Goal: Task Accomplishment & Management: Use online tool/utility

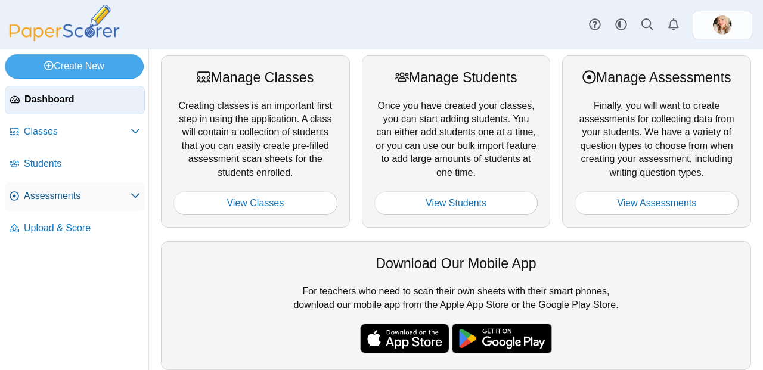
click at [47, 190] on span "Assessments" at bounding box center [77, 196] width 107 height 13
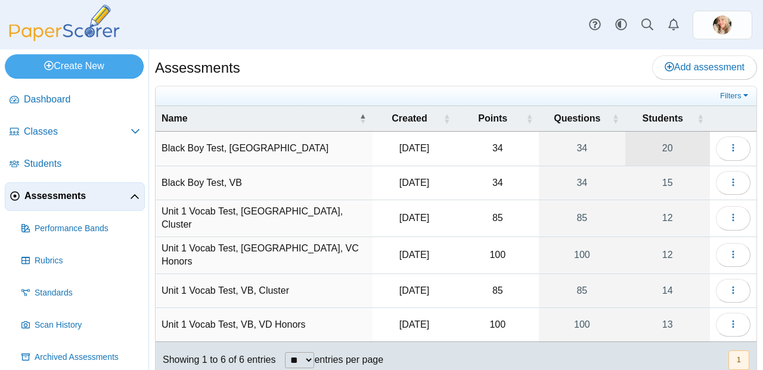
click at [662, 145] on link "20" at bounding box center [668, 148] width 85 height 33
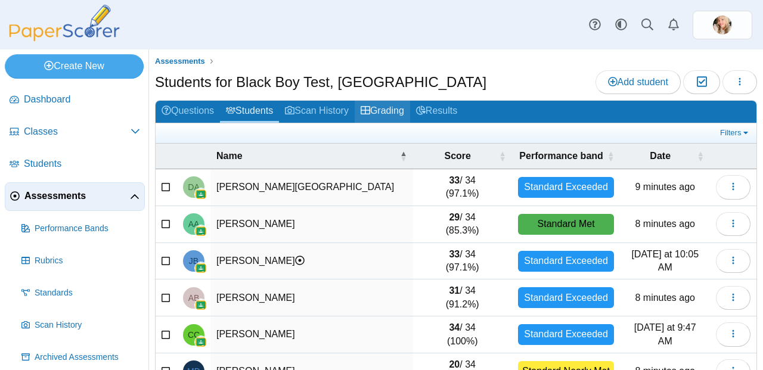
click at [379, 108] on link "Grading" at bounding box center [382, 112] width 55 height 22
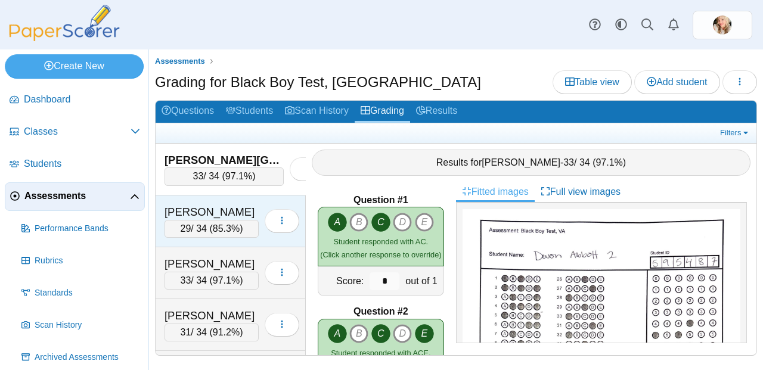
click at [219, 213] on div "[PERSON_NAME]" at bounding box center [212, 213] width 94 height 16
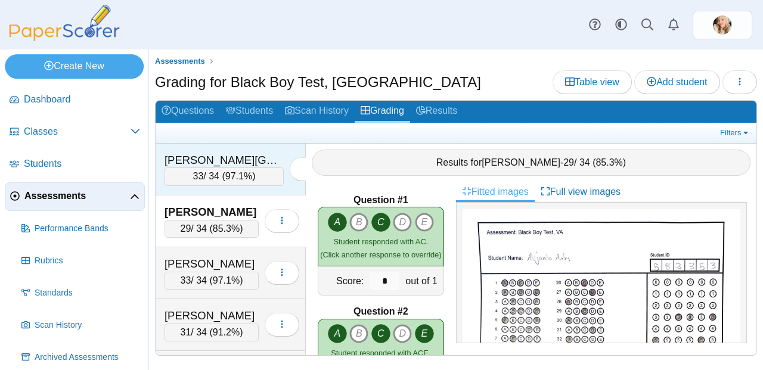
click at [206, 171] on div "33 / 34 ( 97.1% )" at bounding box center [224, 177] width 119 height 18
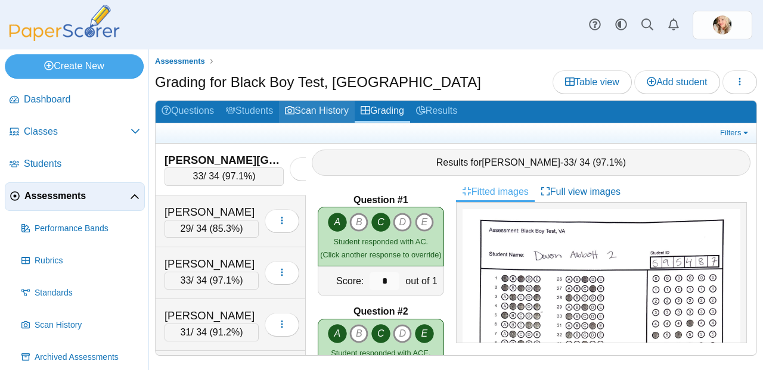
click at [332, 113] on link "Scan History" at bounding box center [317, 112] width 76 height 22
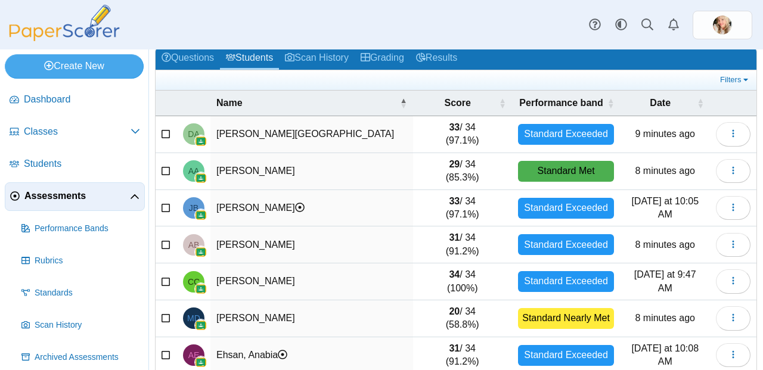
scroll to position [63, 0]
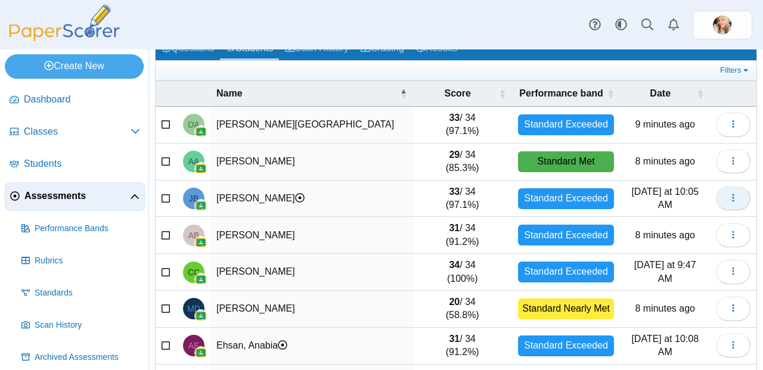
click at [729, 202] on icon "button" at bounding box center [734, 198] width 10 height 10
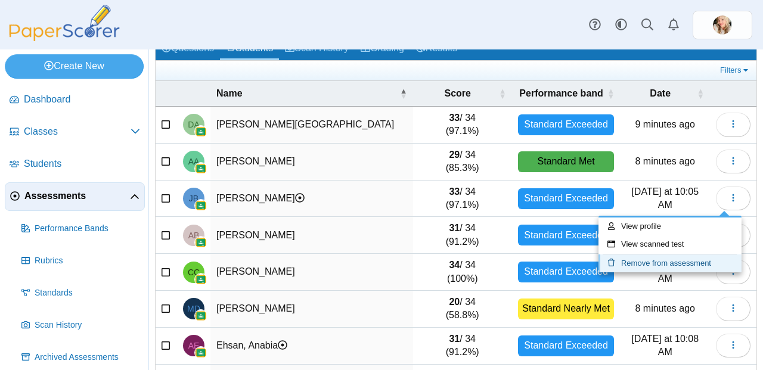
click at [668, 262] on link "Remove from assessment" at bounding box center [670, 264] width 143 height 18
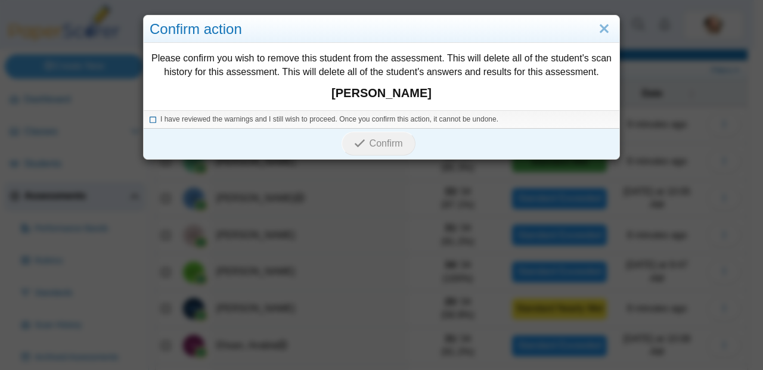
click at [150, 119] on icon at bounding box center [153, 117] width 7 height 7
click at [370, 147] on span "Confirm" at bounding box center [386, 143] width 33 height 10
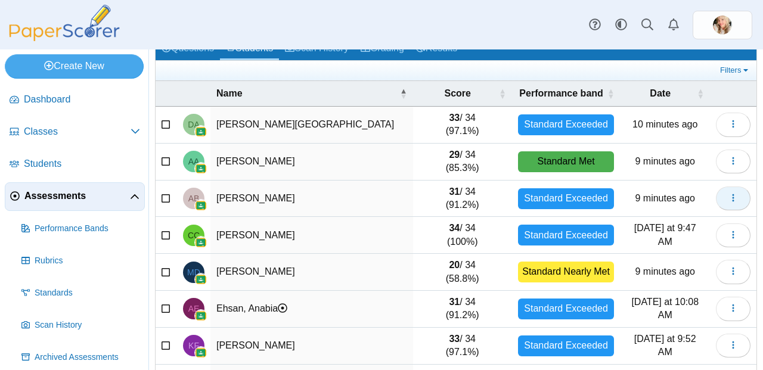
scroll to position [70, 0]
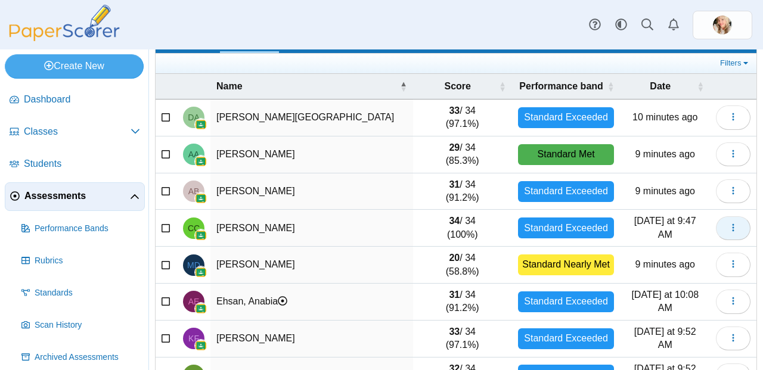
click at [729, 224] on icon "button" at bounding box center [734, 228] width 10 height 10
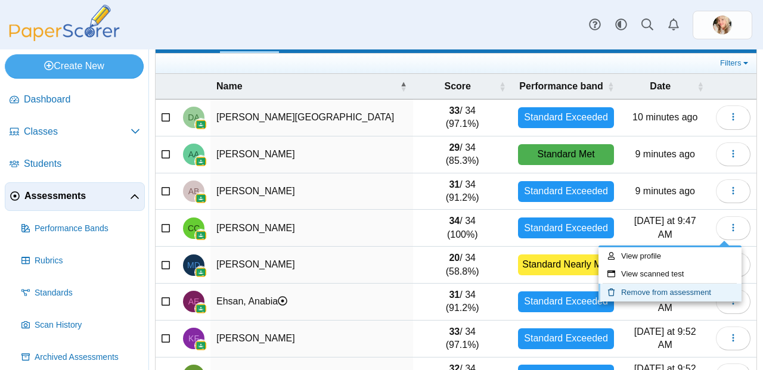
click at [680, 287] on link "Remove from assessment" at bounding box center [670, 293] width 143 height 18
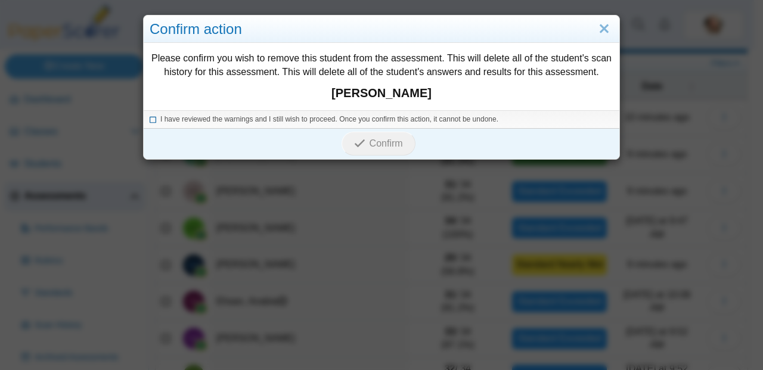
click at [150, 118] on icon at bounding box center [153, 117] width 7 height 7
click at [389, 140] on span "Confirm" at bounding box center [386, 143] width 33 height 10
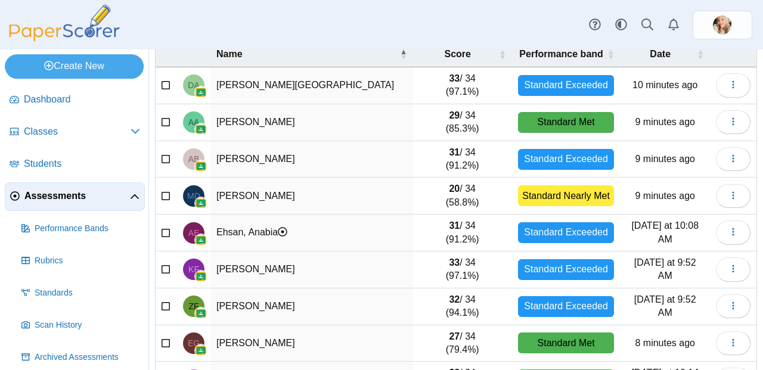
scroll to position [109, 0]
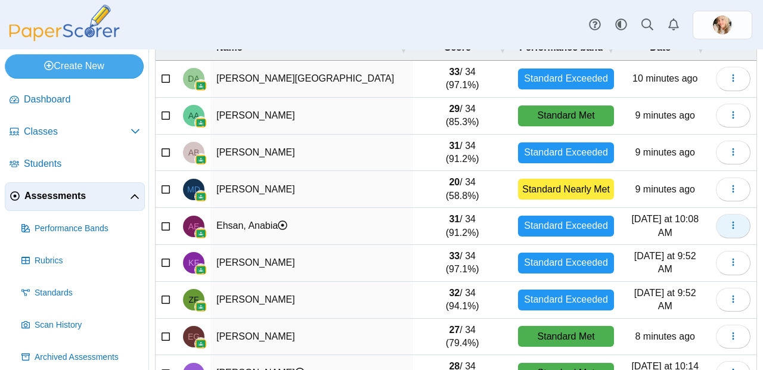
click at [720, 234] on button "button" at bounding box center [733, 226] width 35 height 24
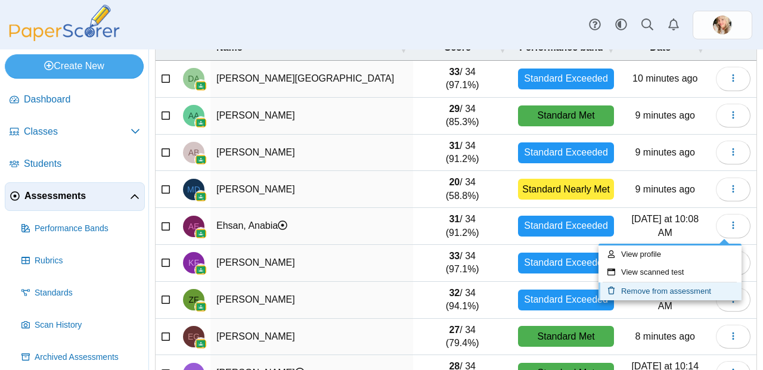
click at [684, 288] on link "Remove from assessment" at bounding box center [670, 292] width 143 height 18
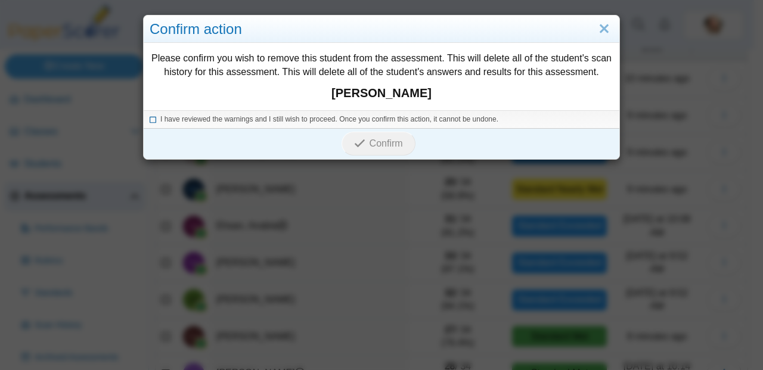
click at [150, 119] on icon at bounding box center [153, 117] width 7 height 7
click at [382, 146] on span "Confirm" at bounding box center [386, 143] width 33 height 10
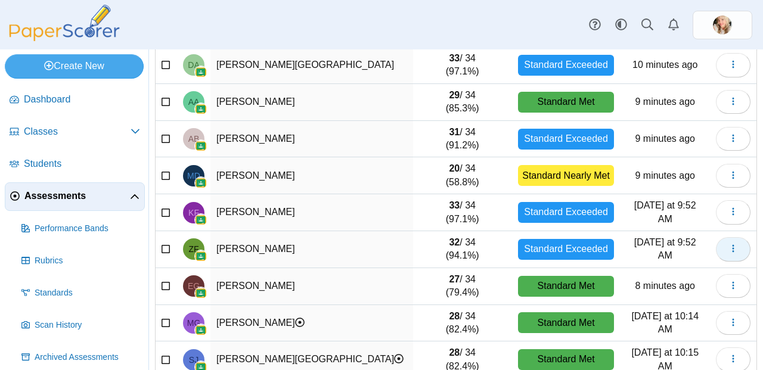
scroll to position [135, 0]
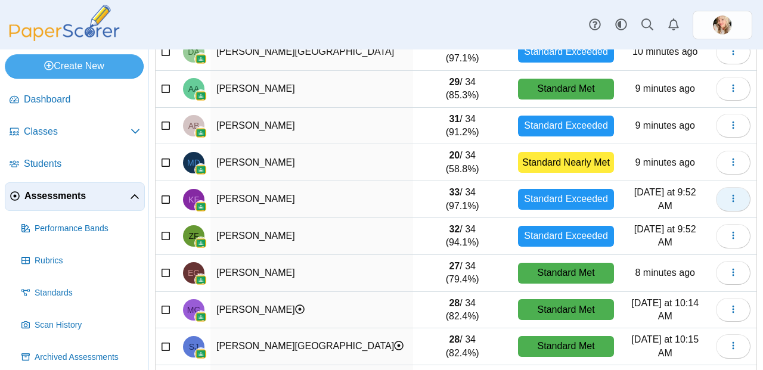
click at [725, 208] on button "button" at bounding box center [733, 199] width 35 height 24
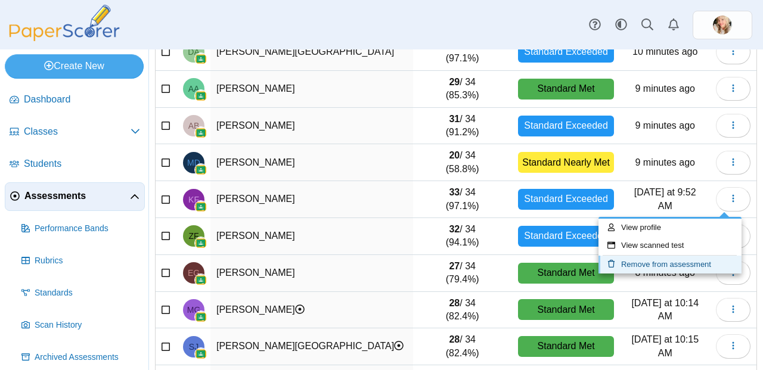
click at [696, 263] on link "Remove from assessment" at bounding box center [670, 265] width 143 height 18
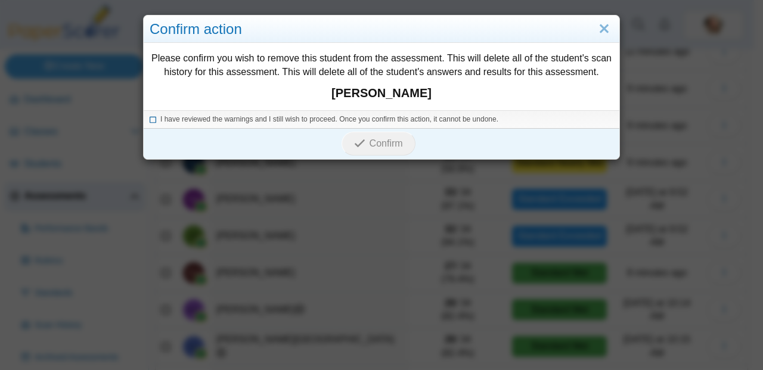
click at [150, 117] on icon at bounding box center [153, 117] width 7 height 7
click at [364, 141] on icon "submit" at bounding box center [361, 143] width 15 height 13
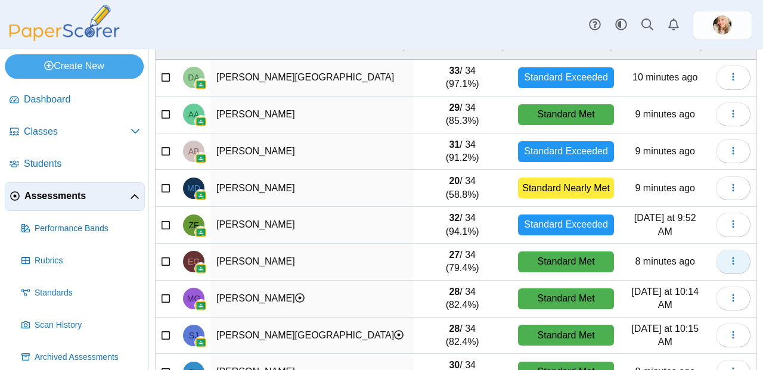
scroll to position [112, 0]
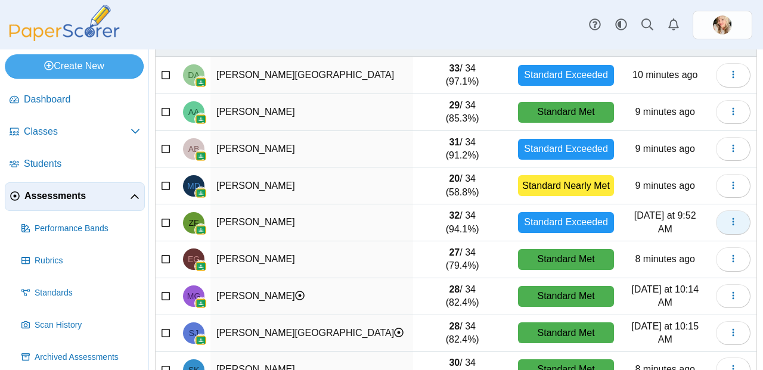
click at [727, 230] on button "button" at bounding box center [733, 222] width 35 height 24
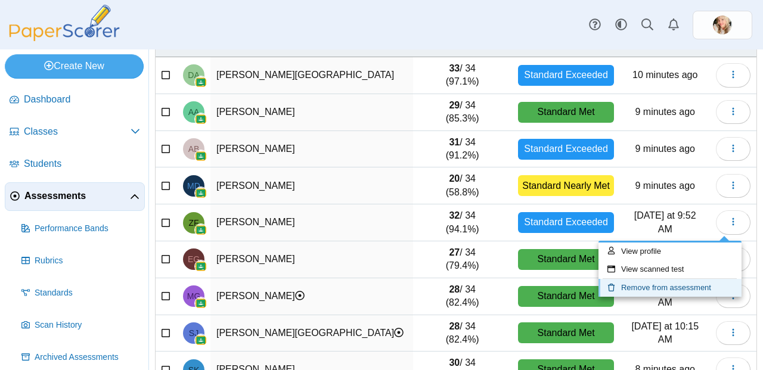
click at [686, 281] on link "Remove from assessment" at bounding box center [670, 288] width 143 height 18
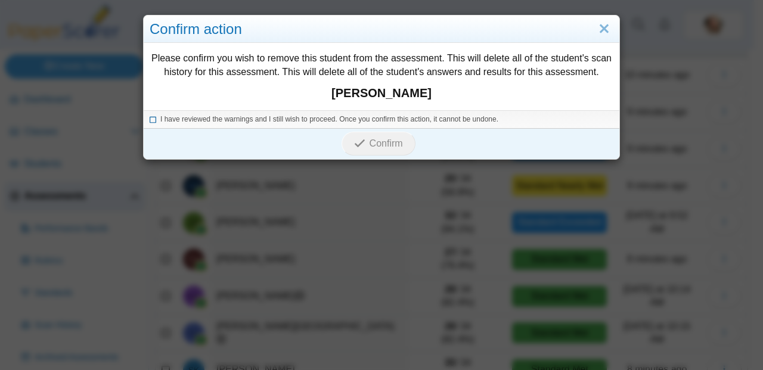
click at [150, 116] on icon at bounding box center [153, 117] width 7 height 7
click at [381, 142] on span "Confirm" at bounding box center [386, 143] width 33 height 10
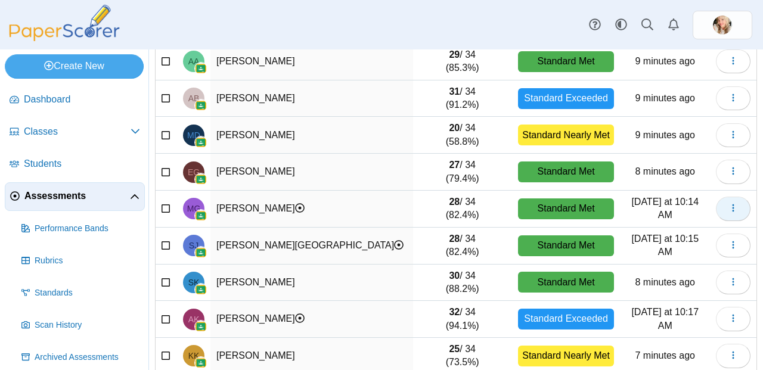
scroll to position [163, 0]
click at [729, 211] on icon "button" at bounding box center [734, 208] width 10 height 10
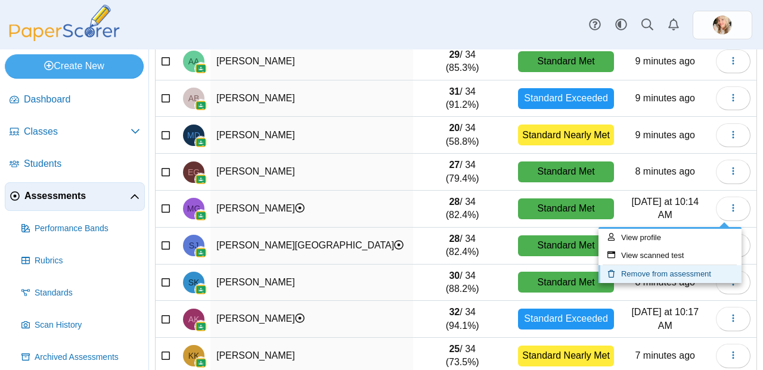
click at [658, 283] on link "Remove from assessment" at bounding box center [670, 274] width 143 height 18
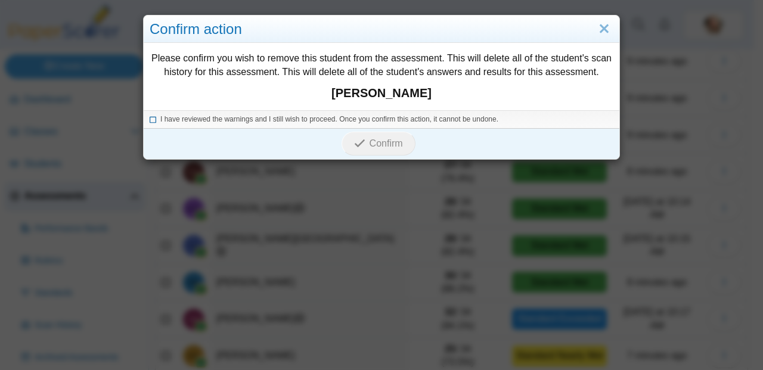
click at [150, 119] on icon at bounding box center [153, 117] width 7 height 7
click at [391, 146] on span "Confirm" at bounding box center [386, 143] width 33 height 10
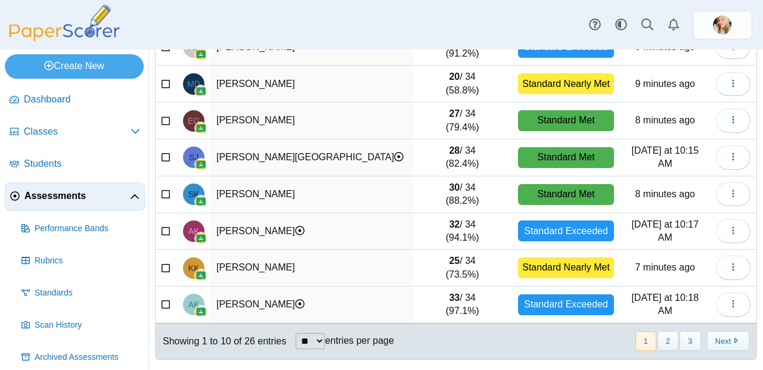
scroll to position [219, 0]
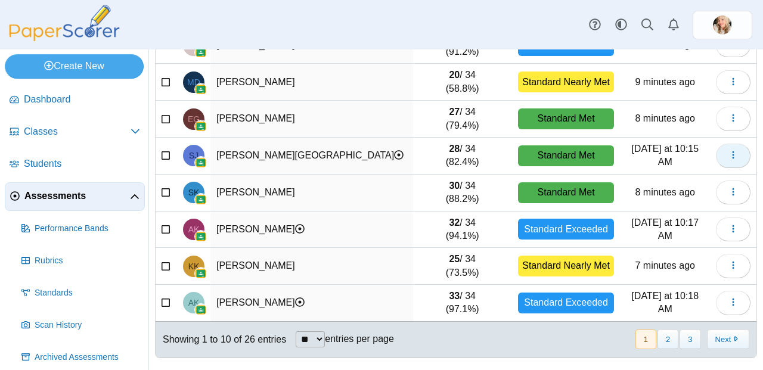
click at [729, 159] on span "button" at bounding box center [734, 155] width 10 height 10
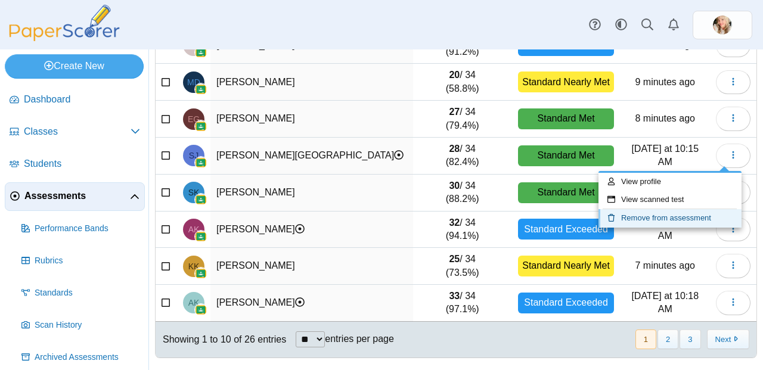
click at [628, 224] on link "Remove from assessment" at bounding box center [670, 218] width 143 height 18
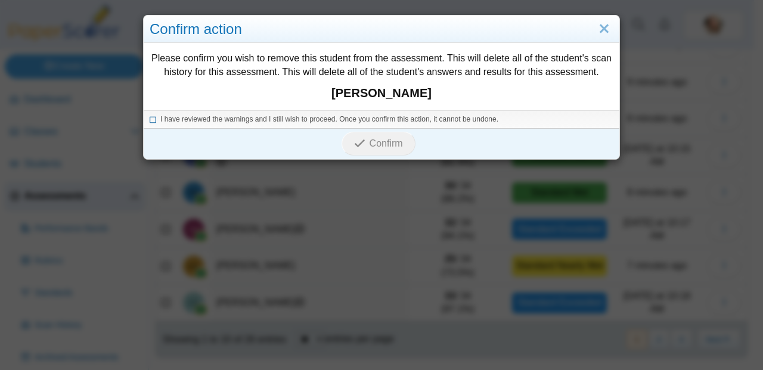
click at [150, 119] on icon at bounding box center [153, 117] width 7 height 7
click at [388, 143] on span "Confirm" at bounding box center [386, 143] width 33 height 10
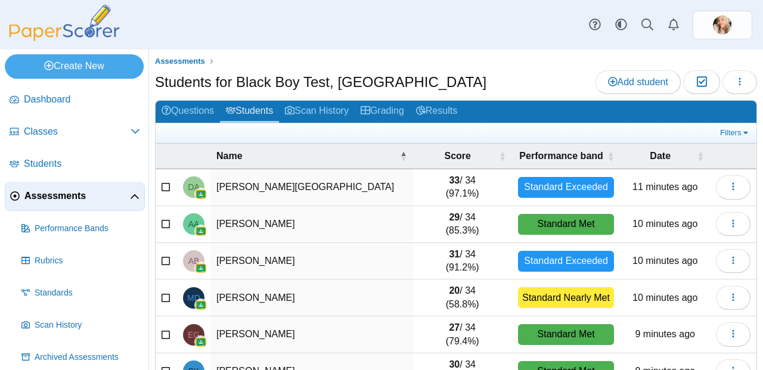
scroll to position [203, 0]
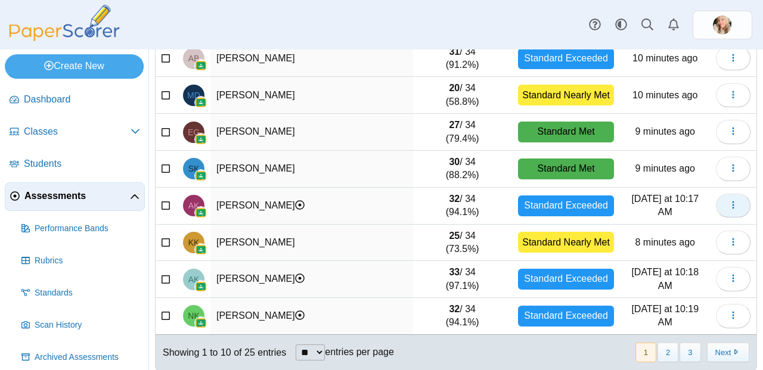
click at [729, 208] on icon "button" at bounding box center [734, 205] width 10 height 10
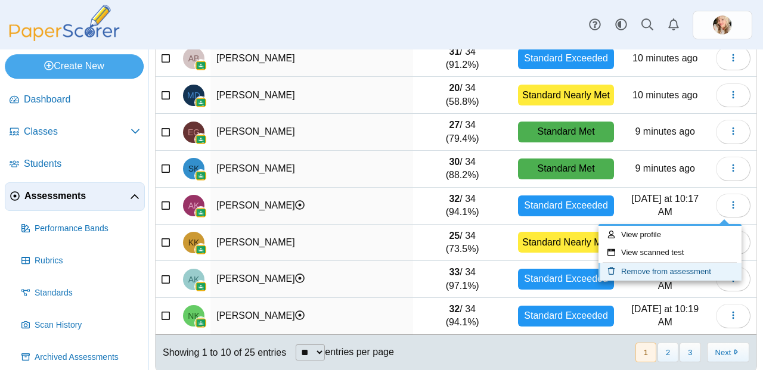
click at [679, 274] on link "Remove from assessment" at bounding box center [670, 272] width 143 height 18
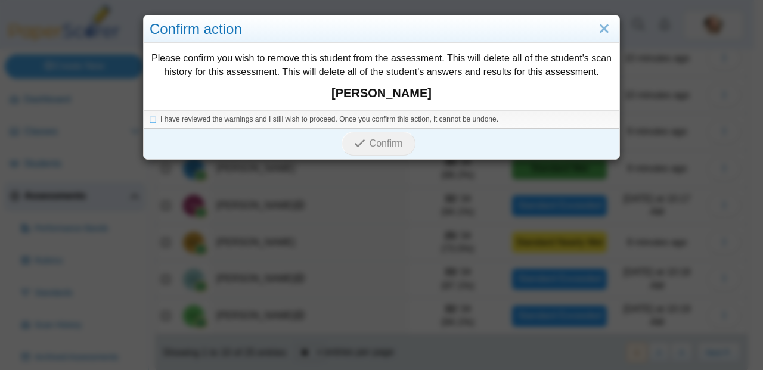
click at [144, 117] on div "I have reviewed the warnings and I still wish to proceed. Once you confirm this…" at bounding box center [382, 119] width 476 height 18
click at [150, 117] on icon at bounding box center [153, 117] width 7 height 7
click at [373, 146] on span "Confirm" at bounding box center [386, 143] width 33 height 10
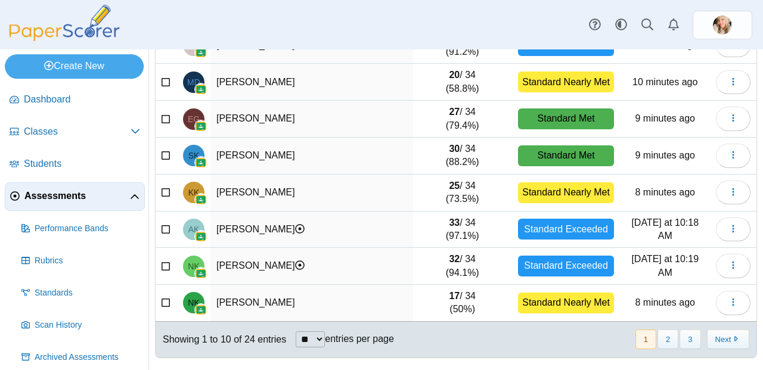
scroll to position [219, 0]
click at [722, 234] on button "button" at bounding box center [733, 230] width 35 height 24
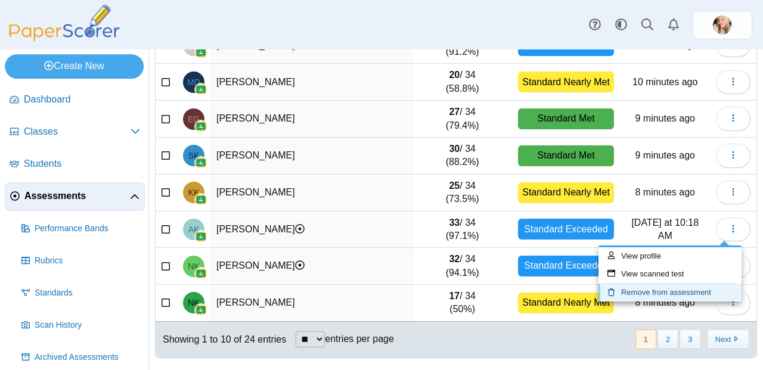
click at [674, 294] on link "Remove from assessment" at bounding box center [670, 293] width 143 height 18
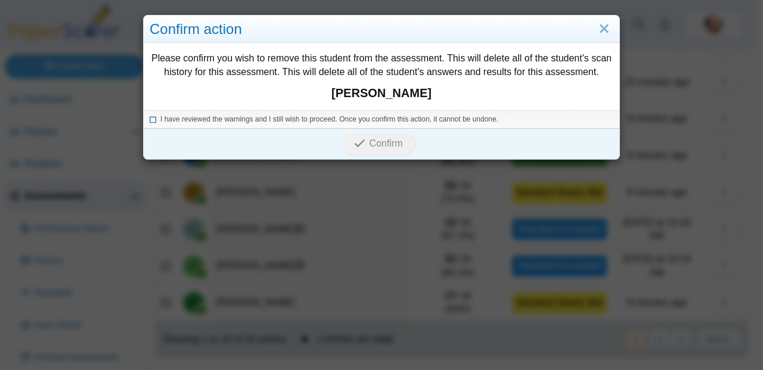
click at [150, 119] on icon at bounding box center [153, 117] width 7 height 7
click at [380, 145] on span "Confirm" at bounding box center [386, 143] width 33 height 10
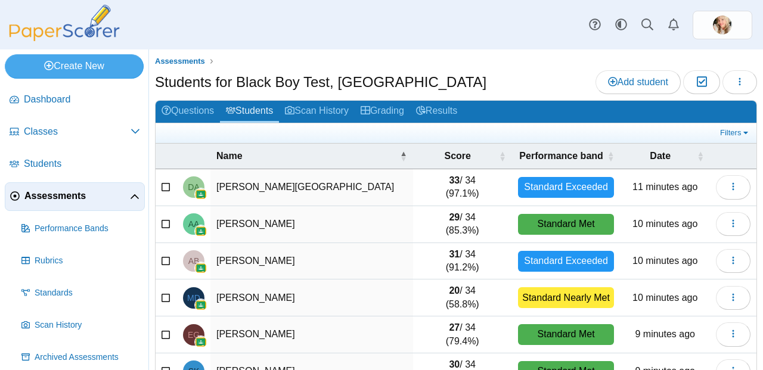
scroll to position [207, 0]
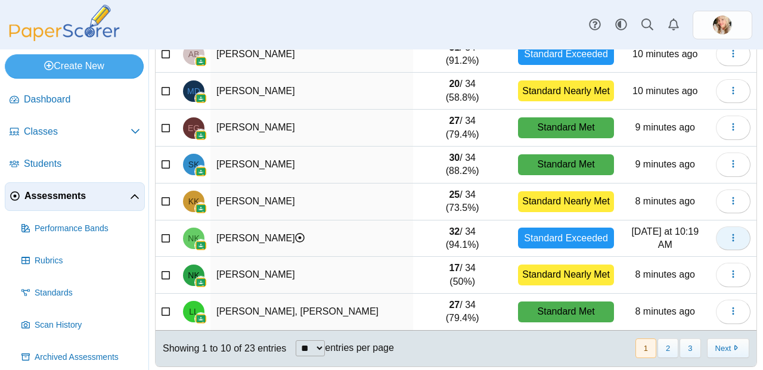
click at [717, 242] on button "button" at bounding box center [733, 239] width 35 height 24
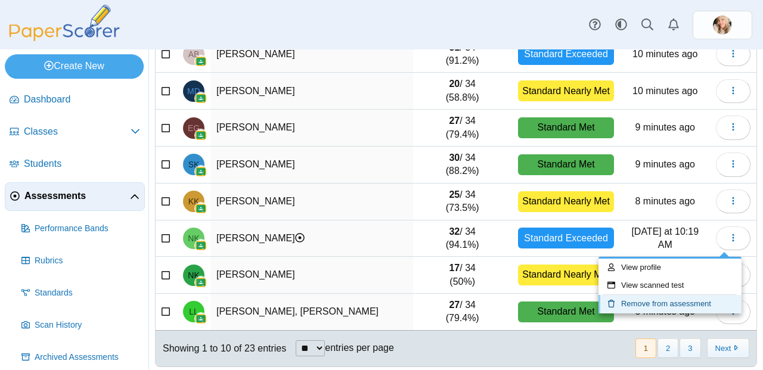
click at [662, 308] on link "Remove from assessment" at bounding box center [670, 304] width 143 height 18
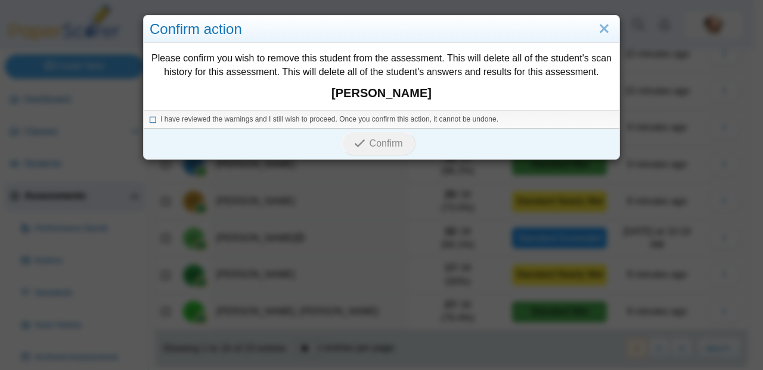
click at [150, 119] on icon at bounding box center [153, 117] width 7 height 7
click at [386, 144] on span "Confirm" at bounding box center [386, 143] width 33 height 10
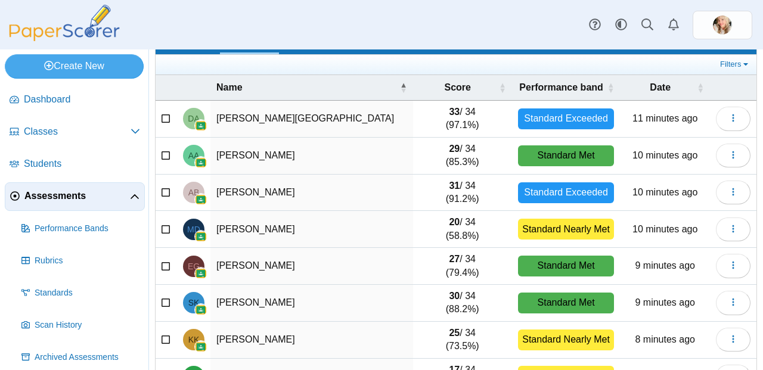
scroll to position [219, 0]
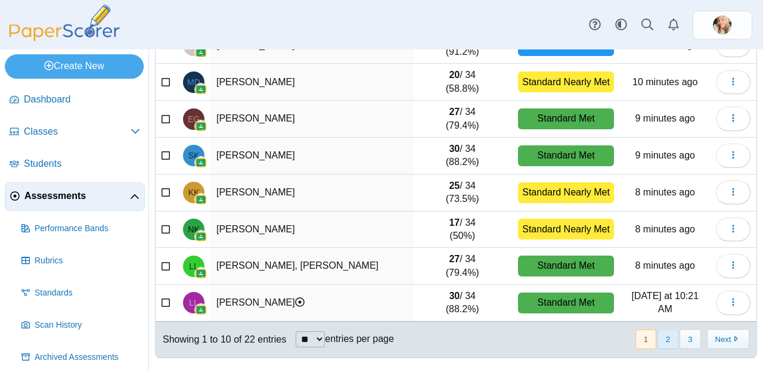
click at [664, 334] on button "2" at bounding box center [668, 340] width 21 height 20
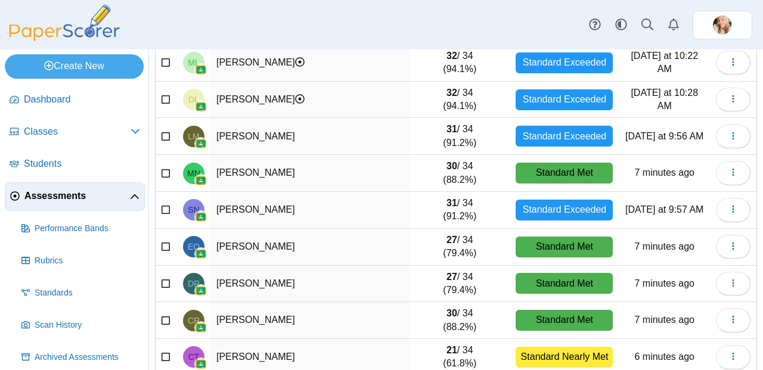
scroll to position [0, 0]
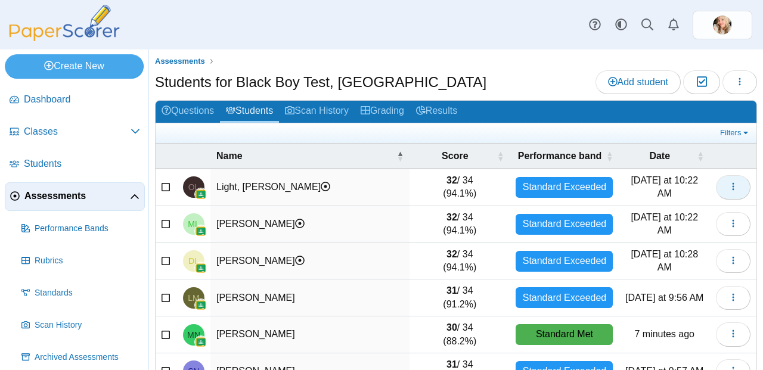
click at [716, 187] on button "button" at bounding box center [733, 187] width 35 height 24
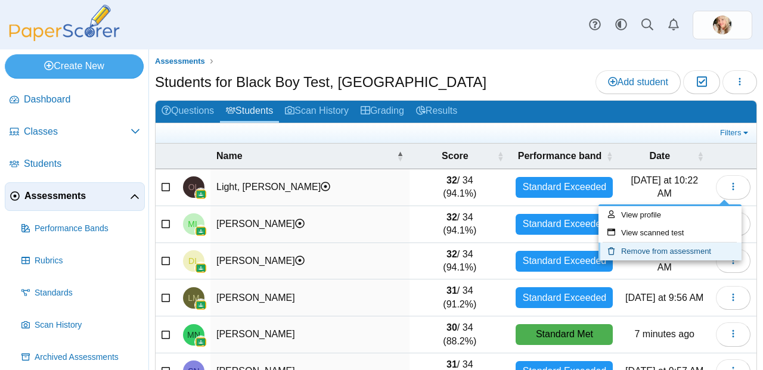
click at [680, 247] on link "Remove from assessment" at bounding box center [670, 252] width 143 height 18
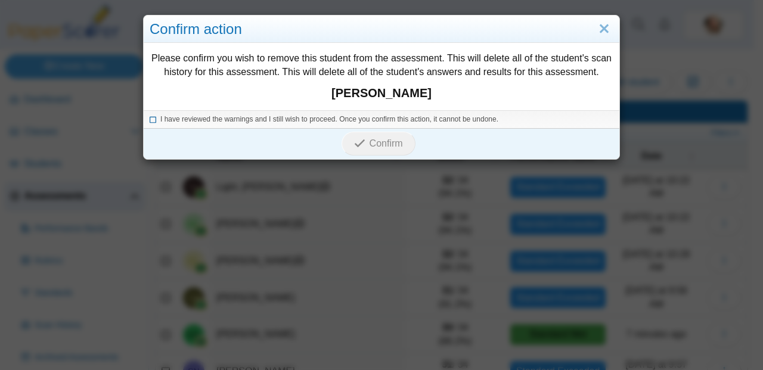
click at [150, 119] on icon at bounding box center [153, 117] width 7 height 7
click at [388, 142] on span "Confirm" at bounding box center [386, 143] width 33 height 10
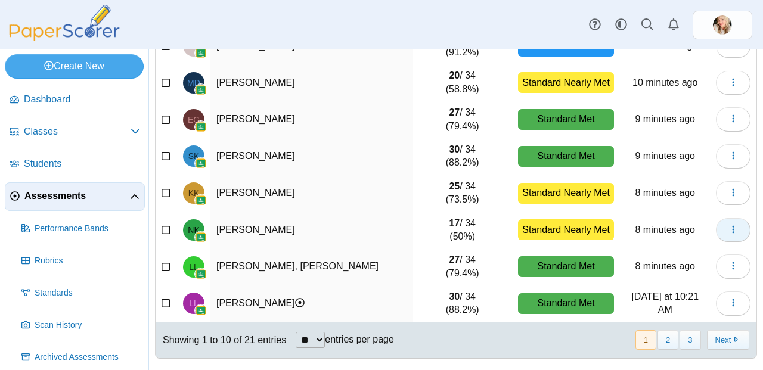
scroll to position [219, 0]
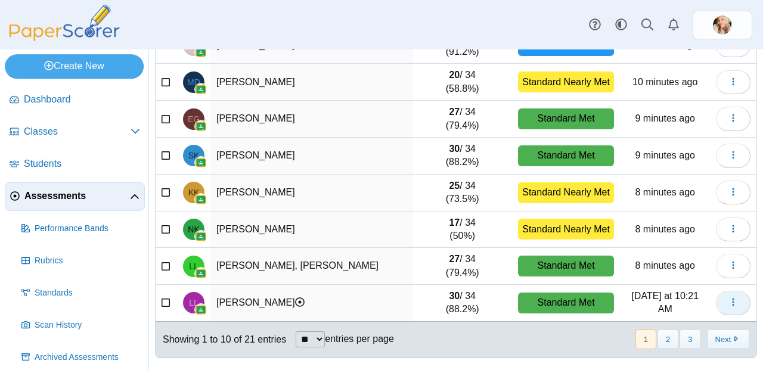
click at [729, 298] on icon "button" at bounding box center [734, 303] width 10 height 10
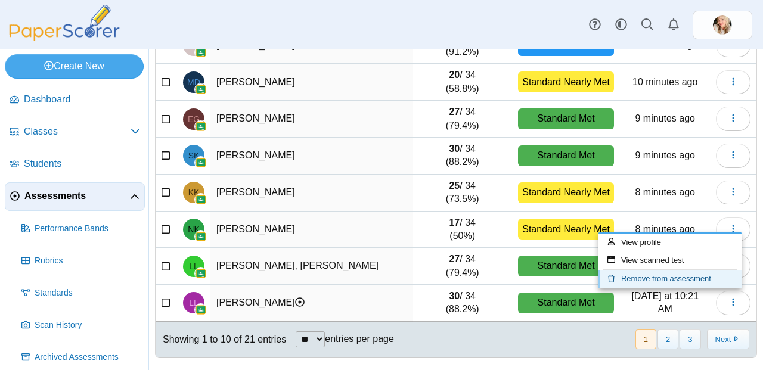
click at [629, 281] on link "Remove from assessment" at bounding box center [670, 279] width 143 height 18
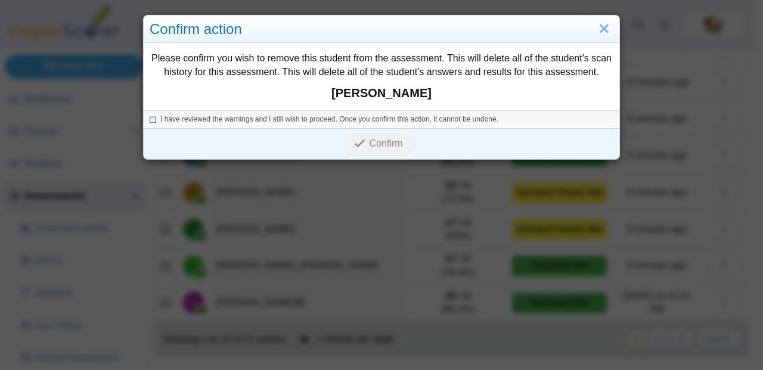
click at [150, 119] on icon at bounding box center [153, 117] width 7 height 7
click at [363, 141] on icon "submit" at bounding box center [361, 143] width 15 height 13
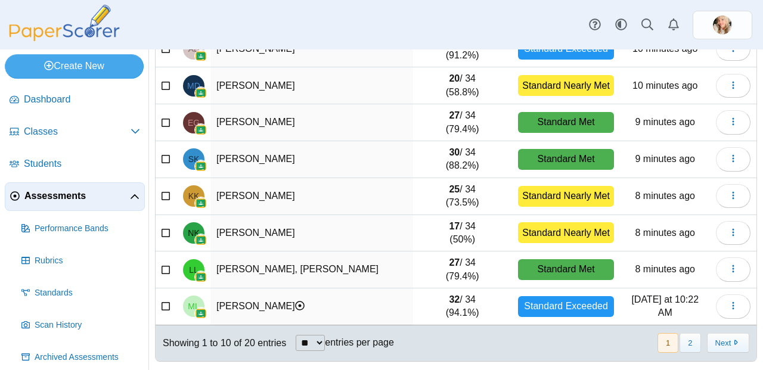
scroll to position [219, 0]
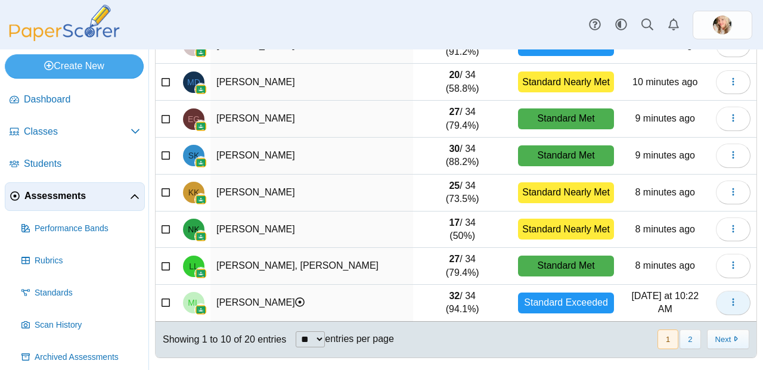
click at [729, 306] on icon "button" at bounding box center [734, 303] width 10 height 10
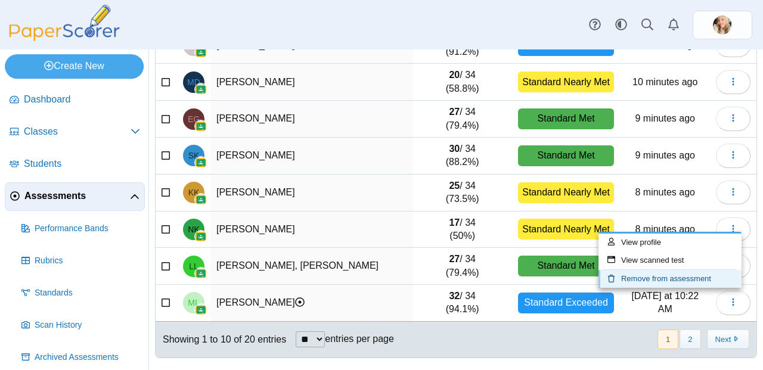
click at [634, 279] on link "Remove from assessment" at bounding box center [670, 279] width 143 height 18
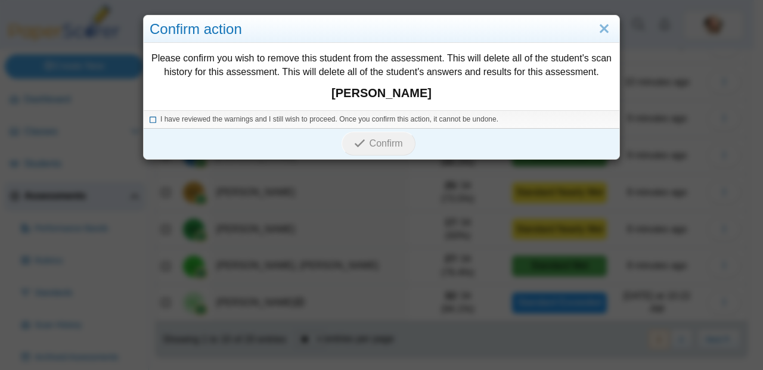
click at [150, 119] on icon at bounding box center [153, 117] width 7 height 7
click at [391, 147] on span "Confirm" at bounding box center [386, 143] width 33 height 10
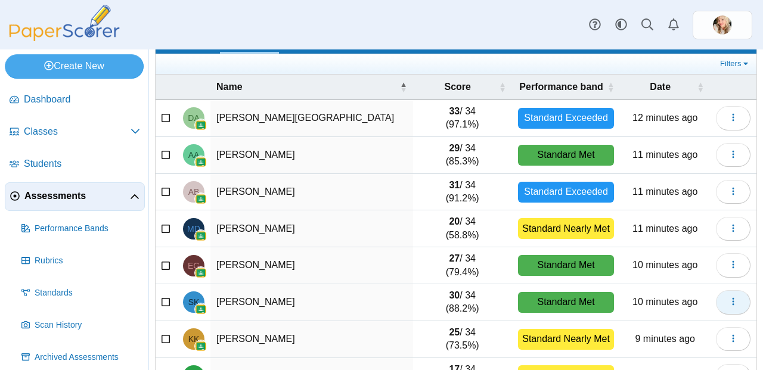
scroll to position [219, 0]
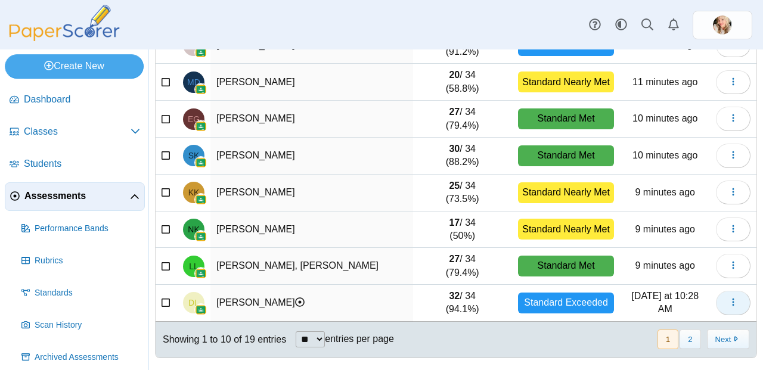
click at [719, 304] on button "button" at bounding box center [733, 303] width 35 height 24
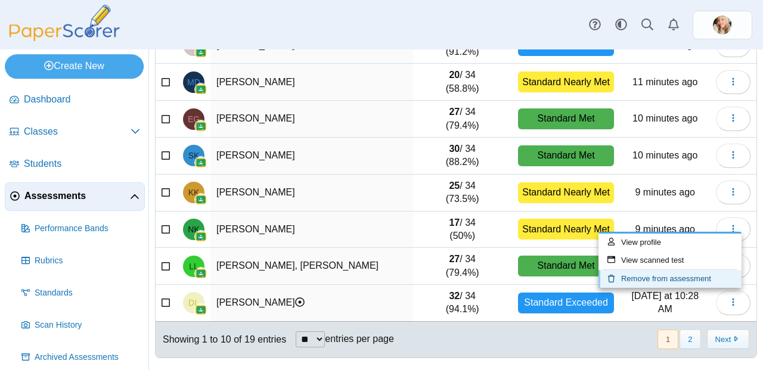
click at [615, 276] on icon at bounding box center [615, 279] width 14 height 8
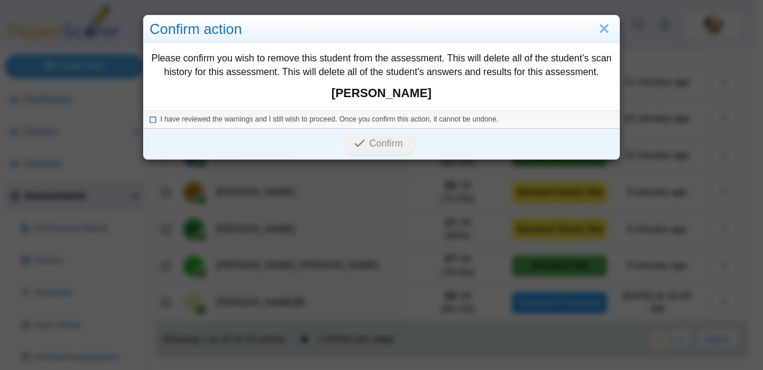
drag, startPoint x: 148, startPoint y: 117, endPoint x: 188, endPoint y: 123, distance: 39.8
click at [150, 117] on icon at bounding box center [153, 117] width 7 height 7
click at [376, 150] on button "Confirm" at bounding box center [378, 144] width 73 height 24
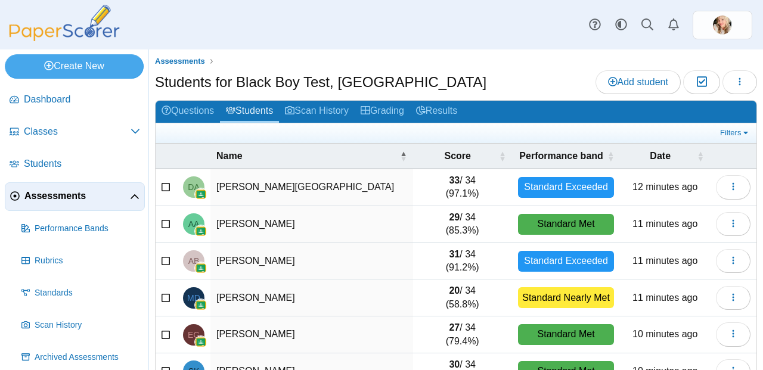
scroll to position [219, 0]
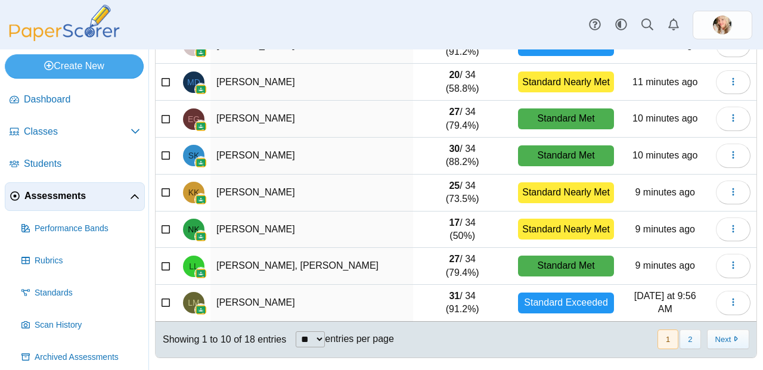
click at [311, 339] on select "** ** ** ***" at bounding box center [310, 340] width 29 height 16
select select "**"
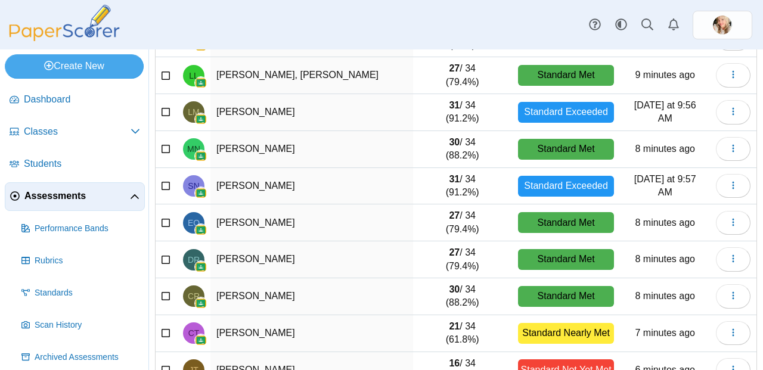
scroll to position [516, 0]
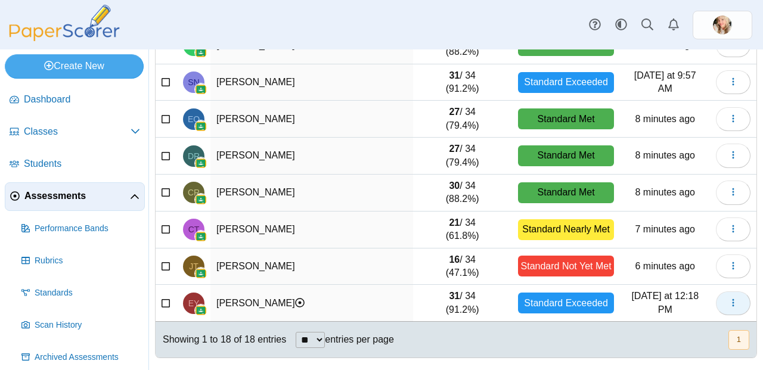
click at [729, 301] on icon "button" at bounding box center [734, 303] width 10 height 10
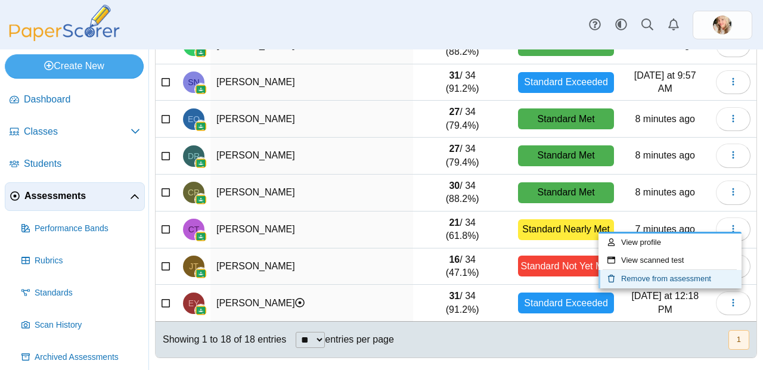
click at [627, 280] on link "Remove from assessment" at bounding box center [670, 279] width 143 height 18
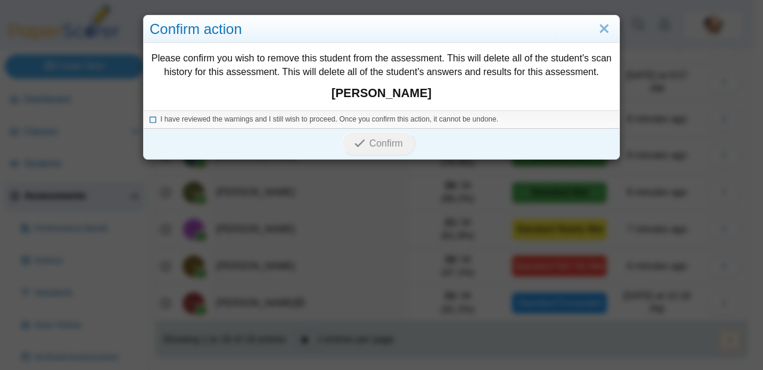
click at [150, 117] on icon at bounding box center [153, 117] width 7 height 7
click at [395, 143] on span "Confirm" at bounding box center [386, 143] width 33 height 10
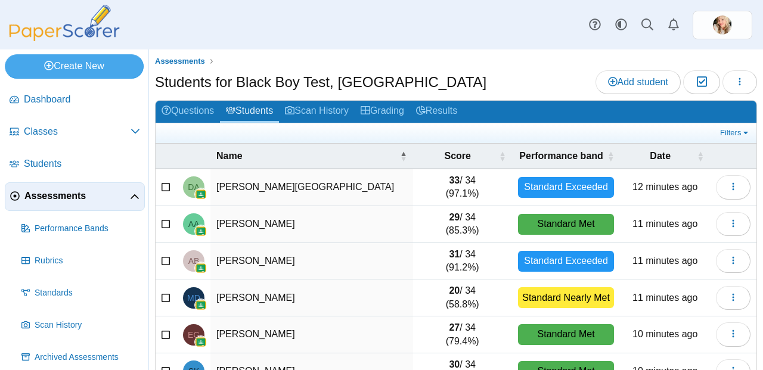
scroll to position [219, 0]
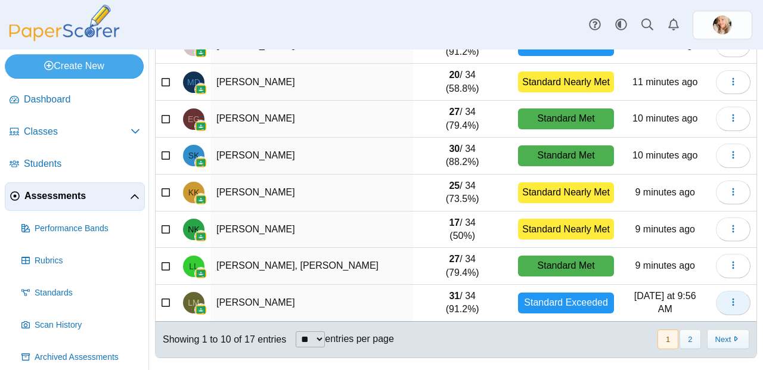
click at [729, 306] on icon "button" at bounding box center [734, 303] width 10 height 10
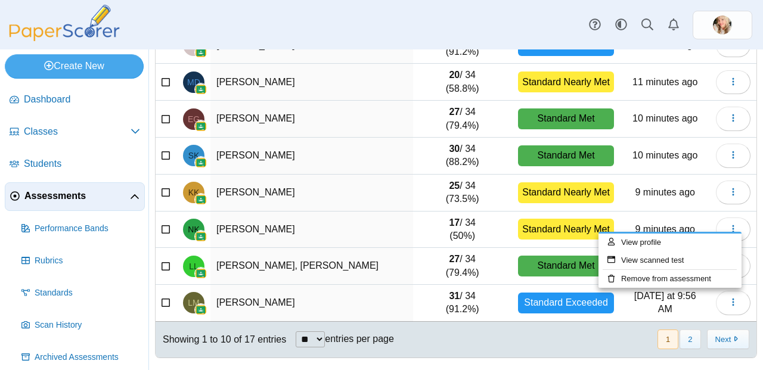
click at [665, 288] on td "Yesterday at 9:56 AM" at bounding box center [665, 303] width 90 height 37
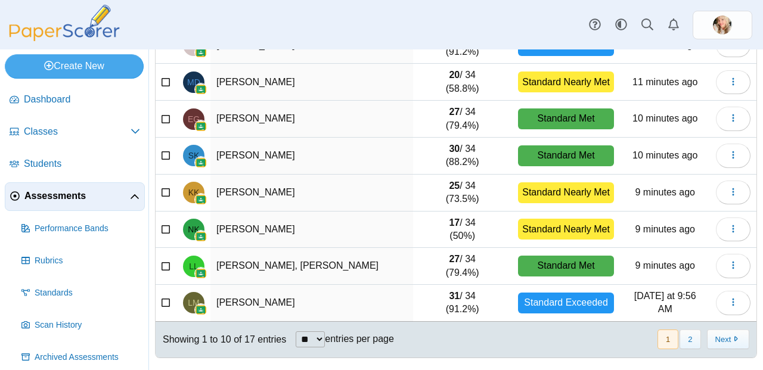
click at [656, 278] on td "9 minutes ago" at bounding box center [665, 266] width 90 height 37
click at [716, 299] on button "button" at bounding box center [733, 303] width 35 height 24
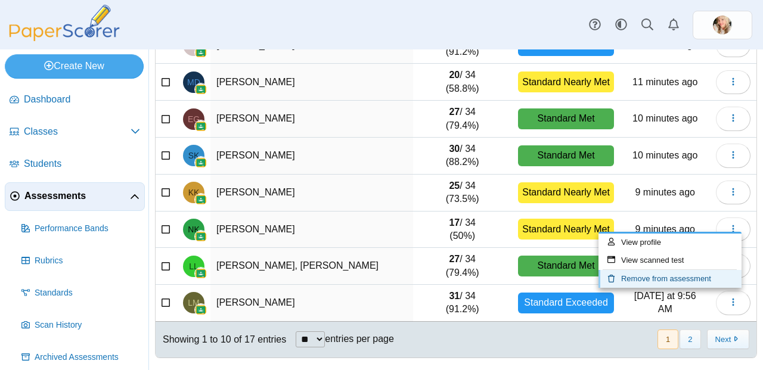
click at [646, 284] on link "Remove from assessment" at bounding box center [670, 279] width 143 height 18
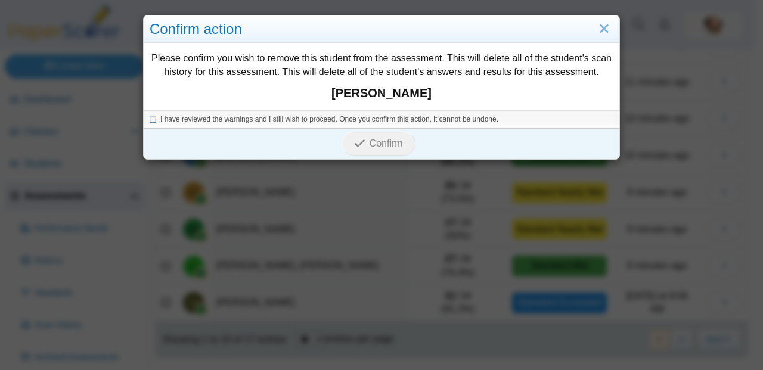
click at [150, 117] on icon at bounding box center [153, 117] width 7 height 7
click at [406, 150] on button "Confirm" at bounding box center [378, 144] width 73 height 24
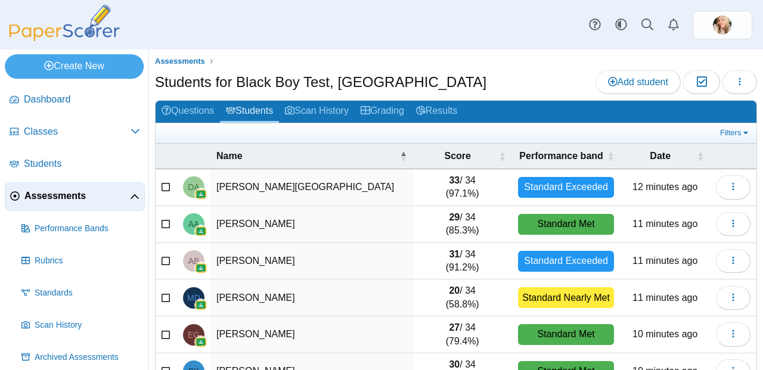
scroll to position [219, 0]
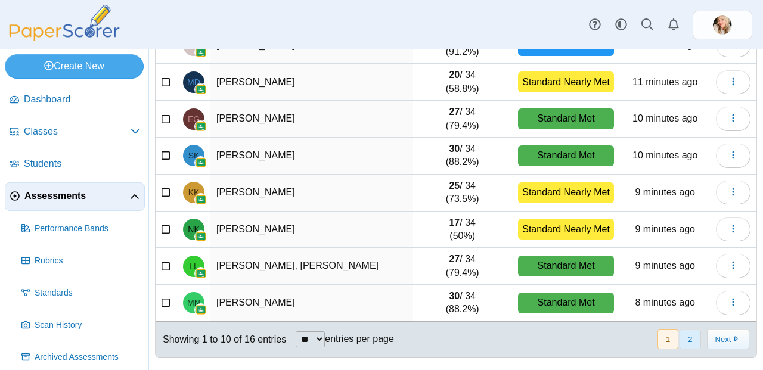
click at [684, 338] on button "2" at bounding box center [690, 340] width 21 height 20
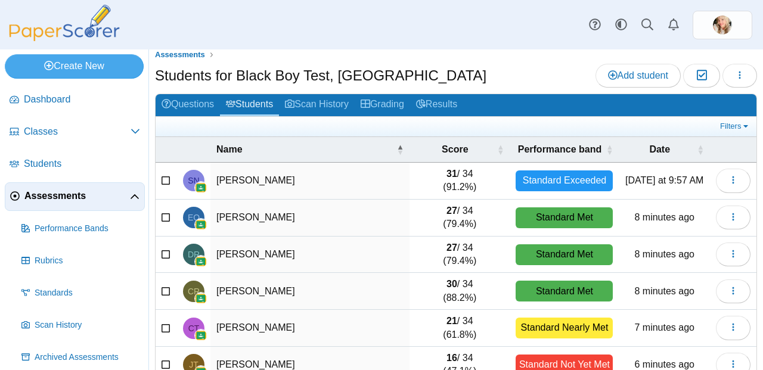
scroll to position [8, 0]
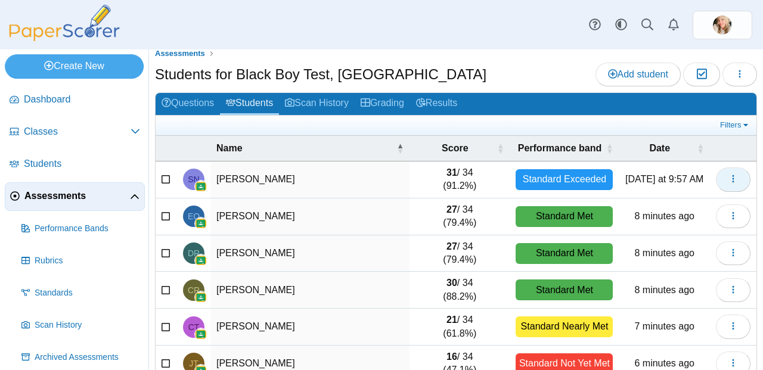
click at [729, 184] on span "button" at bounding box center [734, 179] width 10 height 10
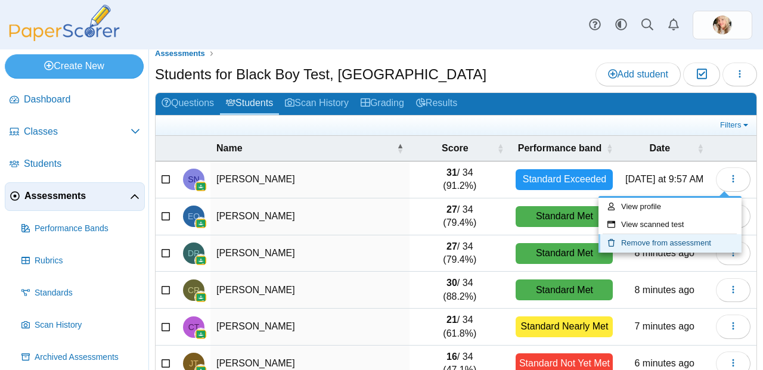
click at [658, 247] on link "Remove from assessment" at bounding box center [670, 243] width 143 height 18
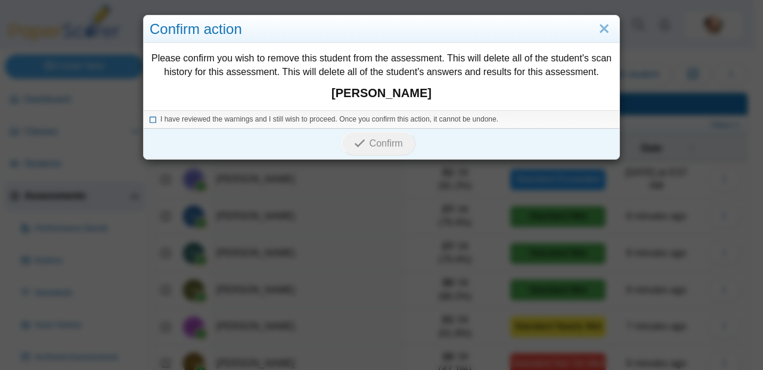
click at [150, 121] on icon at bounding box center [153, 117] width 7 height 7
click at [364, 141] on icon "submit" at bounding box center [361, 143] width 15 height 13
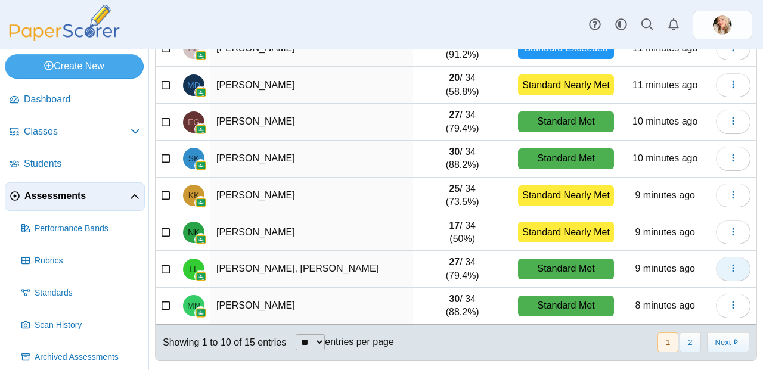
scroll to position [219, 0]
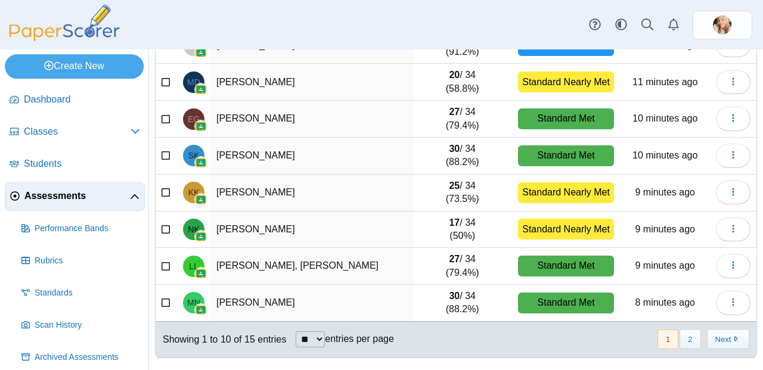
click at [312, 340] on select "** ** ** ***" at bounding box center [310, 340] width 29 height 16
select select "**"
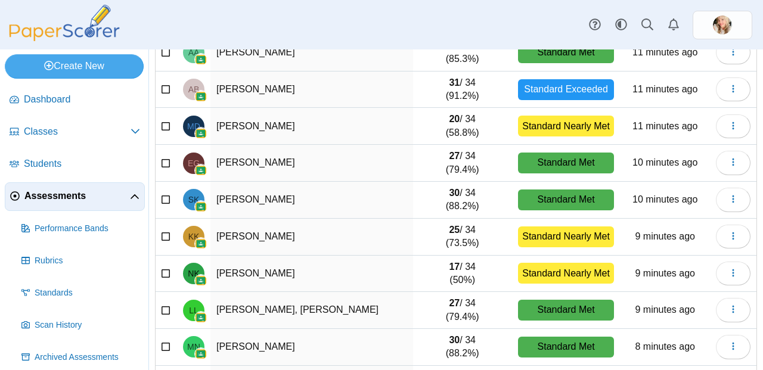
scroll to position [0, 0]
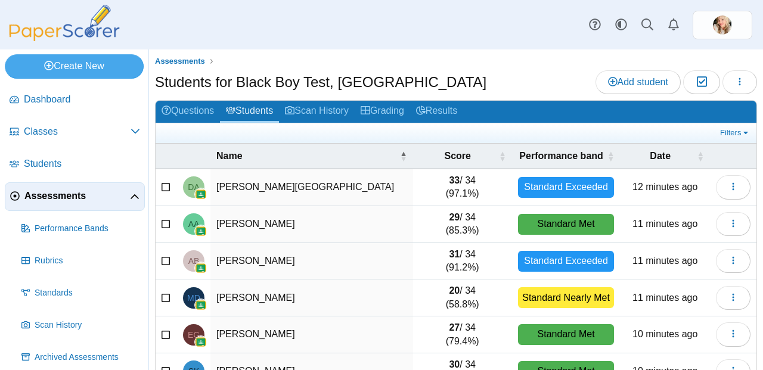
click at [73, 186] on link "Assessments" at bounding box center [75, 196] width 140 height 29
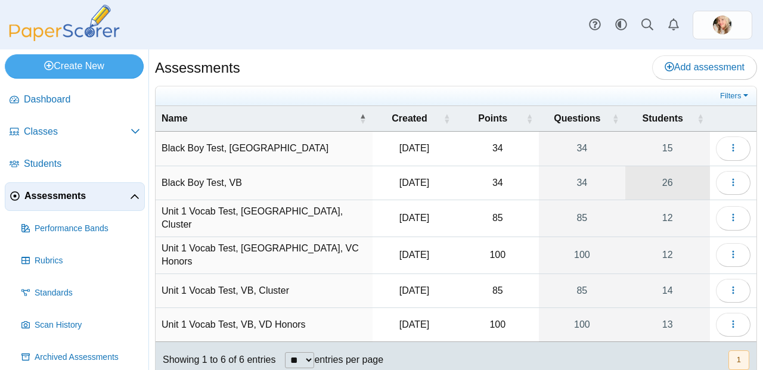
click at [674, 184] on link "26" at bounding box center [668, 182] width 85 height 33
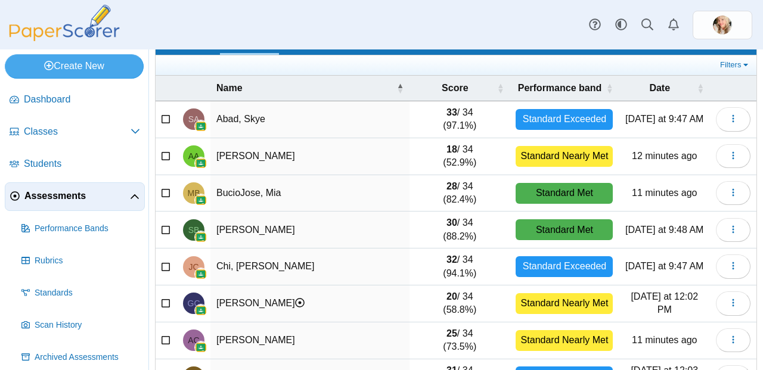
scroll to position [70, 0]
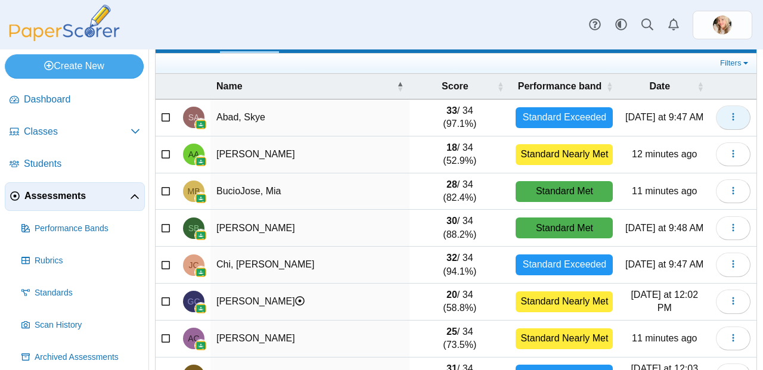
click at [717, 109] on button "button" at bounding box center [733, 118] width 35 height 24
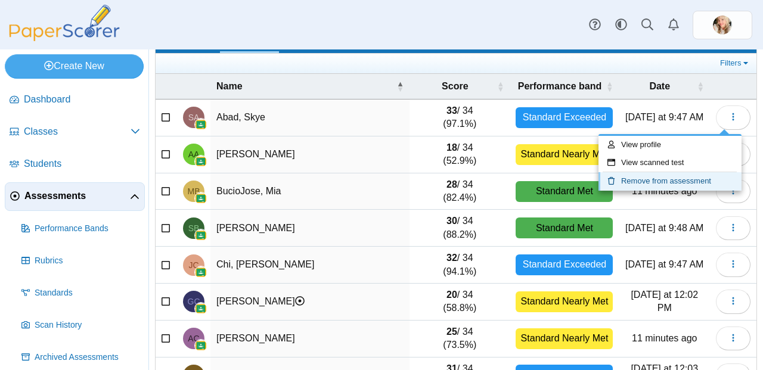
click at [664, 177] on link "Remove from assessment" at bounding box center [670, 181] width 143 height 18
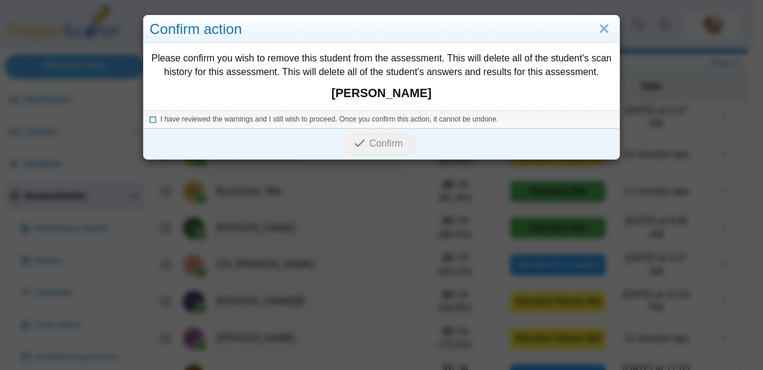
click at [150, 120] on icon at bounding box center [153, 117] width 7 height 7
click at [376, 143] on span "Confirm" at bounding box center [386, 143] width 33 height 10
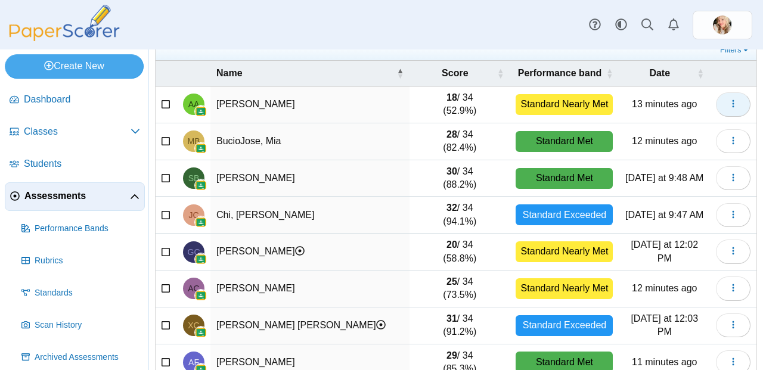
scroll to position [127, 0]
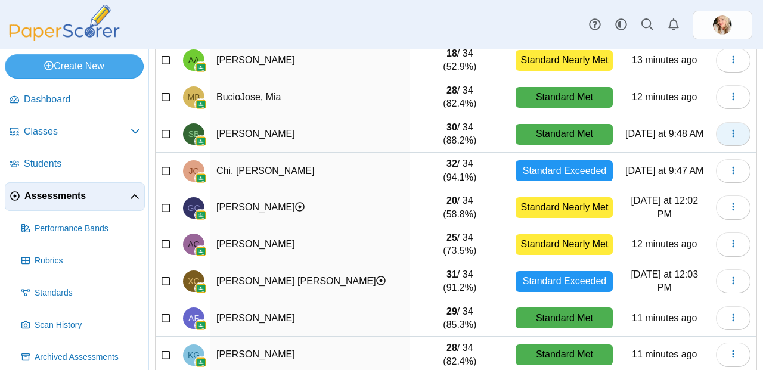
click at [720, 128] on button "button" at bounding box center [733, 134] width 35 height 24
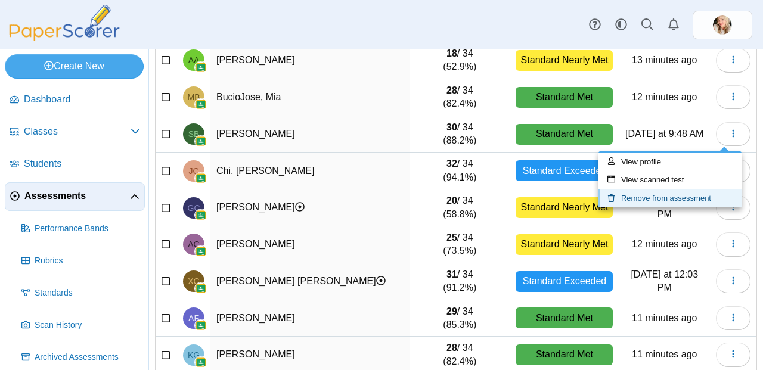
click at [673, 199] on link "Remove from assessment" at bounding box center [670, 199] width 143 height 18
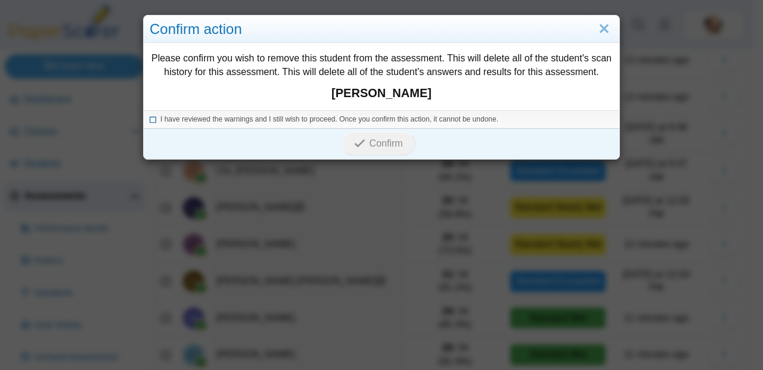
click at [150, 119] on icon at bounding box center [153, 117] width 7 height 7
click at [376, 141] on span "Confirm" at bounding box center [386, 143] width 33 height 10
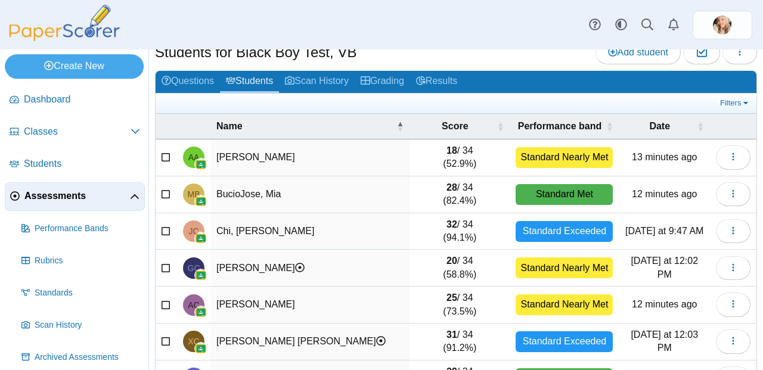
scroll to position [83, 0]
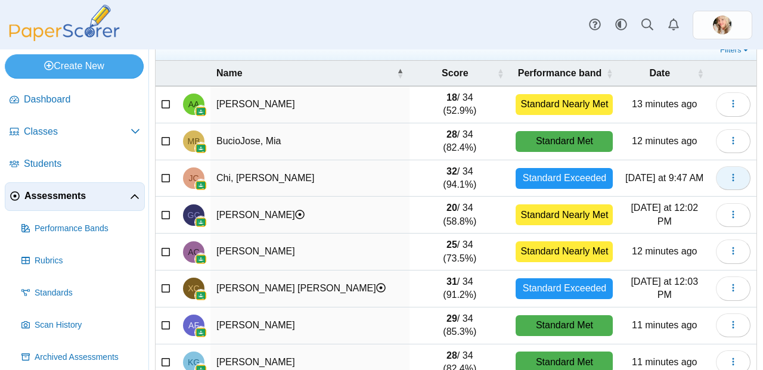
click at [729, 177] on icon "button" at bounding box center [734, 178] width 10 height 10
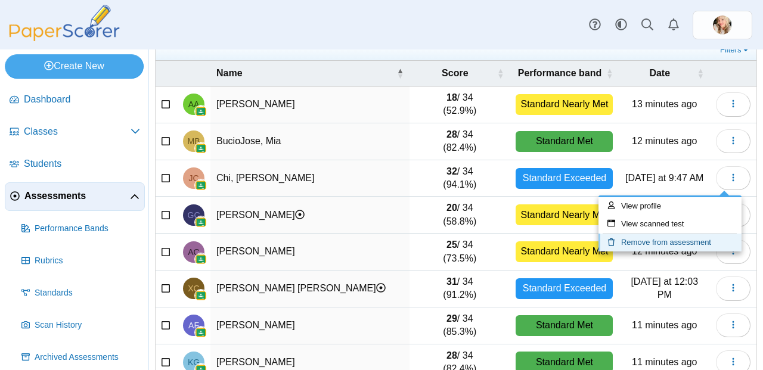
click at [635, 238] on link "Remove from assessment" at bounding box center [670, 243] width 143 height 18
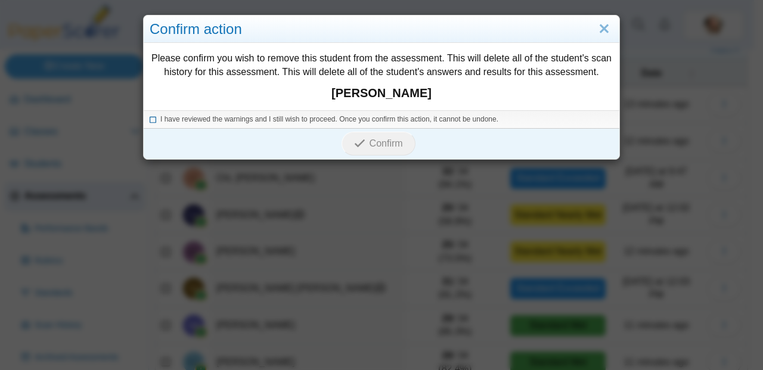
click at [150, 117] on icon at bounding box center [153, 117] width 7 height 7
click at [395, 135] on button "Confirm" at bounding box center [378, 144] width 73 height 24
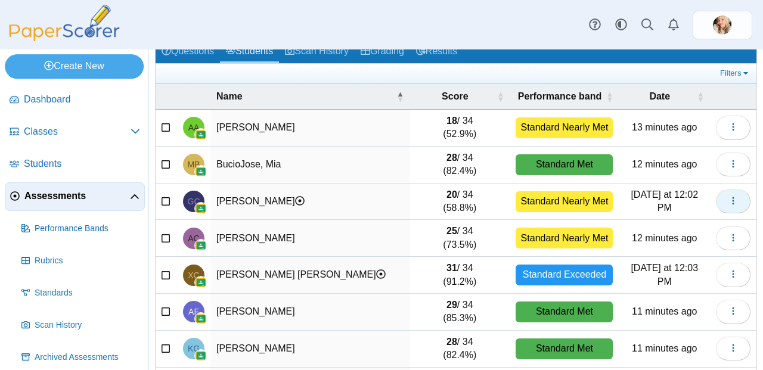
scroll to position [64, 0]
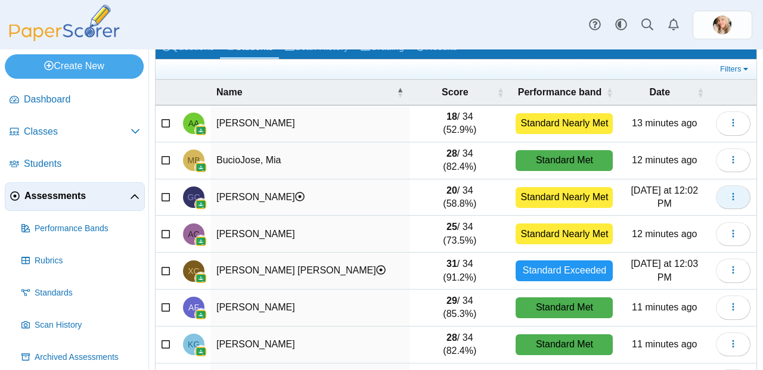
click at [729, 192] on icon "button" at bounding box center [734, 197] width 10 height 10
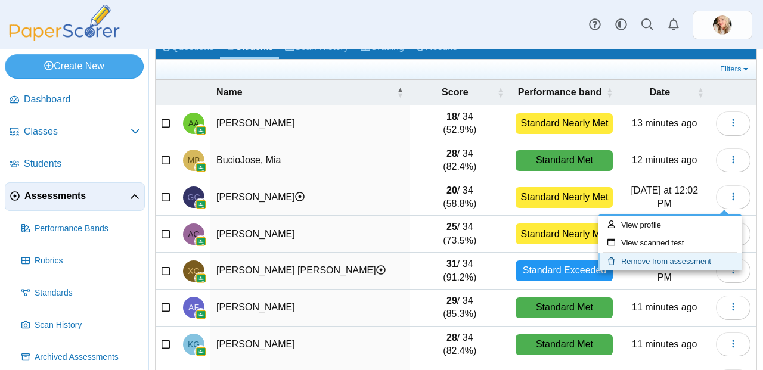
click at [620, 262] on icon at bounding box center [615, 262] width 14 height 8
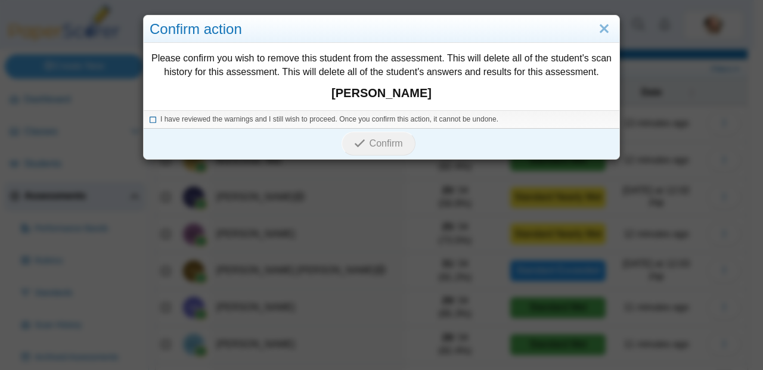
click at [150, 120] on icon at bounding box center [153, 117] width 7 height 7
click at [374, 150] on button "Confirm" at bounding box center [378, 144] width 73 height 24
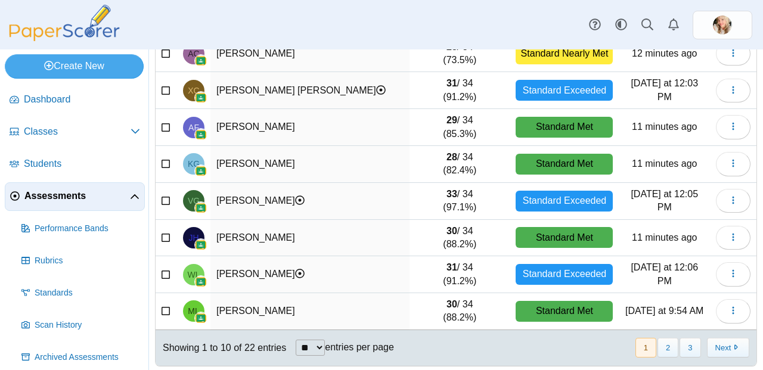
scroll to position [218, 0]
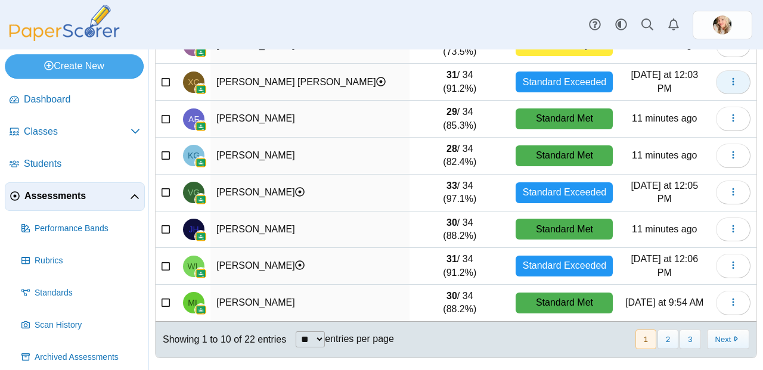
click at [733, 73] on button "button" at bounding box center [733, 82] width 35 height 24
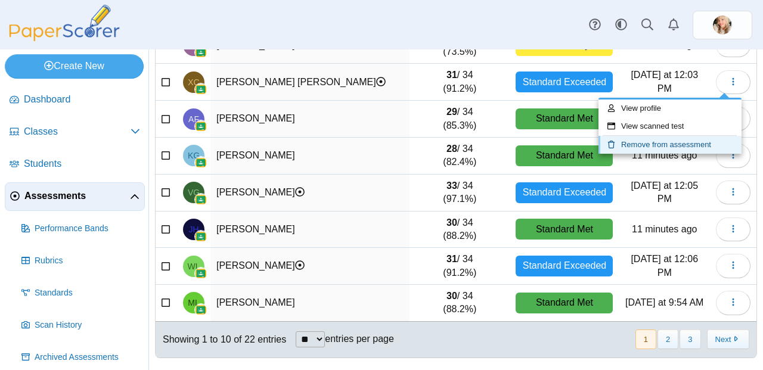
click at [642, 146] on link "Remove from assessment" at bounding box center [670, 145] width 143 height 18
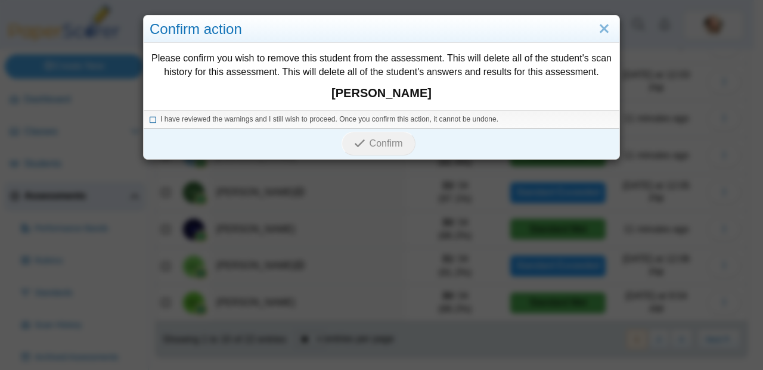
click at [150, 119] on icon at bounding box center [153, 117] width 7 height 7
click at [376, 142] on span "Confirm" at bounding box center [386, 143] width 33 height 10
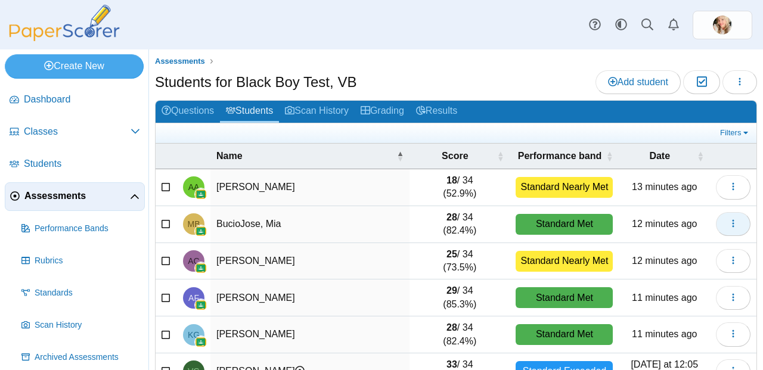
scroll to position [194, 0]
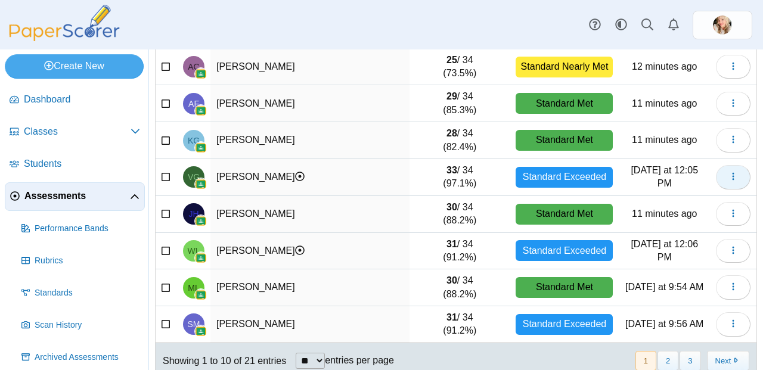
click at [724, 172] on button "button" at bounding box center [733, 177] width 35 height 24
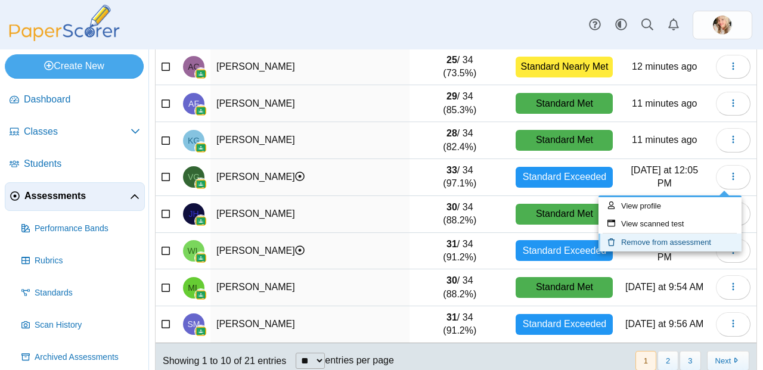
click at [643, 238] on link "Remove from assessment" at bounding box center [670, 243] width 143 height 18
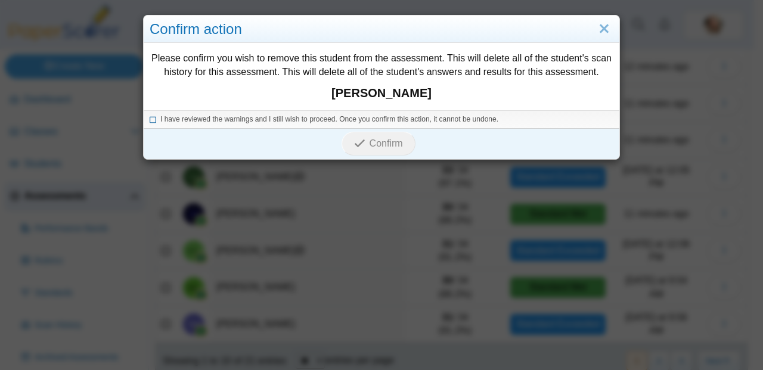
click at [150, 120] on icon at bounding box center [153, 117] width 7 height 7
click at [403, 144] on button "Confirm" at bounding box center [378, 144] width 73 height 24
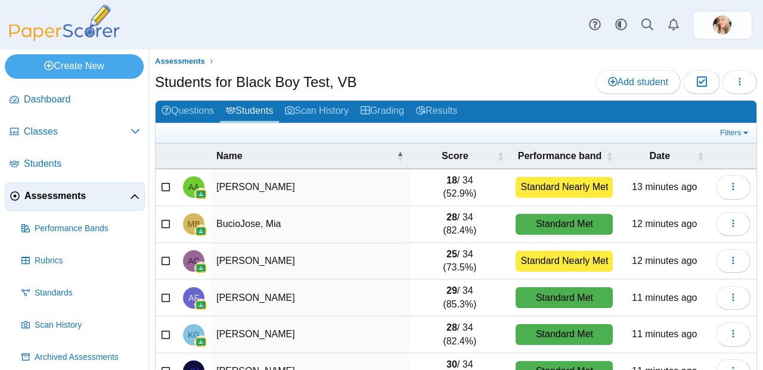
scroll to position [219, 0]
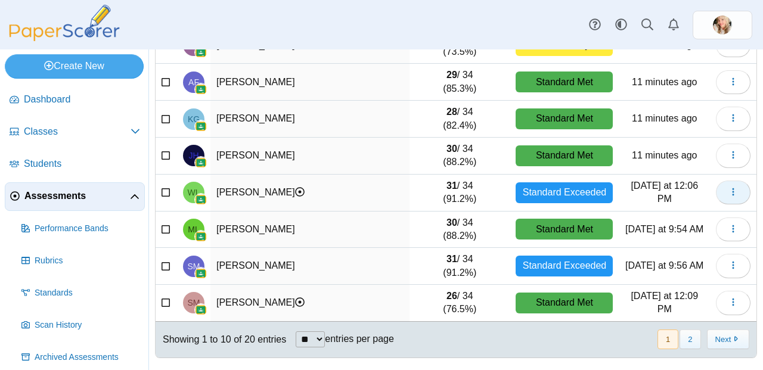
click at [732, 194] on button "button" at bounding box center [733, 193] width 35 height 24
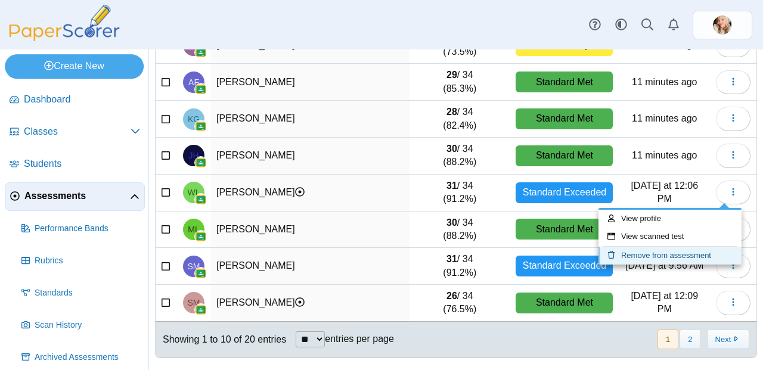
click at [635, 257] on link "Remove from assessment" at bounding box center [670, 256] width 143 height 18
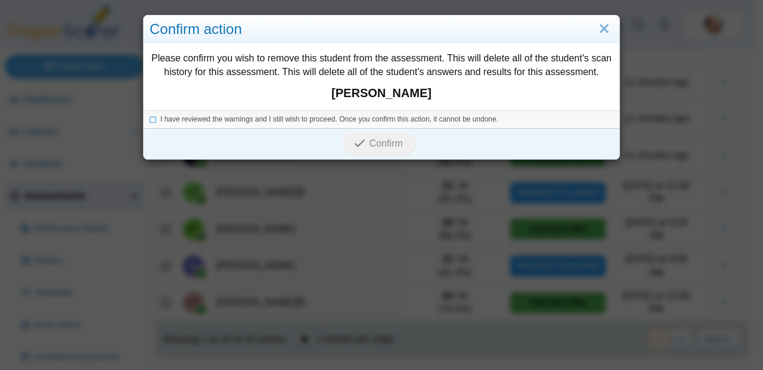
click at [144, 119] on div "I have reviewed the warnings and I still wish to proceed. Once you confirm this…" at bounding box center [382, 119] width 476 height 18
click at [150, 119] on icon at bounding box center [153, 117] width 7 height 7
click at [363, 135] on button "Confirm" at bounding box center [378, 144] width 73 height 24
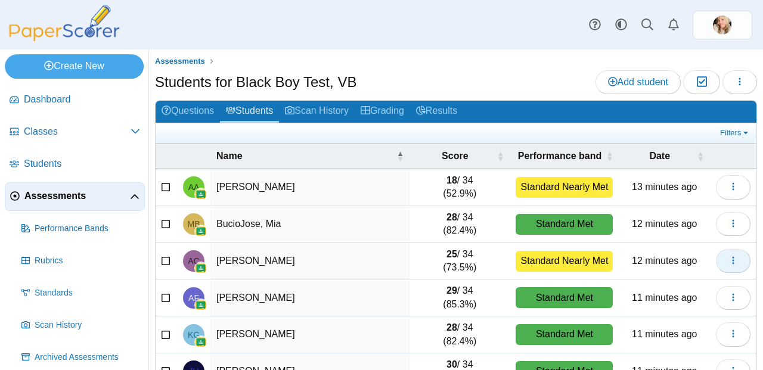
scroll to position [219, 0]
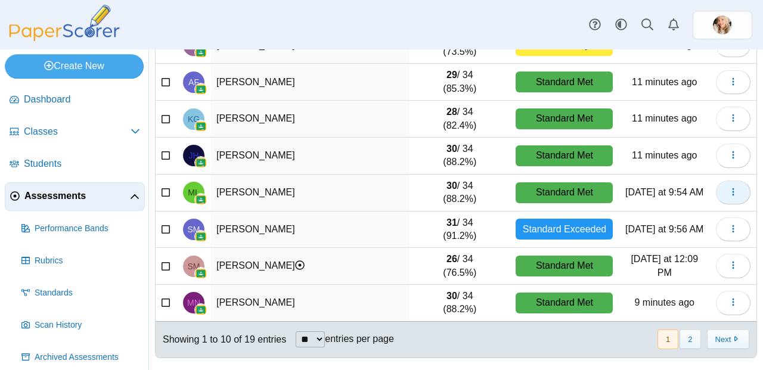
click at [729, 190] on icon "button" at bounding box center [734, 192] width 10 height 10
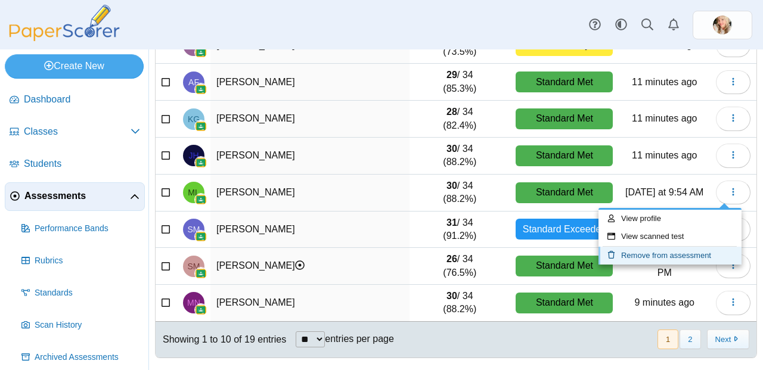
click at [665, 249] on link "Remove from assessment" at bounding box center [670, 256] width 143 height 18
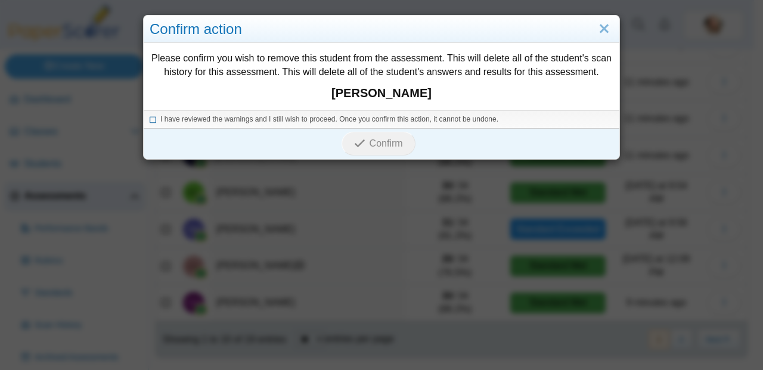
click at [150, 120] on icon at bounding box center [153, 117] width 7 height 7
click at [374, 140] on span "Confirm" at bounding box center [386, 143] width 33 height 10
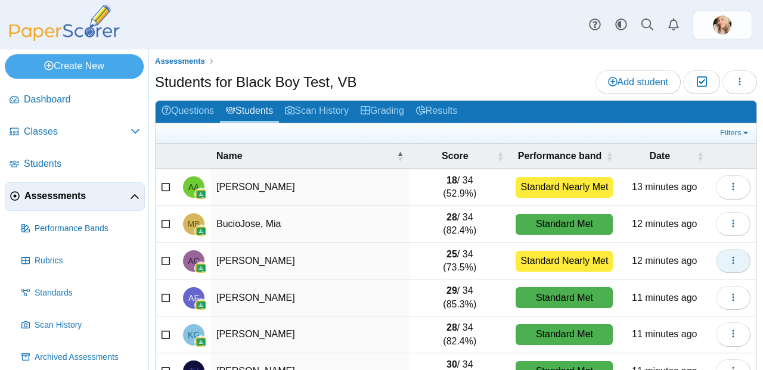
scroll to position [219, 0]
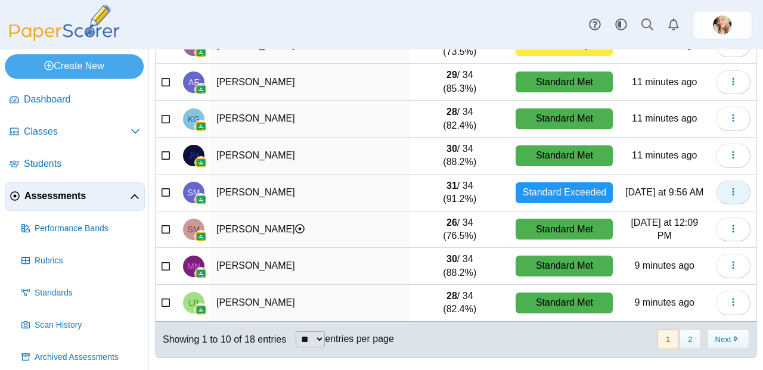
click at [730, 183] on button "button" at bounding box center [733, 193] width 35 height 24
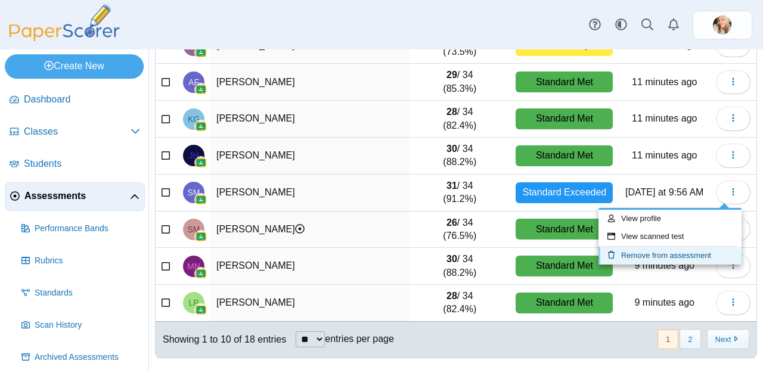
click at [649, 259] on link "Remove from assessment" at bounding box center [670, 256] width 143 height 18
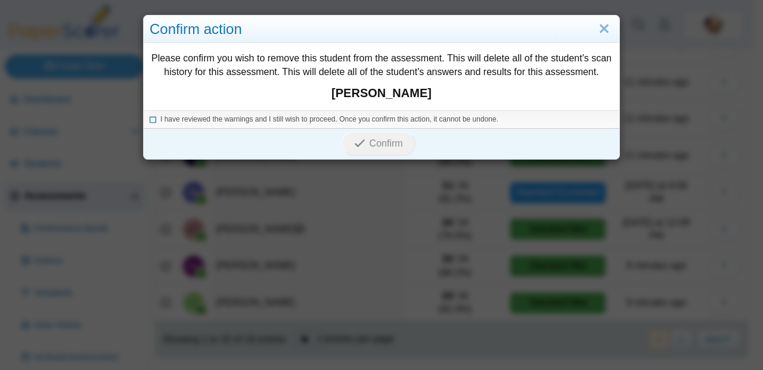
click at [150, 118] on icon at bounding box center [153, 117] width 7 height 7
click at [358, 143] on use "submit" at bounding box center [360, 144] width 10 height 8
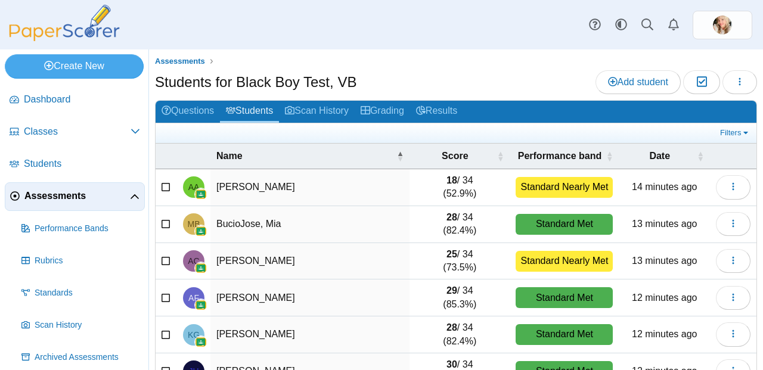
scroll to position [219, 0]
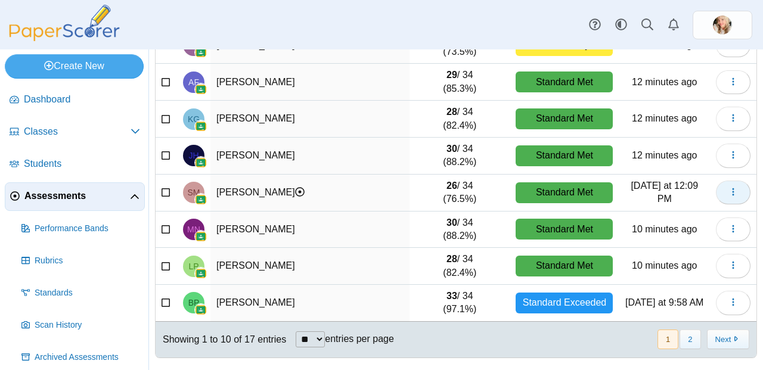
click at [729, 191] on icon "button" at bounding box center [734, 192] width 10 height 10
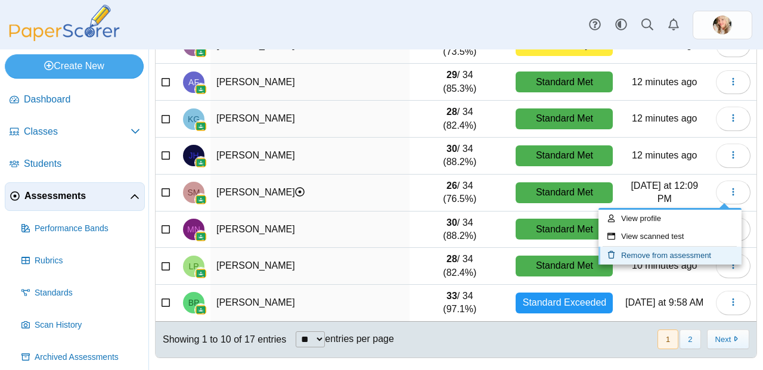
click at [620, 254] on icon at bounding box center [615, 255] width 14 height 8
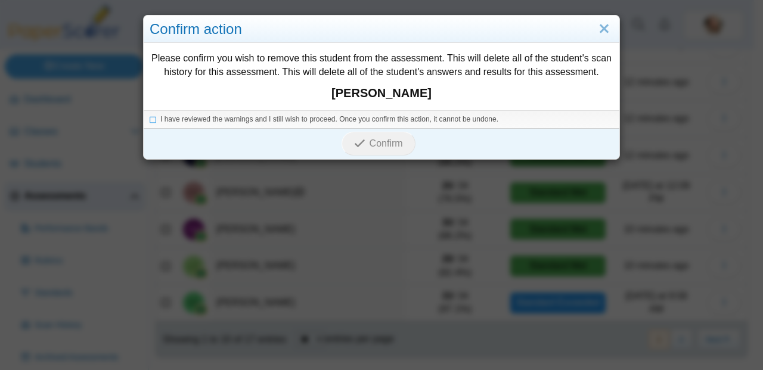
drag, startPoint x: 145, startPoint y: 117, endPoint x: 252, endPoint y: 128, distance: 106.7
click at [150, 117] on icon at bounding box center [153, 117] width 7 height 7
click at [361, 141] on icon "submit" at bounding box center [361, 143] width 15 height 13
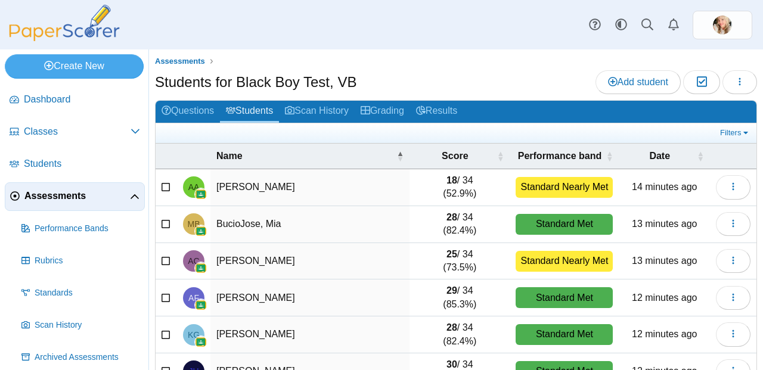
scroll to position [219, 0]
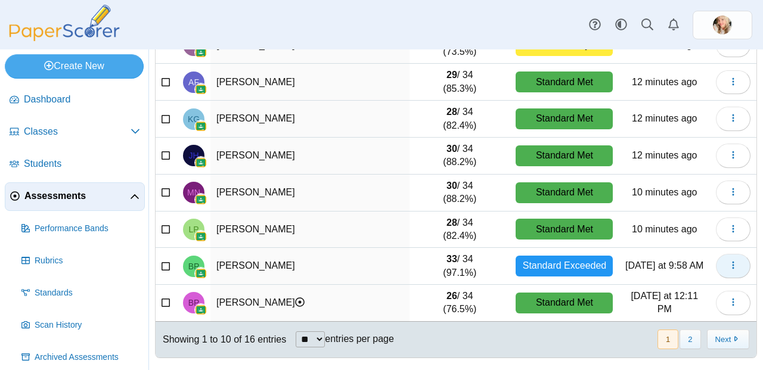
click at [729, 268] on button "button" at bounding box center [733, 266] width 35 height 24
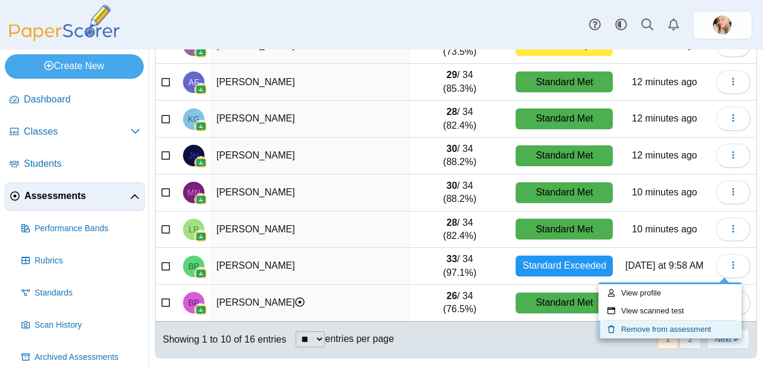
click at [671, 332] on link "Remove from assessment" at bounding box center [670, 330] width 143 height 18
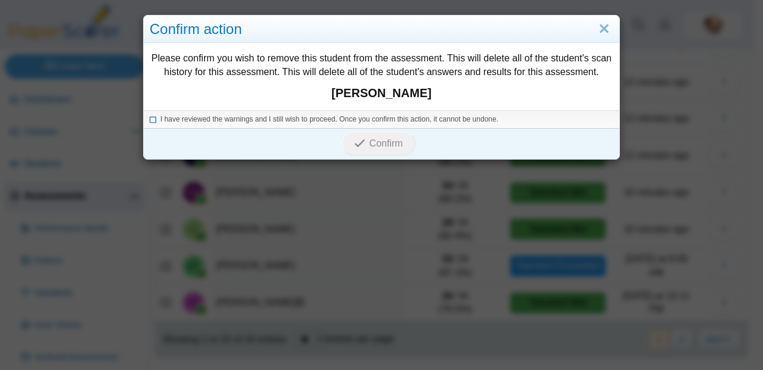
click at [150, 117] on icon at bounding box center [153, 117] width 7 height 7
click at [389, 140] on span "Confirm" at bounding box center [386, 143] width 33 height 10
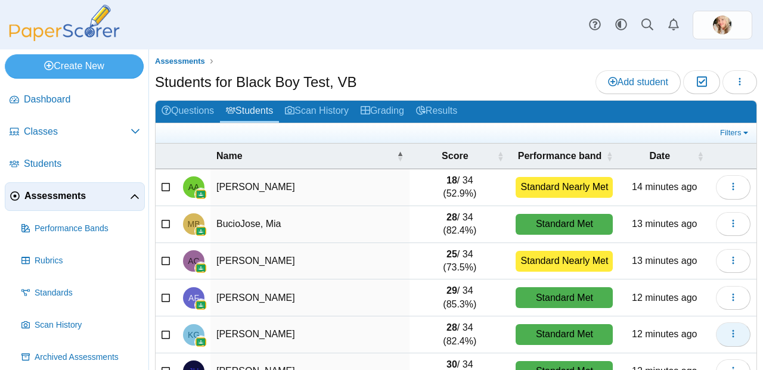
scroll to position [219, 0]
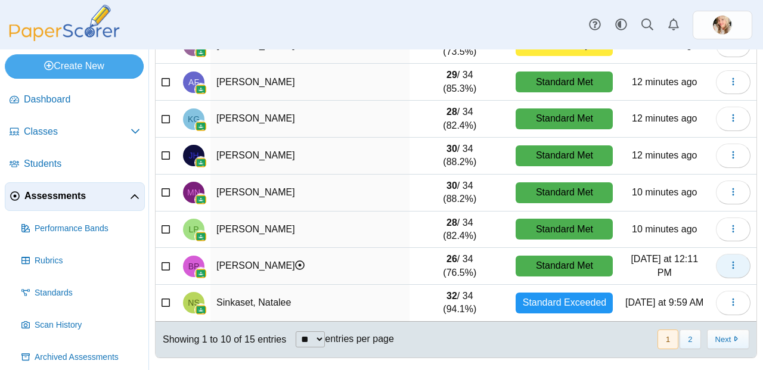
click at [729, 264] on icon "button" at bounding box center [734, 266] width 10 height 10
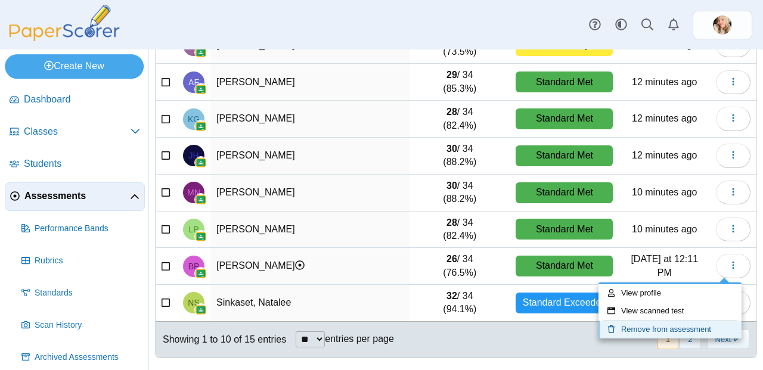
click at [655, 321] on link "Remove from assessment" at bounding box center [670, 330] width 143 height 18
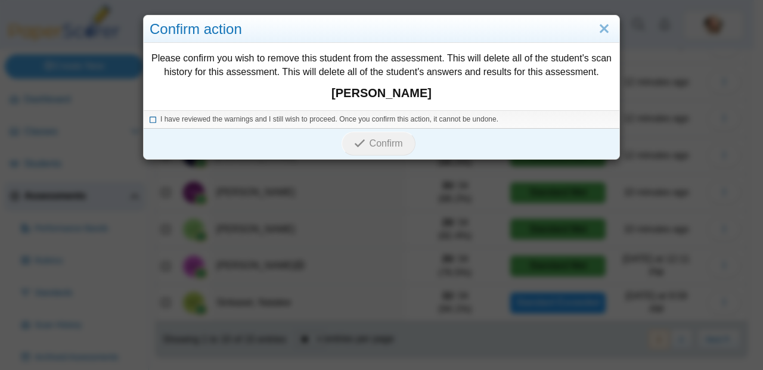
click at [150, 121] on icon at bounding box center [153, 117] width 7 height 7
click at [376, 144] on span "Confirm" at bounding box center [386, 143] width 33 height 10
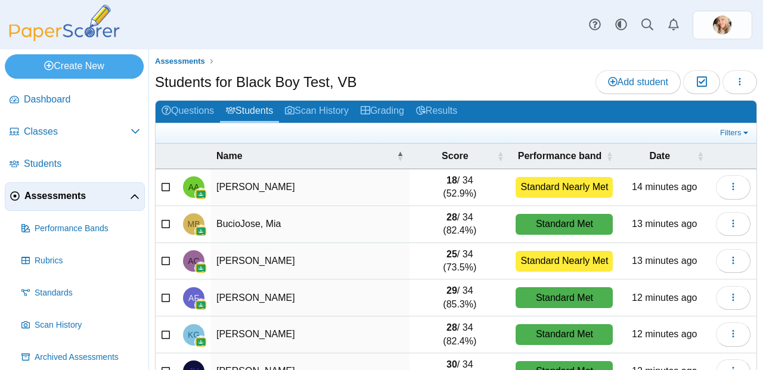
scroll to position [219, 0]
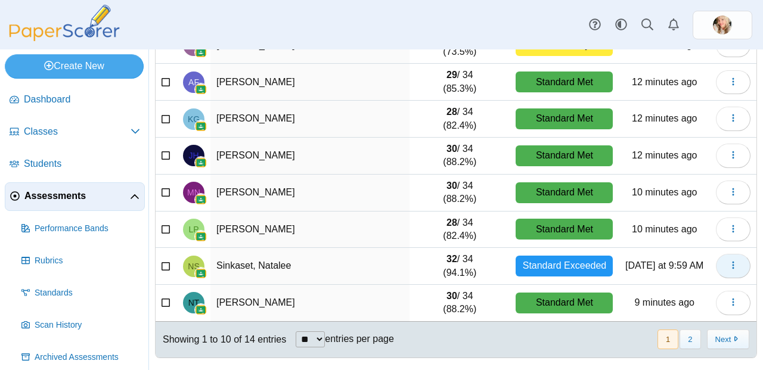
click at [729, 262] on icon "button" at bounding box center [734, 266] width 10 height 10
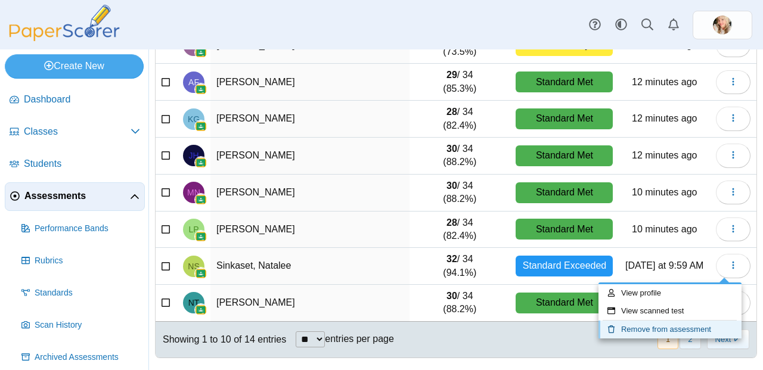
click at [644, 326] on link "Remove from assessment" at bounding box center [670, 330] width 143 height 18
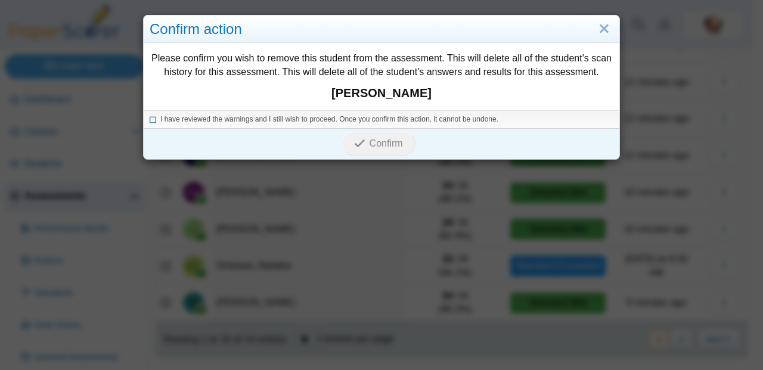
click at [150, 119] on icon at bounding box center [153, 117] width 7 height 7
click at [392, 146] on span "Confirm" at bounding box center [386, 143] width 33 height 10
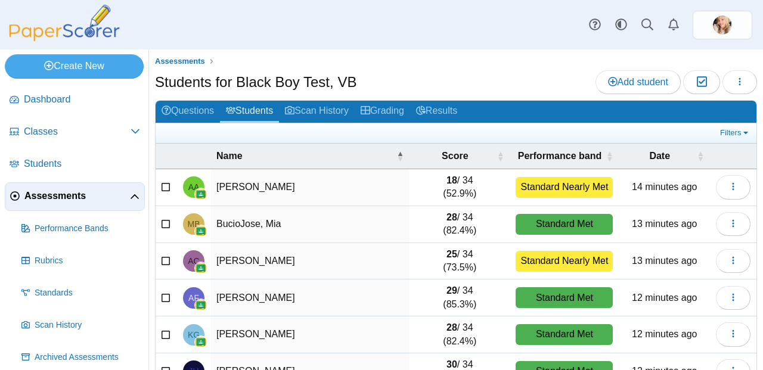
scroll to position [219, 0]
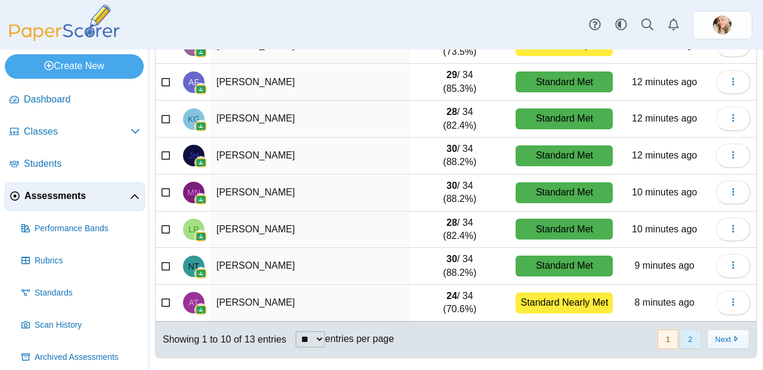
click at [681, 340] on button "2" at bounding box center [690, 340] width 21 height 20
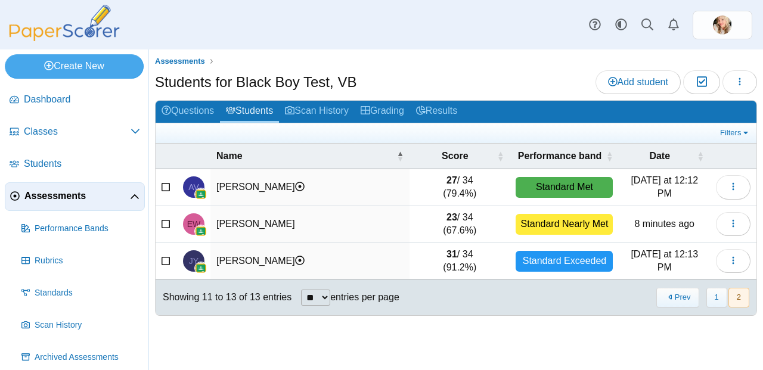
scroll to position [0, 0]
click at [726, 188] on button "button" at bounding box center [733, 187] width 35 height 24
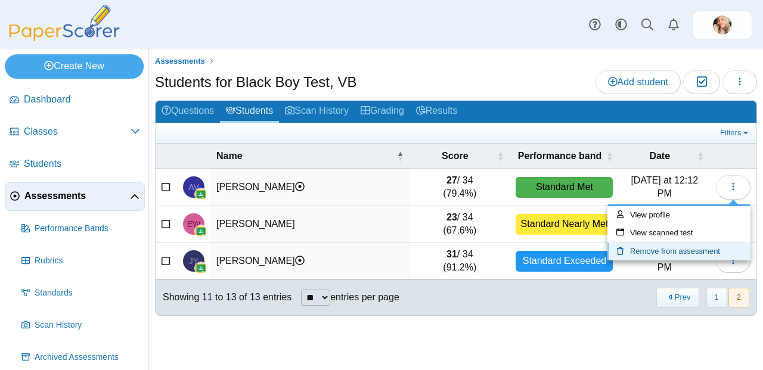
click at [689, 253] on link "Remove from assessment" at bounding box center [679, 252] width 143 height 18
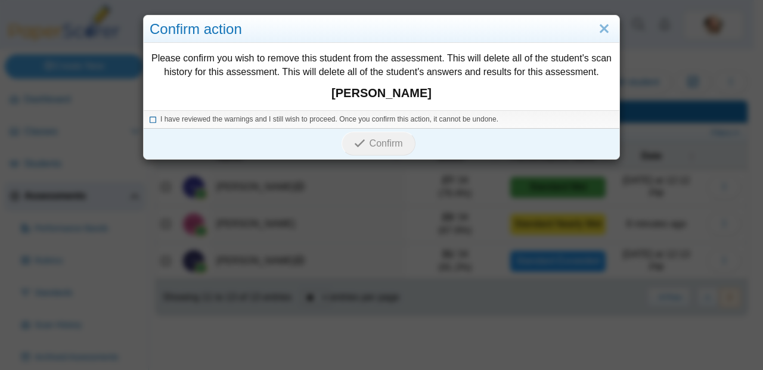
click at [150, 116] on icon at bounding box center [153, 117] width 7 height 7
click at [354, 144] on icon "submit" at bounding box center [359, 143] width 11 height 11
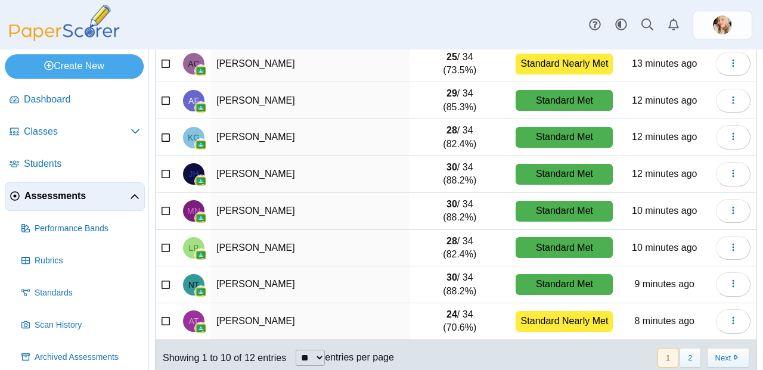
scroll to position [219, 0]
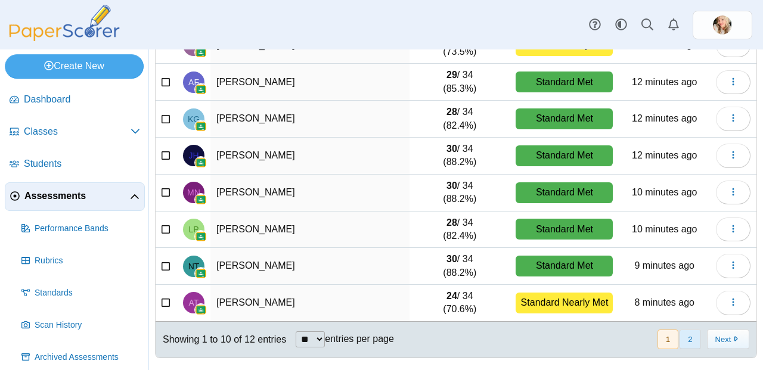
click at [680, 343] on button "2" at bounding box center [690, 340] width 21 height 20
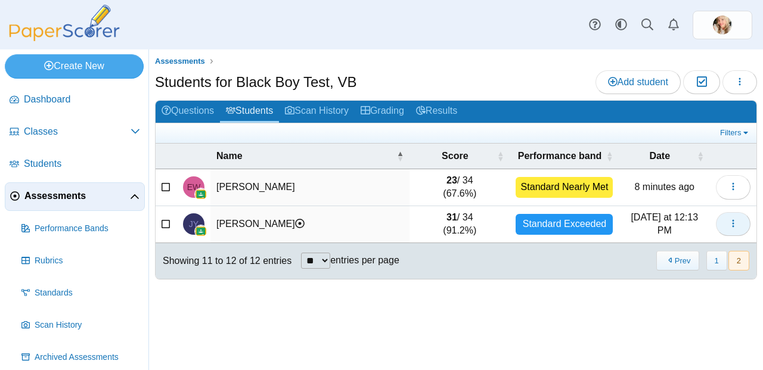
click at [735, 221] on icon "button" at bounding box center [734, 224] width 10 height 10
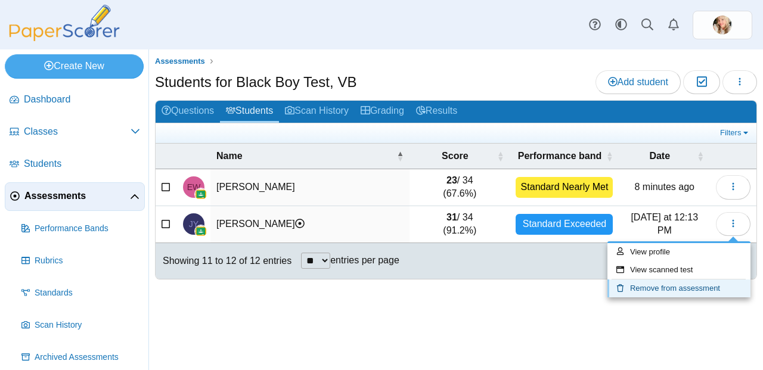
click at [701, 283] on link "Remove from assessment" at bounding box center [679, 289] width 143 height 18
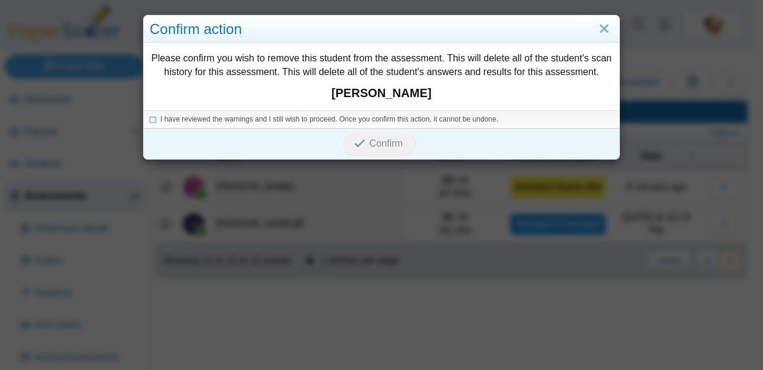
click at [144, 119] on div "I have reviewed the warnings and I still wish to proceed. Once you confirm this…" at bounding box center [382, 119] width 476 height 18
click at [150, 120] on icon at bounding box center [153, 117] width 7 height 7
click at [396, 143] on span "Confirm" at bounding box center [386, 143] width 33 height 10
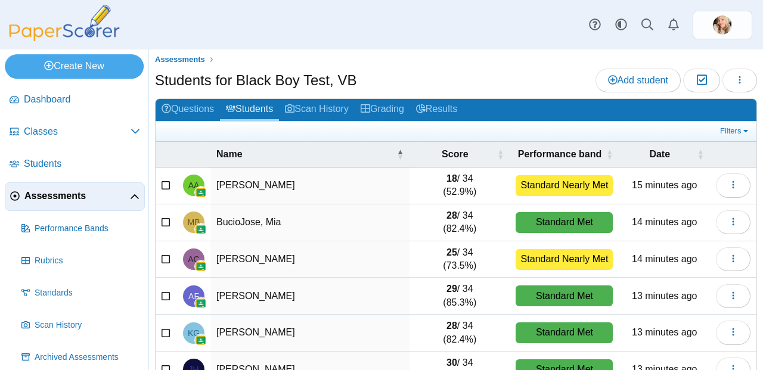
scroll to position [2, 0]
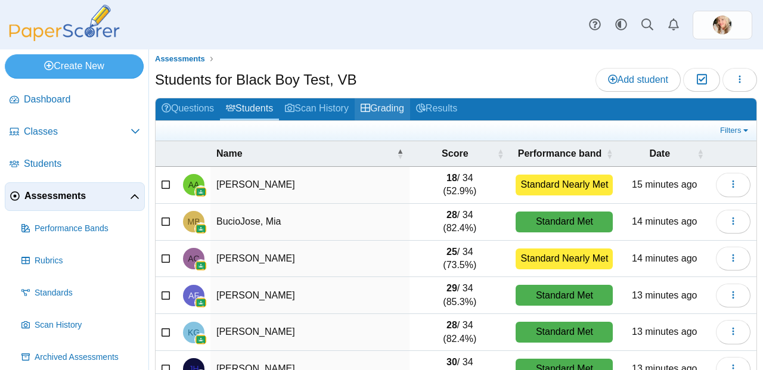
click at [388, 106] on link "Grading" at bounding box center [382, 109] width 55 height 22
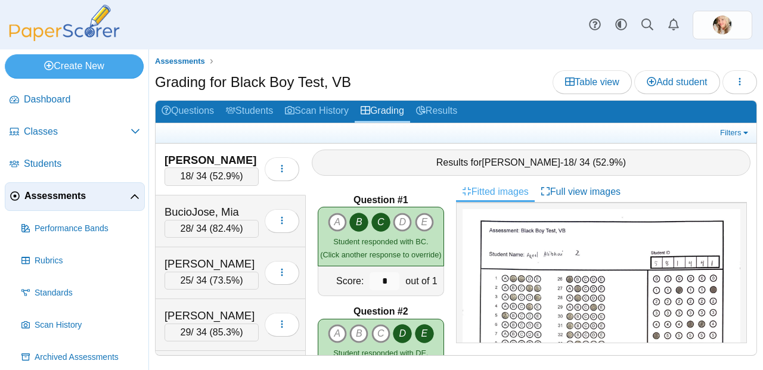
click at [231, 172] on span "52.9%" at bounding box center [226, 176] width 27 height 10
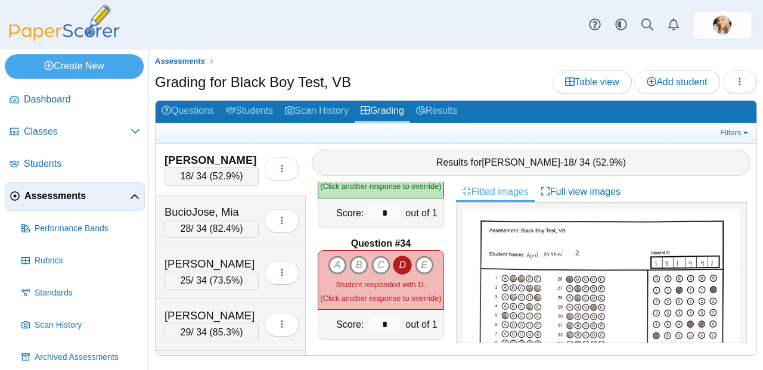
scroll to position [3649, 0]
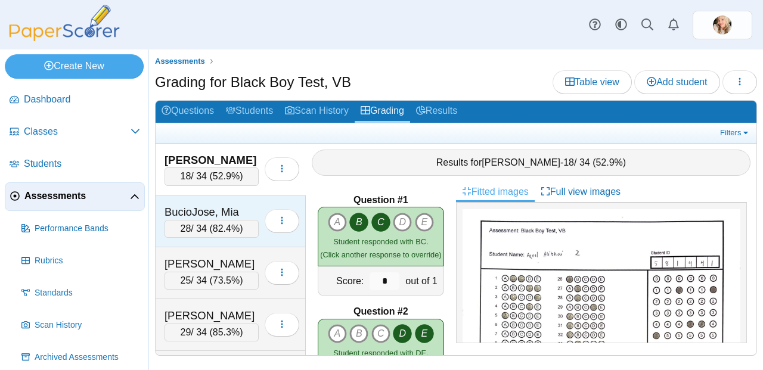
click at [201, 231] on div "28 / 34 ( 82.4% )" at bounding box center [212, 229] width 94 height 18
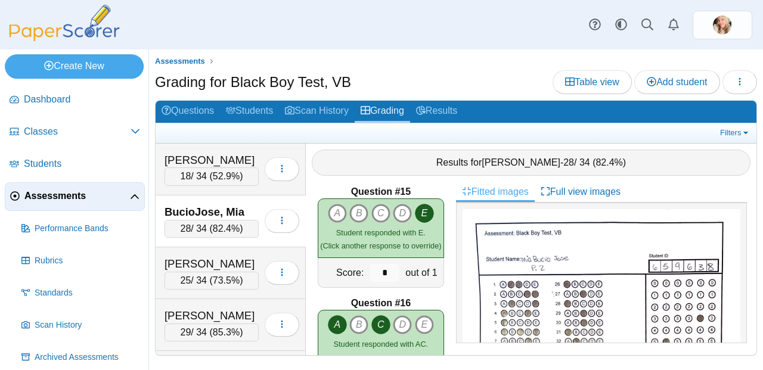
scroll to position [1344, 0]
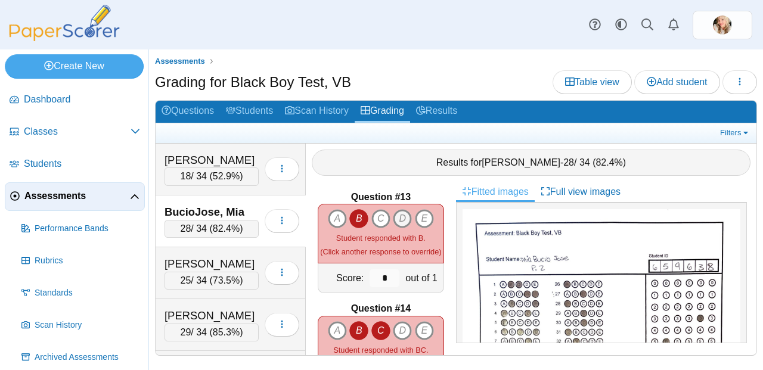
click at [399, 209] on icon "D" at bounding box center [402, 218] width 19 height 19
type input "*"
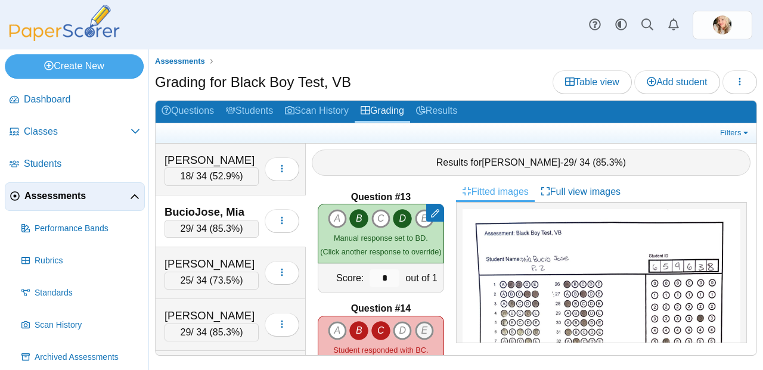
click at [418, 321] on icon "E" at bounding box center [424, 330] width 19 height 19
type input "*"
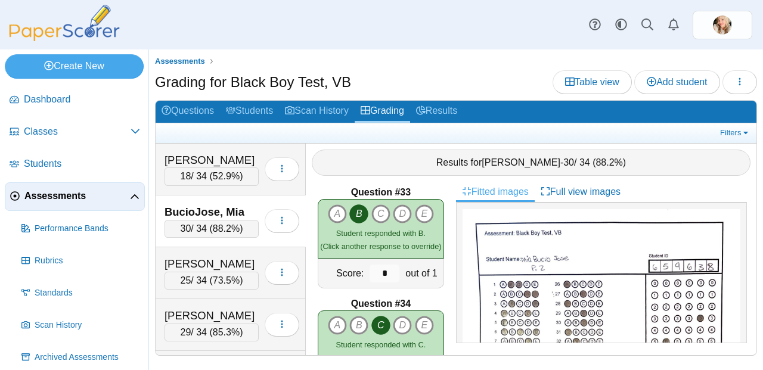
scroll to position [3649, 0]
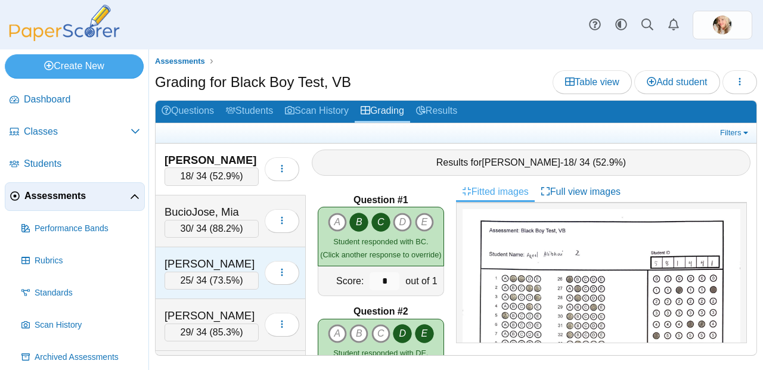
click at [225, 278] on span "73.5%" at bounding box center [226, 280] width 27 height 10
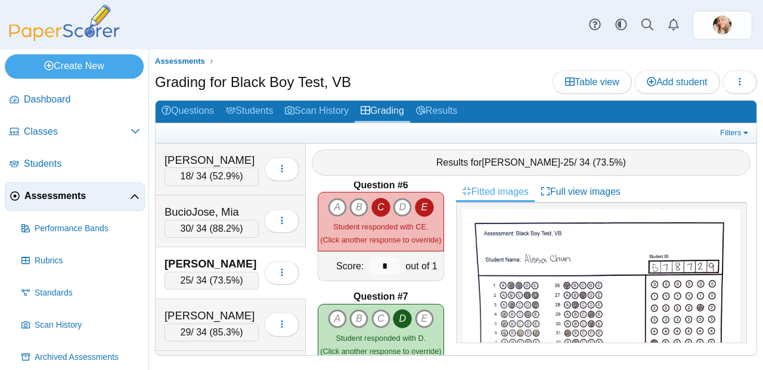
scroll to position [553, 0]
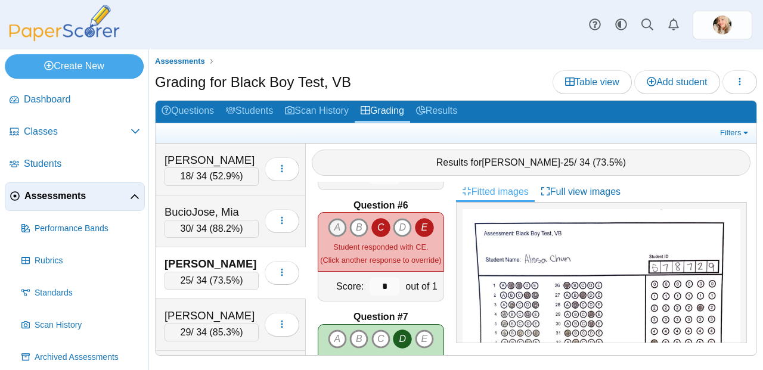
click at [331, 218] on icon "A" at bounding box center [337, 227] width 19 height 19
type input "*"
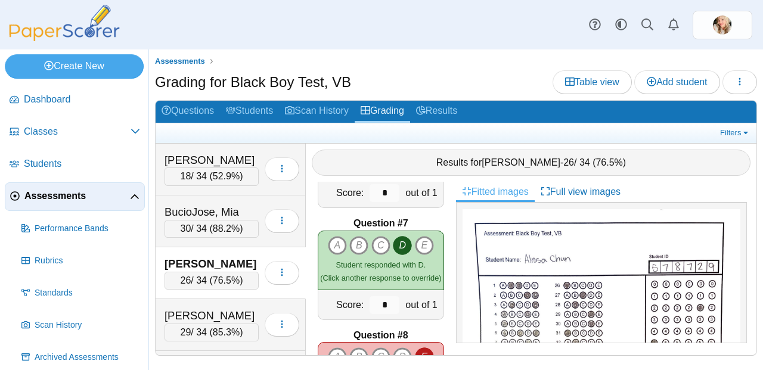
scroll to position [746, 0]
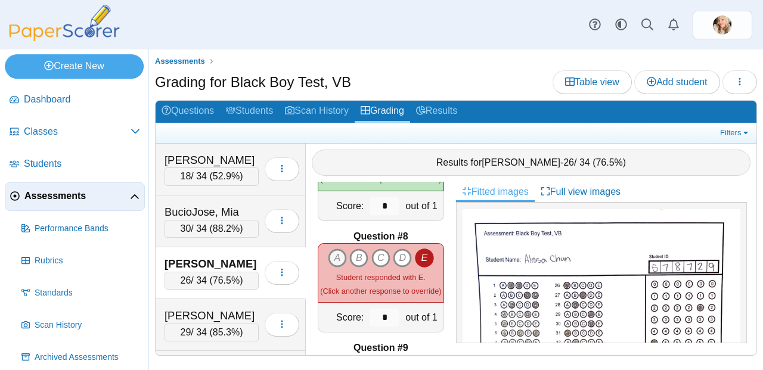
click at [338, 250] on icon "A" at bounding box center [337, 258] width 19 height 19
type input "*"
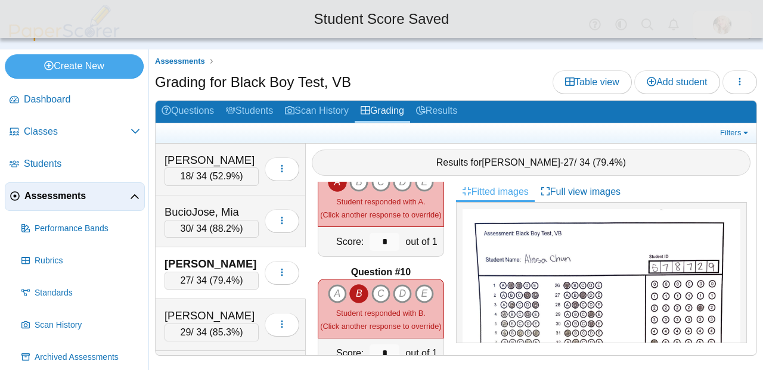
scroll to position [835, 0]
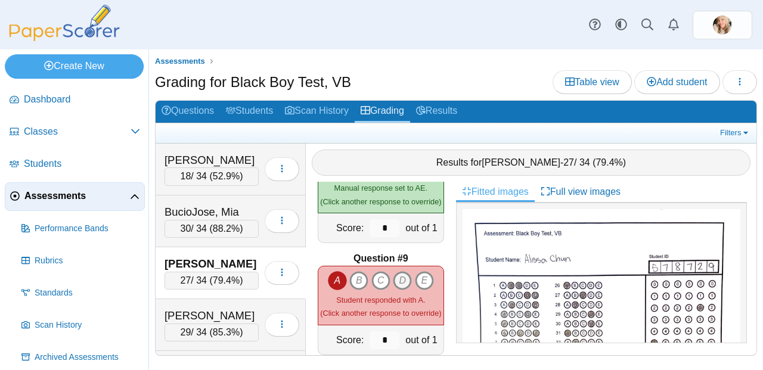
click at [399, 271] on icon "D" at bounding box center [402, 280] width 19 height 19
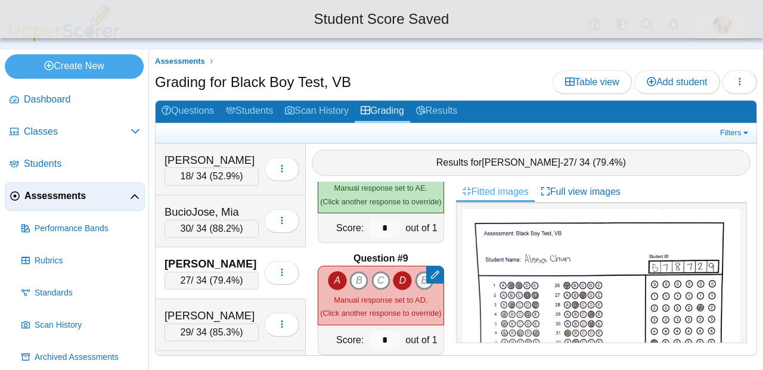
click at [426, 271] on div at bounding box center [435, 275] width 18 height 18
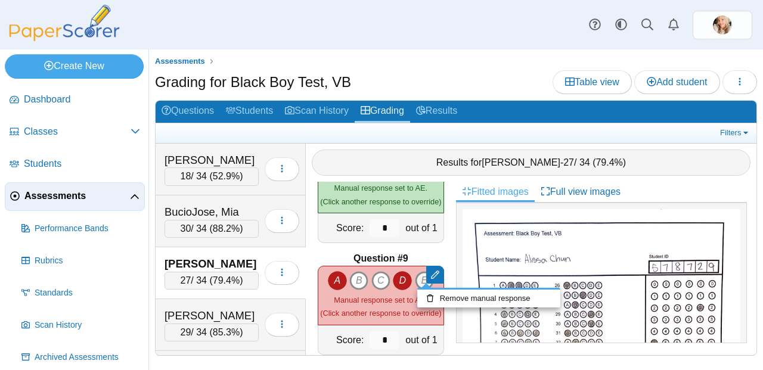
click at [415, 275] on icon "E" at bounding box center [424, 280] width 19 height 19
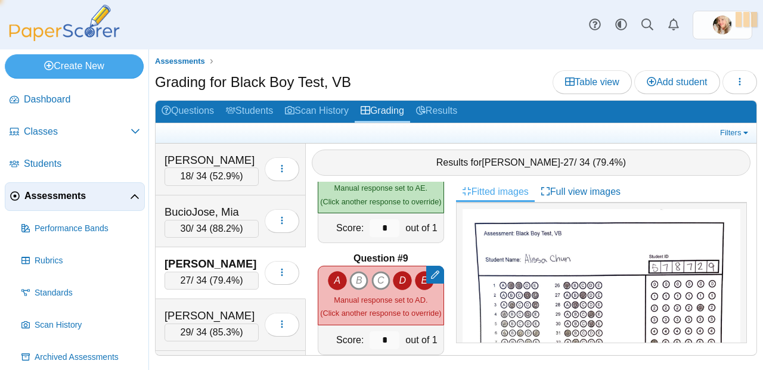
type input "*"
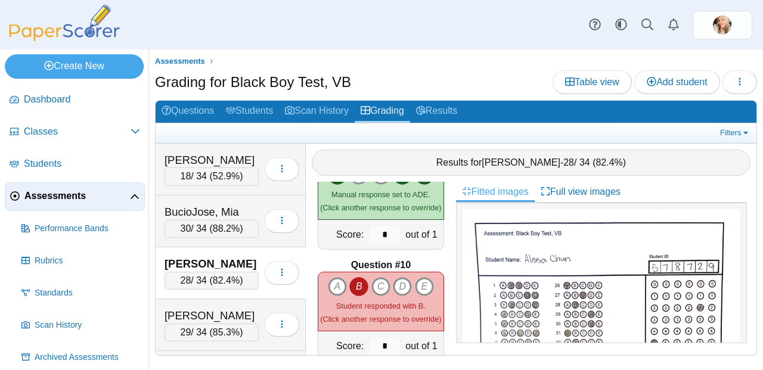
scroll to position [944, 0]
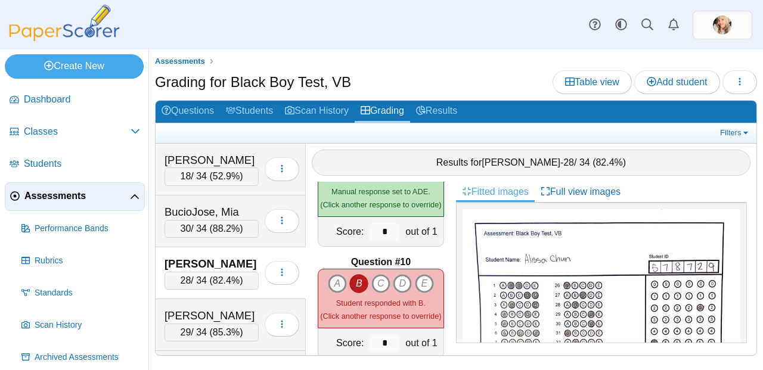
click at [334, 283] on icon "A" at bounding box center [337, 283] width 19 height 19
type input "*"
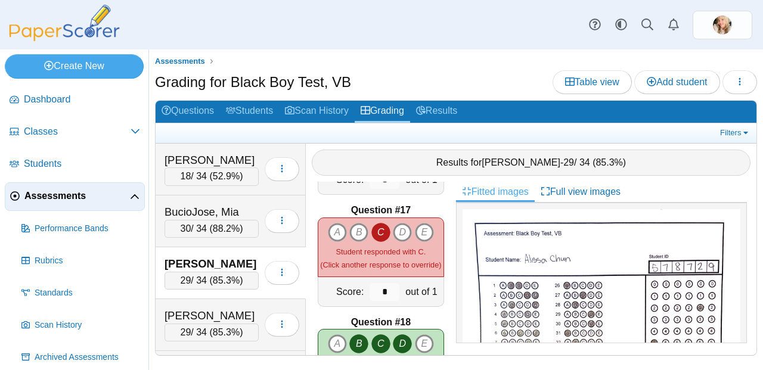
scroll to position [1777, 0]
click at [422, 230] on icon "E" at bounding box center [424, 233] width 19 height 19
type input "*"
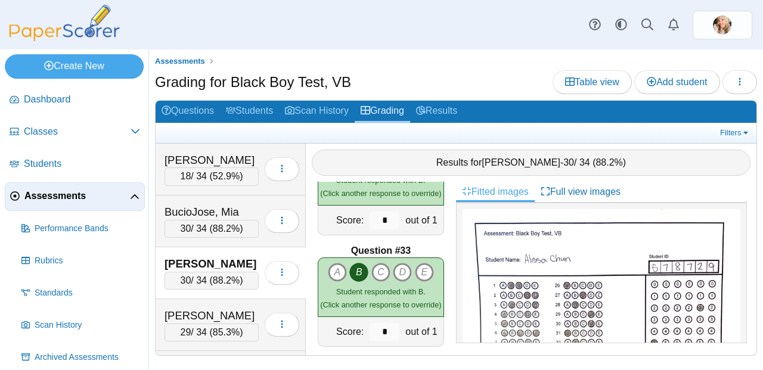
scroll to position [3649, 0]
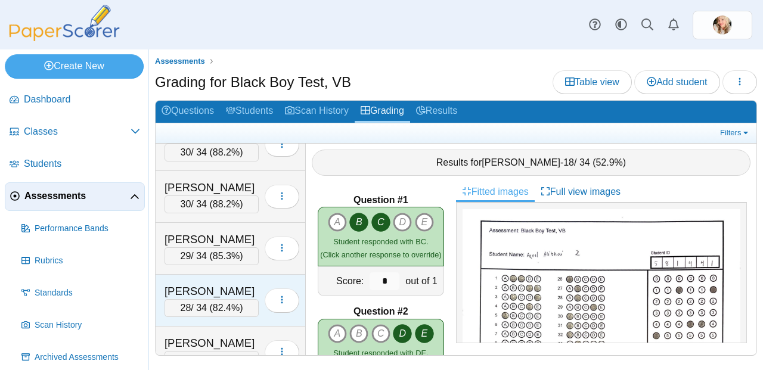
scroll to position [76, 0]
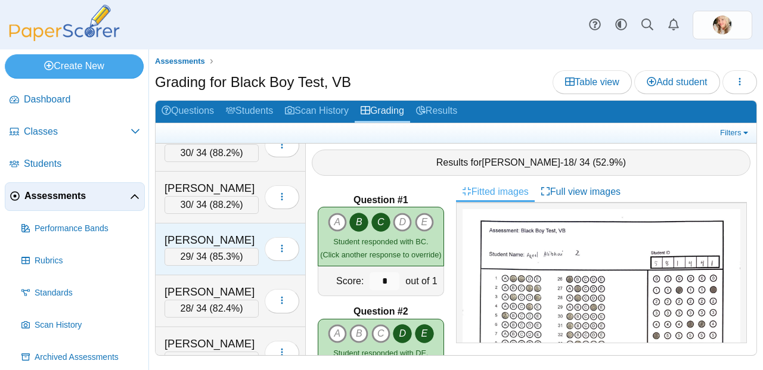
drag, startPoint x: 230, startPoint y: 252, endPoint x: 213, endPoint y: 242, distance: 19.2
click at [230, 252] on span "85.3%" at bounding box center [226, 257] width 27 height 10
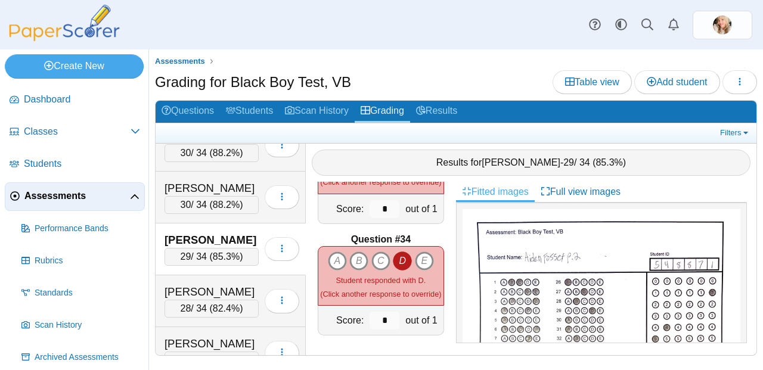
scroll to position [3649, 0]
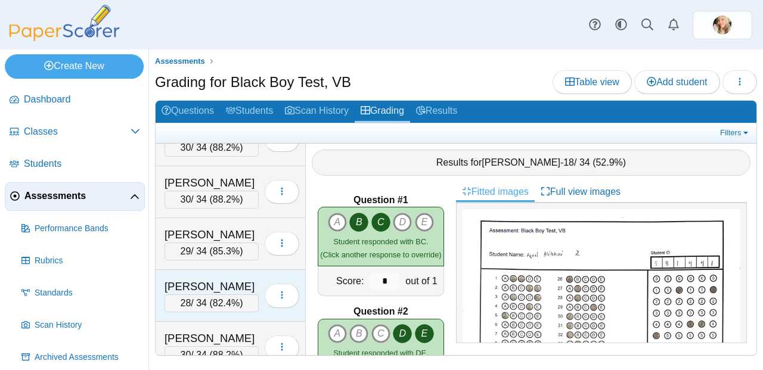
scroll to position [128, 0]
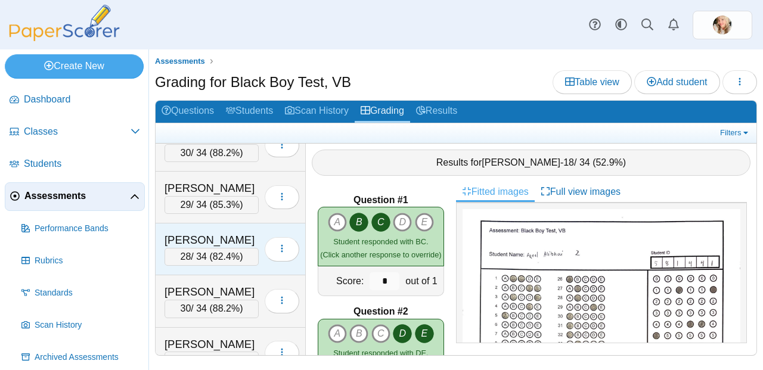
click at [219, 257] on span "82.4%" at bounding box center [226, 257] width 27 height 10
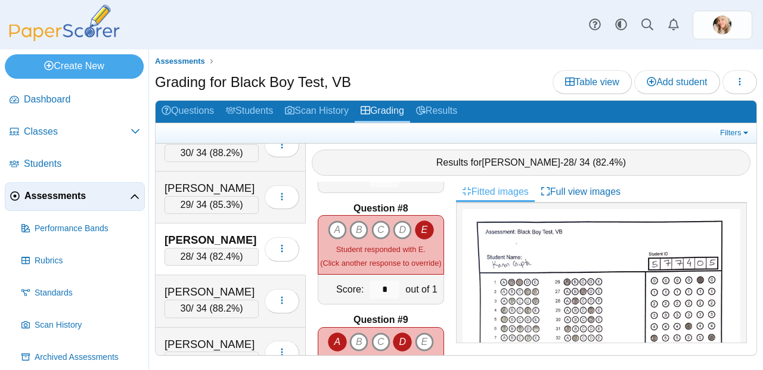
scroll to position [753, 0]
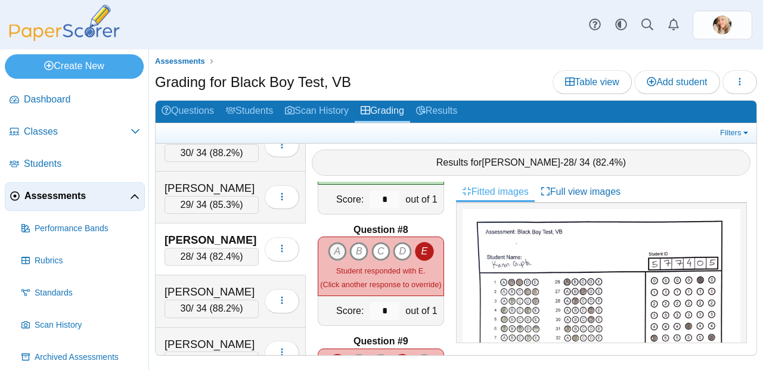
click at [328, 244] on icon "A" at bounding box center [337, 251] width 19 height 19
type input "*"
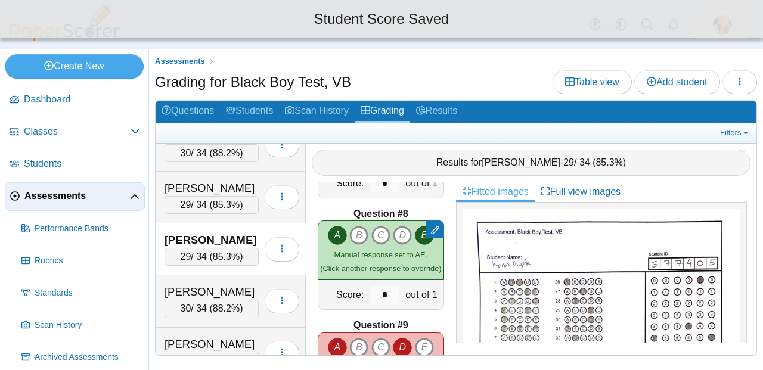
scroll to position [840, 0]
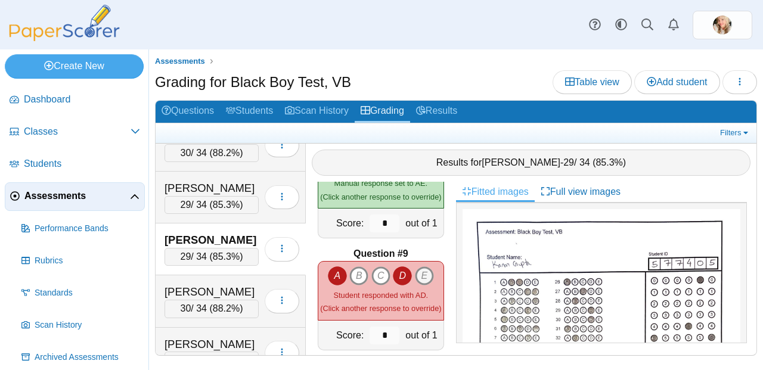
click at [415, 267] on icon "E" at bounding box center [424, 276] width 19 height 19
type input "*"
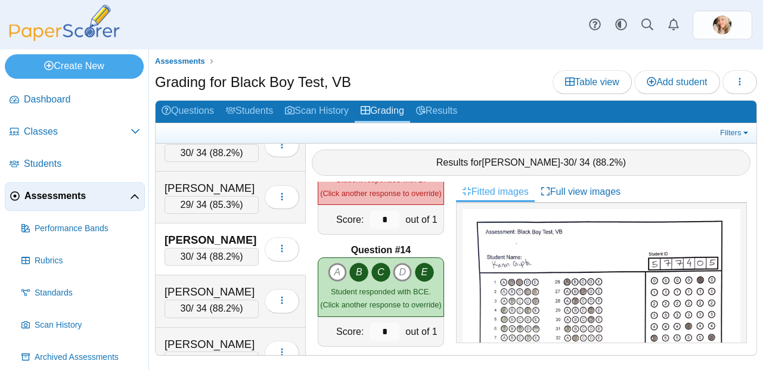
scroll to position [1323, 0]
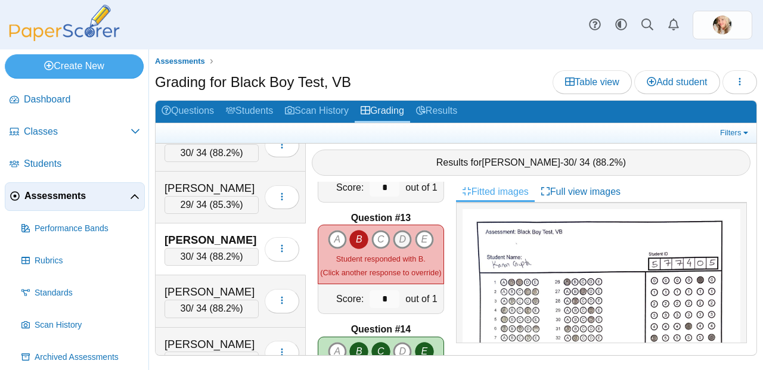
click at [393, 233] on icon "D" at bounding box center [402, 239] width 19 height 19
type input "*"
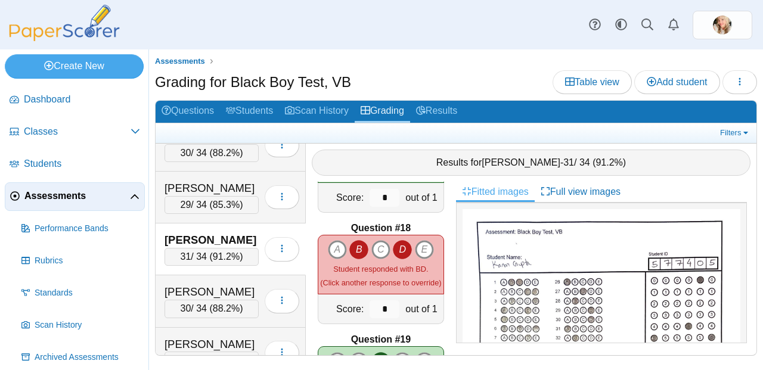
scroll to position [1905, 0]
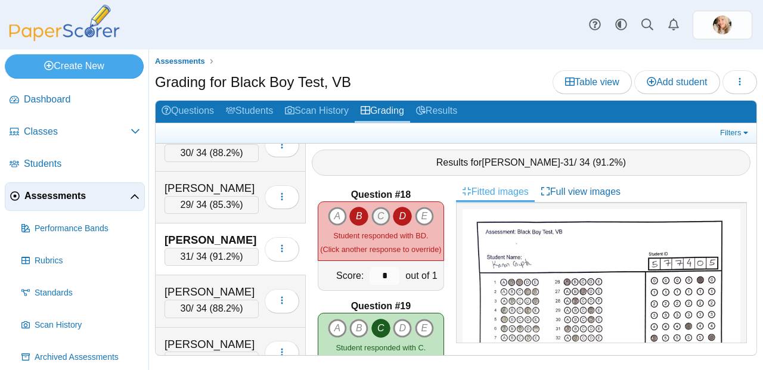
click at [371, 207] on icon "C" at bounding box center [380, 216] width 19 height 19
type input "*"
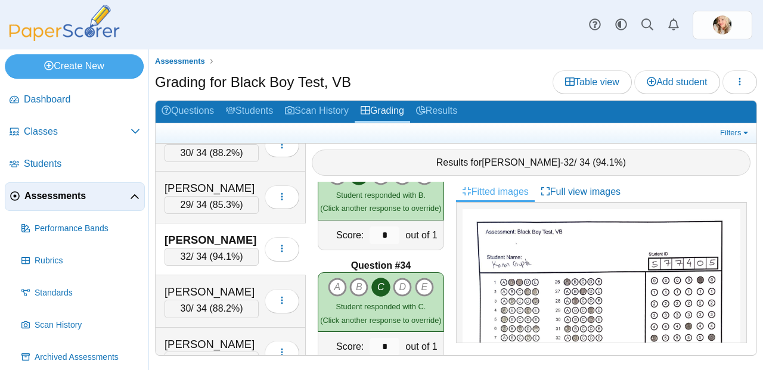
scroll to position [3649, 0]
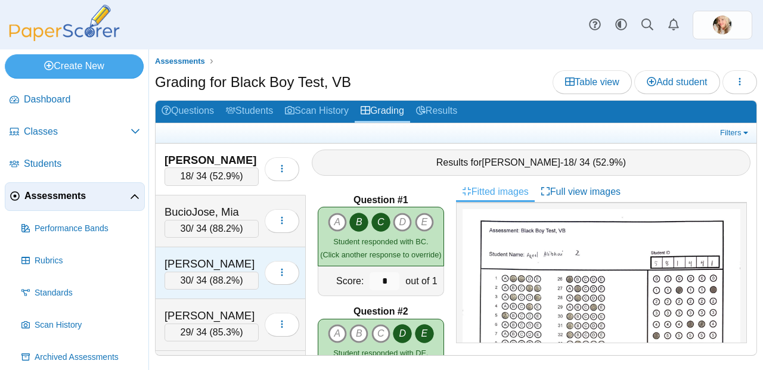
scroll to position [220, 0]
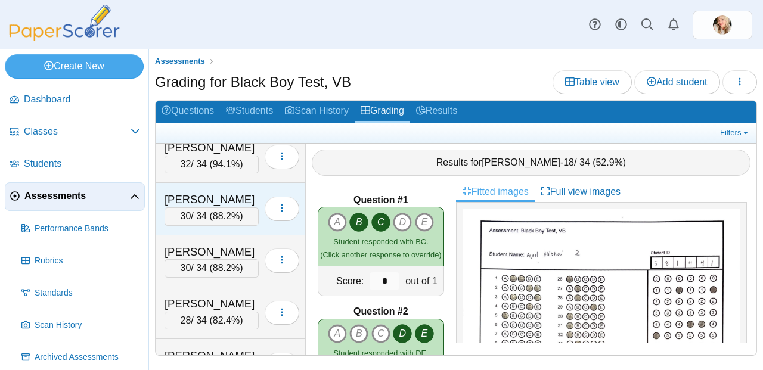
click at [212, 206] on div "[PERSON_NAME]" at bounding box center [212, 200] width 94 height 16
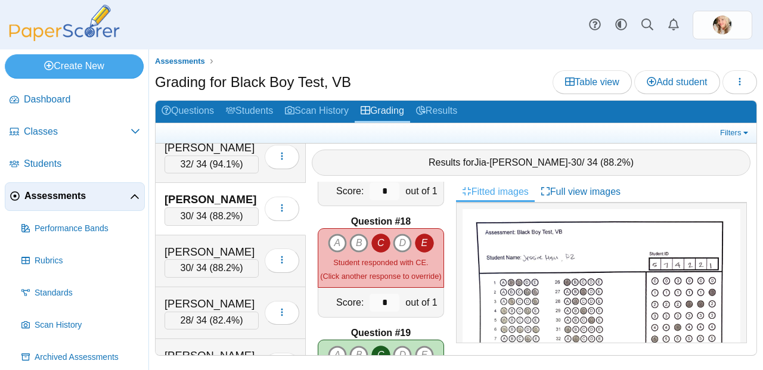
scroll to position [1871, 0]
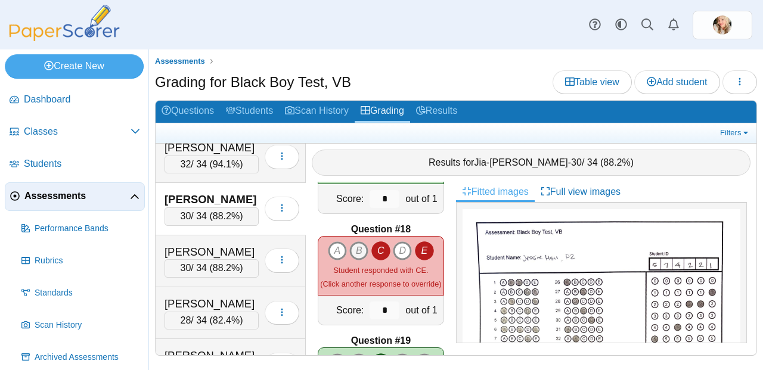
click at [362, 244] on icon "B" at bounding box center [358, 250] width 19 height 19
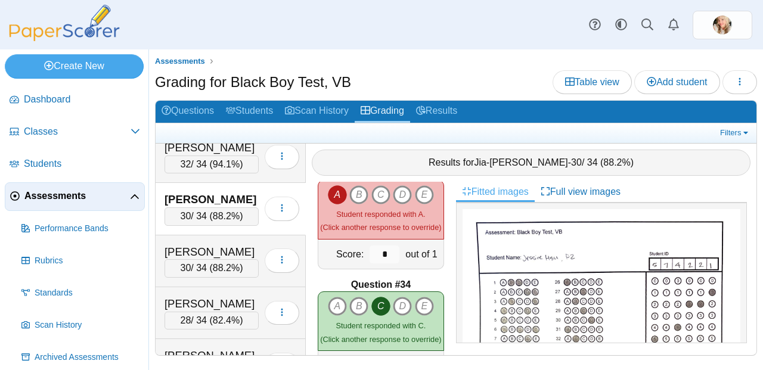
scroll to position [3649, 0]
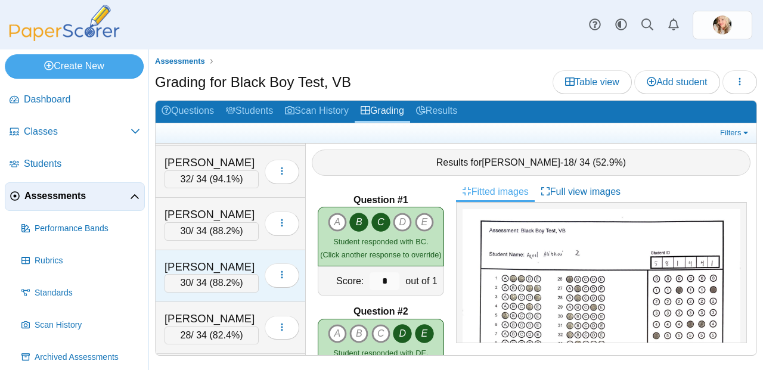
scroll to position [280, 0]
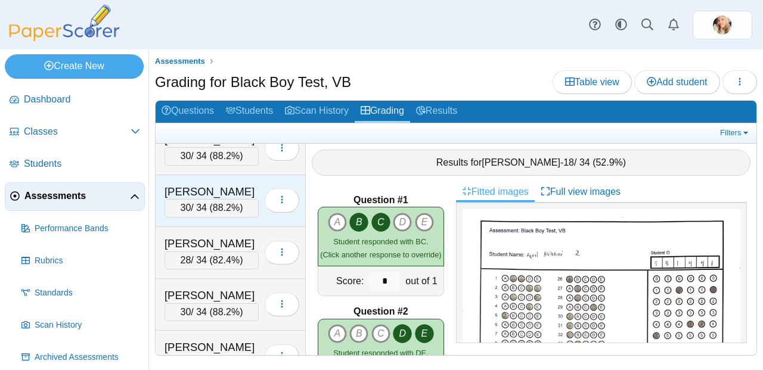
click at [228, 207] on span "88.2%" at bounding box center [226, 208] width 27 height 10
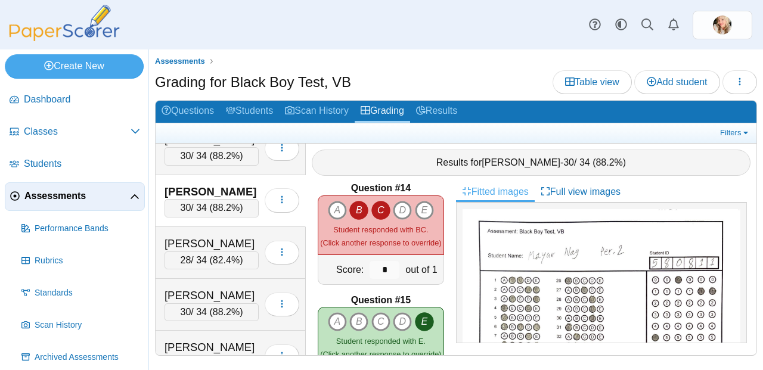
scroll to position [1456, 0]
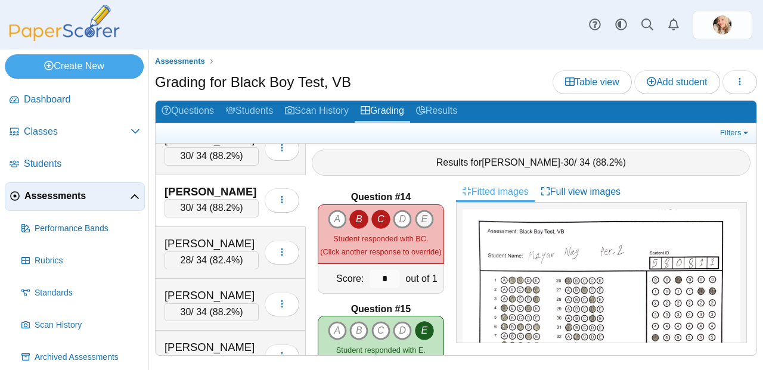
click at [422, 215] on icon "E" at bounding box center [424, 219] width 19 height 19
type input "*"
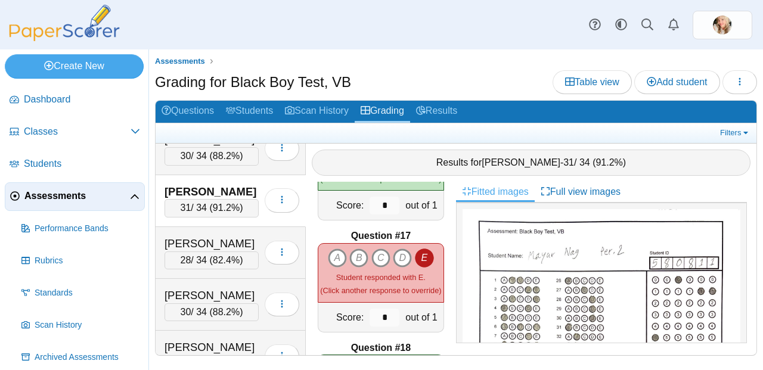
scroll to position [1742, 0]
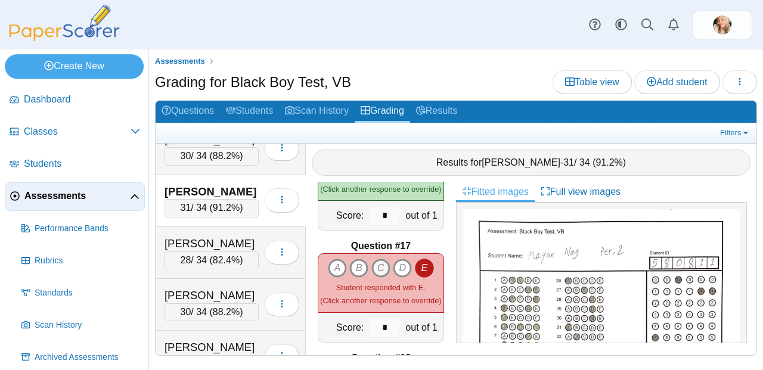
click at [382, 261] on icon "C" at bounding box center [380, 268] width 19 height 19
type input "*"
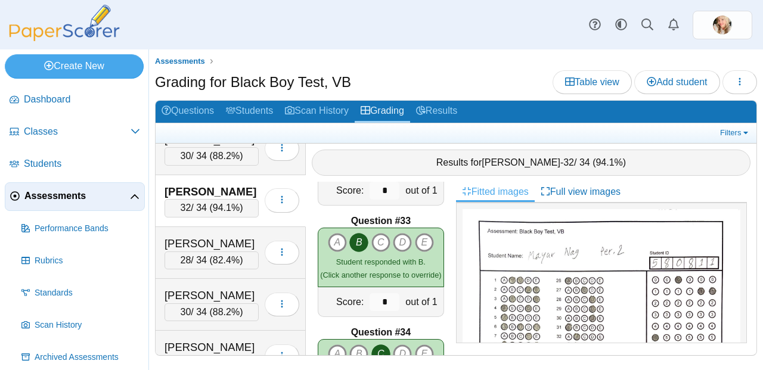
scroll to position [3649, 0]
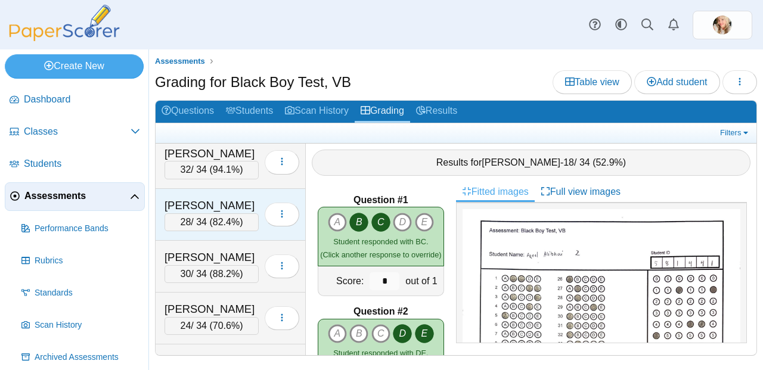
scroll to position [318, 0]
click at [228, 209] on div "[PERSON_NAME]" at bounding box center [212, 206] width 94 height 16
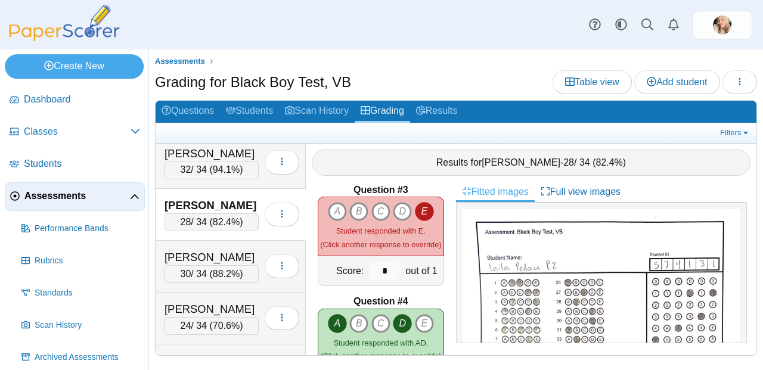
scroll to position [233, 0]
click at [358, 207] on icon "B" at bounding box center [358, 212] width 19 height 19
type input "*"
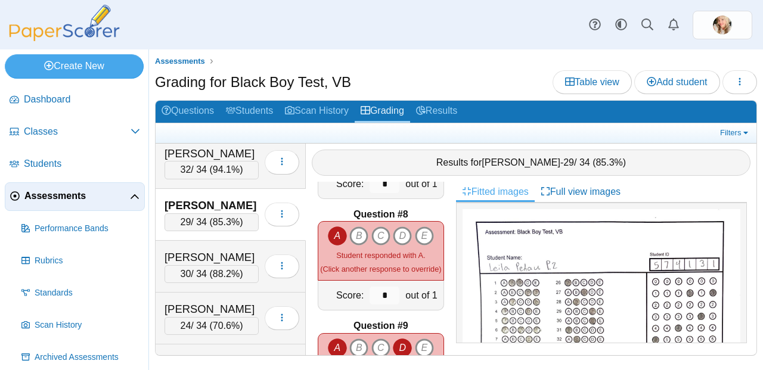
scroll to position [764, 0]
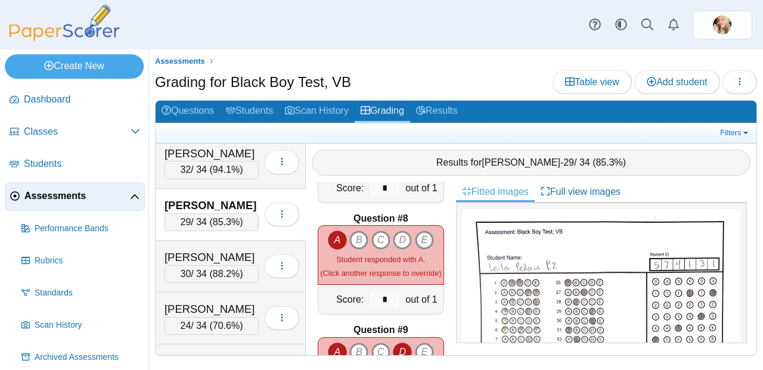
click at [415, 232] on icon "E" at bounding box center [424, 240] width 19 height 19
type input "*"
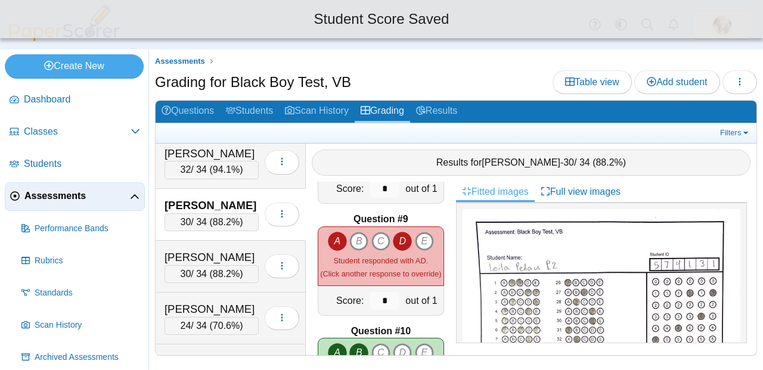
scroll to position [875, 0]
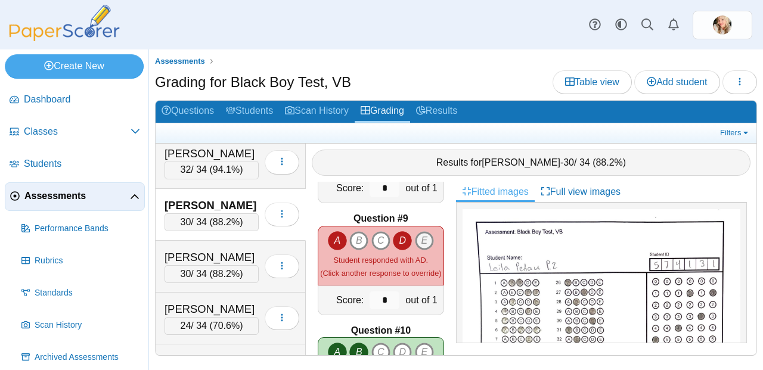
click at [417, 237] on icon "E" at bounding box center [424, 240] width 19 height 19
type input "*"
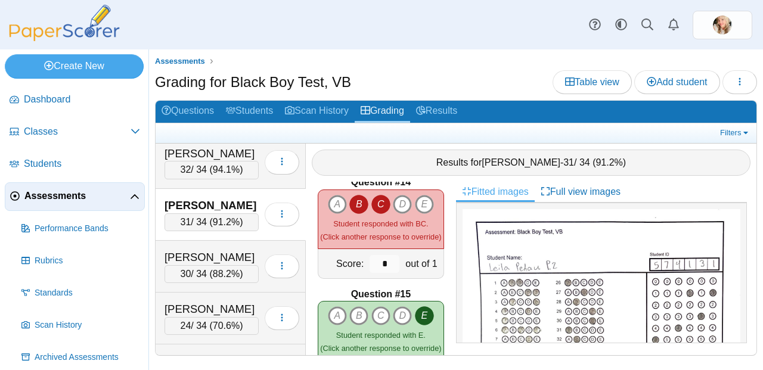
scroll to position [1468, 0]
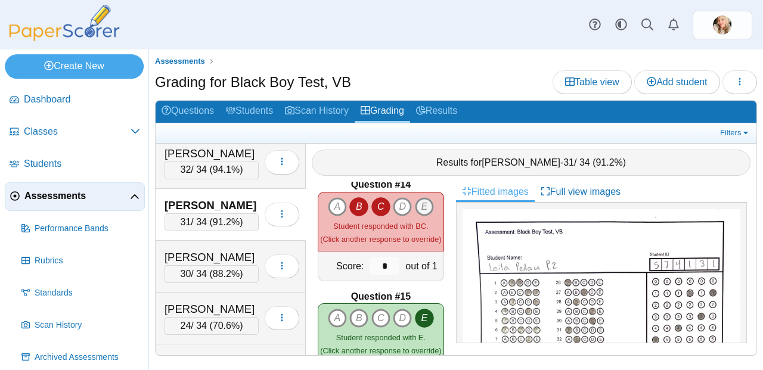
click at [419, 206] on icon "E" at bounding box center [424, 206] width 19 height 19
type input "*"
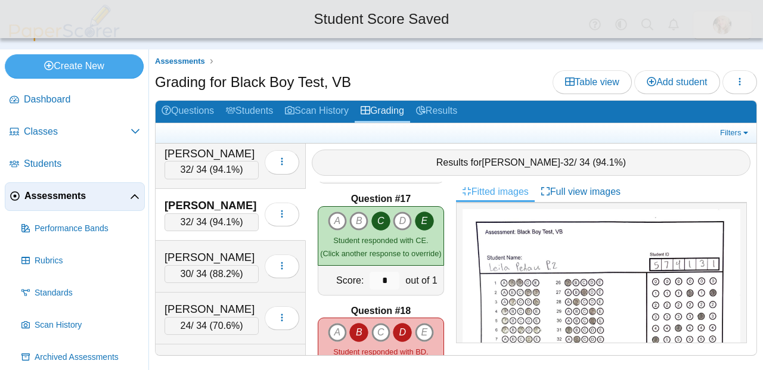
scroll to position [1887, 0]
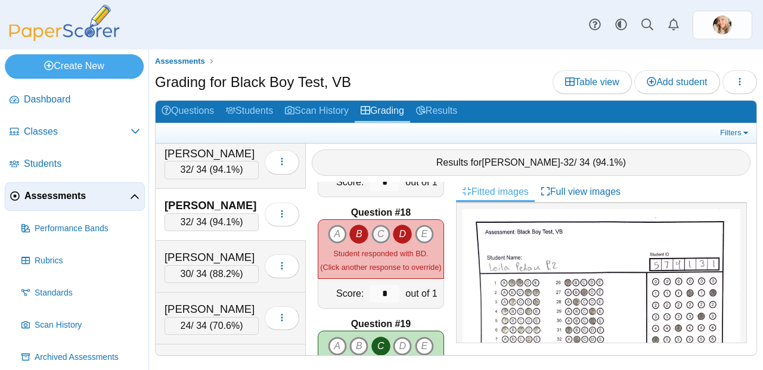
click at [379, 225] on icon "C" at bounding box center [380, 234] width 19 height 19
type input "*"
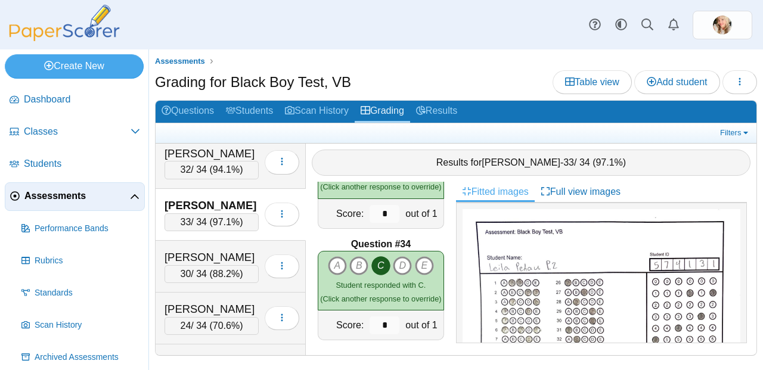
scroll to position [3649, 0]
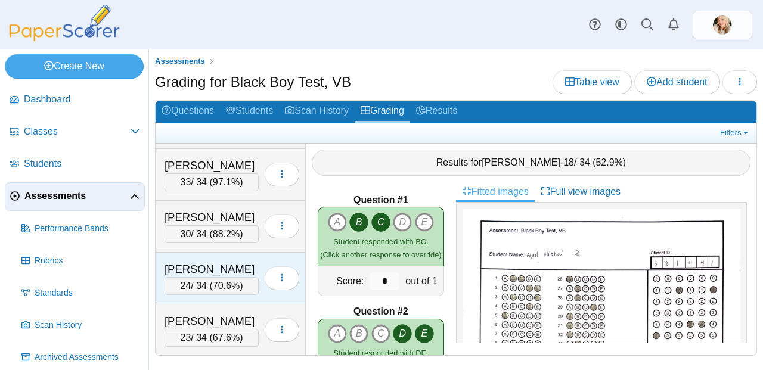
scroll to position [391, 0]
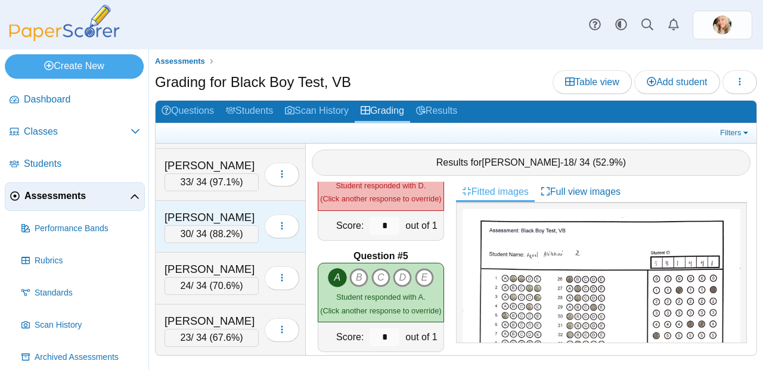
click at [187, 234] on div "30 / 34 ( 88.2% )" at bounding box center [212, 234] width 94 height 18
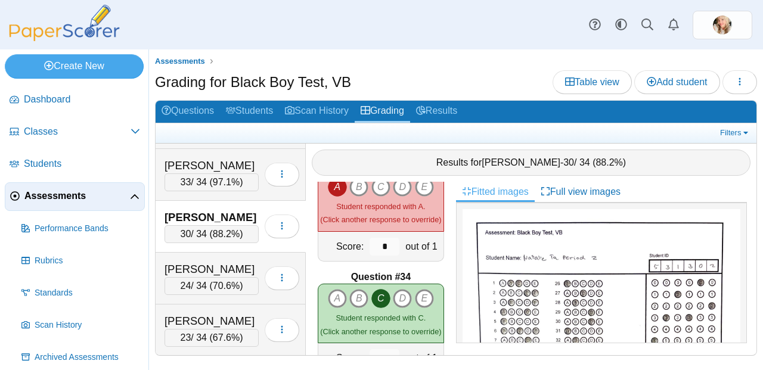
scroll to position [3649, 0]
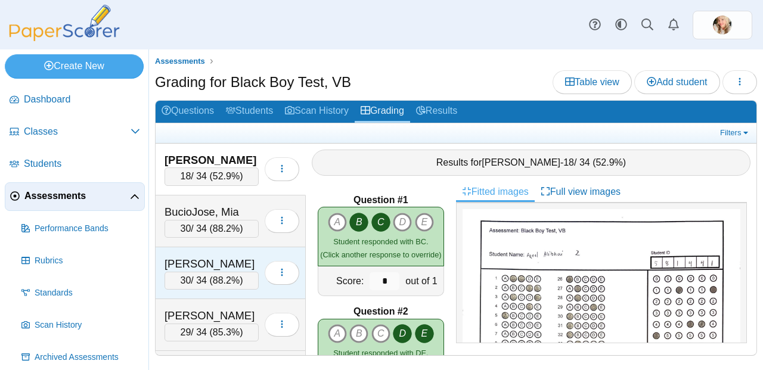
scroll to position [358, 0]
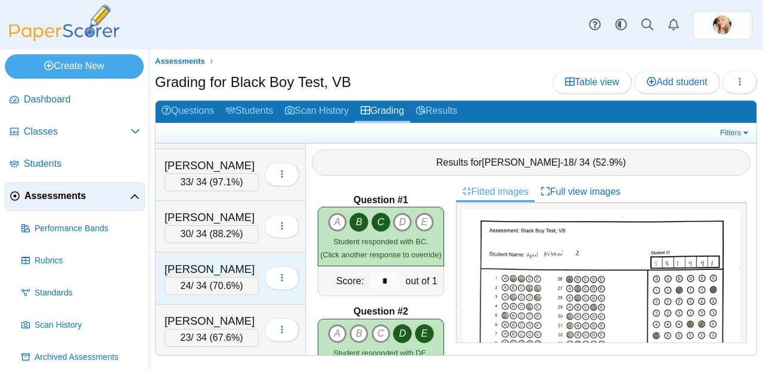
click at [208, 284] on div "24 / 34 ( 70.6% )" at bounding box center [212, 286] width 94 height 18
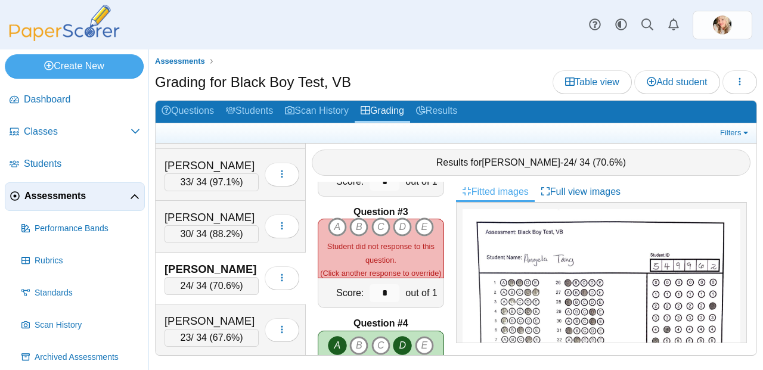
scroll to position [212, 0]
click at [357, 219] on icon "B" at bounding box center [358, 227] width 19 height 19
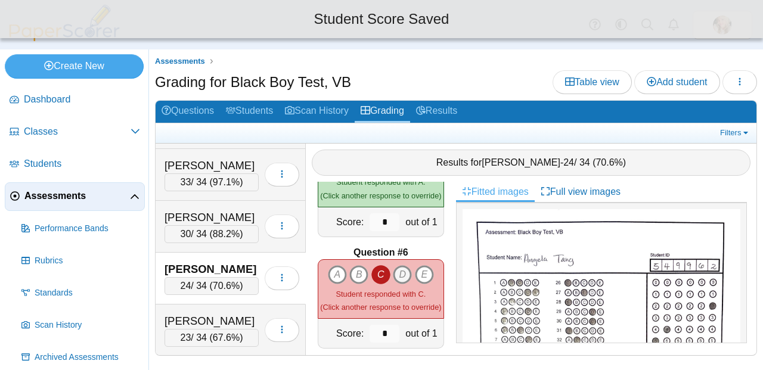
scroll to position [506, 0]
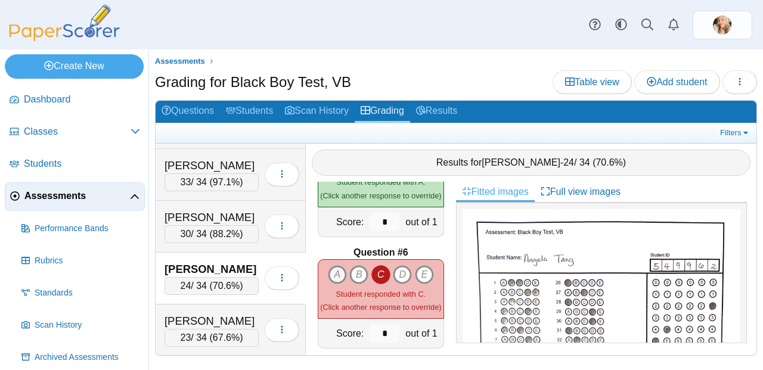
click at [330, 265] on icon "A" at bounding box center [337, 274] width 19 height 19
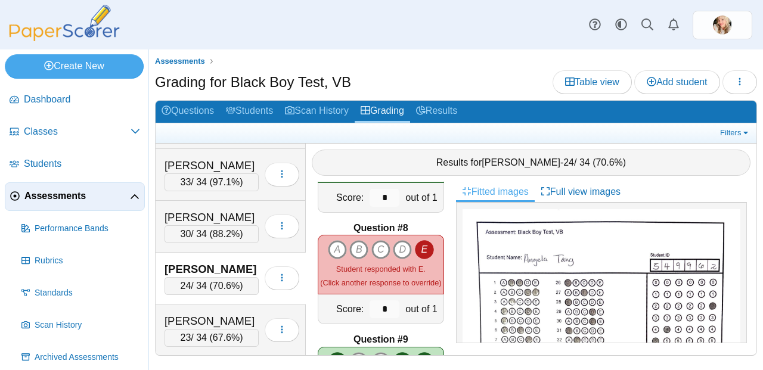
scroll to position [757, 0]
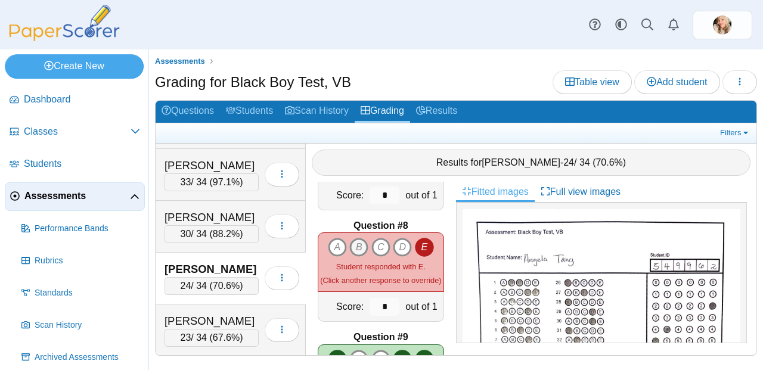
click at [357, 239] on icon "B" at bounding box center [358, 247] width 19 height 19
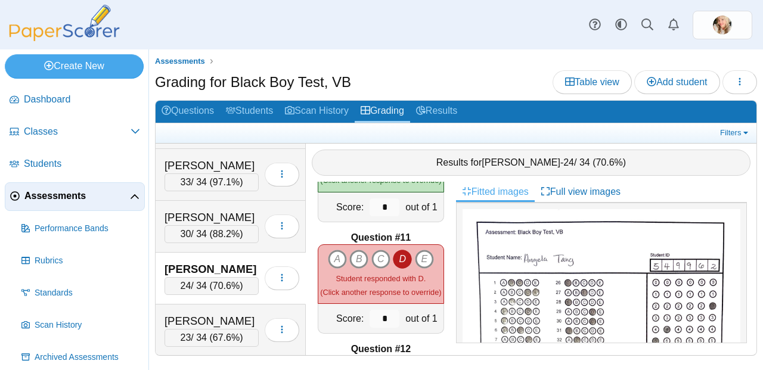
scroll to position [1079, 0]
click at [351, 250] on icon "B" at bounding box center [358, 259] width 19 height 19
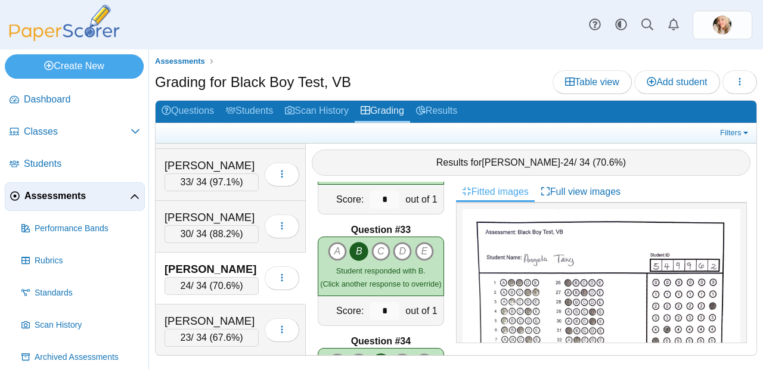
scroll to position [3649, 0]
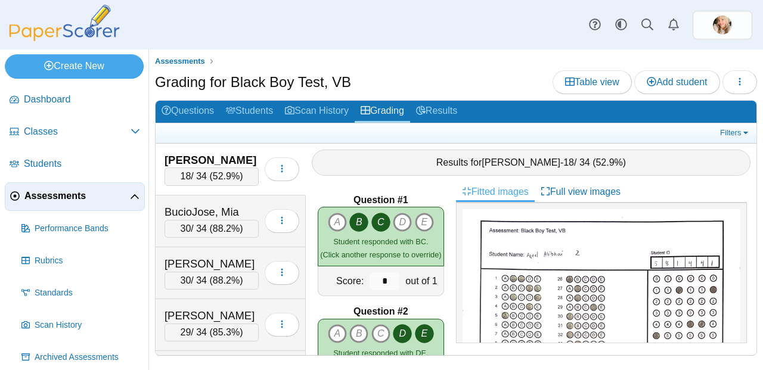
scroll to position [358, 0]
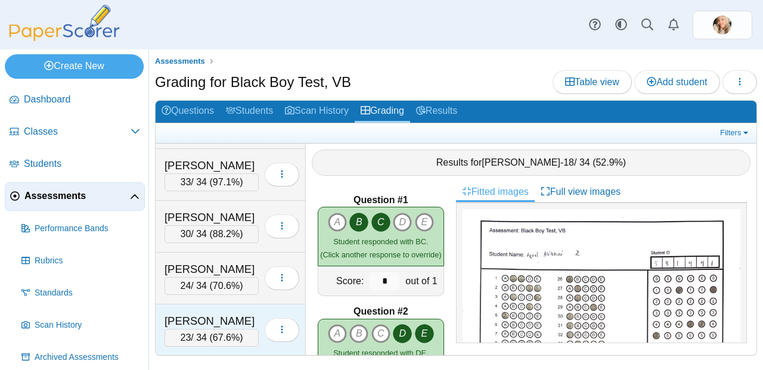
click at [227, 335] on span "67.6%" at bounding box center [226, 338] width 27 height 10
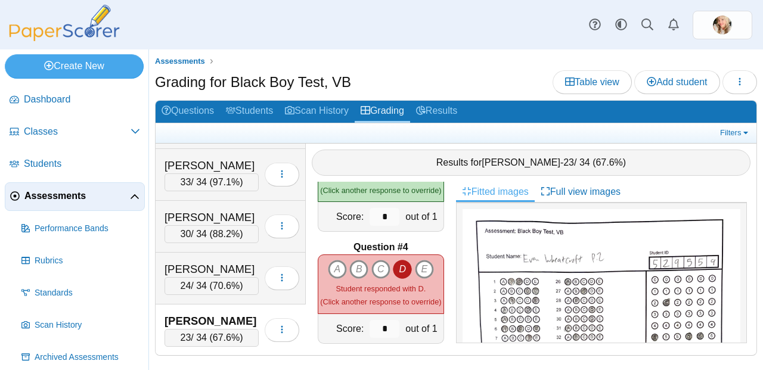
scroll to position [287, 0]
click at [329, 265] on icon "A" at bounding box center [337, 270] width 19 height 19
type input "*"
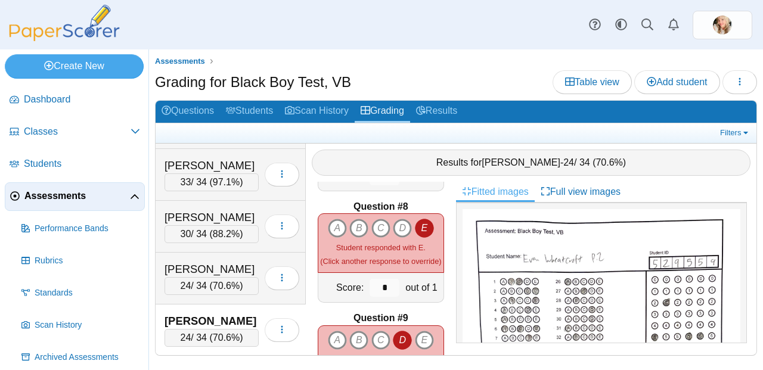
scroll to position [775, 0]
click at [333, 224] on icon "A" at bounding box center [337, 228] width 19 height 19
type input "*"
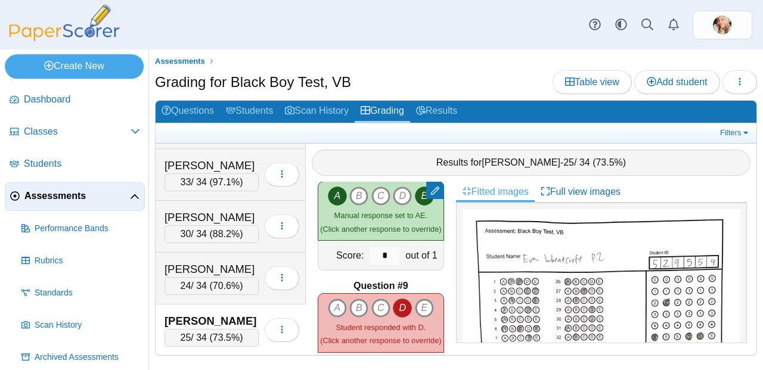
scroll to position [826, 0]
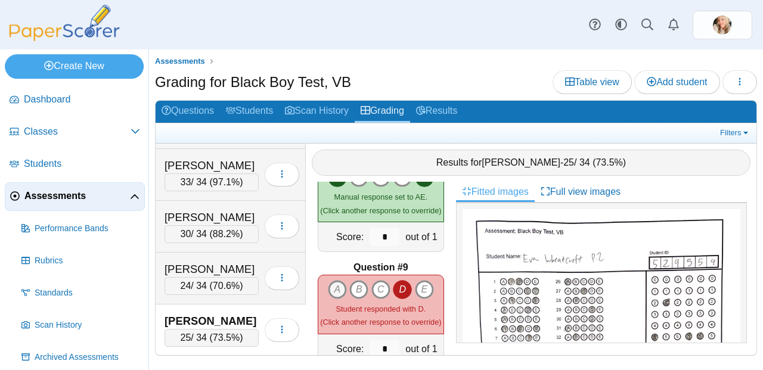
click at [337, 287] on icon "A" at bounding box center [337, 289] width 19 height 19
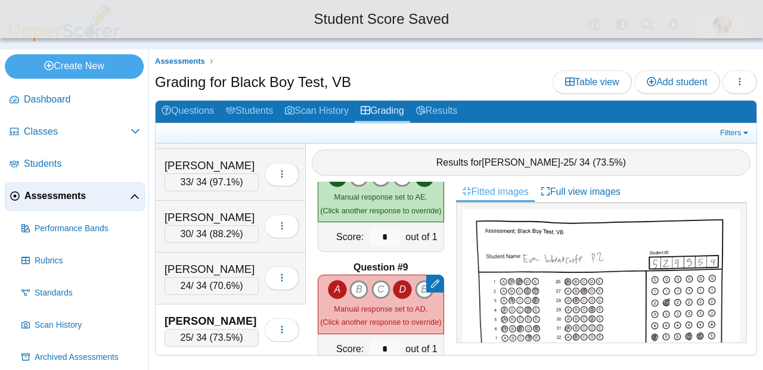
click at [415, 284] on icon "E" at bounding box center [424, 289] width 19 height 19
type input "*"
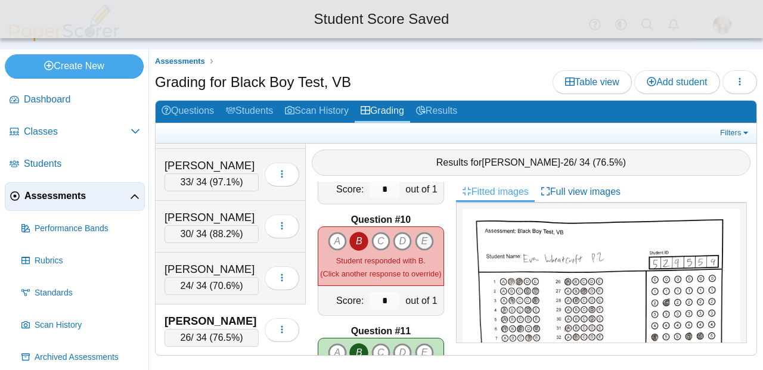
scroll to position [987, 0]
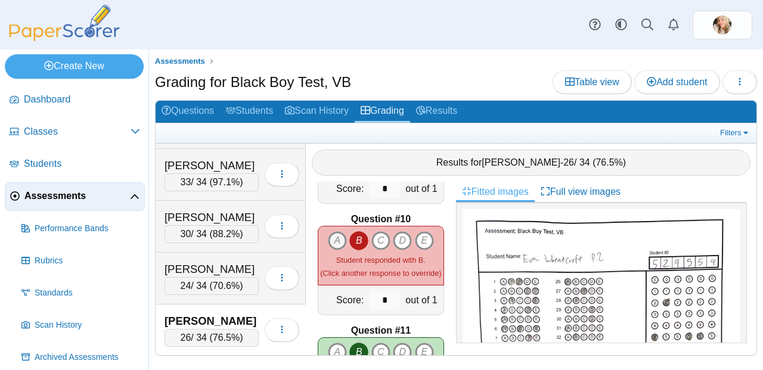
click at [340, 233] on icon "A" at bounding box center [337, 240] width 19 height 19
type input "*"
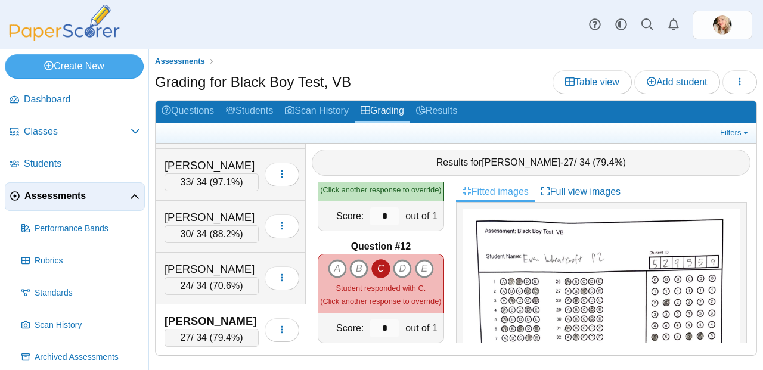
scroll to position [1192, 0]
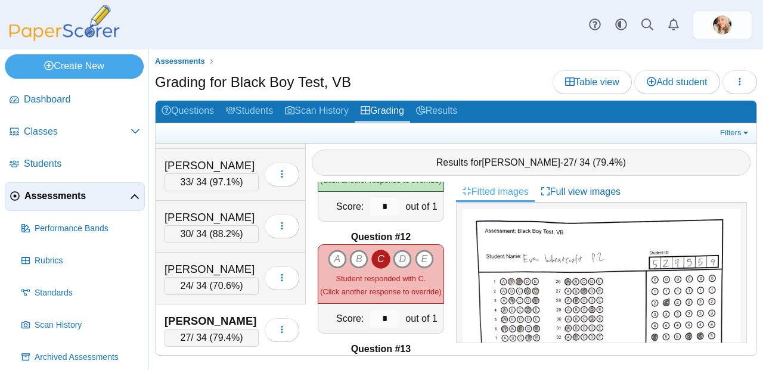
click at [403, 253] on icon "D" at bounding box center [402, 259] width 19 height 19
type input "*"
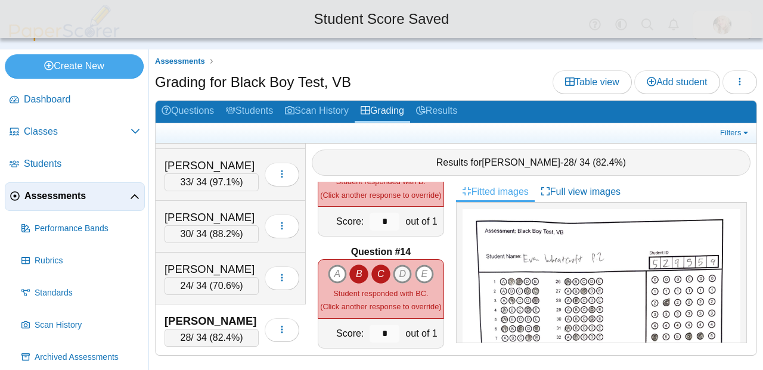
scroll to position [1326, 0]
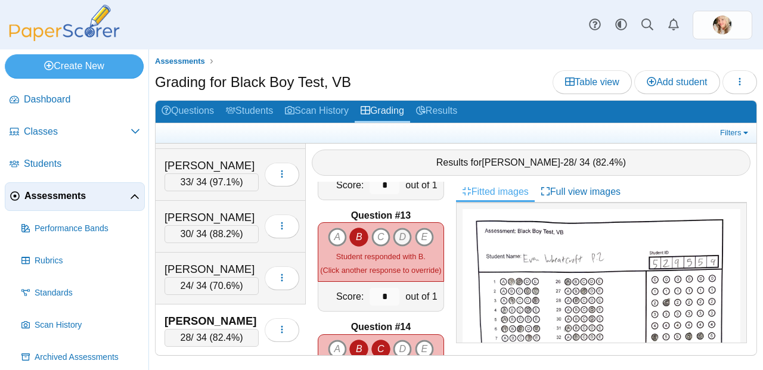
click at [394, 228] on icon "D" at bounding box center [402, 237] width 19 height 19
type input "*"
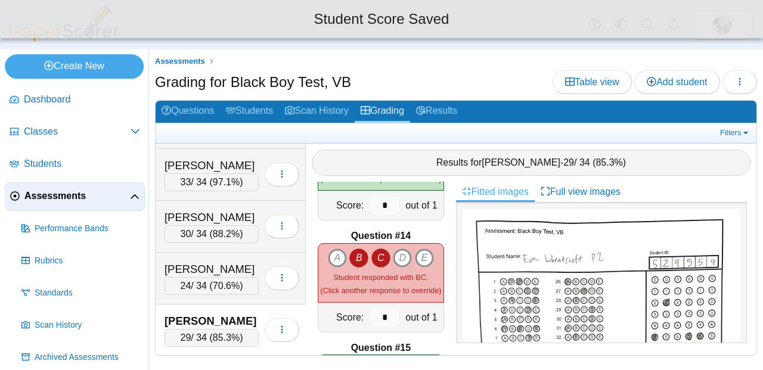
scroll to position [1423, 0]
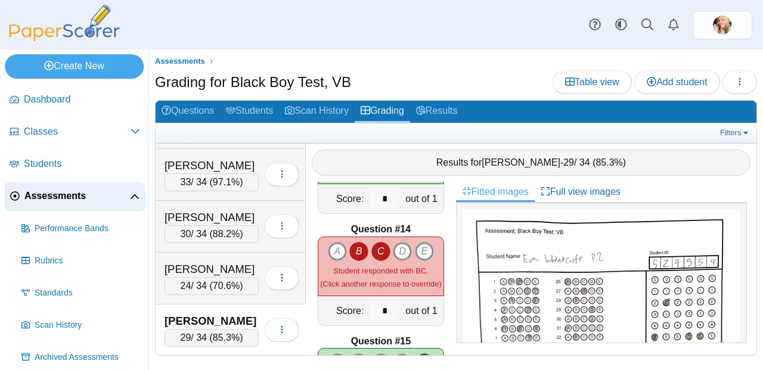
click at [424, 244] on icon "E" at bounding box center [424, 251] width 19 height 19
type input "*"
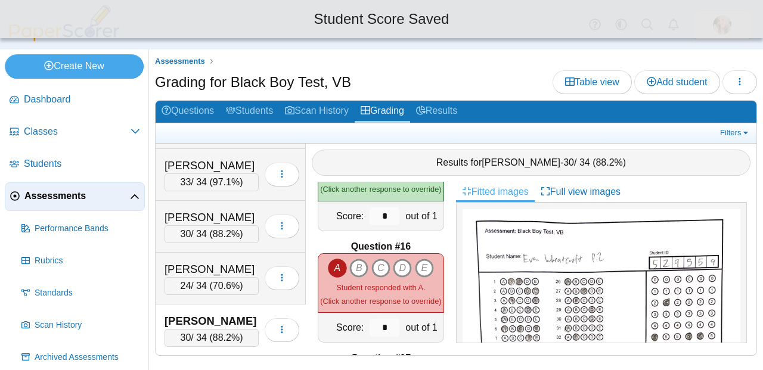
scroll to position [1630, 0]
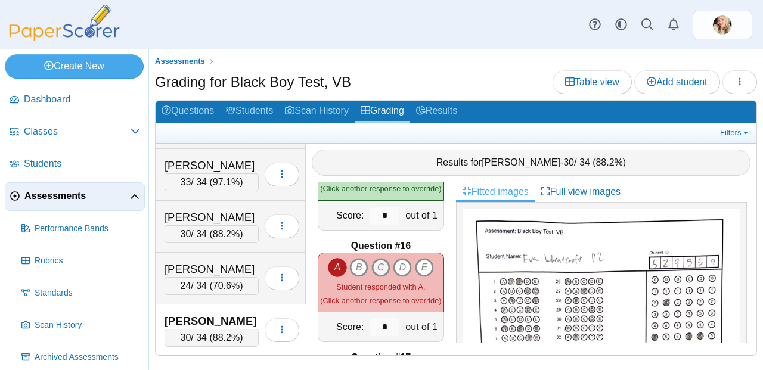
click at [375, 262] on icon "C" at bounding box center [380, 267] width 19 height 19
type input "*"
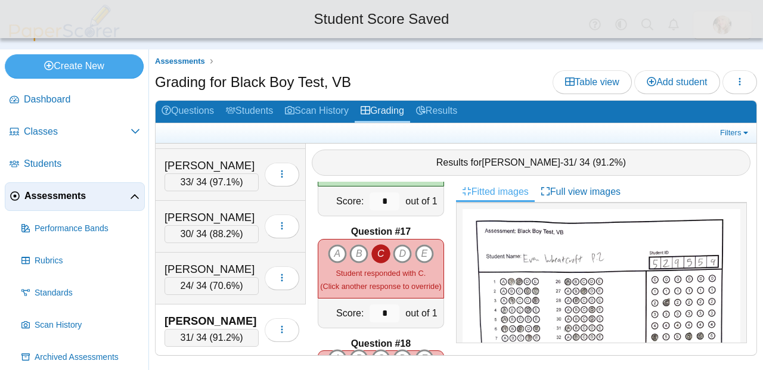
scroll to position [1756, 0]
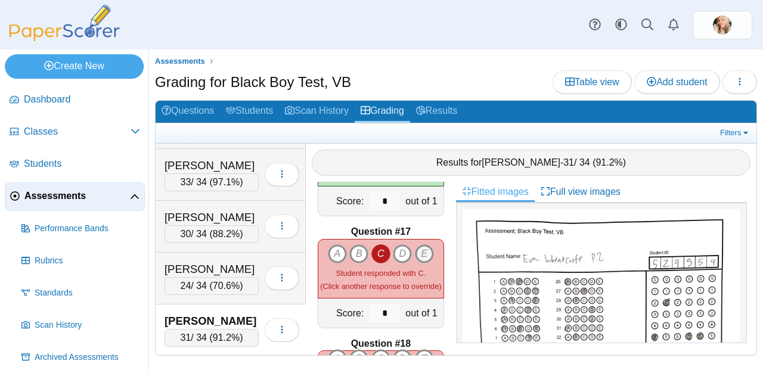
click at [423, 249] on icon "E" at bounding box center [424, 253] width 19 height 19
type input "*"
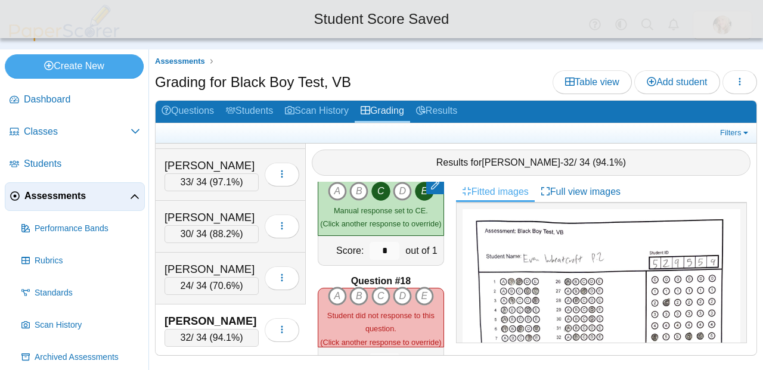
scroll to position [1822, 0]
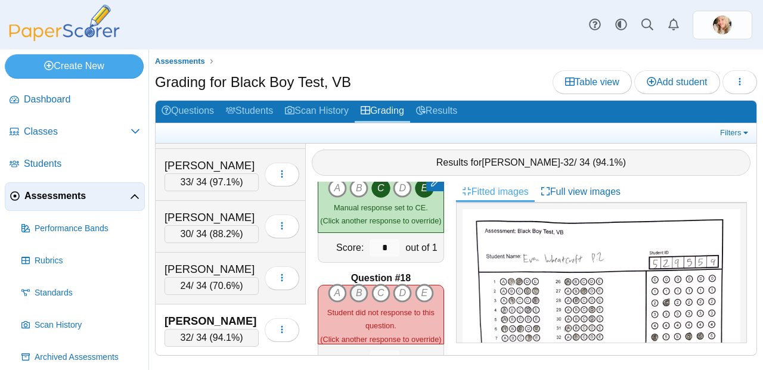
click at [361, 284] on icon "B" at bounding box center [358, 293] width 19 height 19
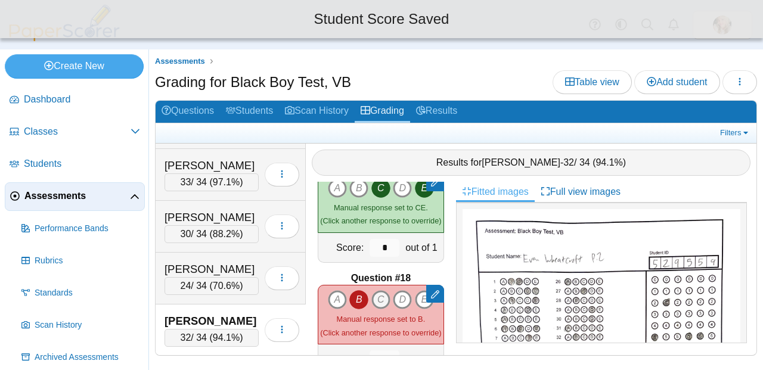
click at [373, 290] on icon "C" at bounding box center [380, 299] width 19 height 19
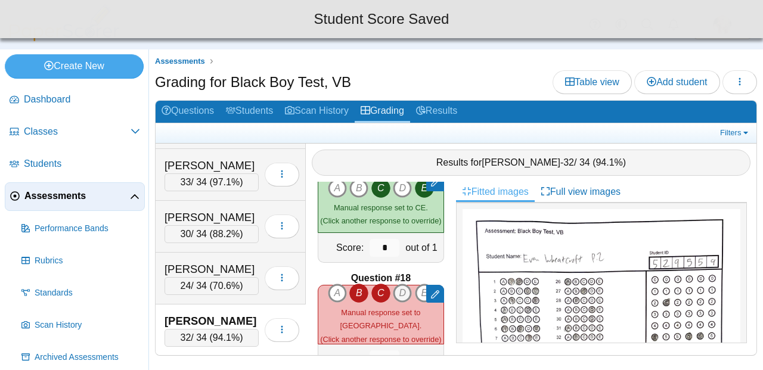
click at [397, 288] on icon "D" at bounding box center [402, 293] width 19 height 19
type input "*"
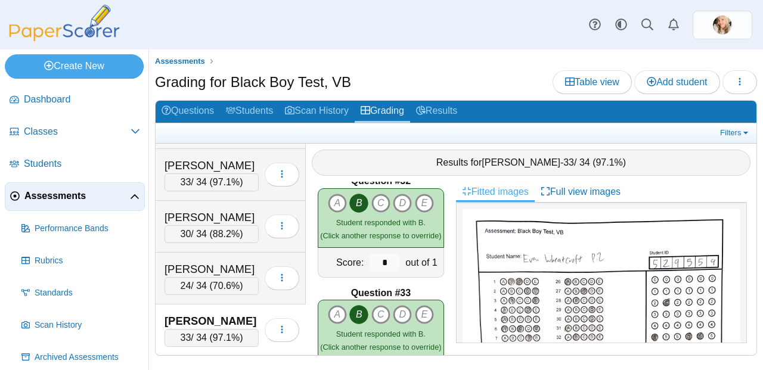
scroll to position [3649, 0]
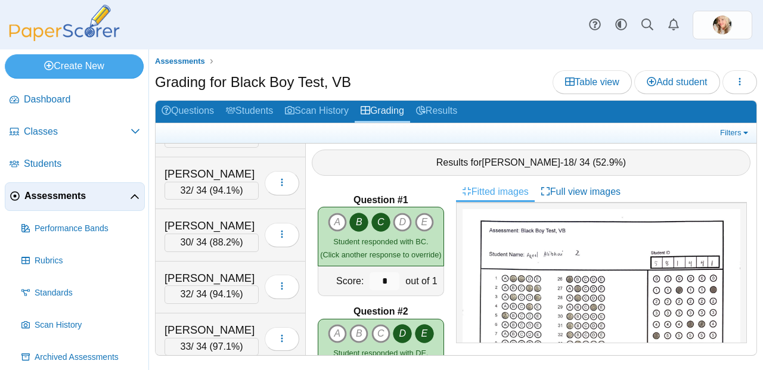
scroll to position [358, 0]
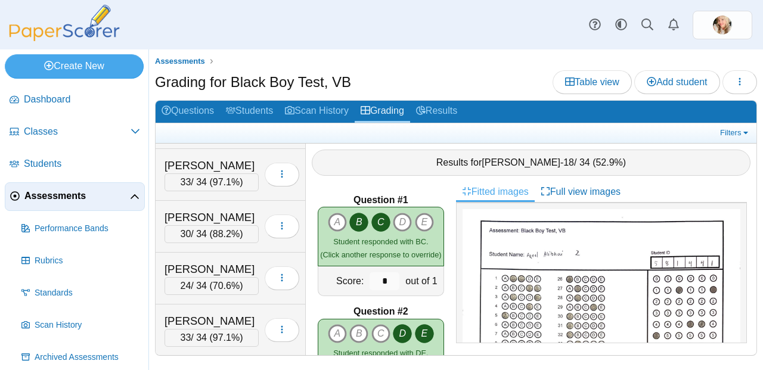
click at [67, 202] on span "Assessments" at bounding box center [77, 196] width 106 height 13
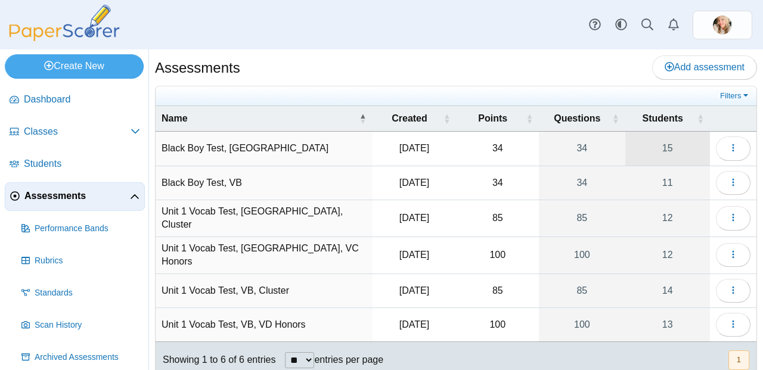
click at [663, 149] on link "15" at bounding box center [668, 148] width 85 height 33
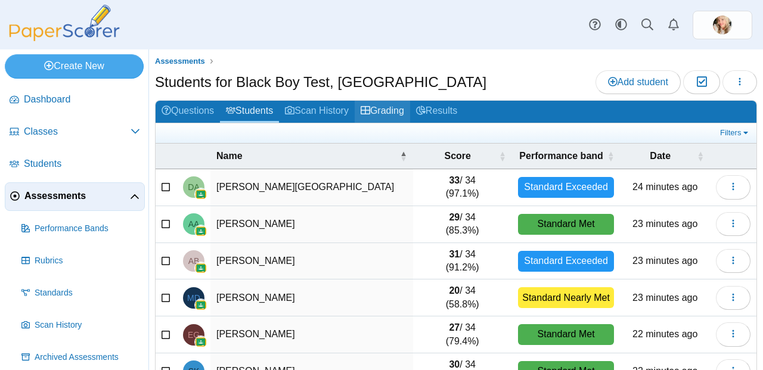
click at [402, 107] on link "Grading" at bounding box center [382, 112] width 55 height 22
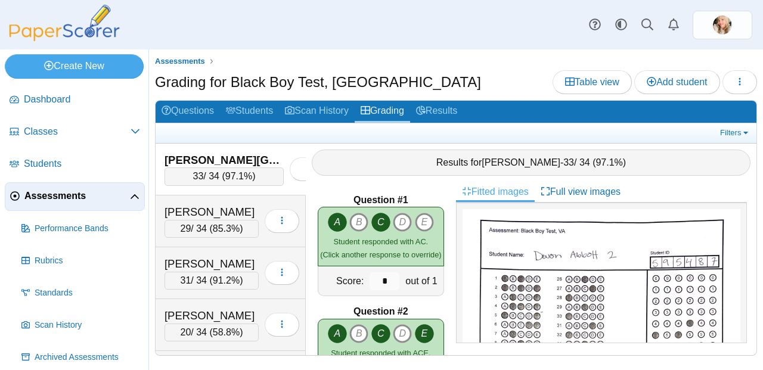
click at [228, 174] on span "97.1%" at bounding box center [238, 176] width 27 height 10
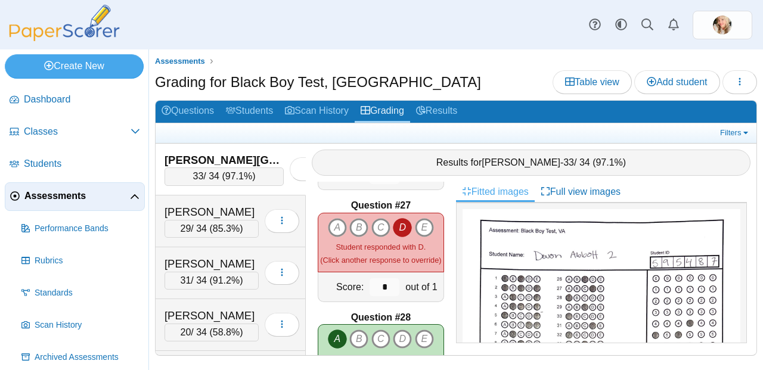
scroll to position [2891, 0]
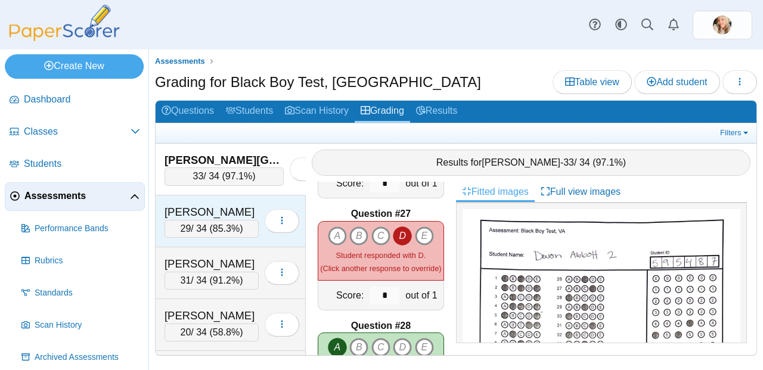
click at [215, 224] on span "85.3%" at bounding box center [226, 229] width 27 height 10
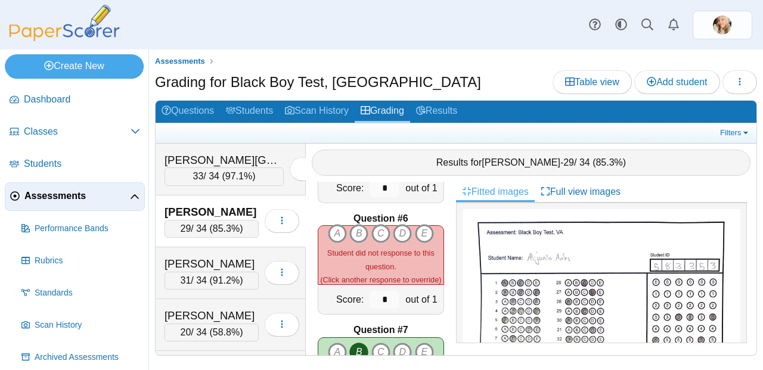
scroll to position [540, 0]
click at [396, 224] on icon "D" at bounding box center [402, 233] width 19 height 19
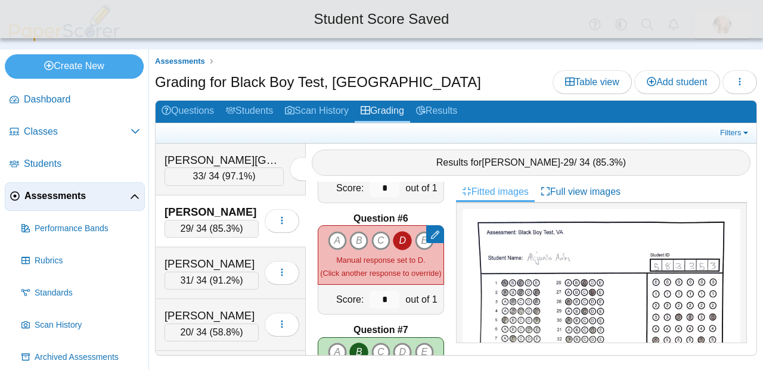
click at [426, 233] on div at bounding box center [435, 234] width 18 height 18
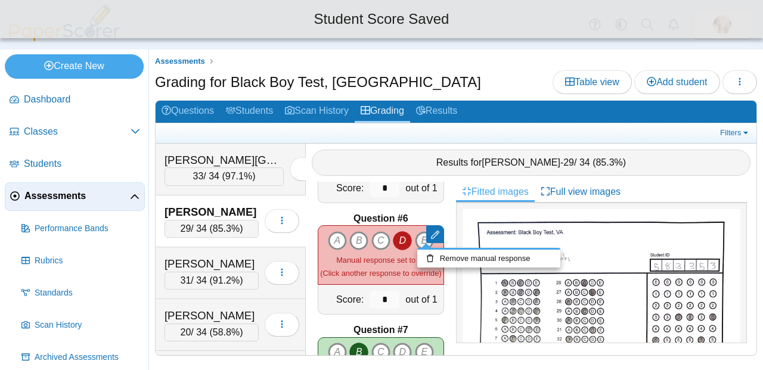
click at [415, 234] on icon "E" at bounding box center [424, 240] width 19 height 19
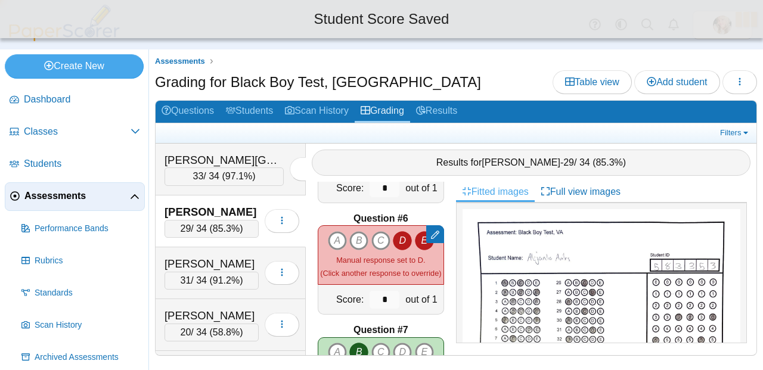
type input "*"
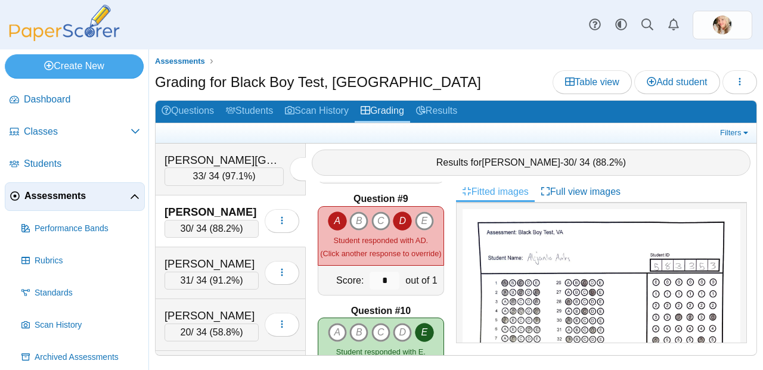
scroll to position [894, 0]
click at [426, 213] on icon "E" at bounding box center [424, 221] width 19 height 19
type input "*"
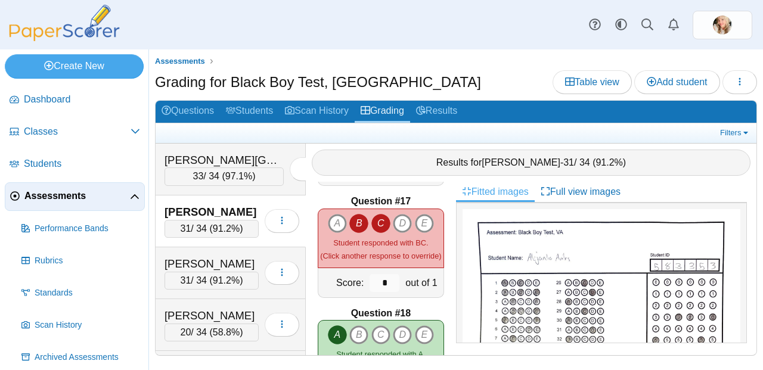
scroll to position [1786, 0]
click at [401, 220] on icon "D" at bounding box center [402, 224] width 19 height 19
type input "*"
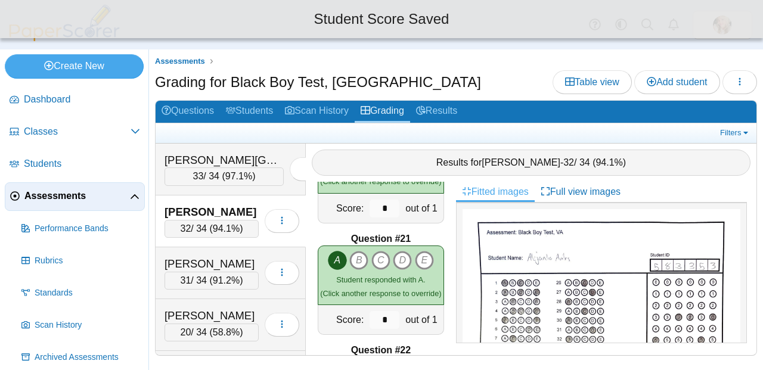
scroll to position [2006, 0]
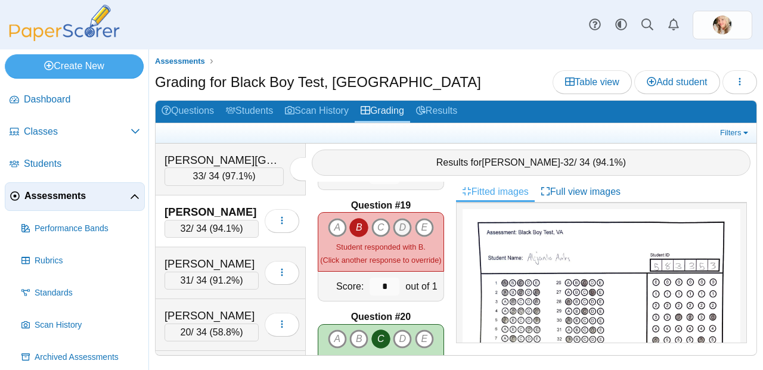
click at [393, 224] on icon "D" at bounding box center [402, 227] width 19 height 19
type input "*"
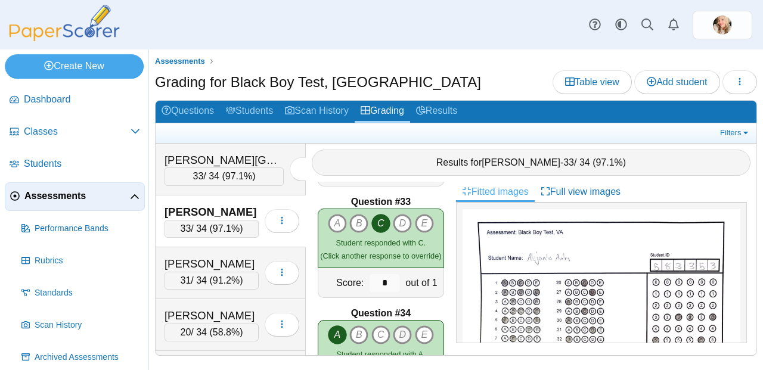
scroll to position [3649, 0]
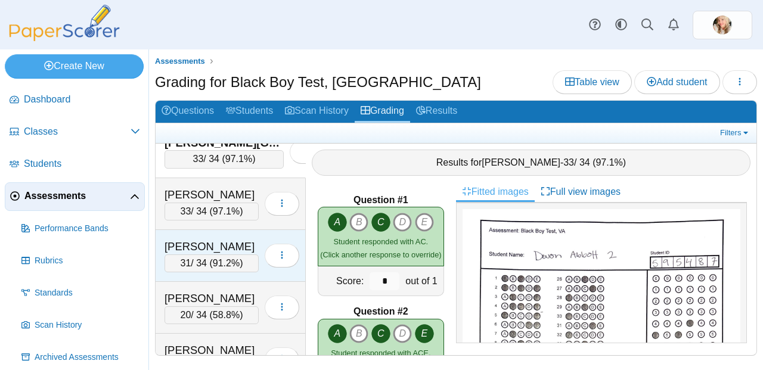
click at [219, 259] on span "91.2%" at bounding box center [226, 263] width 27 height 10
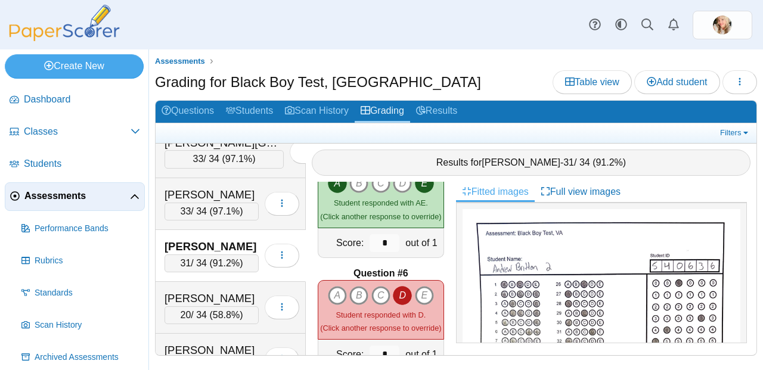
scroll to position [512, 0]
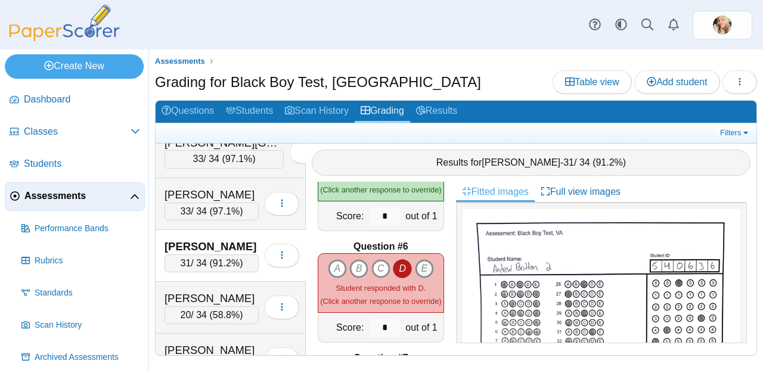
click at [428, 263] on icon "E" at bounding box center [424, 268] width 19 height 19
type input "*"
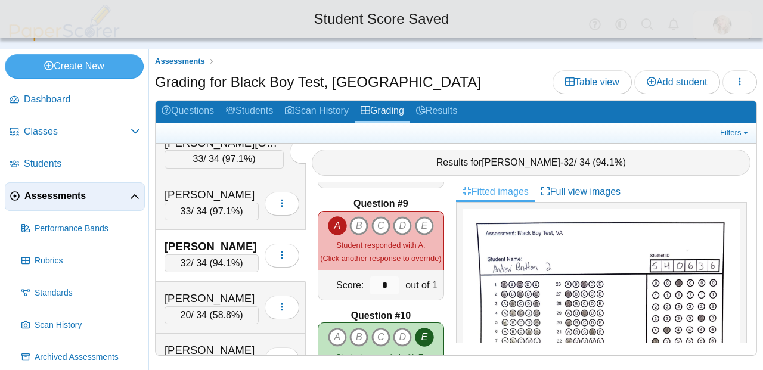
scroll to position [834, 0]
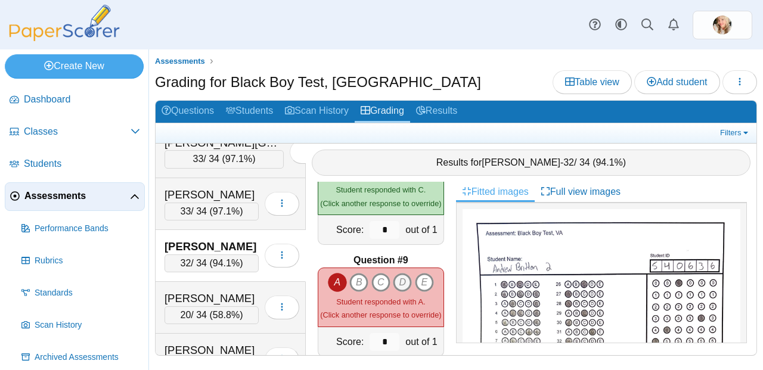
click at [393, 273] on icon "D" at bounding box center [402, 282] width 19 height 19
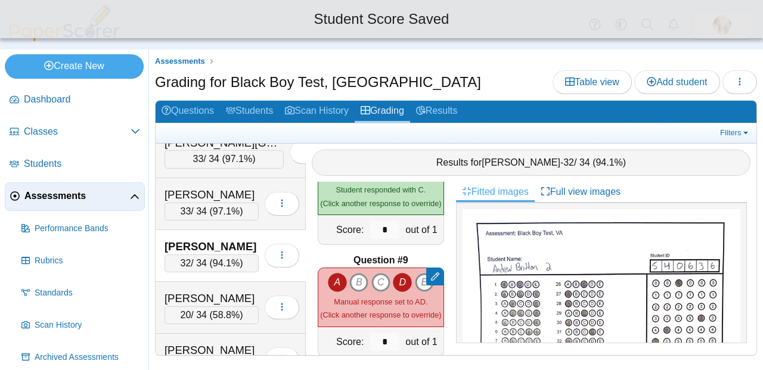
click at [426, 275] on div at bounding box center [435, 277] width 18 height 18
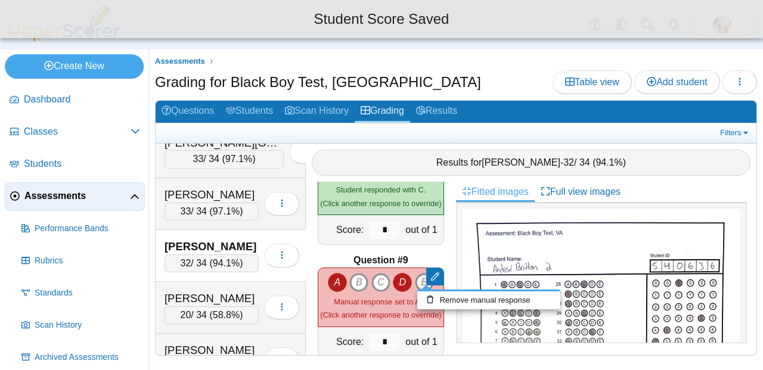
click at [415, 280] on icon "E" at bounding box center [424, 282] width 19 height 19
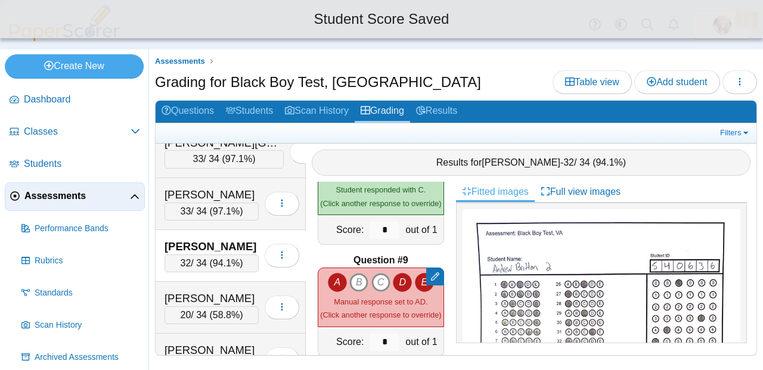
type input "*"
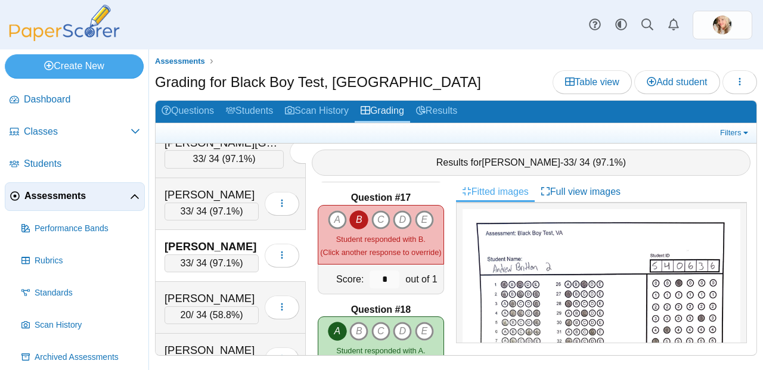
scroll to position [1789, 0]
click at [385, 216] on icon "C" at bounding box center [380, 220] width 19 height 19
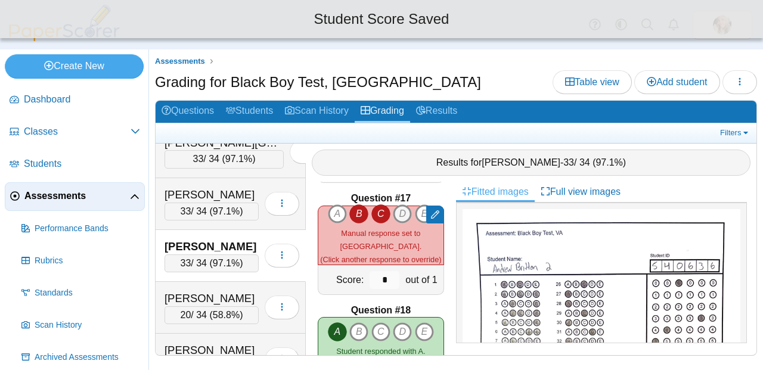
click at [393, 214] on icon "D" at bounding box center [402, 214] width 19 height 19
type input "*"
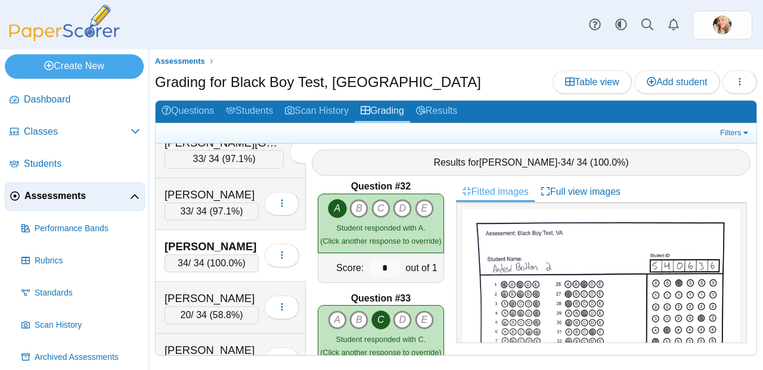
scroll to position [3649, 0]
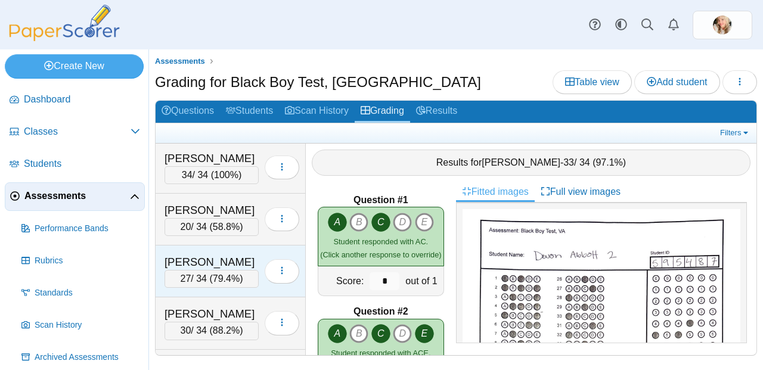
scroll to position [114, 0]
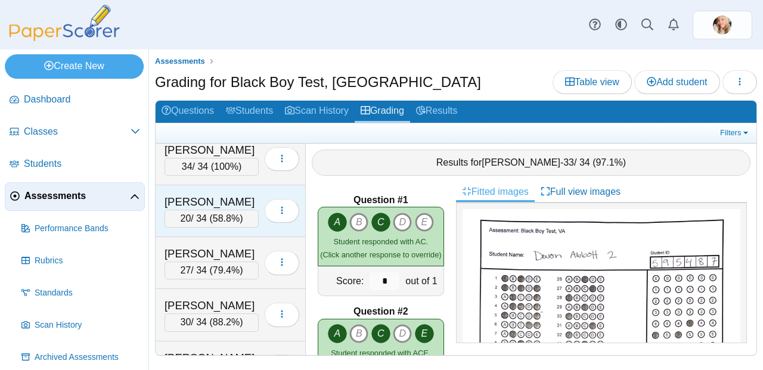
click at [210, 204] on div "[PERSON_NAME]" at bounding box center [212, 202] width 94 height 16
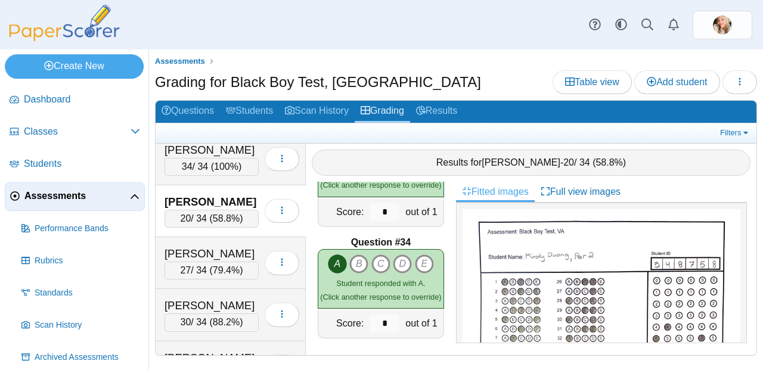
scroll to position [3649, 0]
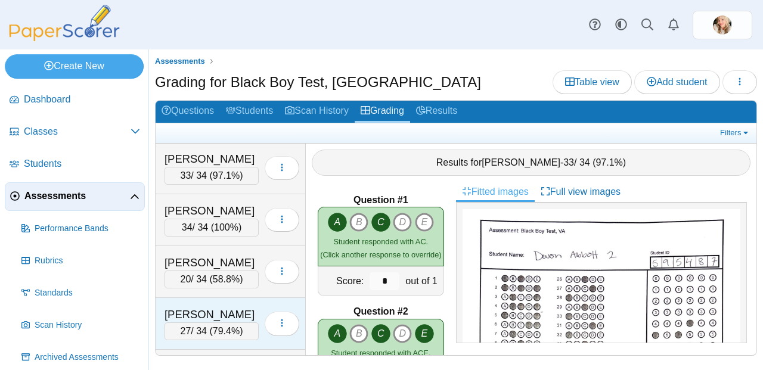
scroll to position [53, 0]
click at [213, 326] on span "79.4%" at bounding box center [226, 331] width 27 height 10
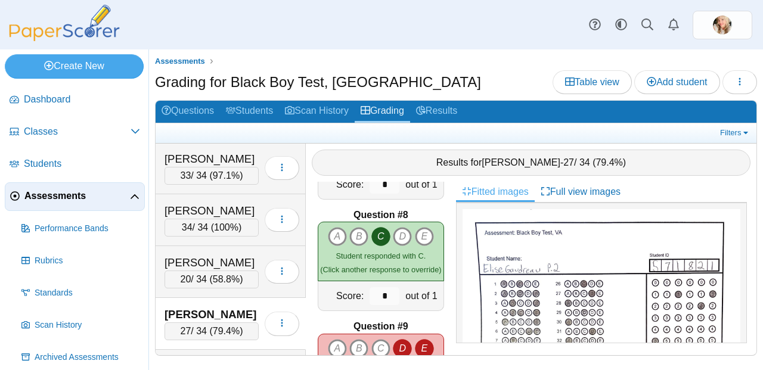
scroll to position [871, 0]
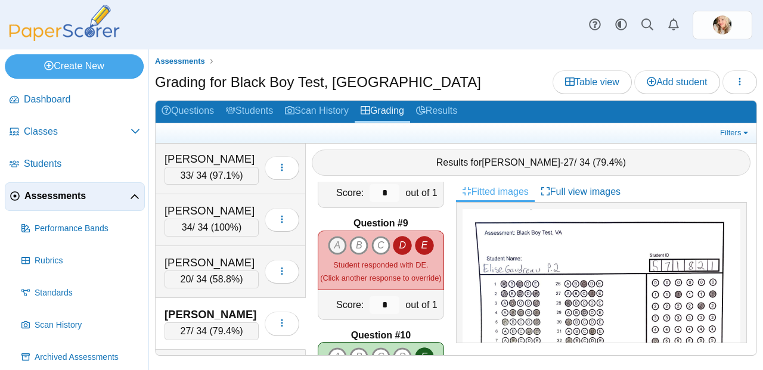
click at [339, 236] on icon "A" at bounding box center [337, 245] width 19 height 19
type input "*"
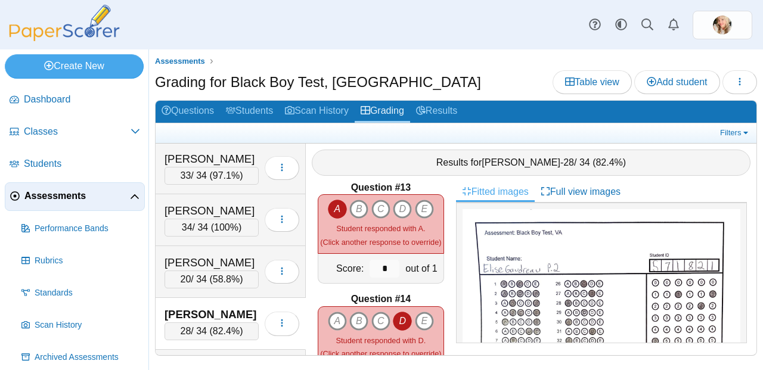
scroll to position [1342, 0]
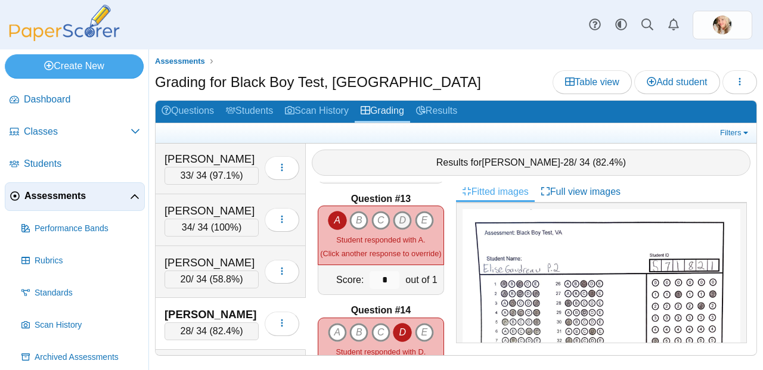
click at [394, 213] on icon "D" at bounding box center [402, 220] width 19 height 19
type input "*"
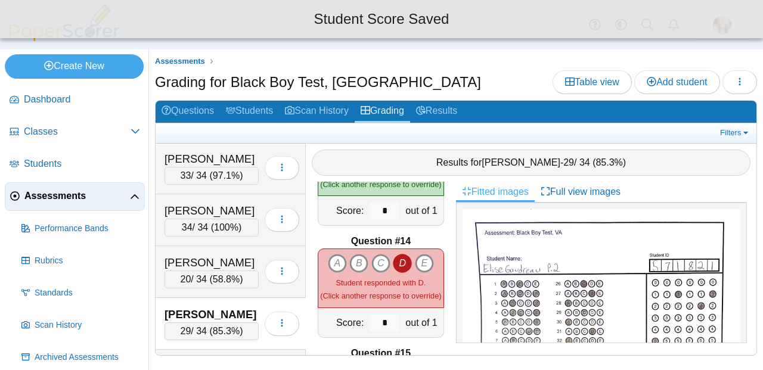
scroll to position [1415, 0]
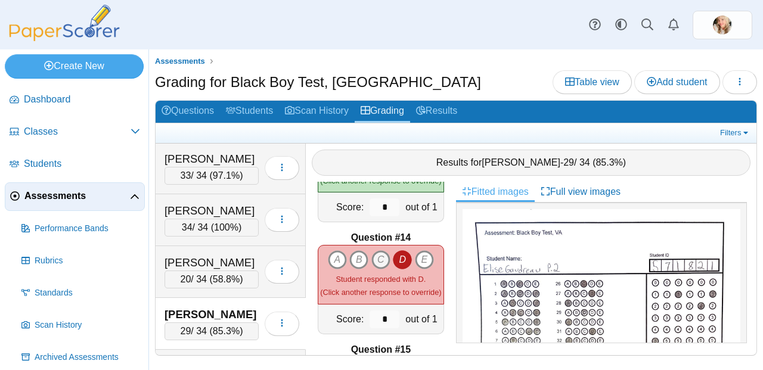
click at [378, 252] on icon "C" at bounding box center [380, 259] width 19 height 19
type input "*"
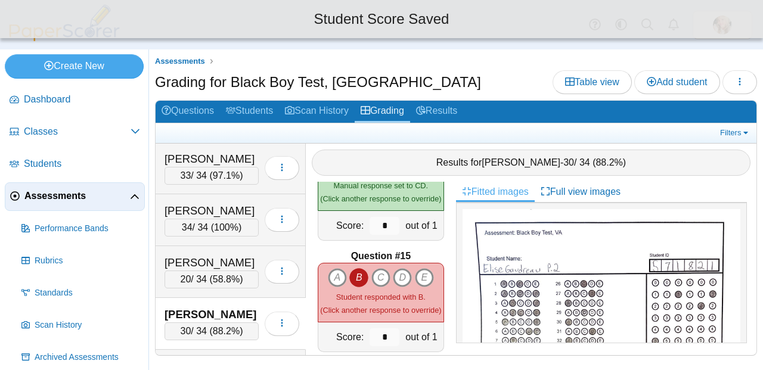
scroll to position [1510, 0]
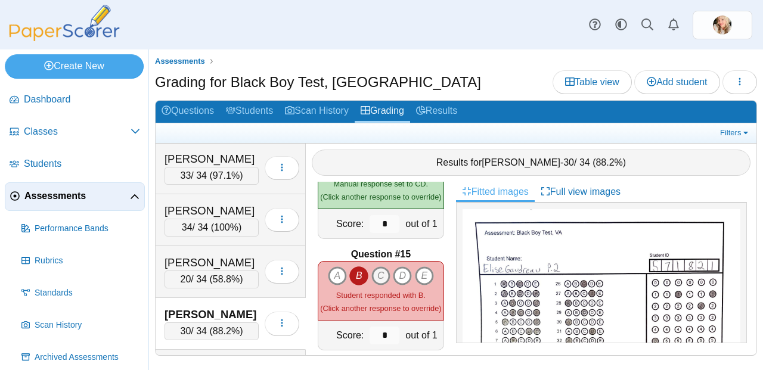
click at [380, 267] on icon "C" at bounding box center [380, 276] width 19 height 19
type input "*"
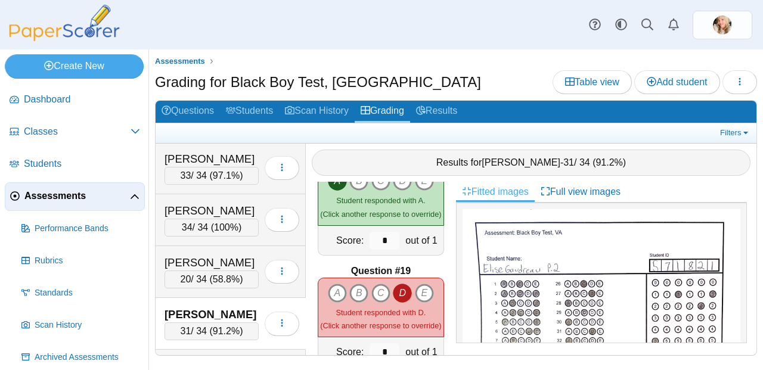
scroll to position [2017, 0]
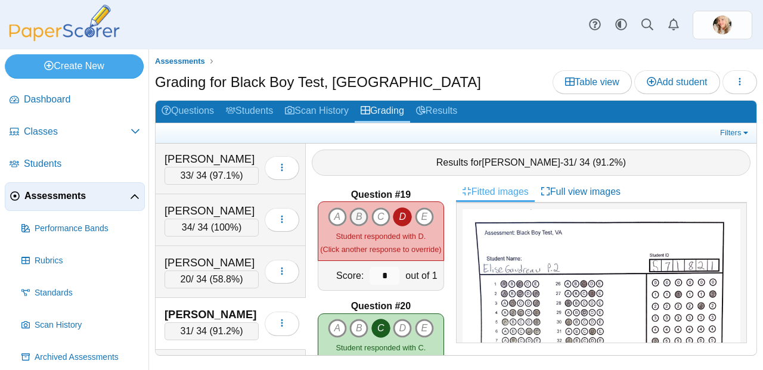
click at [354, 215] on icon "B" at bounding box center [358, 217] width 19 height 19
type input "*"
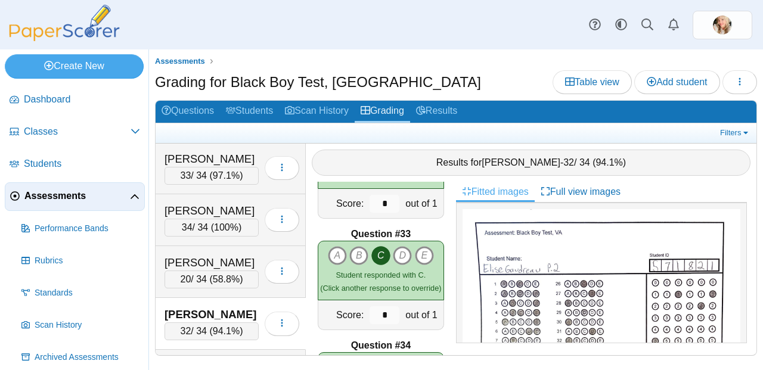
scroll to position [3649, 0]
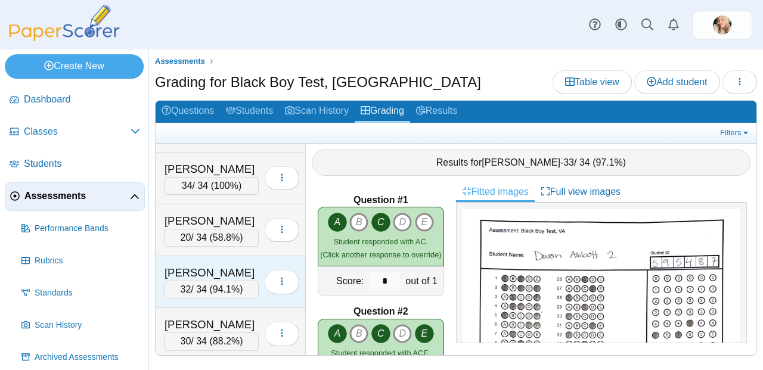
scroll to position [165, 0]
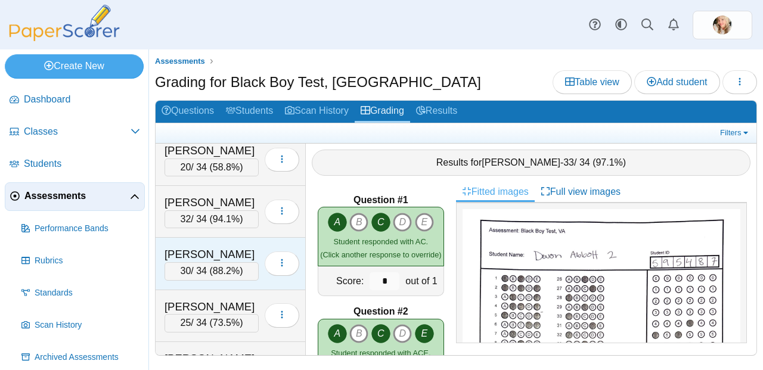
click at [233, 266] on span "88.2%" at bounding box center [226, 271] width 27 height 10
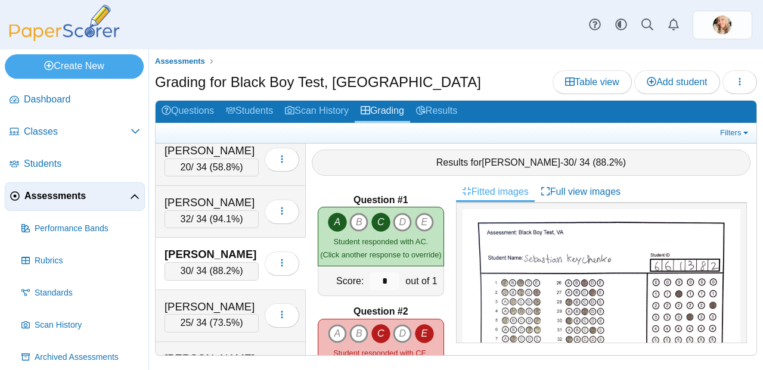
scroll to position [18, 0]
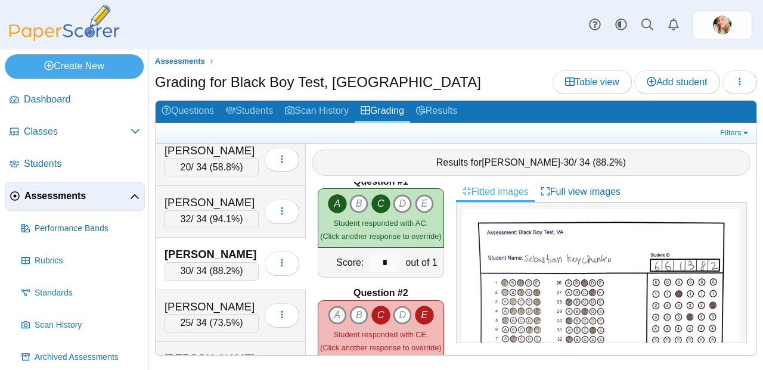
click at [331, 308] on icon "A" at bounding box center [337, 315] width 19 height 19
type input "*"
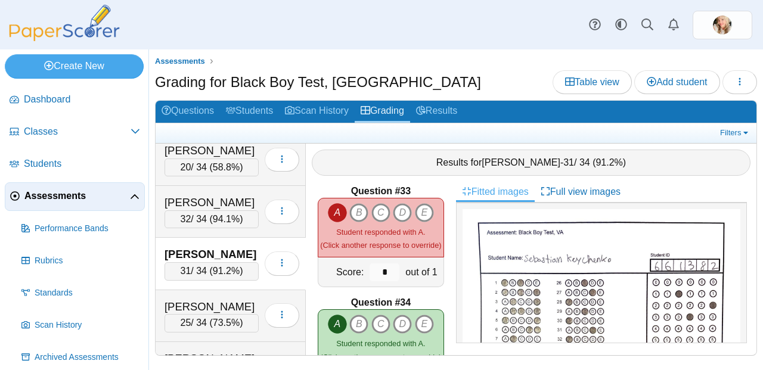
scroll to position [3577, 0]
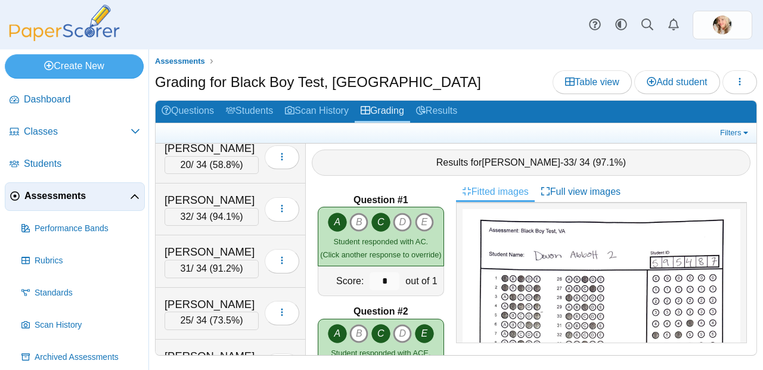
scroll to position [179, 0]
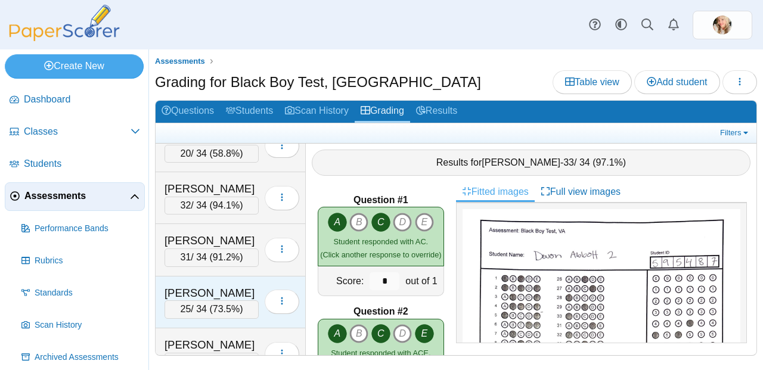
click at [221, 304] on span "73.5%" at bounding box center [226, 309] width 27 height 10
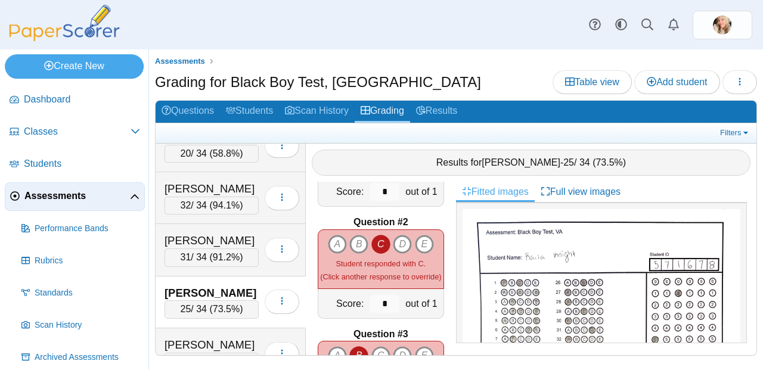
scroll to position [89, 0]
click at [336, 241] on icon "A" at bounding box center [337, 244] width 19 height 19
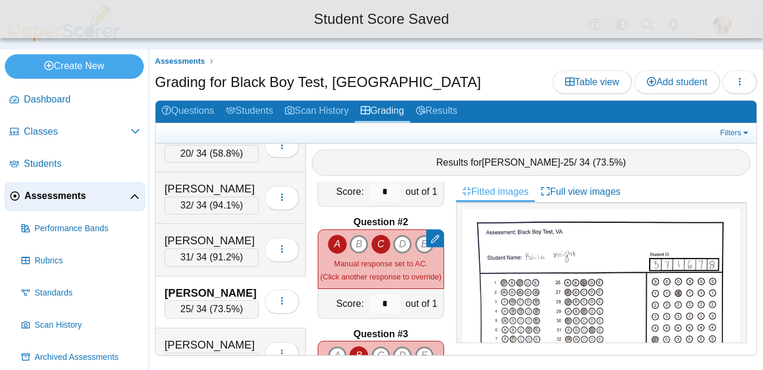
click at [415, 236] on icon "E" at bounding box center [424, 244] width 19 height 19
type input "*"
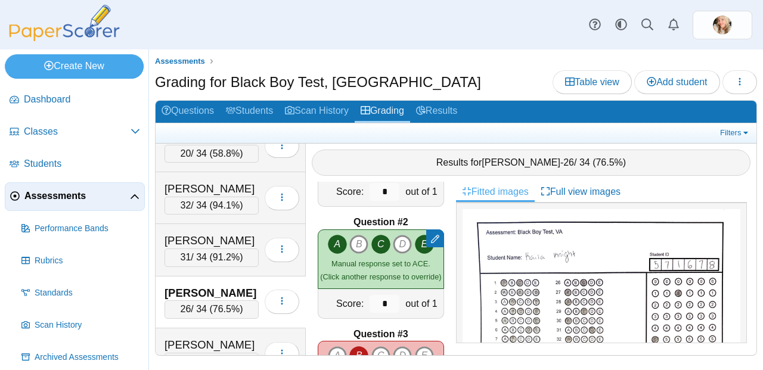
click at [210, 299] on div "[PERSON_NAME]" at bounding box center [212, 294] width 94 height 16
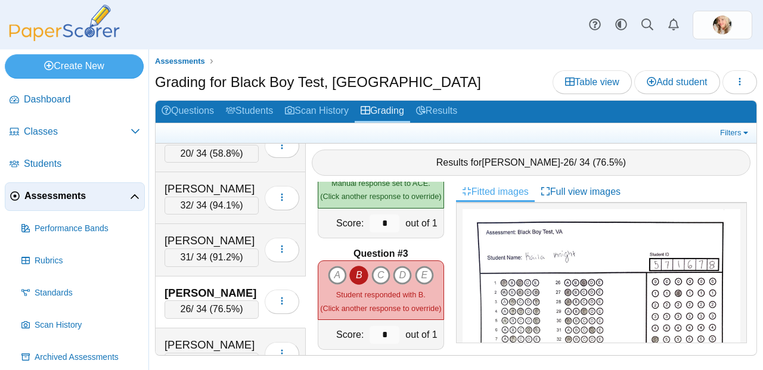
scroll to position [189, 0]
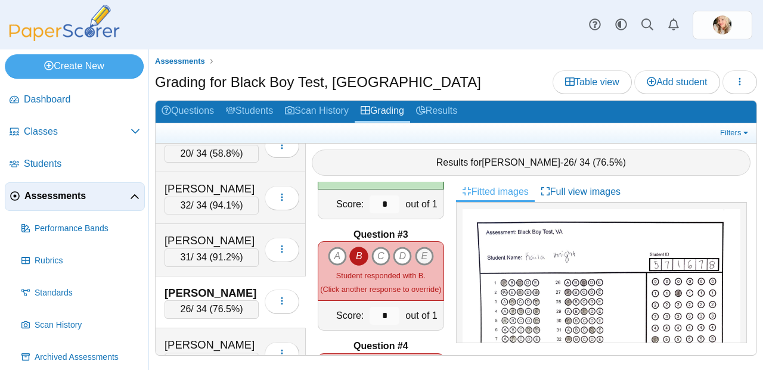
click at [426, 250] on icon "E" at bounding box center [424, 256] width 19 height 19
type input "*"
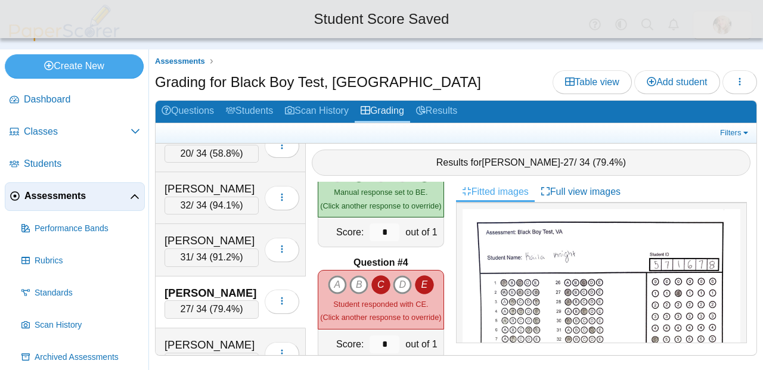
scroll to position [272, 0]
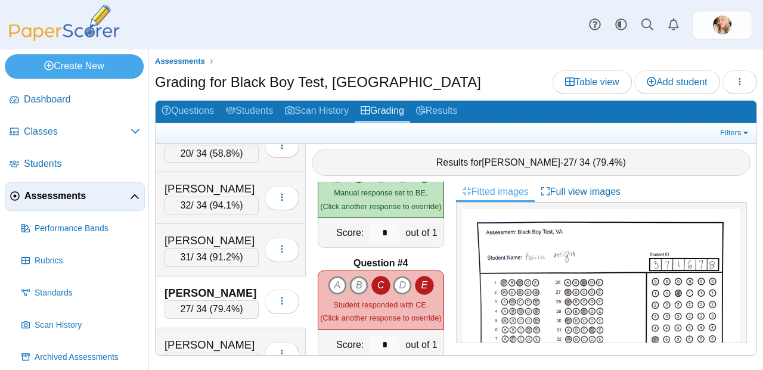
click at [353, 278] on icon "B" at bounding box center [358, 285] width 19 height 19
type input "*"
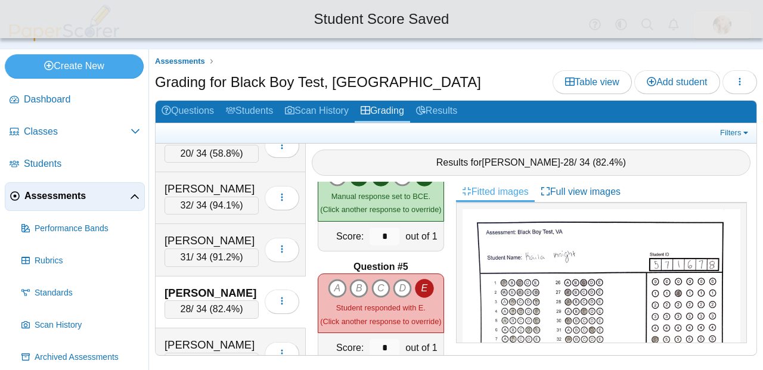
scroll to position [394, 0]
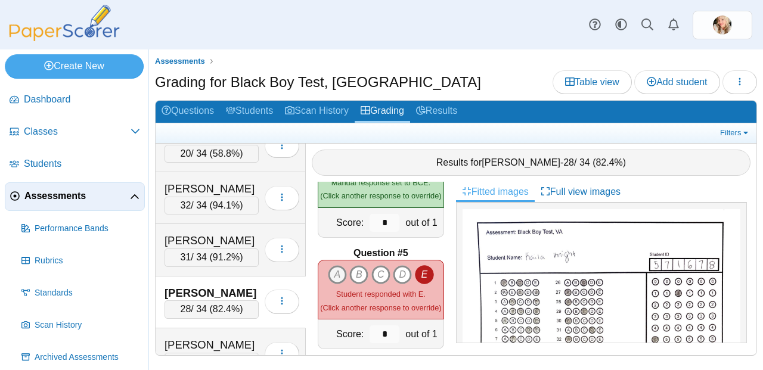
click at [337, 265] on icon "A" at bounding box center [337, 274] width 19 height 19
type input "*"
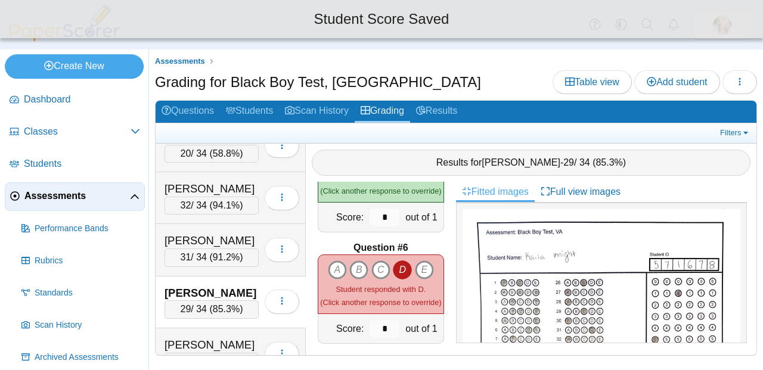
scroll to position [511, 0]
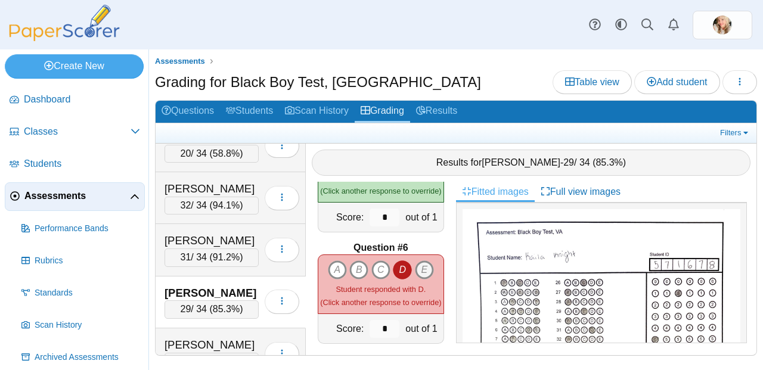
click at [419, 261] on icon "E" at bounding box center [424, 270] width 19 height 19
type input "*"
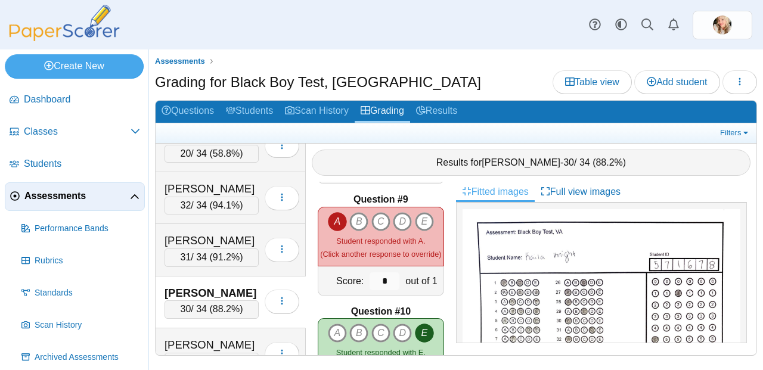
scroll to position [892, 0]
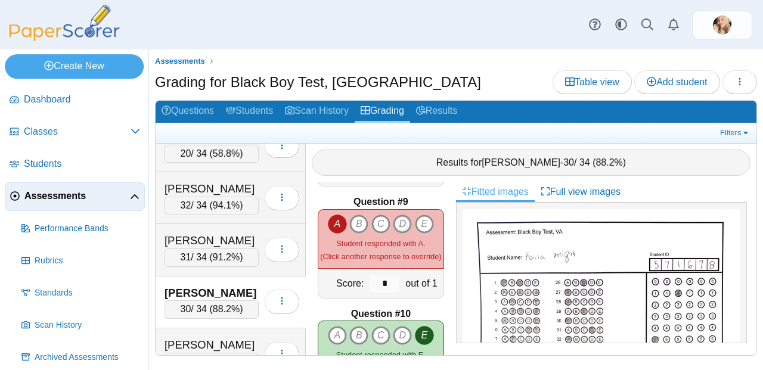
click at [395, 218] on icon "D" at bounding box center [402, 224] width 19 height 19
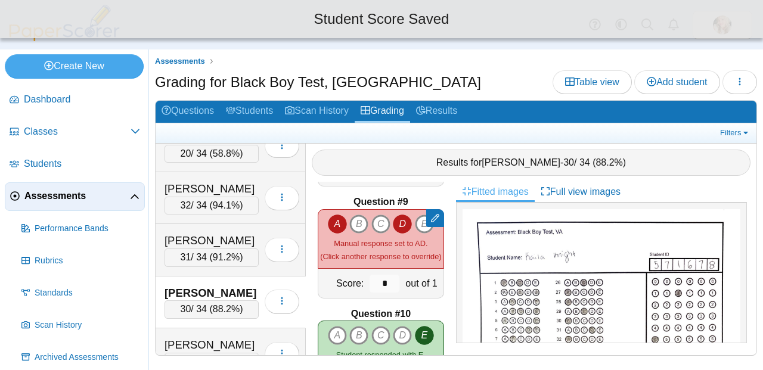
click at [431, 218] on icon at bounding box center [435, 218] width 8 height 8
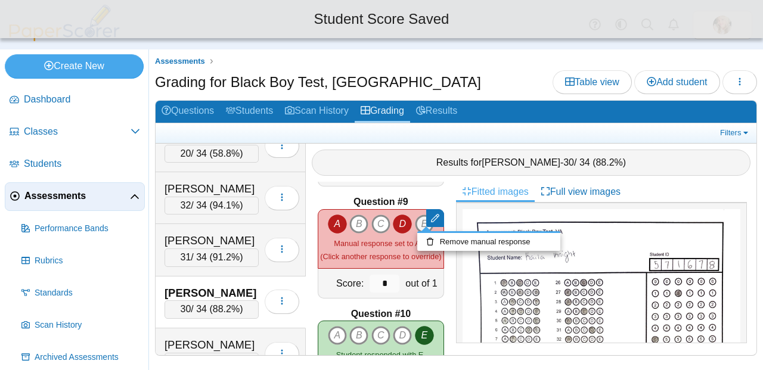
click at [415, 218] on icon "E" at bounding box center [424, 224] width 19 height 19
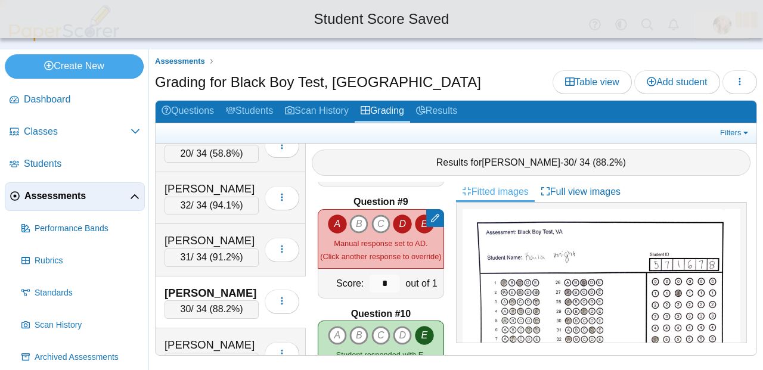
type input "*"
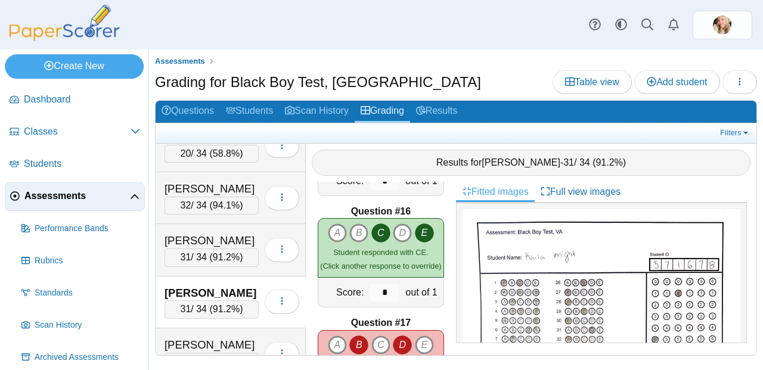
scroll to position [1749, 0]
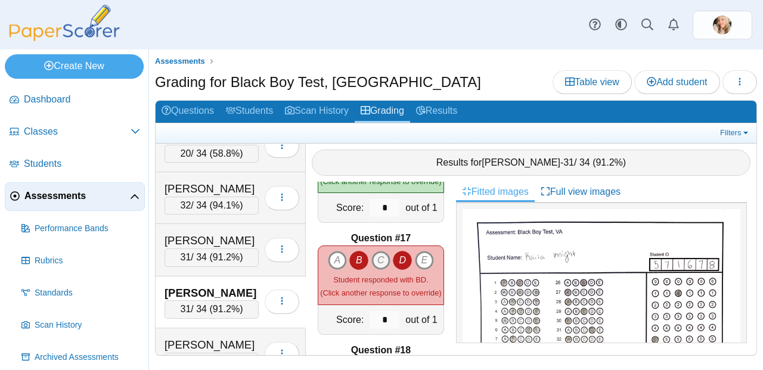
click at [379, 255] on icon "C" at bounding box center [380, 260] width 19 height 19
type input "*"
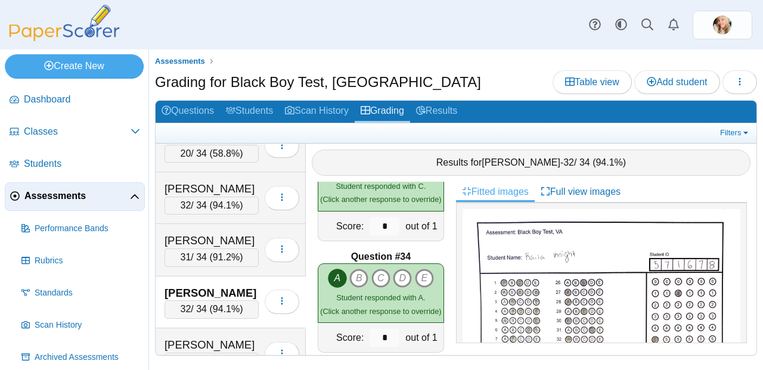
scroll to position [3649, 0]
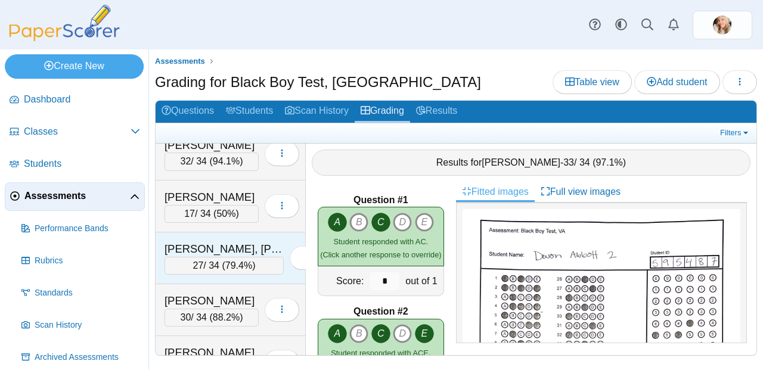
scroll to position [327, 0]
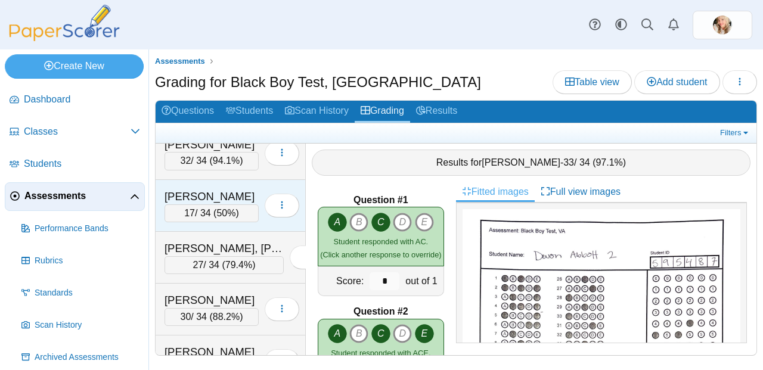
click at [220, 219] on div "17 / 34 ( 50% )" at bounding box center [212, 214] width 94 height 18
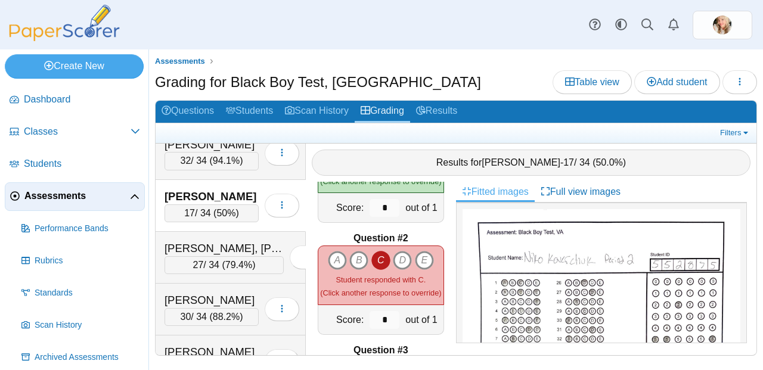
scroll to position [77, 0]
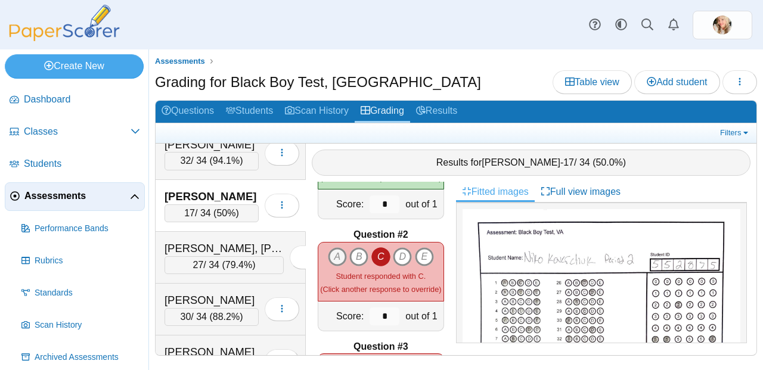
click at [333, 250] on icon "A" at bounding box center [337, 256] width 19 height 19
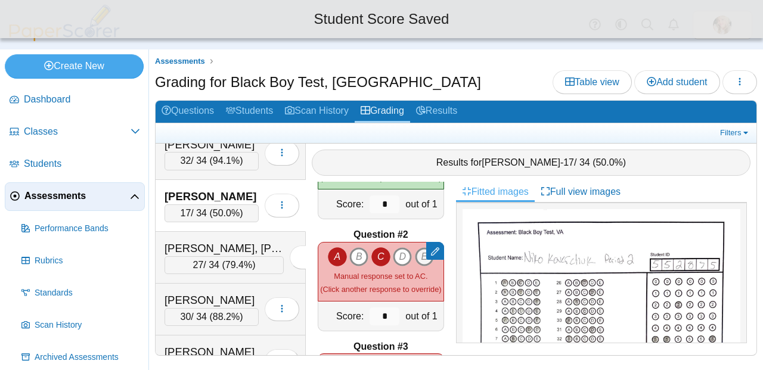
click at [431, 252] on icon at bounding box center [435, 251] width 8 height 8
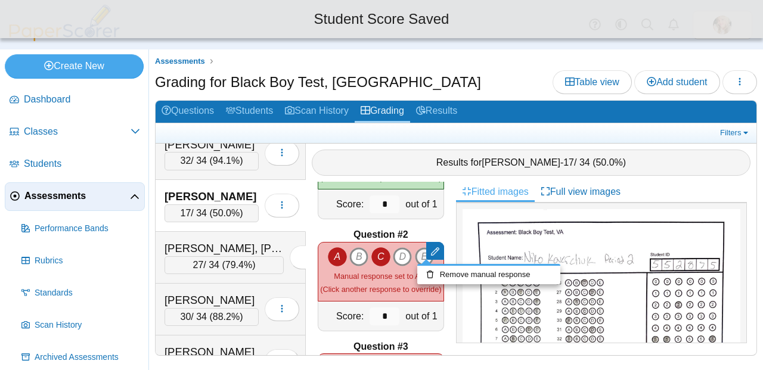
click at [415, 250] on icon "E" at bounding box center [424, 256] width 19 height 19
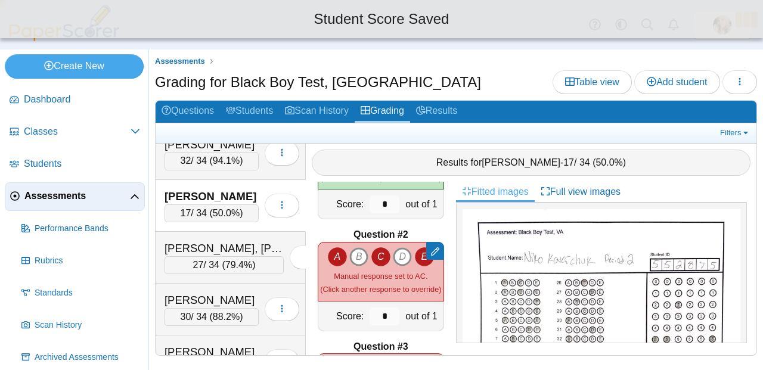
type input "*"
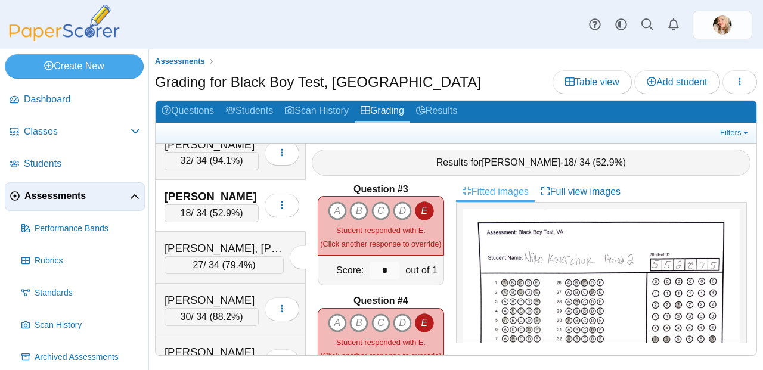
scroll to position [301, 0]
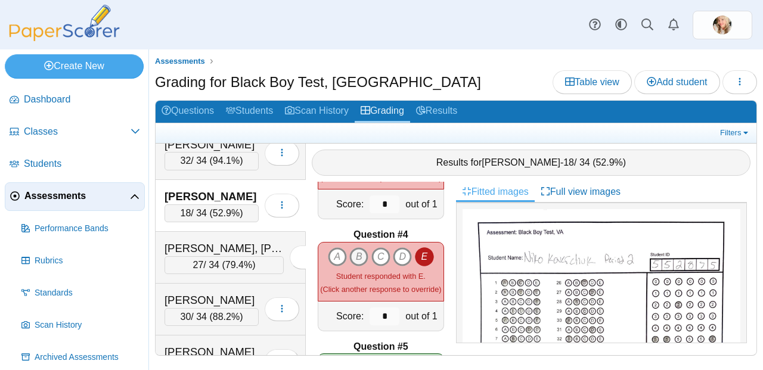
click at [351, 247] on icon "B" at bounding box center [358, 256] width 19 height 19
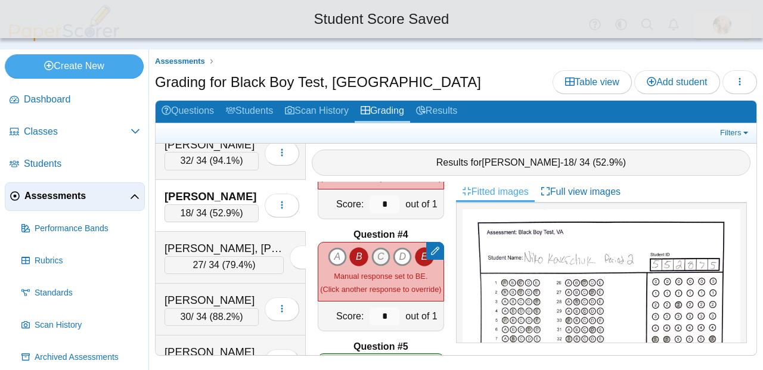
click at [371, 247] on icon "C" at bounding box center [380, 256] width 19 height 19
type input "*"
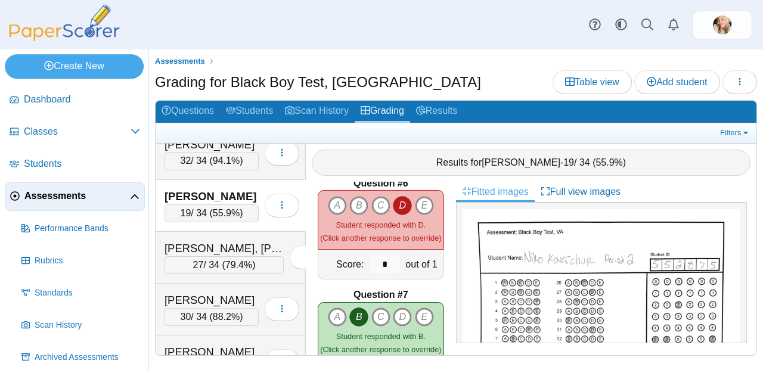
scroll to position [573, 0]
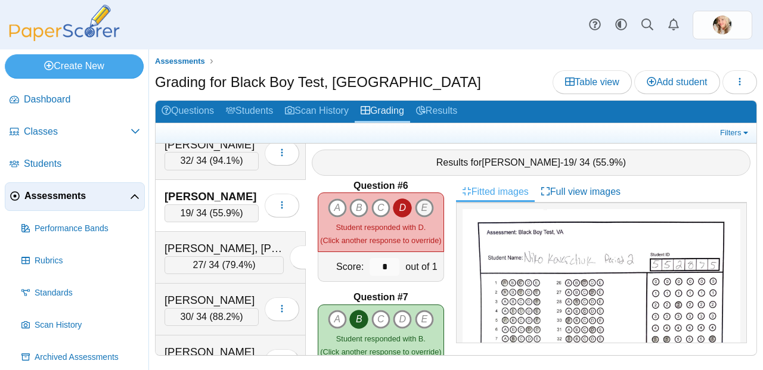
click at [416, 206] on icon "E" at bounding box center [424, 208] width 19 height 19
type input "*"
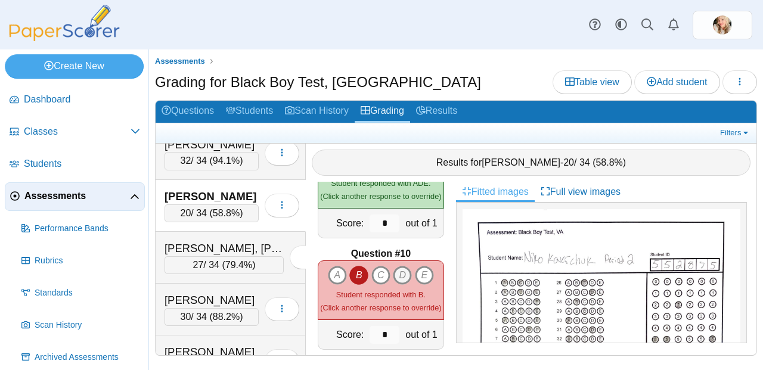
scroll to position [1016, 0]
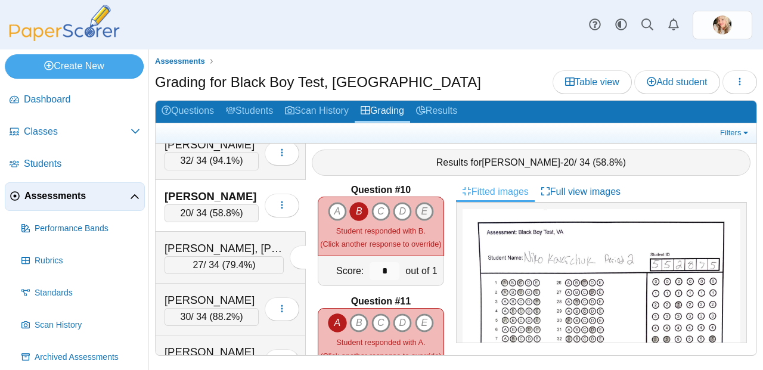
click at [415, 205] on icon "E" at bounding box center [424, 211] width 19 height 19
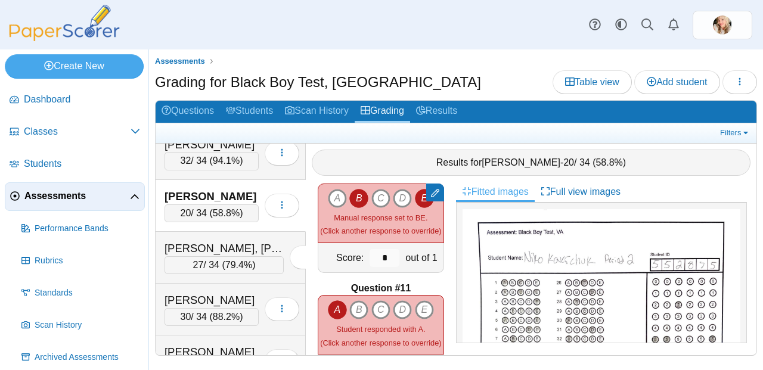
scroll to position [1041, 0]
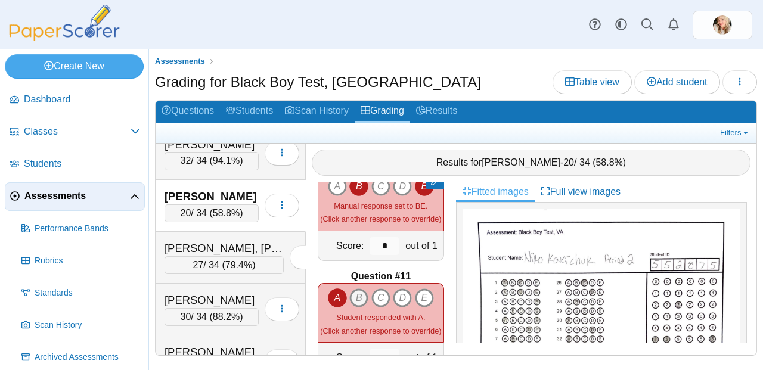
click at [350, 290] on icon "B" at bounding box center [358, 298] width 19 height 19
type input "*"
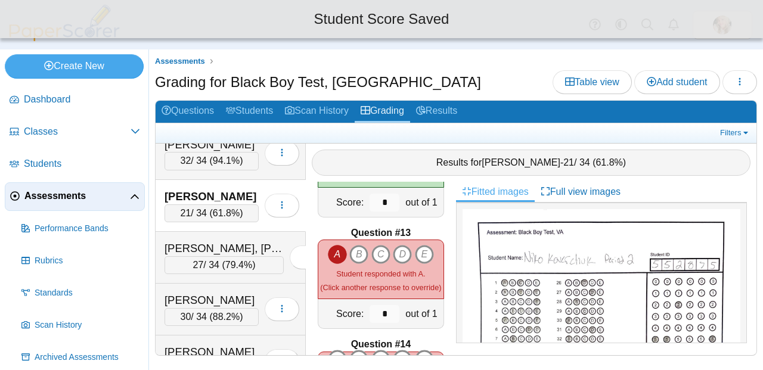
scroll to position [1343, 0]
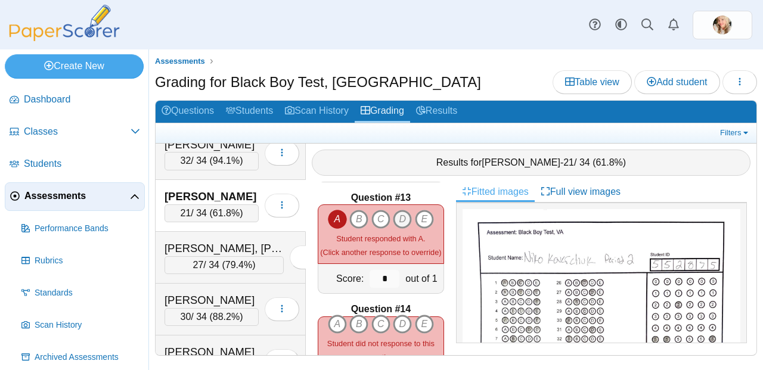
click at [400, 213] on icon "D" at bounding box center [402, 219] width 19 height 19
type input "*"
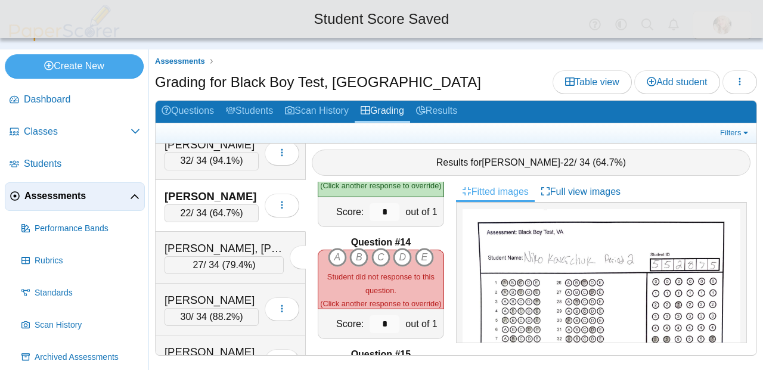
scroll to position [1411, 0]
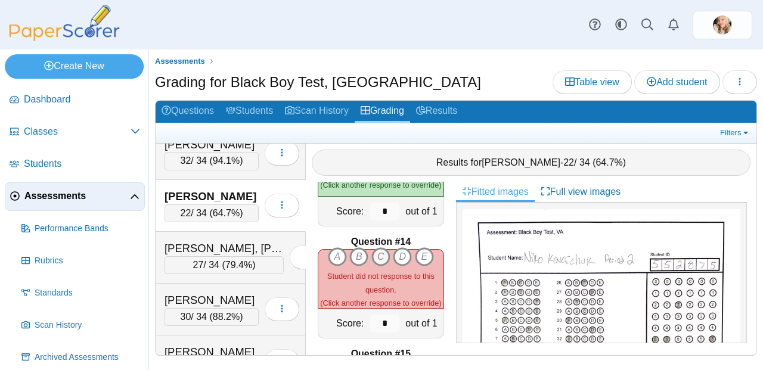
click at [383, 251] on icon "C" at bounding box center [380, 256] width 19 height 19
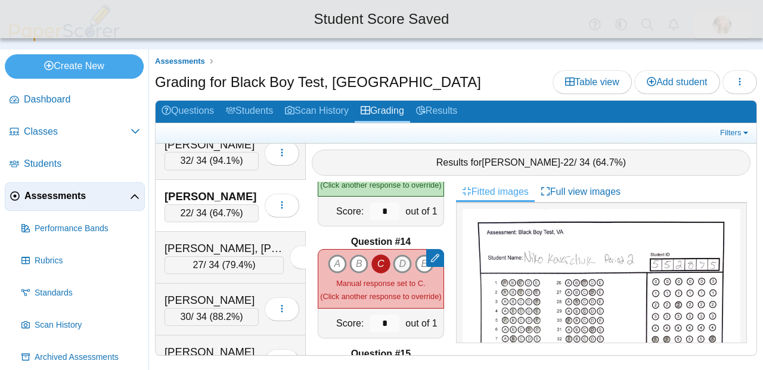
click at [393, 255] on icon "D" at bounding box center [402, 264] width 19 height 19
type input "*"
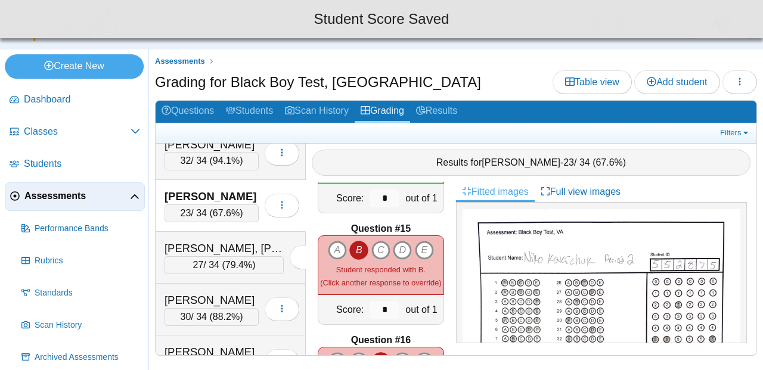
scroll to position [1544, 0]
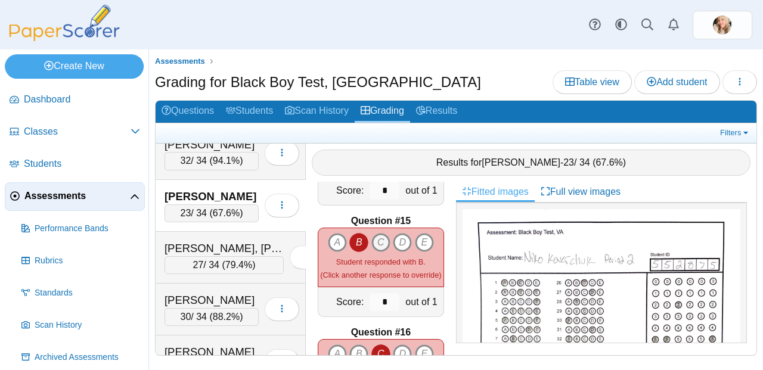
click at [373, 234] on icon "C" at bounding box center [380, 242] width 19 height 19
type input "*"
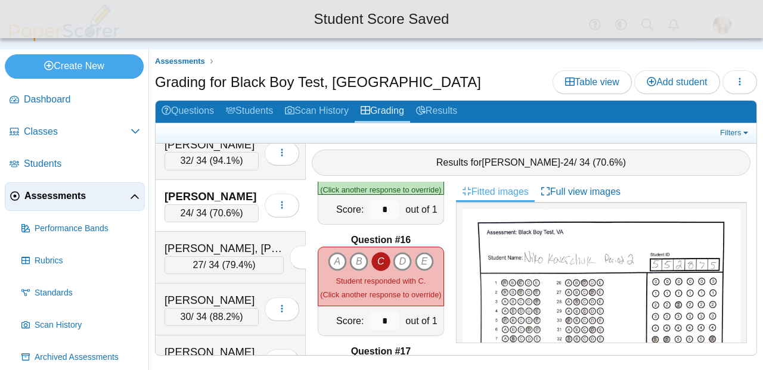
scroll to position [1636, 0]
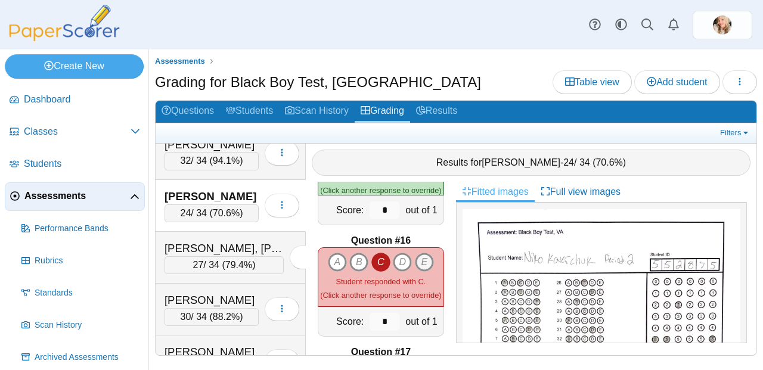
click at [419, 258] on icon "E" at bounding box center [424, 262] width 19 height 19
type input "*"
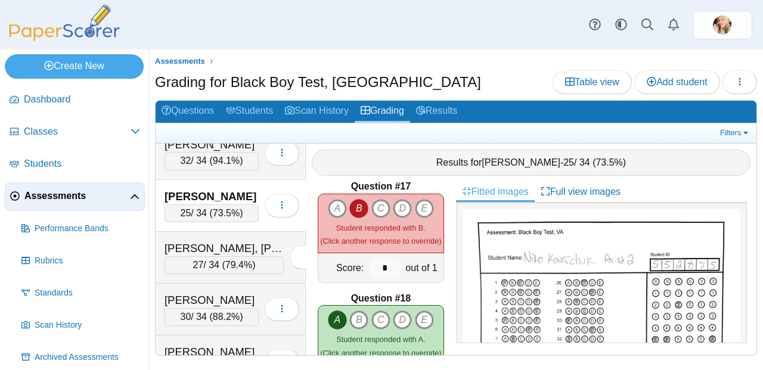
scroll to position [1785, 0]
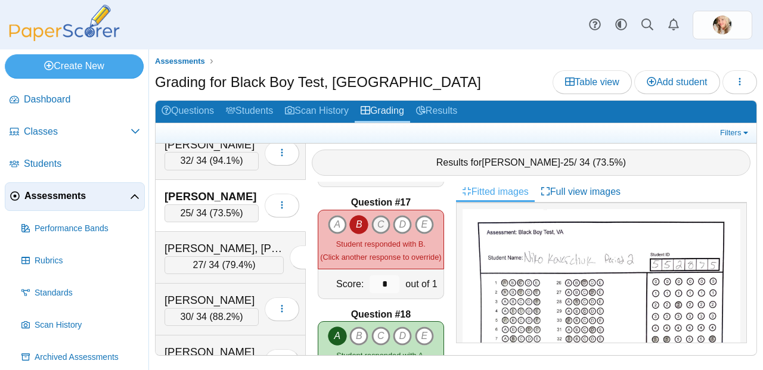
click at [379, 223] on icon "C" at bounding box center [380, 224] width 19 height 19
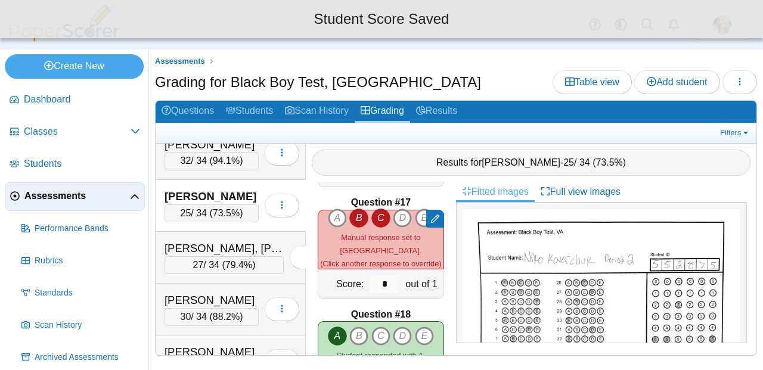
click at [394, 220] on icon "D" at bounding box center [402, 218] width 19 height 19
type input "*"
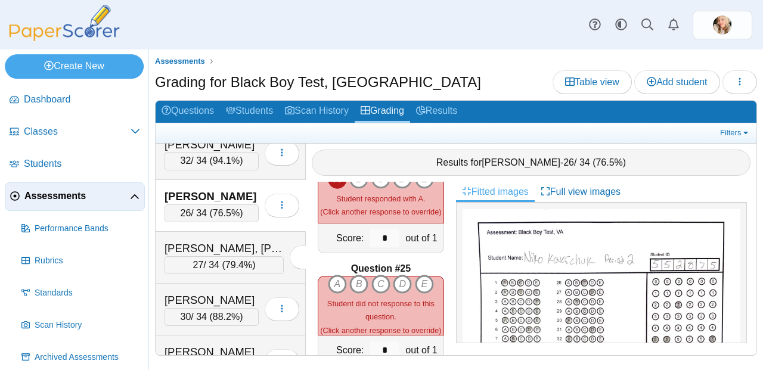
scroll to position [2615, 0]
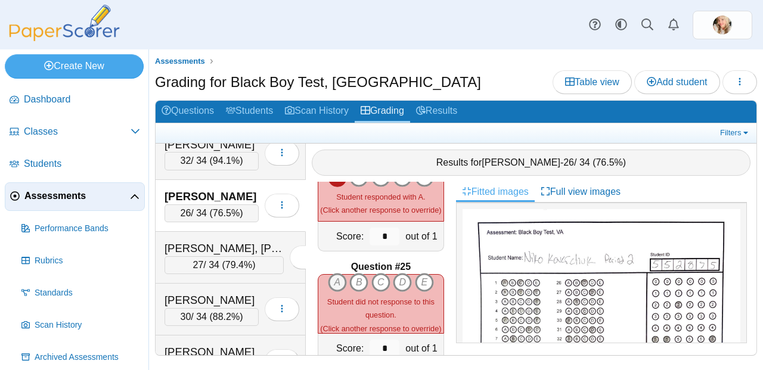
click at [339, 275] on icon "A" at bounding box center [337, 282] width 19 height 19
type input "*"
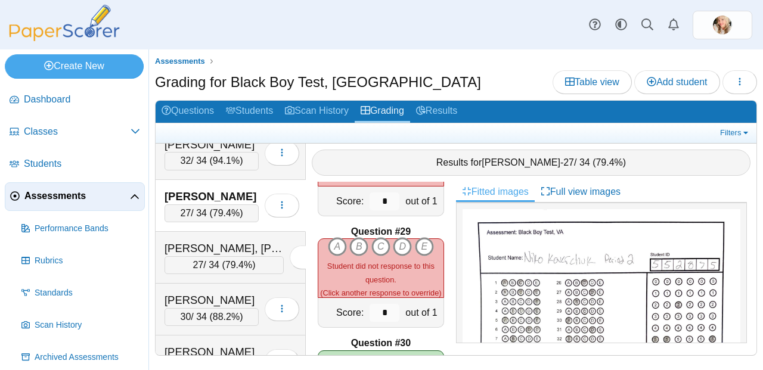
scroll to position [3120, 0]
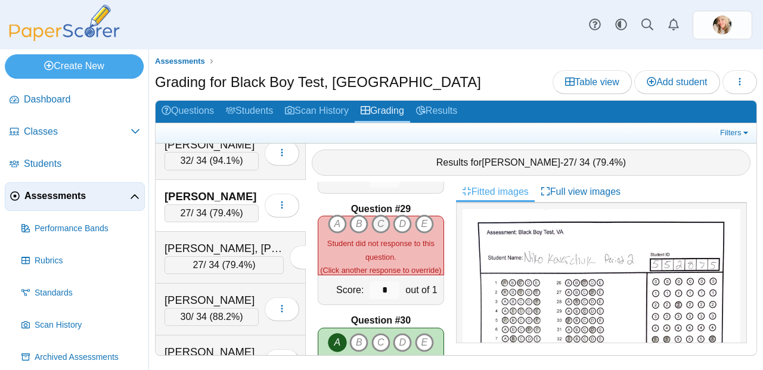
click at [380, 215] on icon "C" at bounding box center [380, 224] width 19 height 19
type input "*"
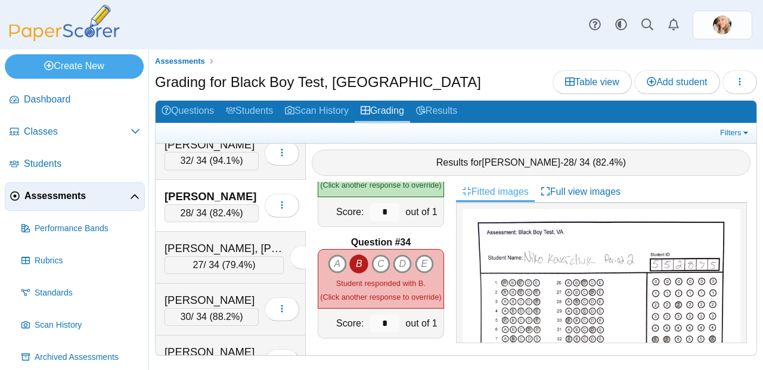
scroll to position [3649, 0]
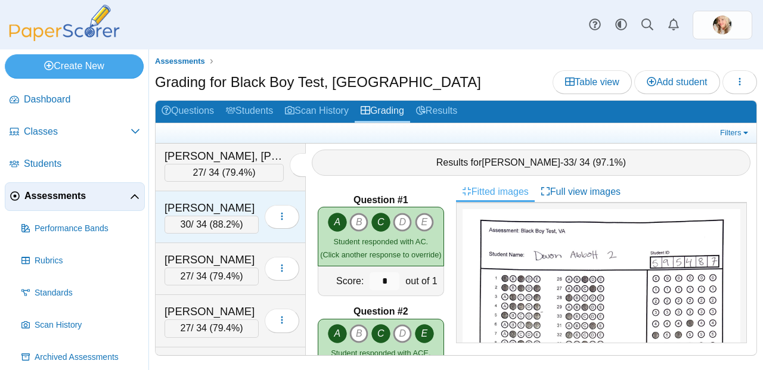
scroll to position [354, 0]
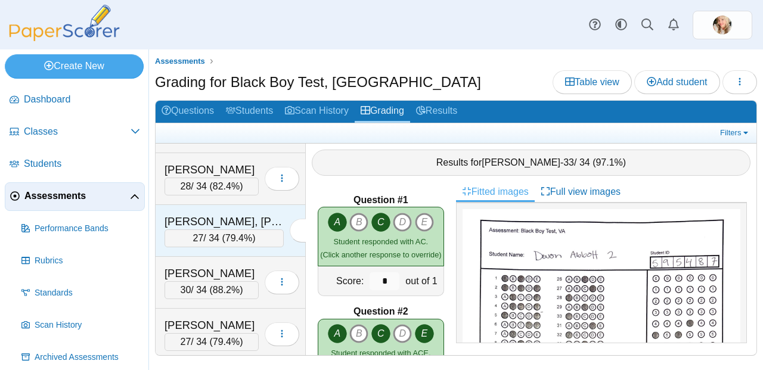
click at [224, 223] on div "[PERSON_NAME], [PERSON_NAME]" at bounding box center [224, 222] width 119 height 16
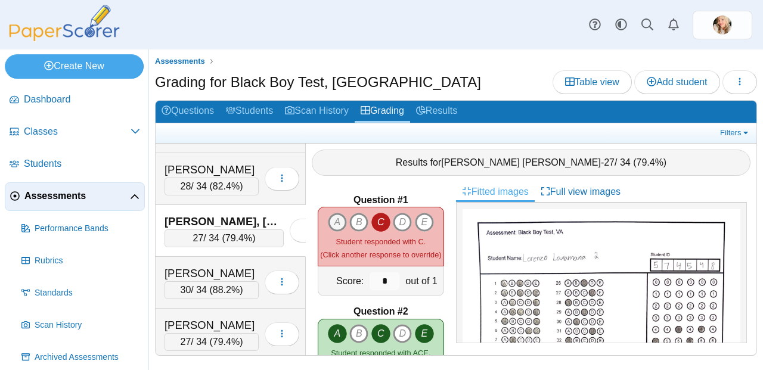
click at [340, 215] on icon "A" at bounding box center [337, 222] width 19 height 19
type input "*"
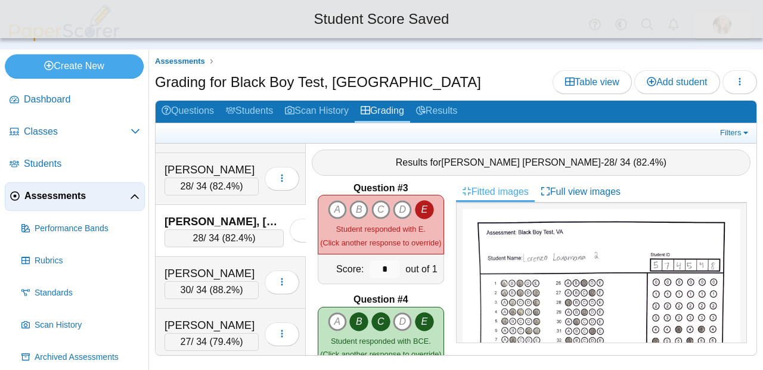
scroll to position [235, 0]
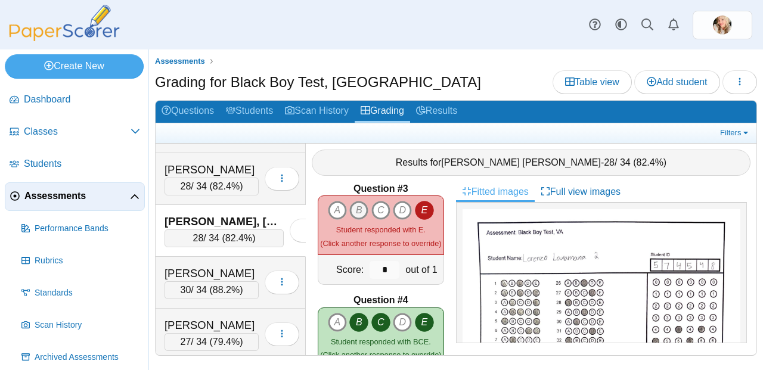
click at [355, 204] on icon "B" at bounding box center [358, 210] width 19 height 19
type input "*"
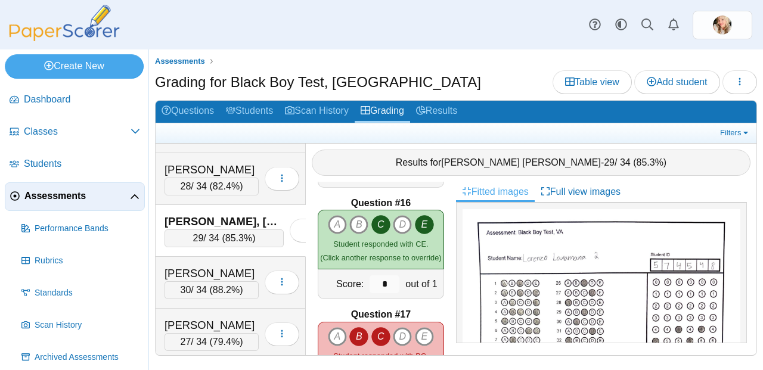
scroll to position [1757, 0]
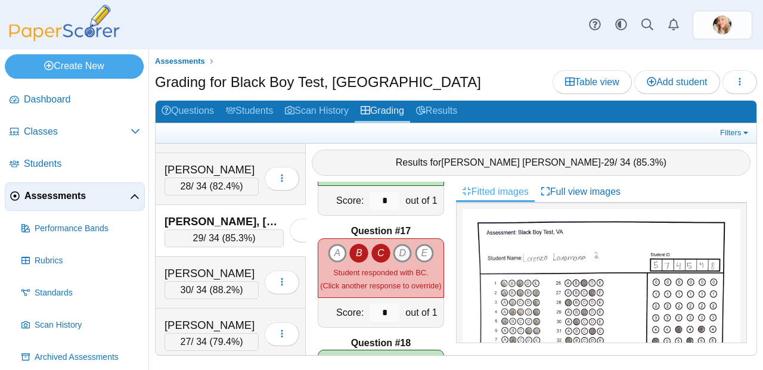
click at [407, 244] on icon "D" at bounding box center [402, 253] width 19 height 19
type input "*"
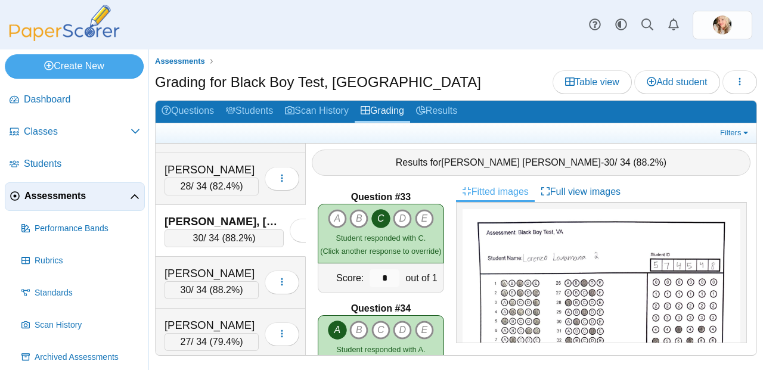
scroll to position [3649, 0]
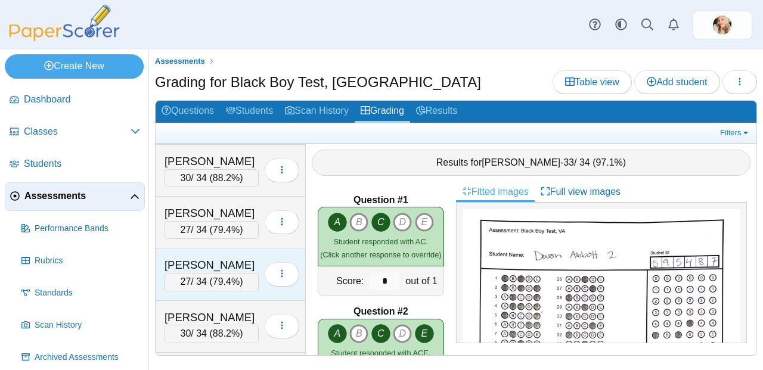
scroll to position [458, 0]
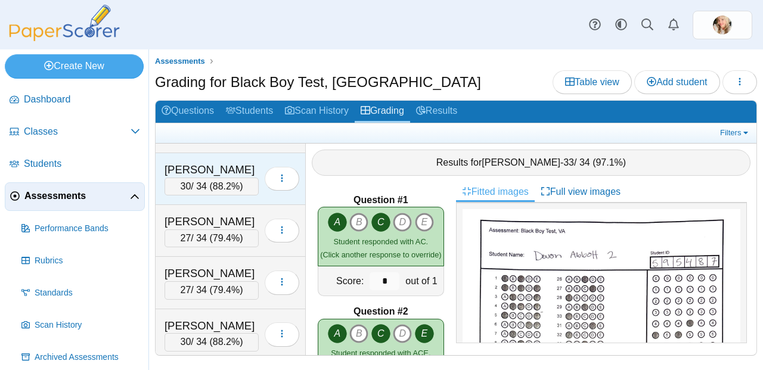
click at [219, 177] on div "[PERSON_NAME]" at bounding box center [212, 170] width 94 height 16
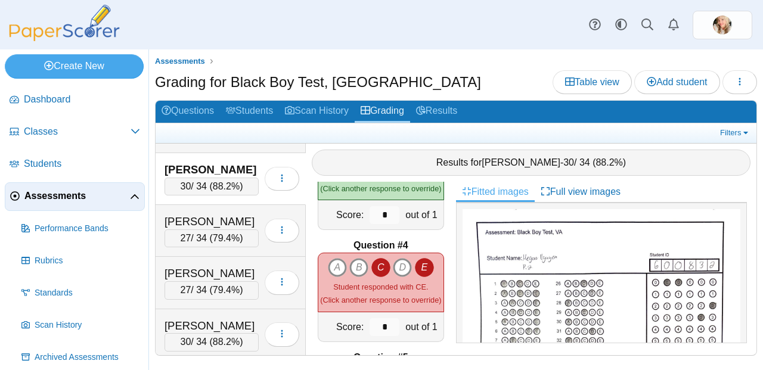
scroll to position [313, 0]
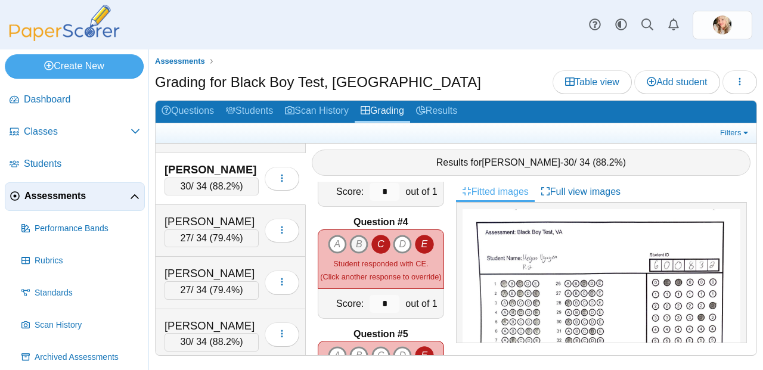
click at [360, 237] on icon "B" at bounding box center [358, 244] width 19 height 19
type input "*"
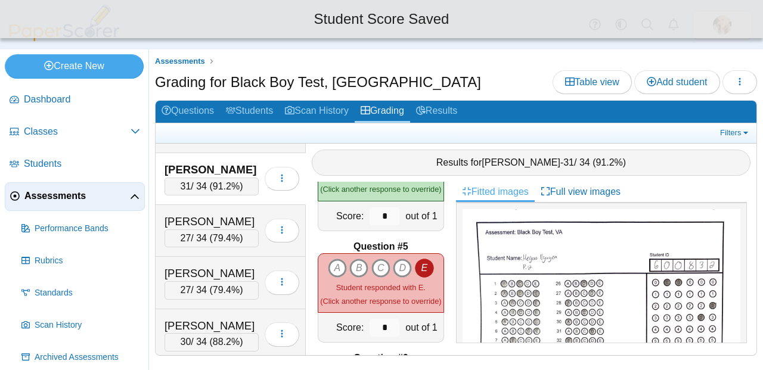
scroll to position [401, 0]
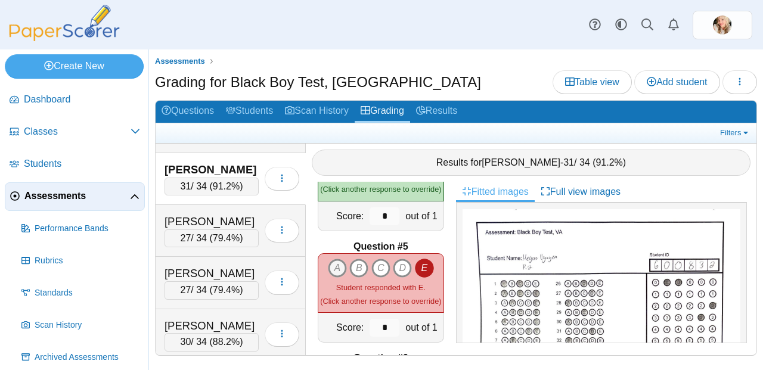
click at [332, 259] on icon "A" at bounding box center [337, 268] width 19 height 19
type input "*"
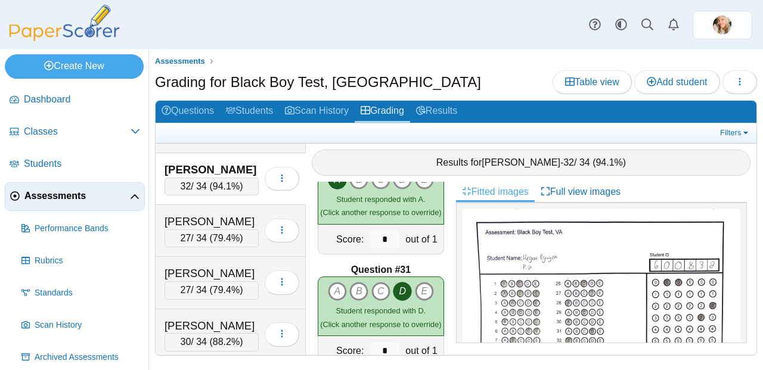
scroll to position [3649, 0]
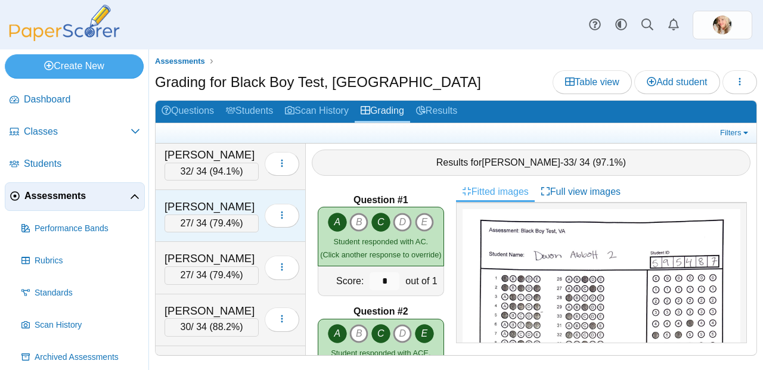
scroll to position [461, 0]
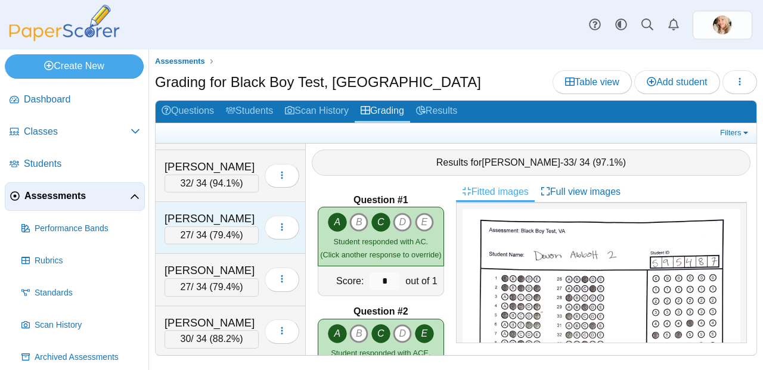
click at [237, 231] on div "27 / 34 ( 79.4% )" at bounding box center [212, 236] width 94 height 18
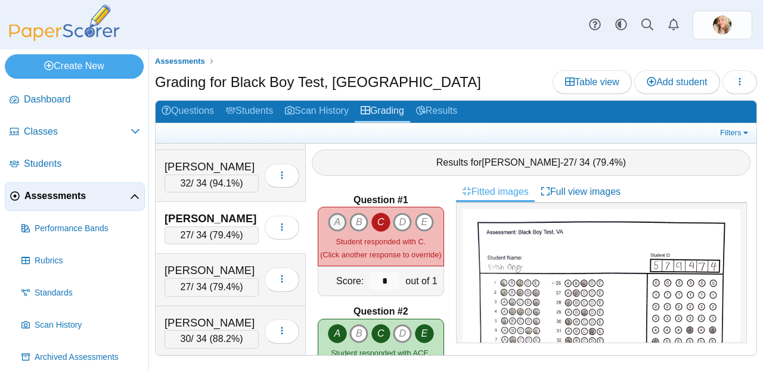
click at [335, 213] on icon "A" at bounding box center [337, 222] width 19 height 19
type input "*"
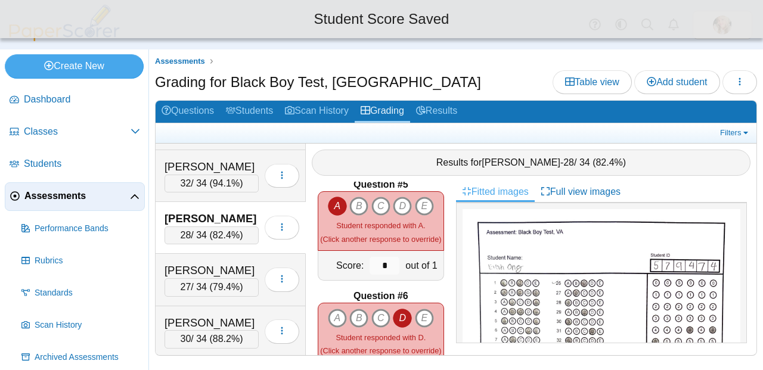
scroll to position [432, 0]
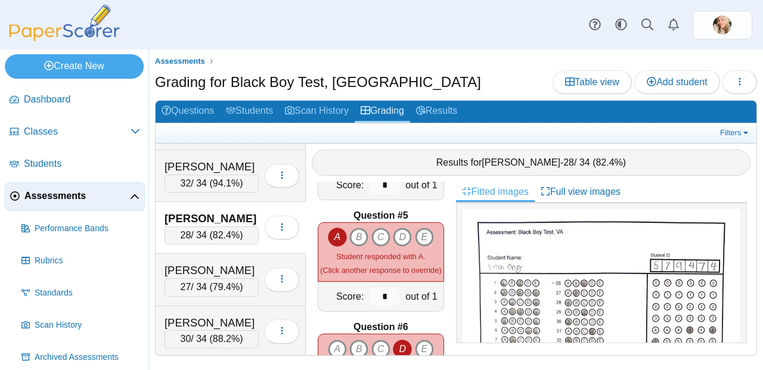
click at [423, 228] on icon "E" at bounding box center [424, 237] width 19 height 19
type input "*"
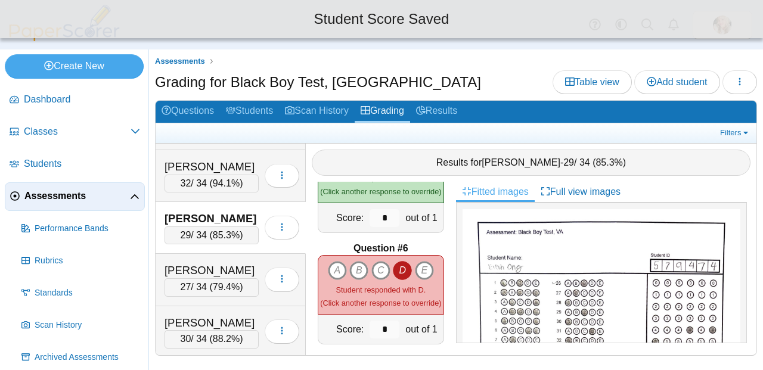
scroll to position [515, 0]
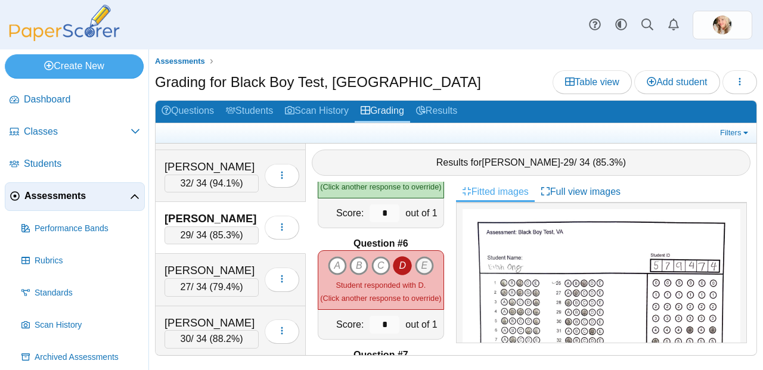
click at [421, 265] on icon "E" at bounding box center [424, 265] width 19 height 19
type input "*"
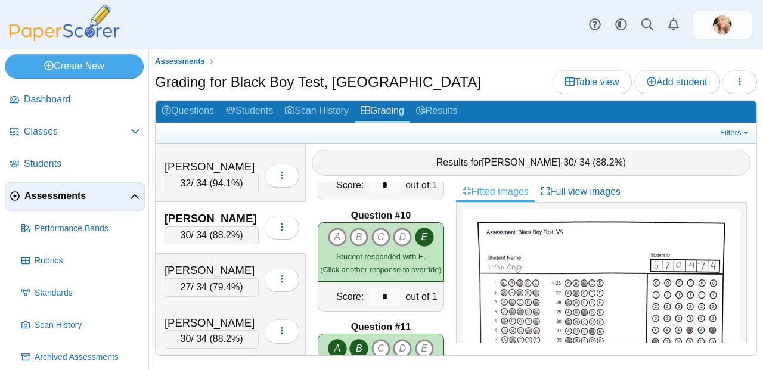
scroll to position [881, 0]
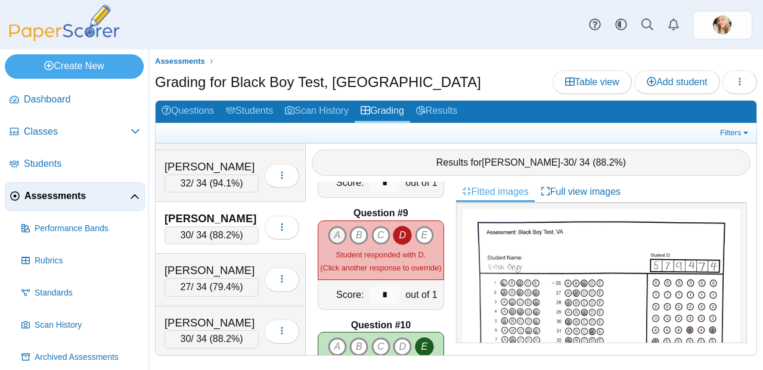
click at [331, 227] on icon "A" at bounding box center [337, 235] width 19 height 19
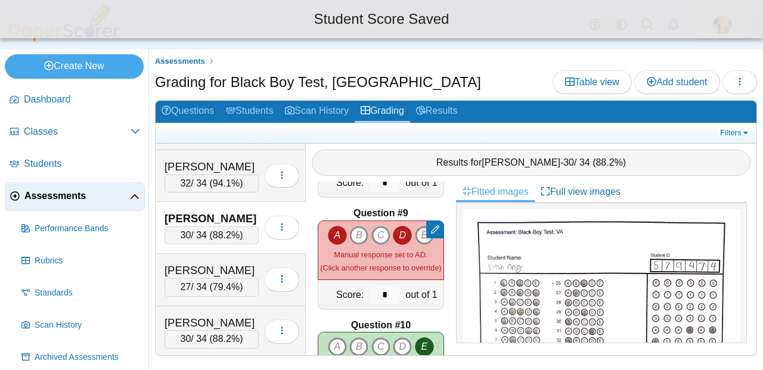
click at [415, 228] on icon "E" at bounding box center [424, 235] width 19 height 19
type input "*"
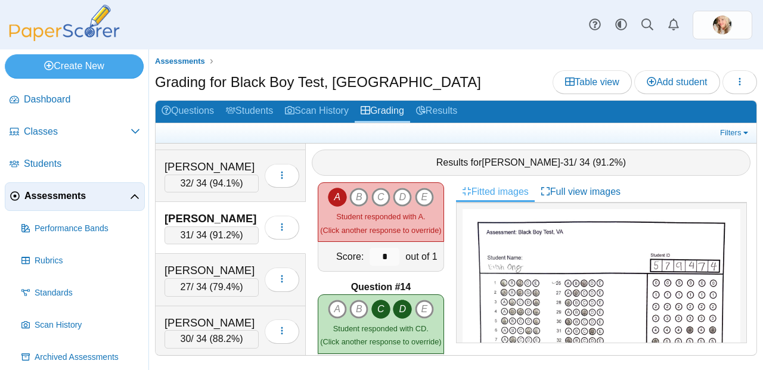
scroll to position [1348, 0]
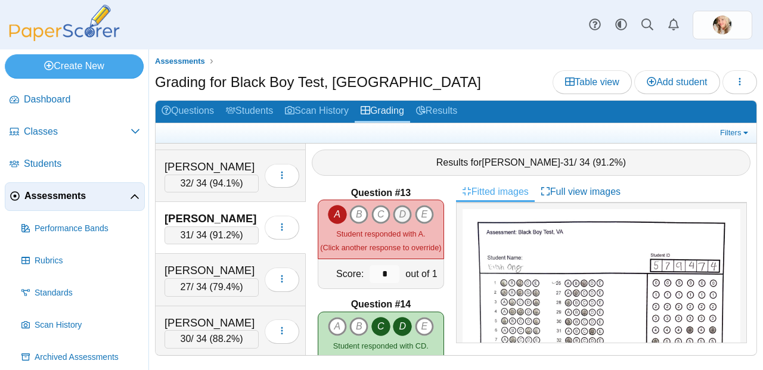
click at [397, 207] on icon "D" at bounding box center [402, 214] width 19 height 19
type input "*"
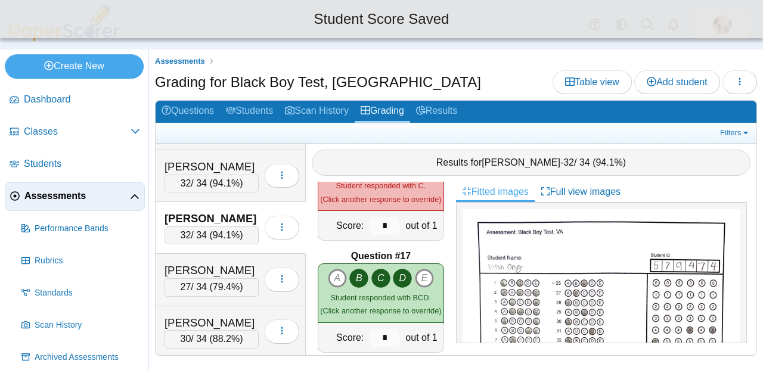
scroll to position [1674, 0]
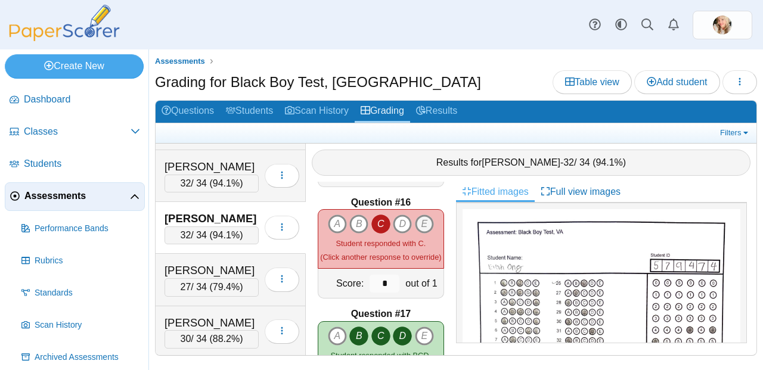
click at [422, 215] on icon "E" at bounding box center [424, 224] width 19 height 19
type input "*"
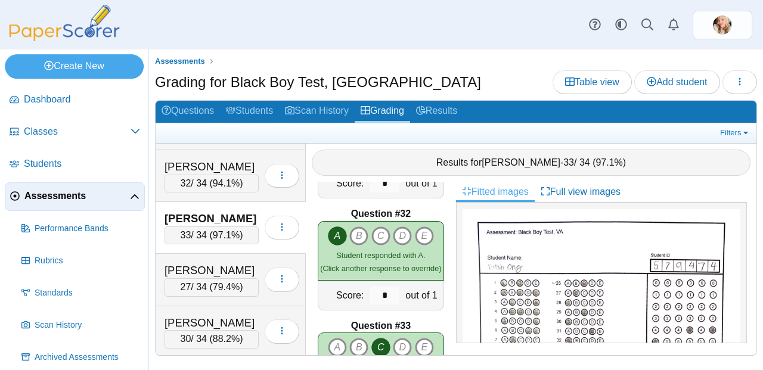
scroll to position [3649, 0]
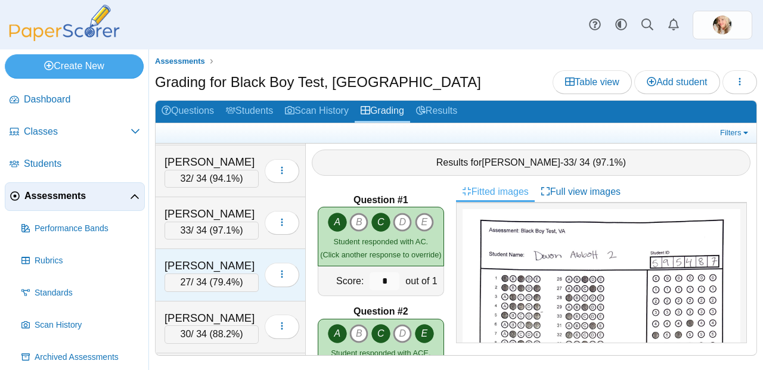
scroll to position [454, 0]
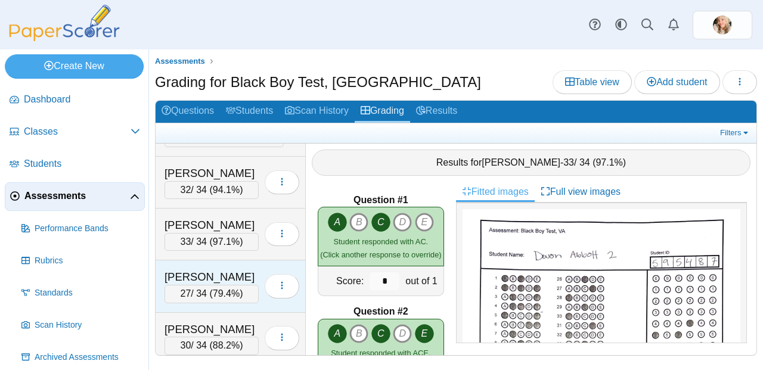
click at [215, 293] on span "79.4%" at bounding box center [226, 294] width 27 height 10
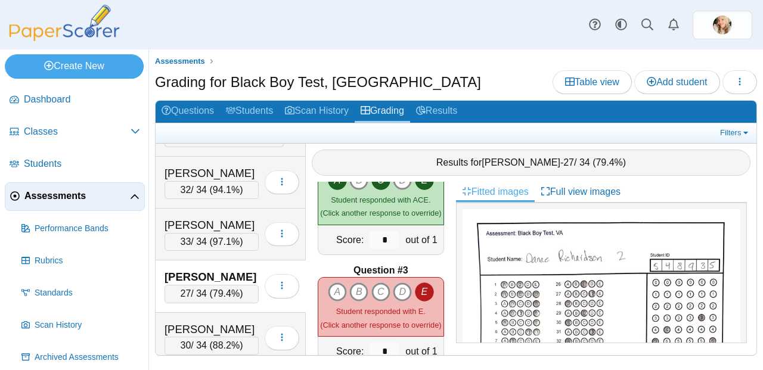
scroll to position [197, 0]
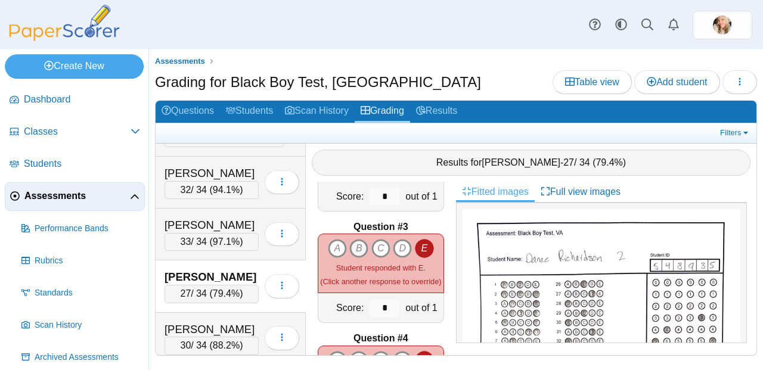
click at [355, 239] on icon "B" at bounding box center [358, 248] width 19 height 19
type input "*"
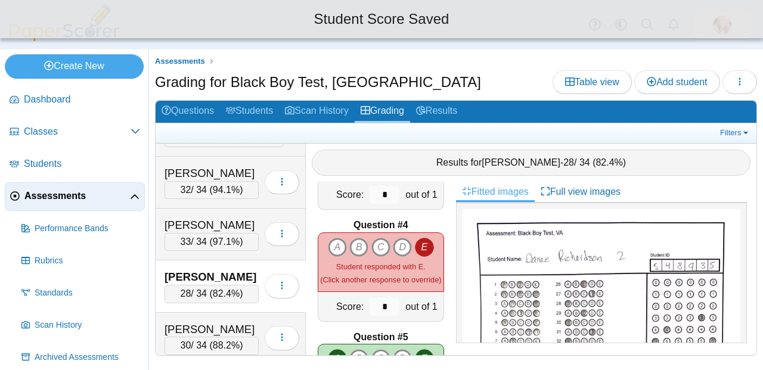
scroll to position [308, 0]
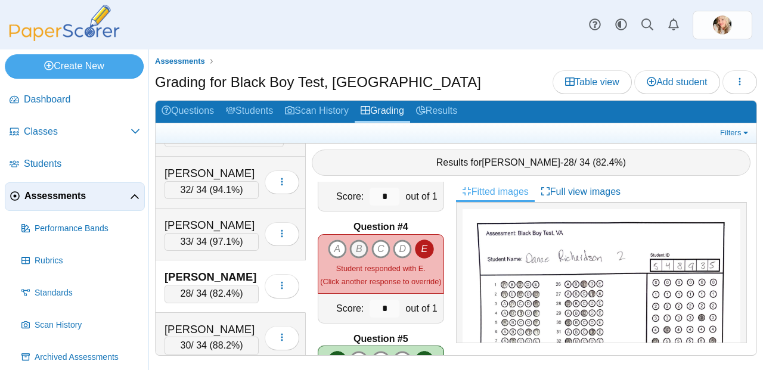
click at [354, 240] on icon "B" at bounding box center [358, 249] width 19 height 19
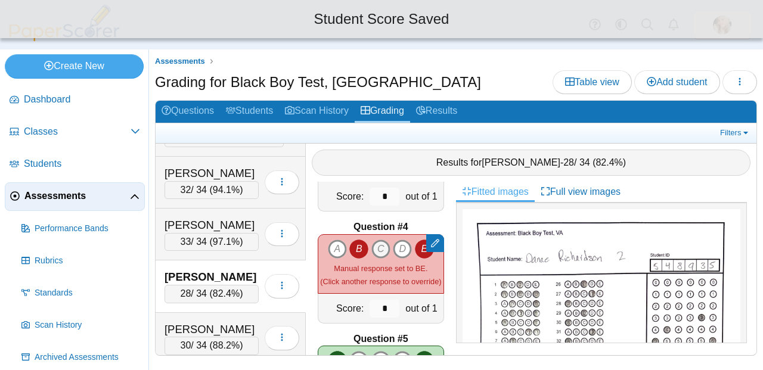
click at [373, 240] on icon "C" at bounding box center [380, 249] width 19 height 19
type input "*"
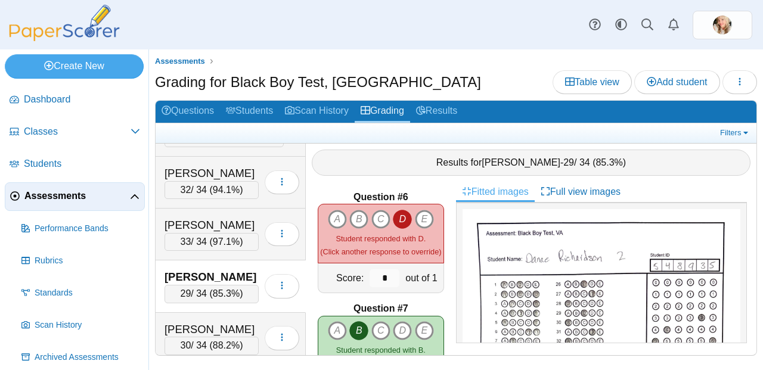
scroll to position [562, 0]
click at [420, 212] on icon "E" at bounding box center [424, 219] width 19 height 19
type input "*"
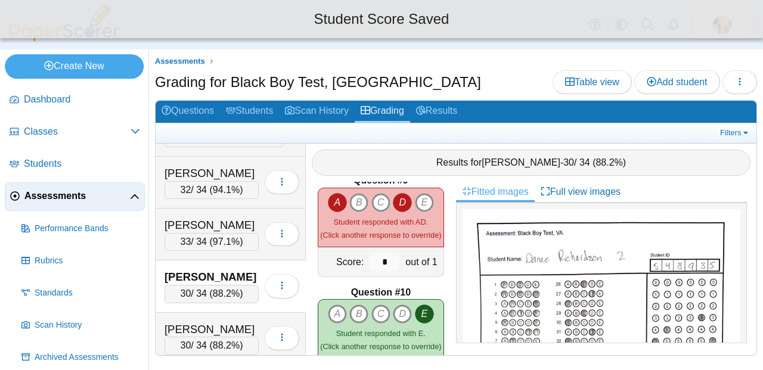
scroll to position [854, 0]
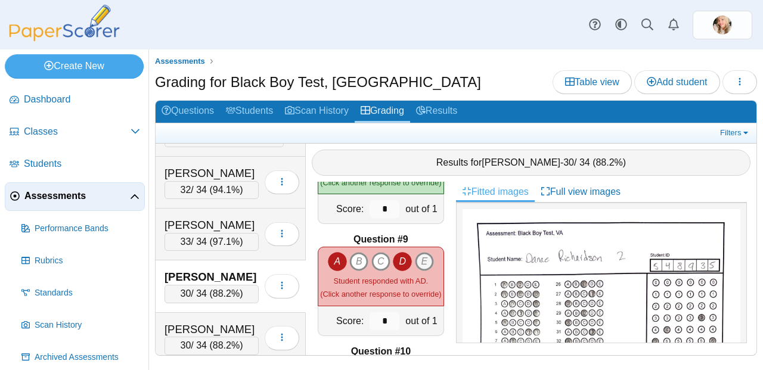
click at [415, 252] on icon "E" at bounding box center [424, 261] width 19 height 19
type input "*"
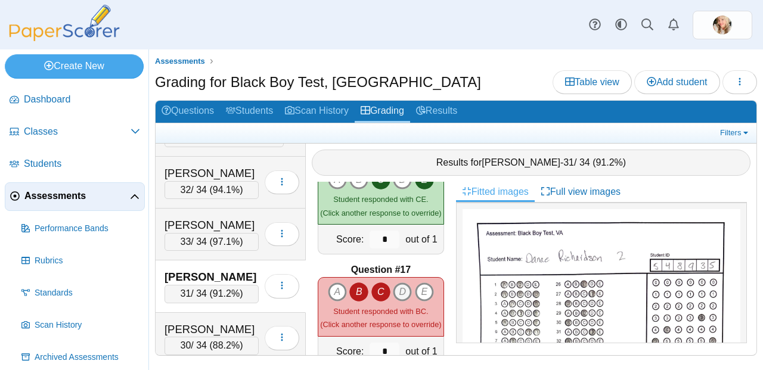
scroll to position [1776, 0]
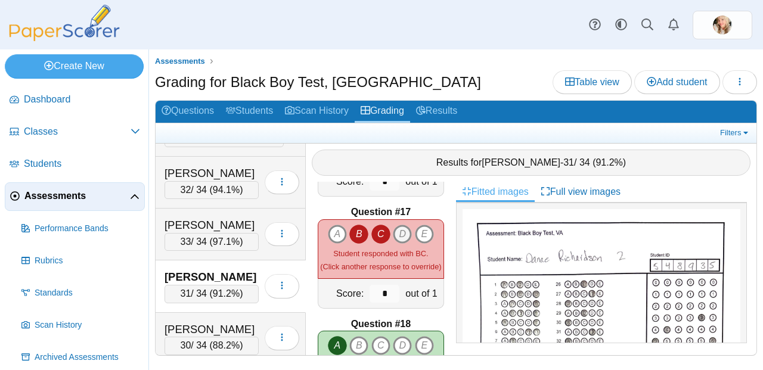
click at [397, 230] on icon "D" at bounding box center [402, 234] width 19 height 19
type input "*"
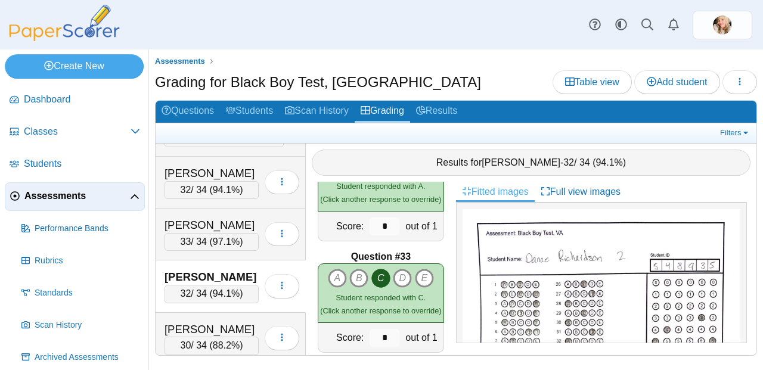
scroll to position [3649, 0]
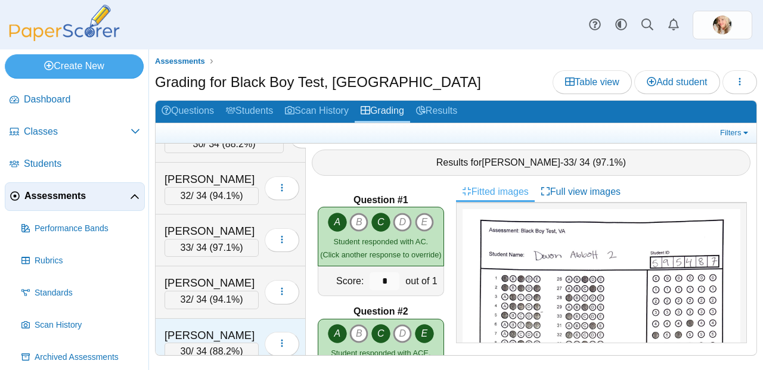
scroll to position [566, 0]
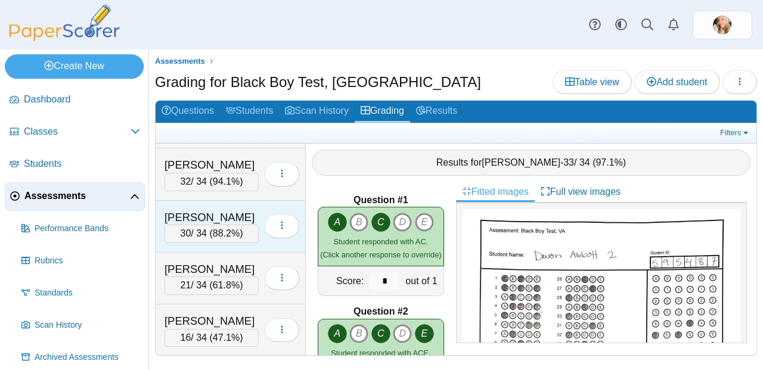
click at [233, 236] on span "88.2%" at bounding box center [226, 233] width 27 height 10
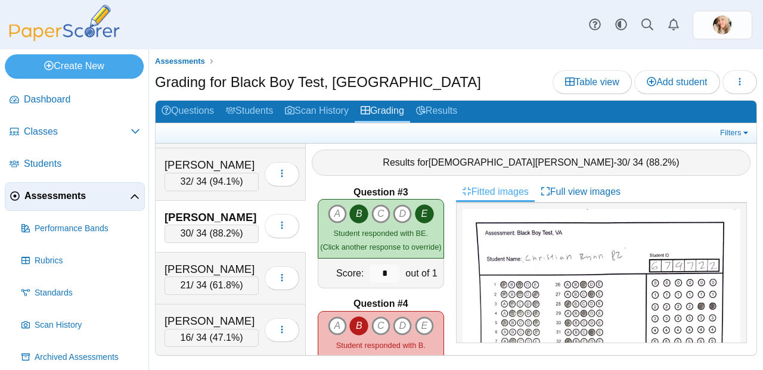
scroll to position [291, 0]
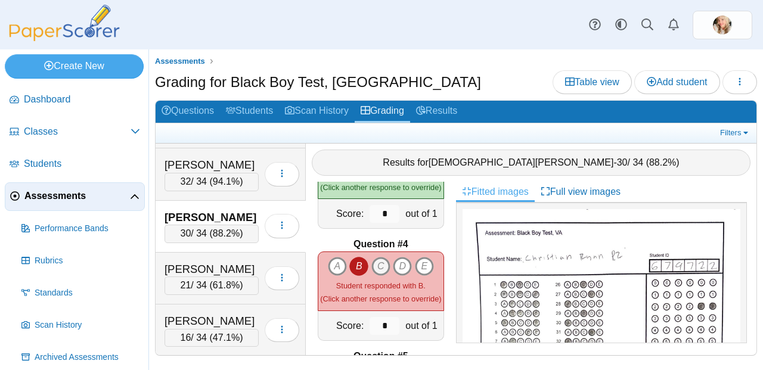
click at [379, 261] on icon "C" at bounding box center [380, 266] width 19 height 19
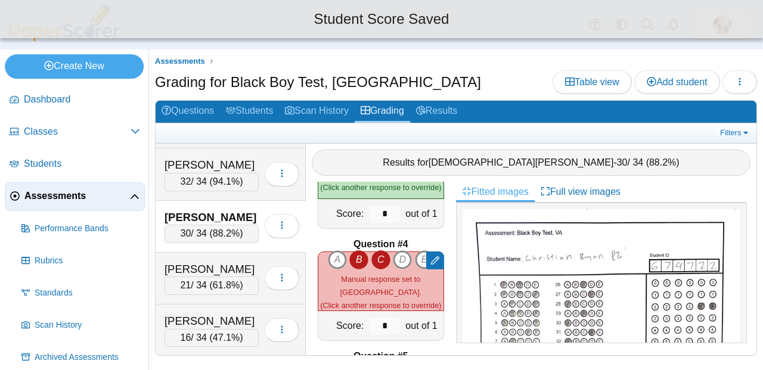
click at [426, 259] on div at bounding box center [435, 261] width 18 height 18
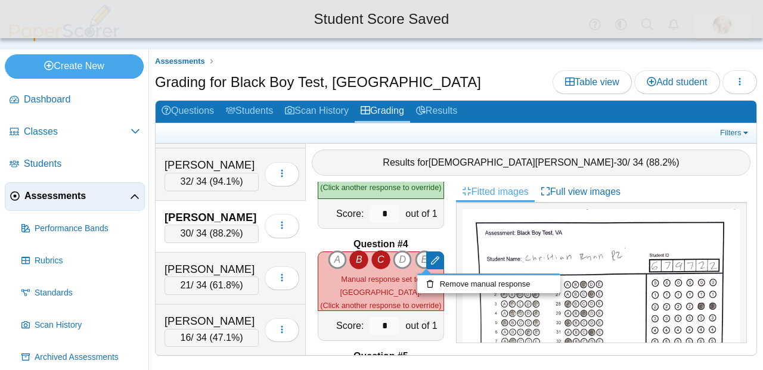
click at [415, 262] on icon "E" at bounding box center [424, 259] width 19 height 19
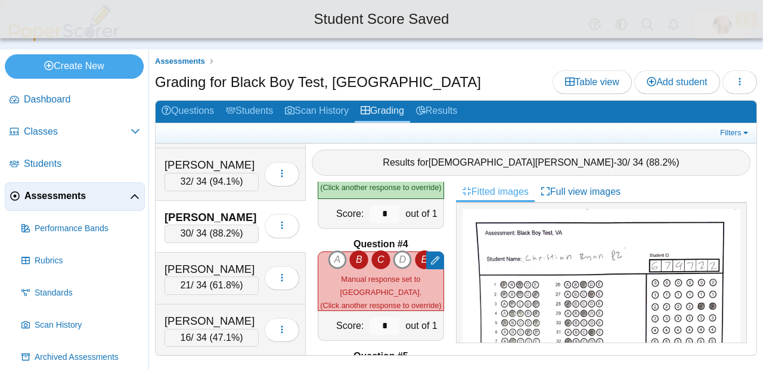
type input "*"
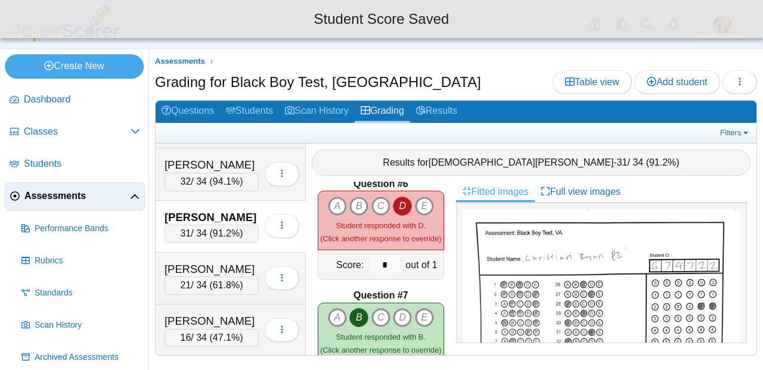
scroll to position [569, 0]
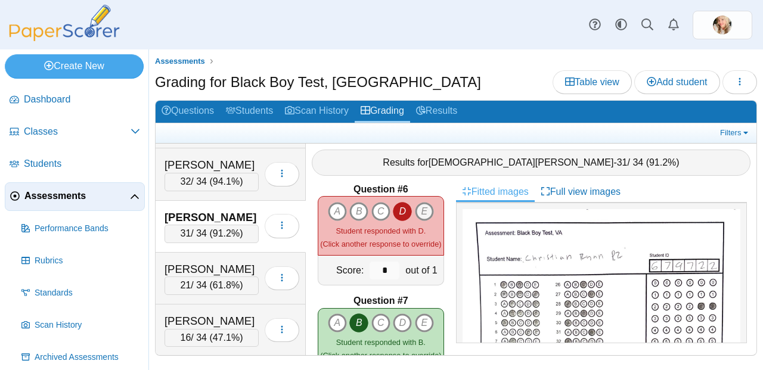
click at [417, 205] on icon "E" at bounding box center [424, 211] width 19 height 19
type input "*"
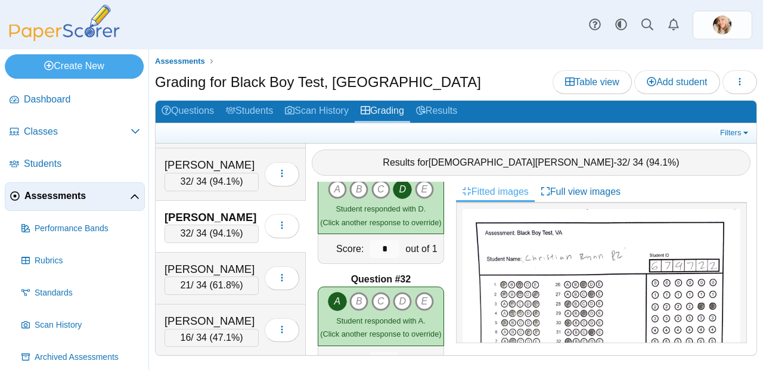
scroll to position [3649, 0]
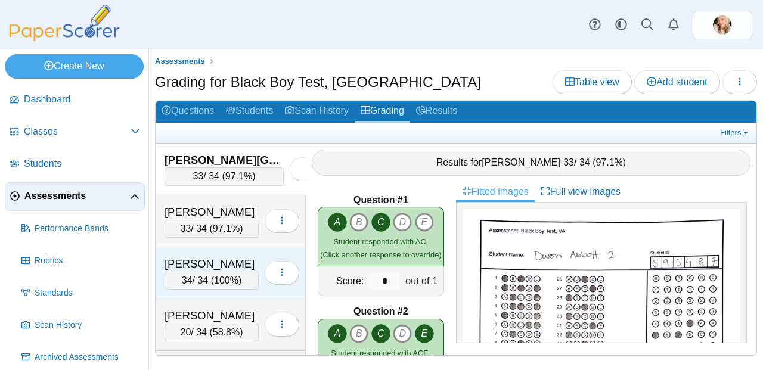
scroll to position [566, 0]
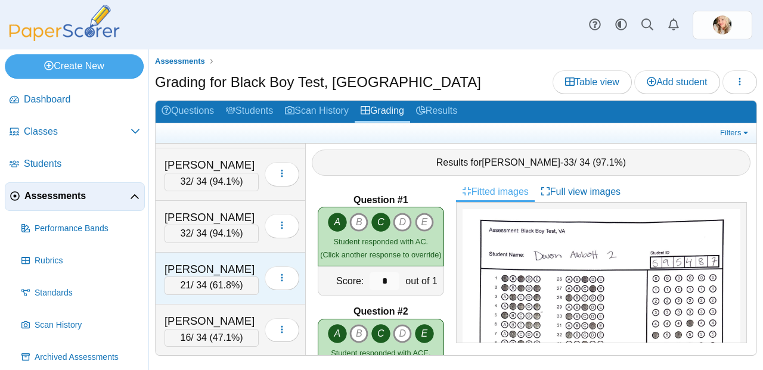
click at [191, 280] on div "21 / 34 ( 61.8% )" at bounding box center [212, 286] width 94 height 18
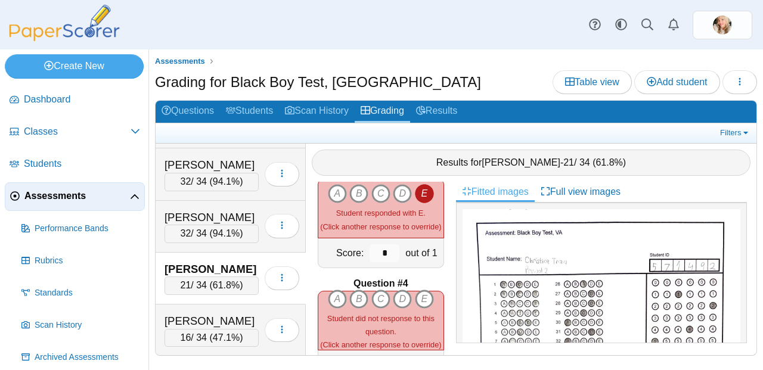
scroll to position [199, 0]
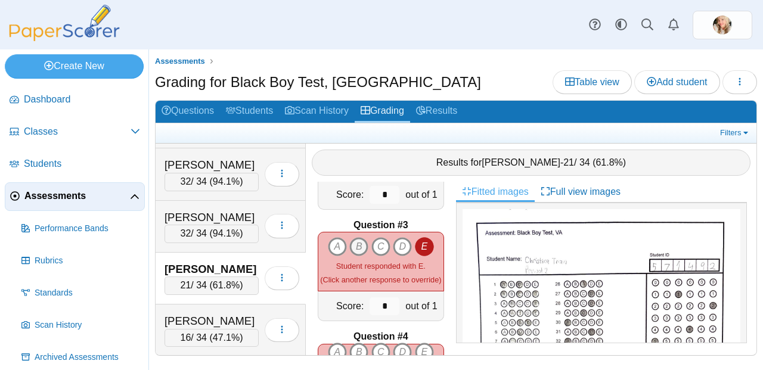
click at [358, 245] on icon "B" at bounding box center [358, 246] width 19 height 19
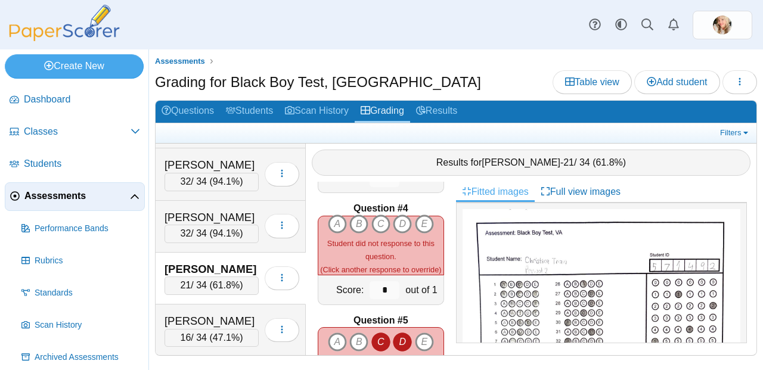
scroll to position [352, 0]
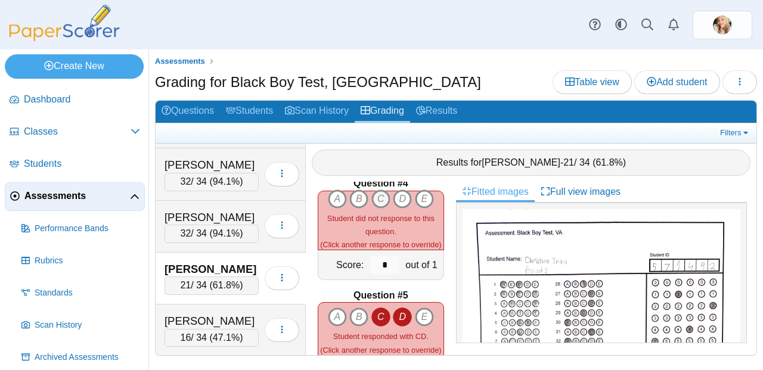
click at [377, 190] on icon "C" at bounding box center [380, 199] width 19 height 19
click at [393, 190] on icon "D" at bounding box center [402, 199] width 19 height 19
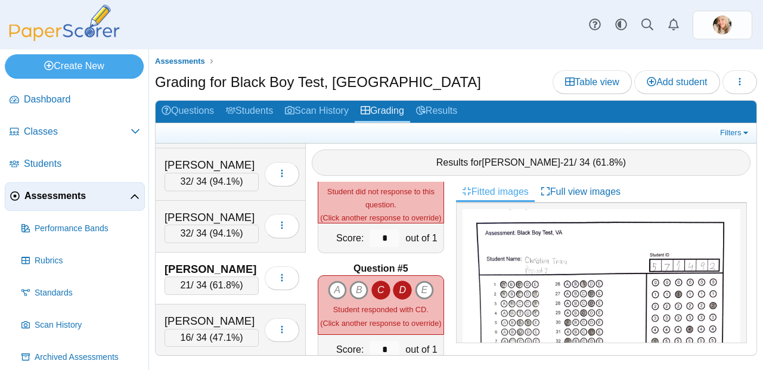
scroll to position [283, 0]
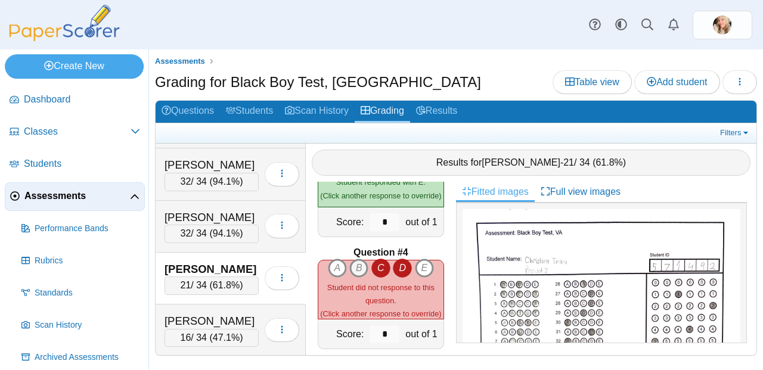
click at [355, 262] on icon "B" at bounding box center [358, 268] width 19 height 19
click at [406, 261] on icon "D" at bounding box center [402, 268] width 19 height 19
click at [416, 261] on icon "E" at bounding box center [424, 268] width 19 height 19
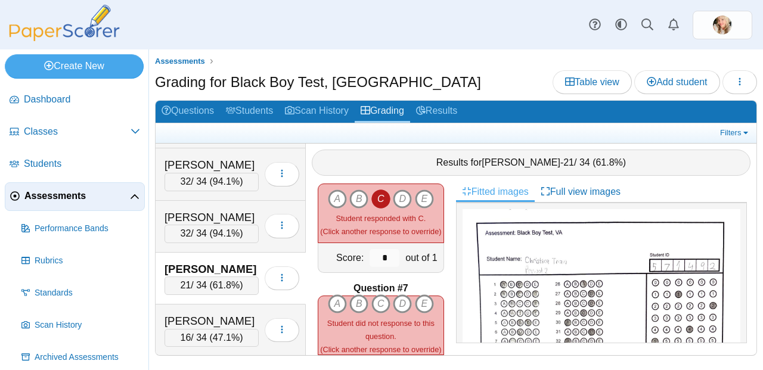
scroll to position [624, 0]
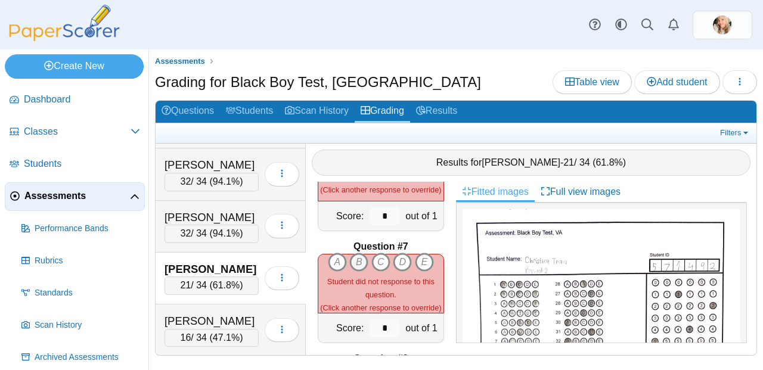
click at [352, 255] on icon "B" at bounding box center [358, 262] width 19 height 19
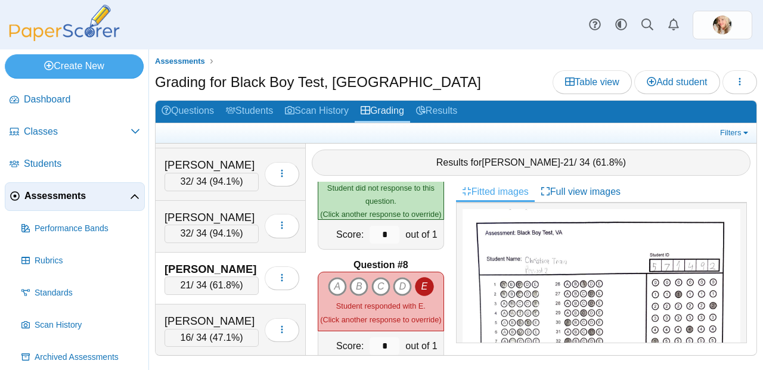
scroll to position [738, 0]
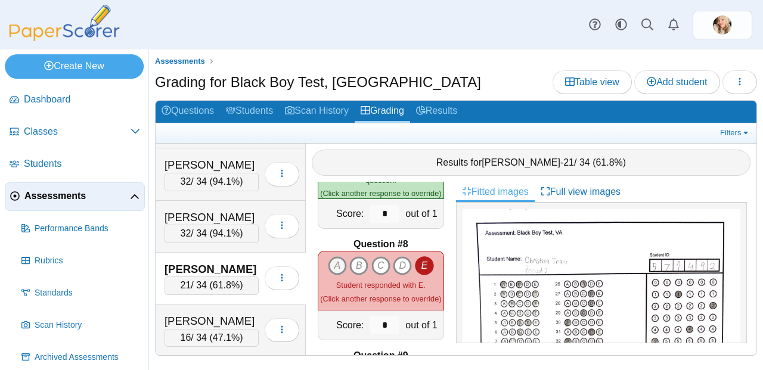
click at [333, 259] on icon "A" at bounding box center [337, 265] width 19 height 19
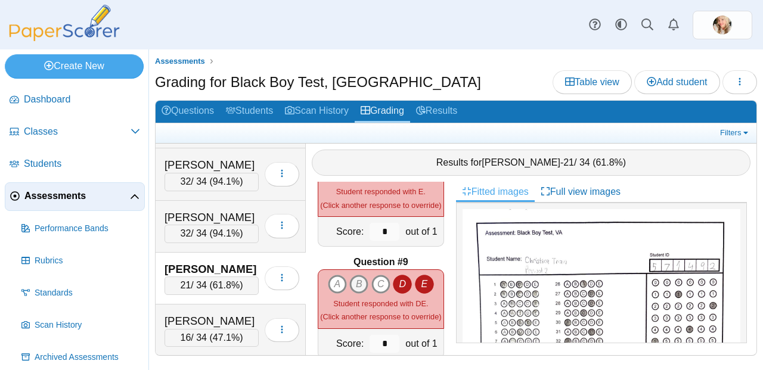
scroll to position [833, 0]
click at [339, 277] on icon "A" at bounding box center [337, 283] width 19 height 19
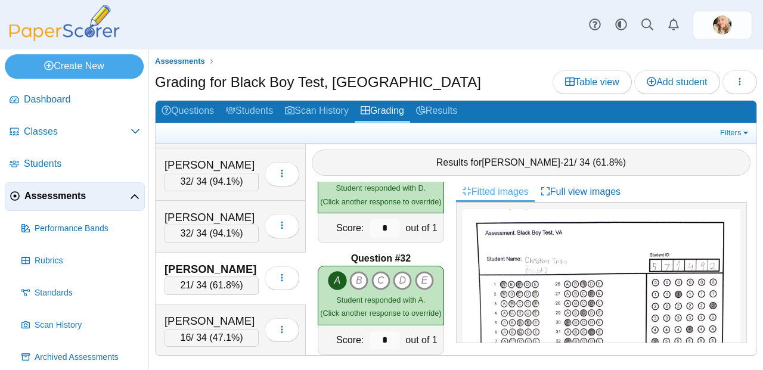
scroll to position [3649, 0]
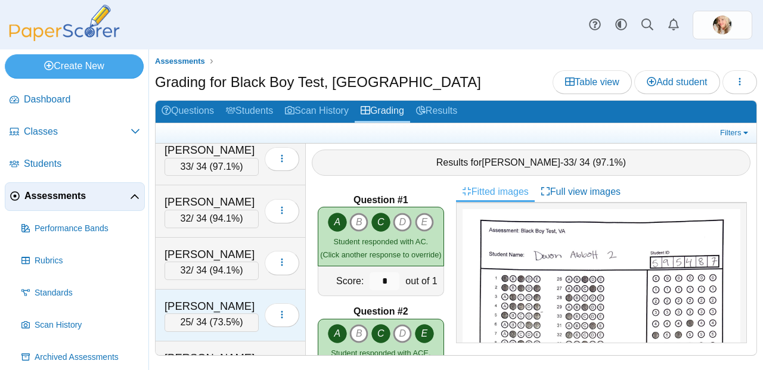
scroll to position [566, 0]
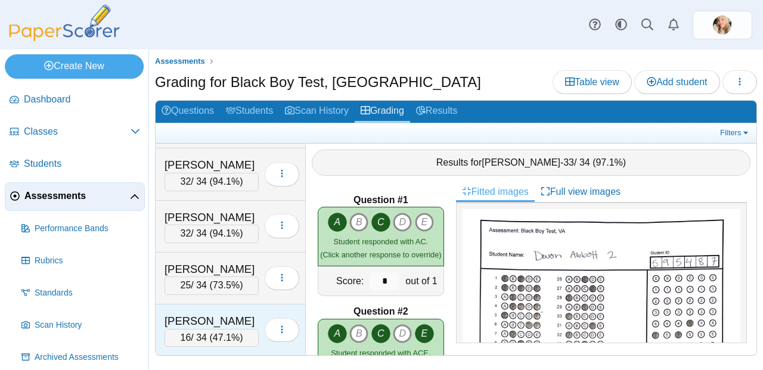
click at [225, 326] on div "[PERSON_NAME]" at bounding box center [212, 322] width 94 height 16
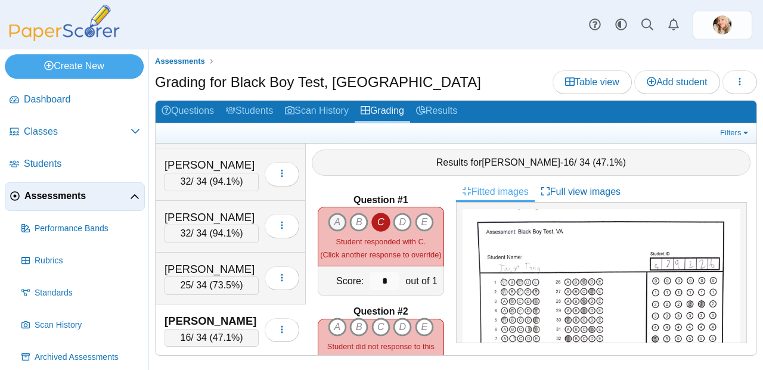
click at [335, 213] on icon "A" at bounding box center [337, 222] width 19 height 19
type input "*"
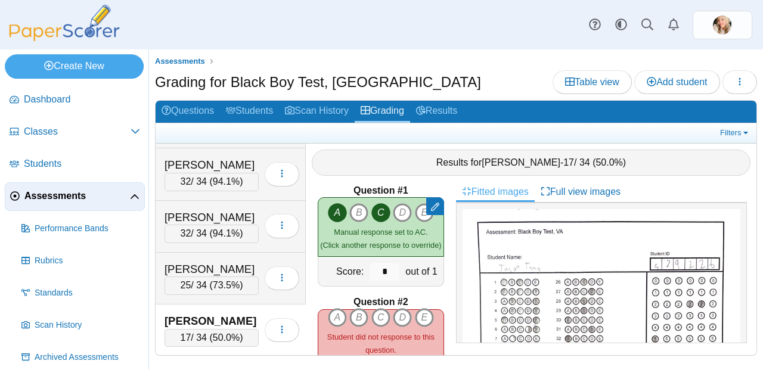
scroll to position [58, 0]
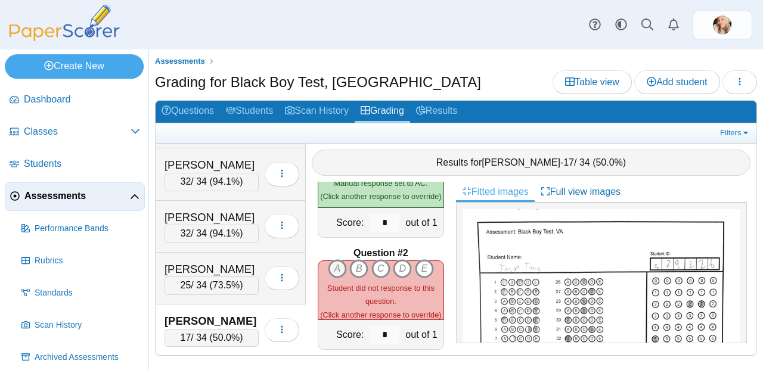
click at [335, 265] on icon "A" at bounding box center [337, 268] width 19 height 19
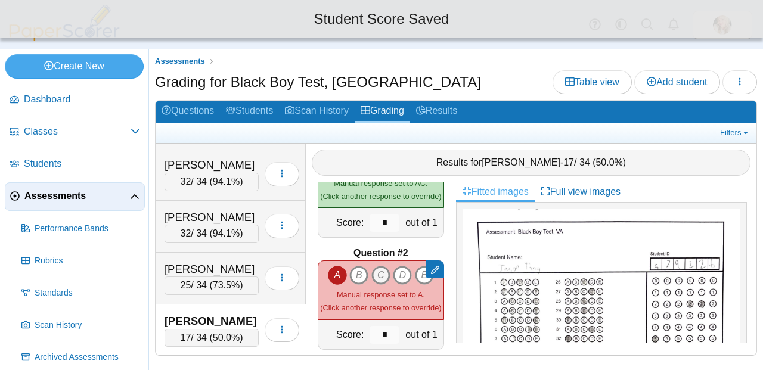
click at [379, 267] on icon "C" at bounding box center [380, 275] width 19 height 19
click at [415, 268] on icon "E" at bounding box center [424, 275] width 19 height 19
type input "*"
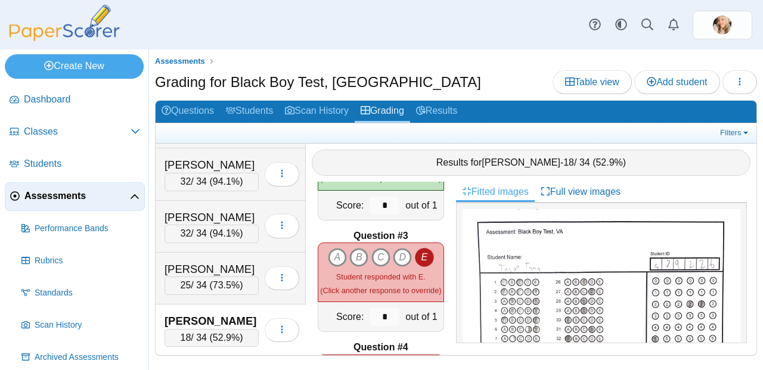
scroll to position [188, 0]
click at [351, 248] on icon "B" at bounding box center [358, 257] width 19 height 19
type input "*"
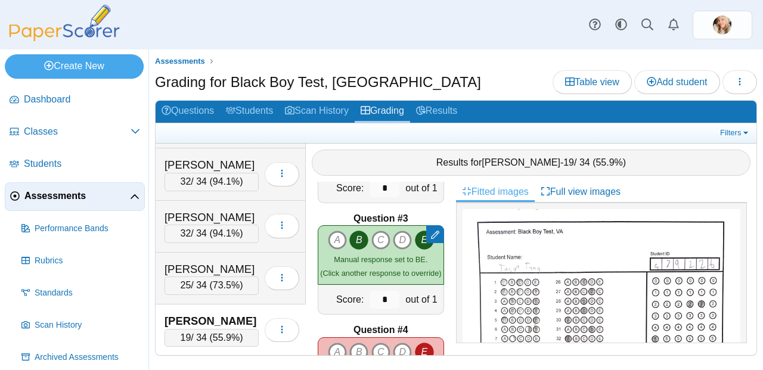
scroll to position [258, 0]
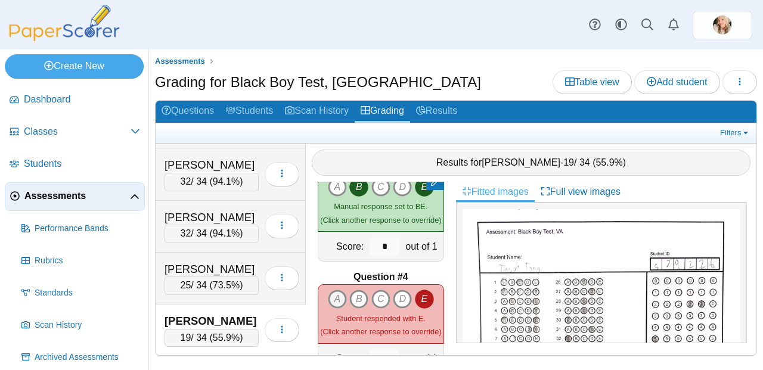
click at [337, 290] on icon "A" at bounding box center [337, 299] width 19 height 19
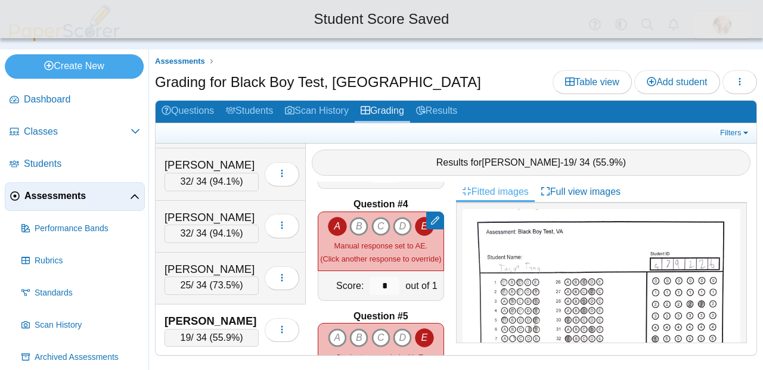
scroll to position [332, 0]
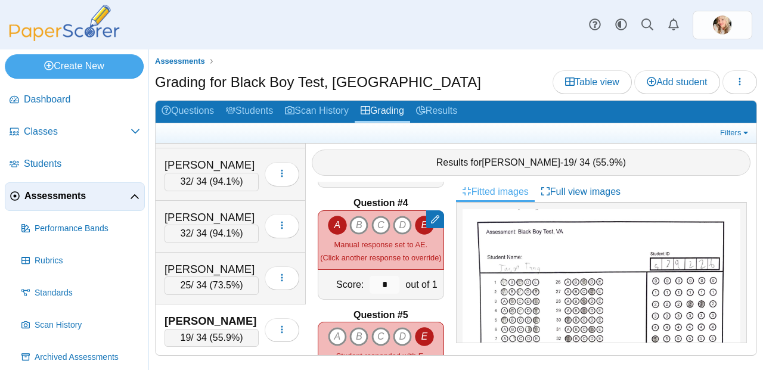
click at [335, 221] on icon "A" at bounding box center [337, 225] width 19 height 19
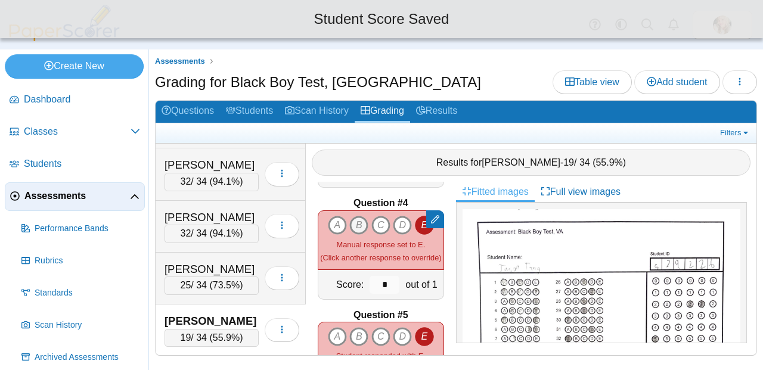
click at [350, 220] on icon "B" at bounding box center [358, 225] width 19 height 19
click at [371, 216] on icon "C" at bounding box center [380, 225] width 19 height 19
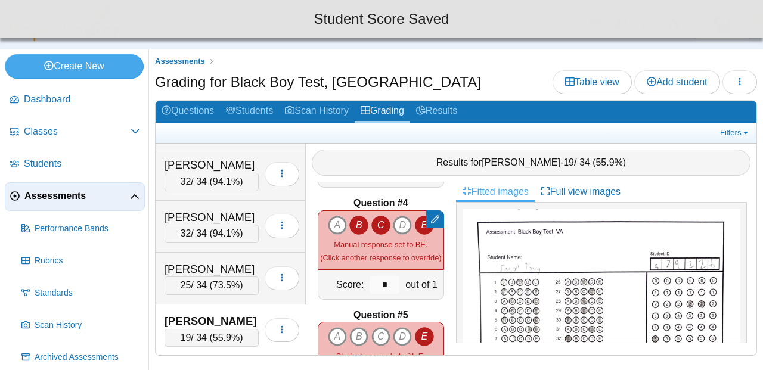
type input "*"
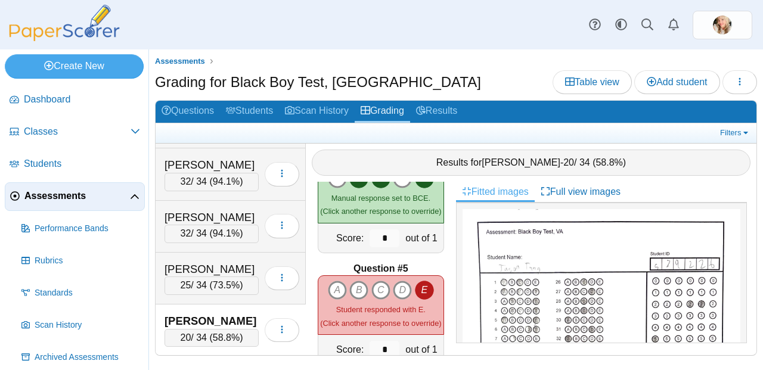
scroll to position [391, 0]
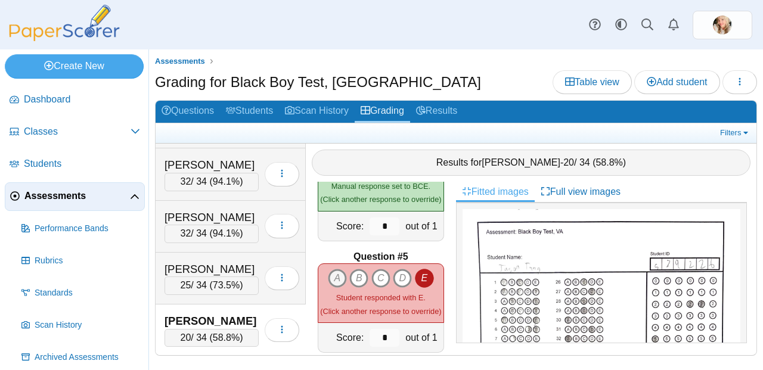
click at [338, 270] on icon "A" at bounding box center [337, 278] width 19 height 19
type input "*"
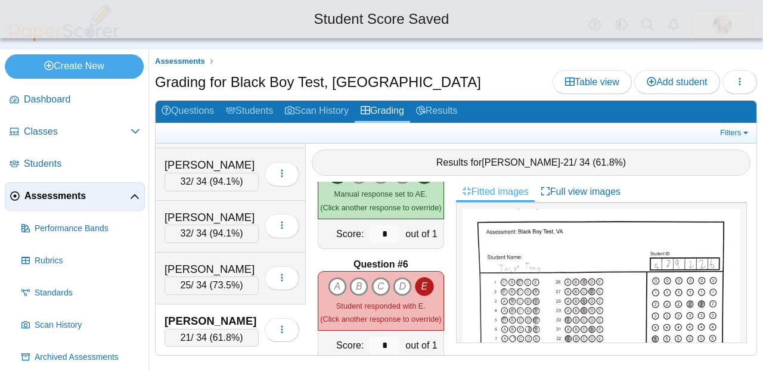
scroll to position [494, 0]
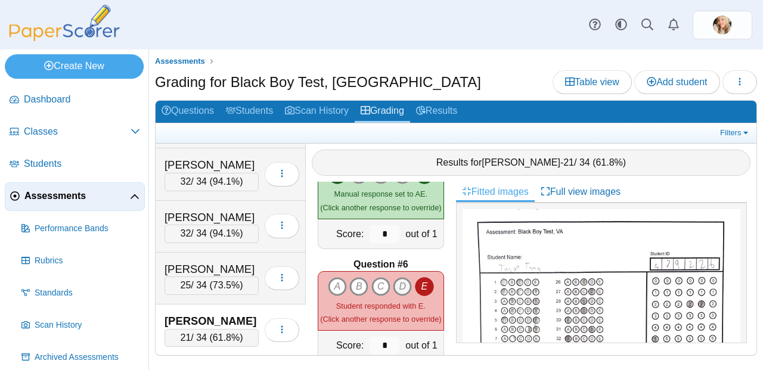
click at [397, 281] on icon "D" at bounding box center [402, 286] width 19 height 19
type input "*"
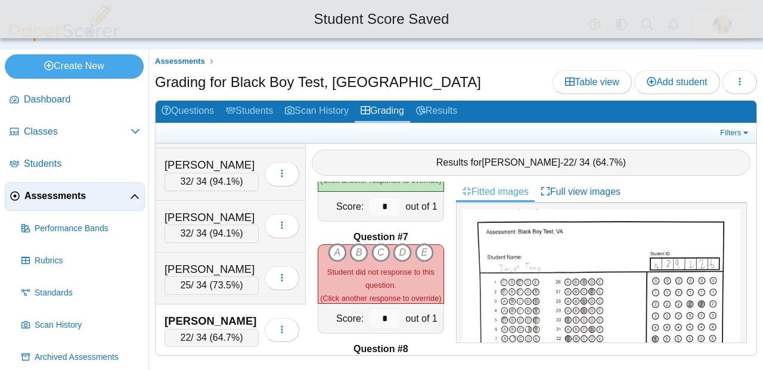
scroll to position [639, 0]
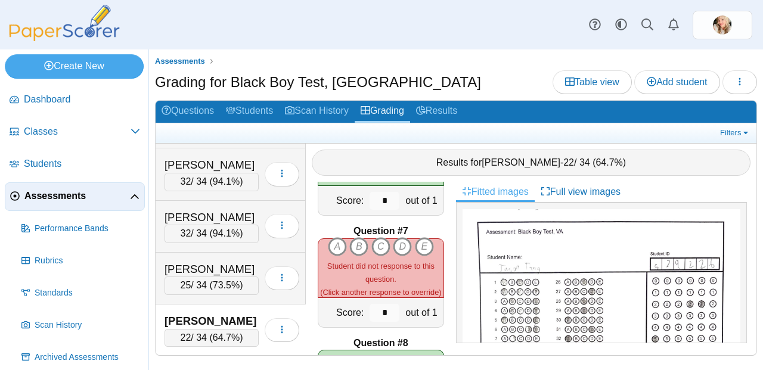
click at [360, 250] on div "A B C D E" at bounding box center [380, 268] width 125 height 62
click at [355, 247] on icon "B" at bounding box center [358, 246] width 19 height 19
type input "*"
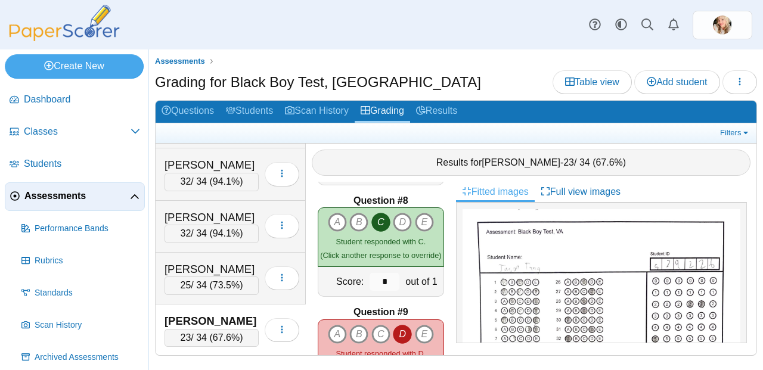
scroll to position [866, 0]
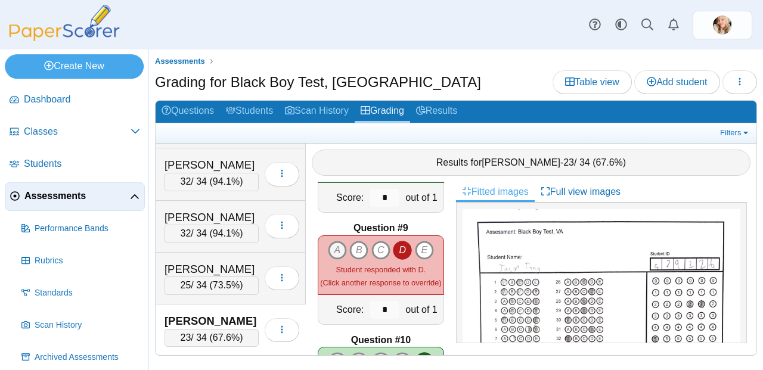
click at [331, 246] on icon "A" at bounding box center [337, 250] width 19 height 19
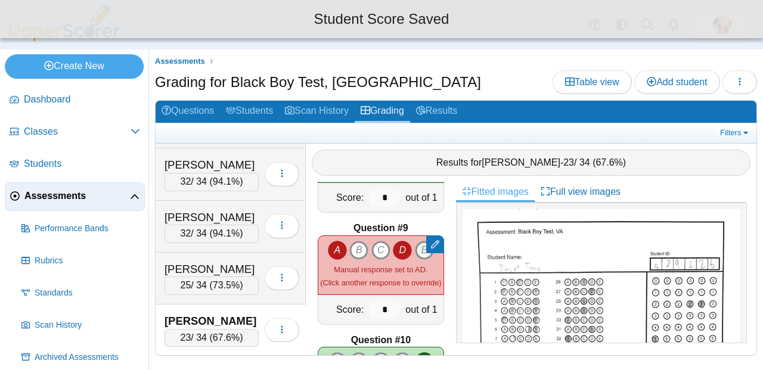
click at [415, 243] on icon "E" at bounding box center [424, 250] width 19 height 19
type input "*"
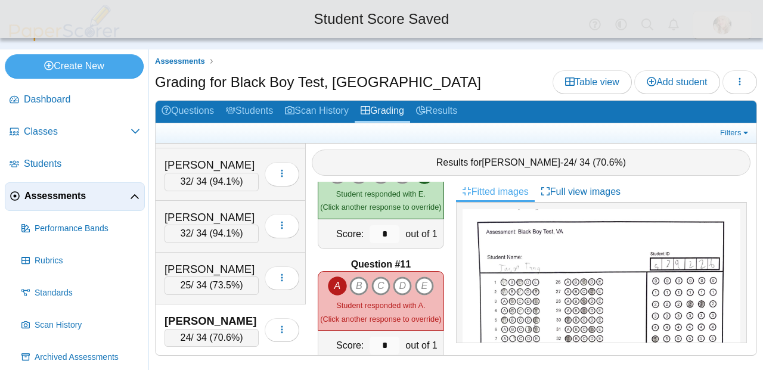
scroll to position [1054, 0]
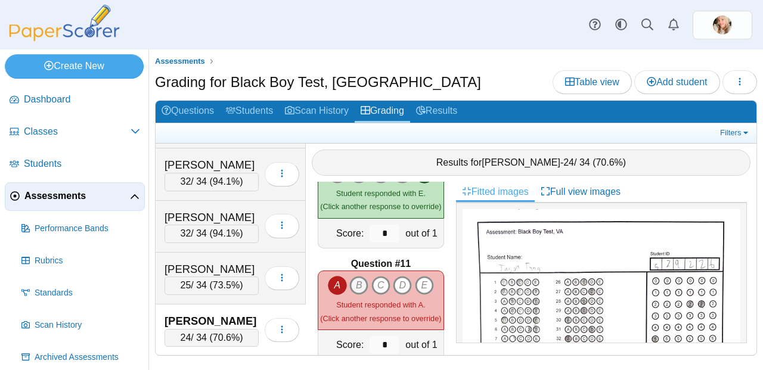
click at [359, 283] on icon "B" at bounding box center [358, 285] width 19 height 19
type input "*"
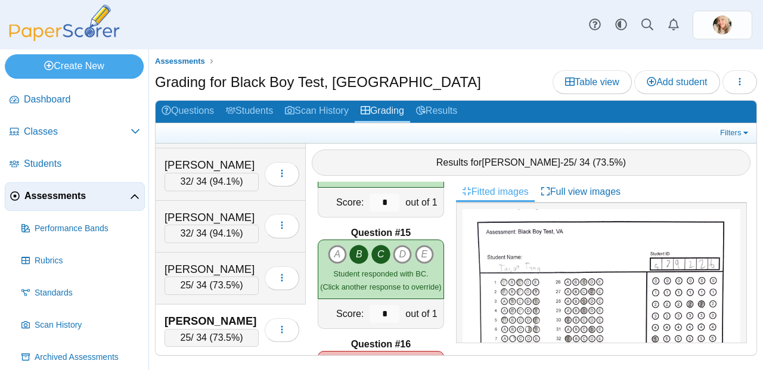
scroll to position [1630, 0]
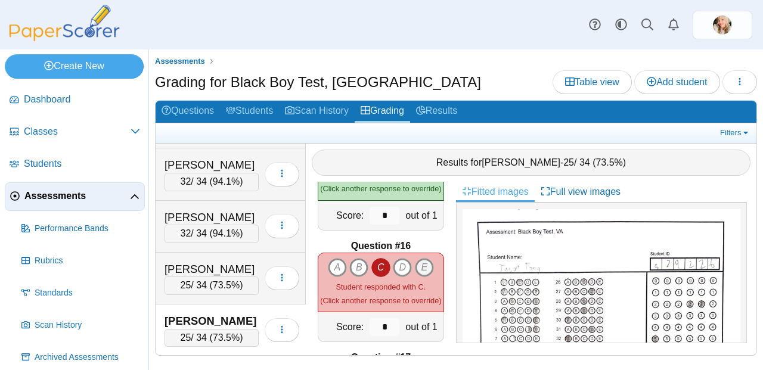
click at [422, 267] on icon "E" at bounding box center [424, 267] width 19 height 19
type input "*"
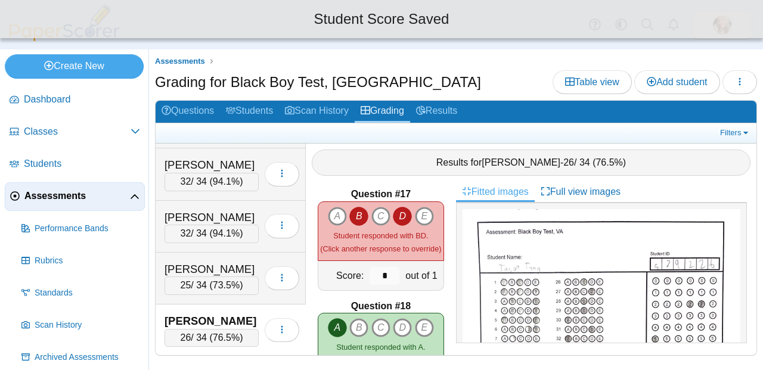
scroll to position [1786, 0]
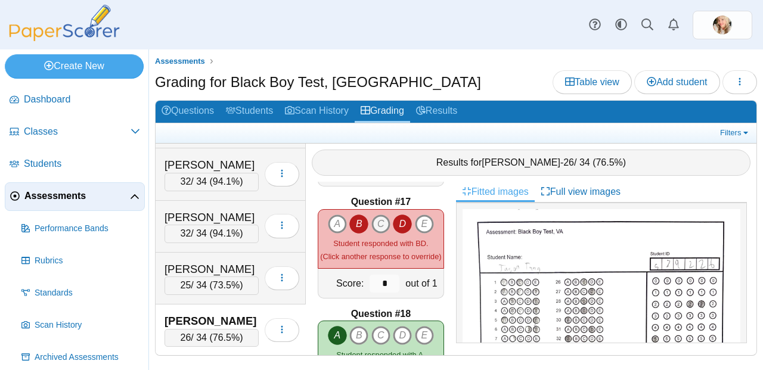
click at [378, 217] on icon "C" at bounding box center [380, 224] width 19 height 19
type input "*"
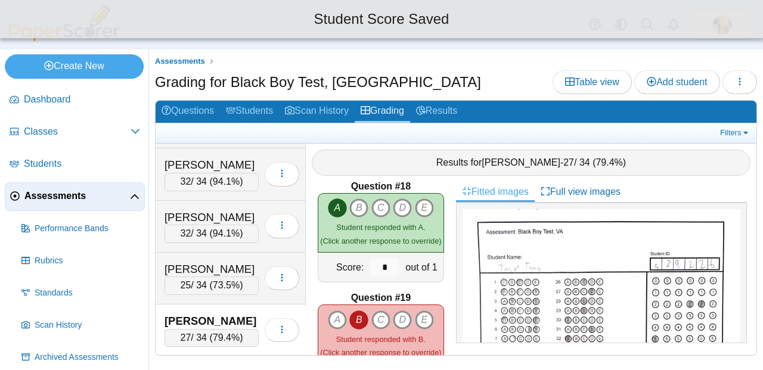
scroll to position [1966, 0]
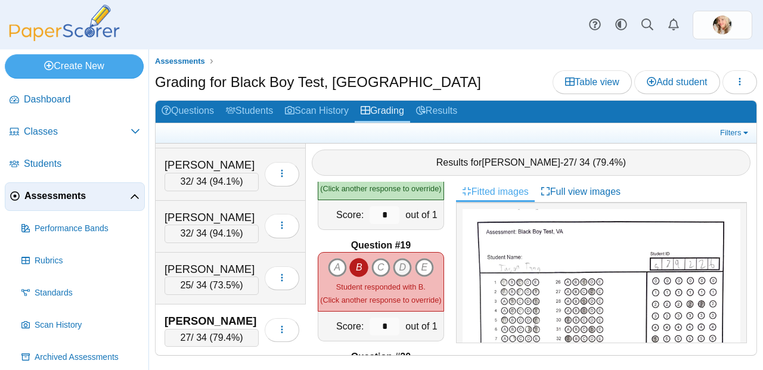
click at [395, 258] on icon "D" at bounding box center [402, 267] width 19 height 19
type input "*"
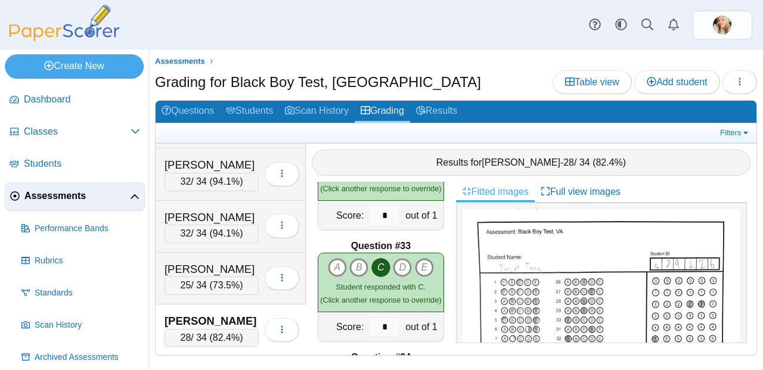
scroll to position [3649, 0]
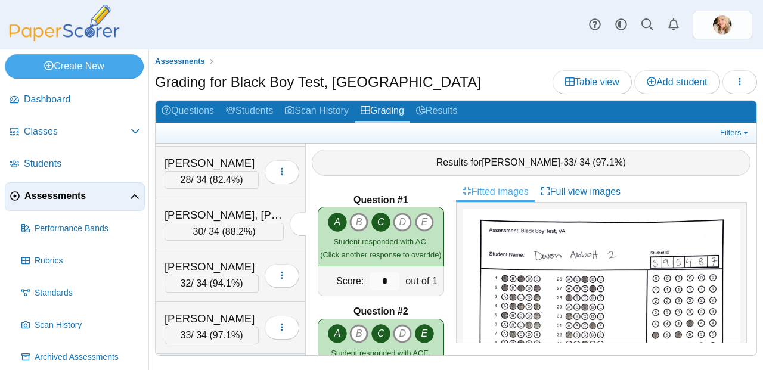
scroll to position [566, 0]
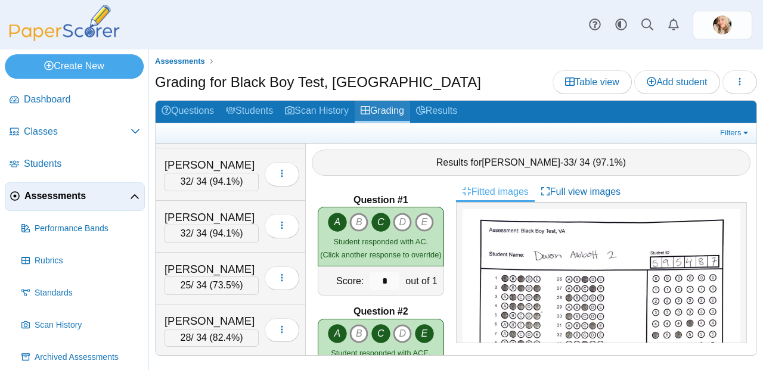
click at [404, 113] on link "Grading" at bounding box center [382, 112] width 55 height 22
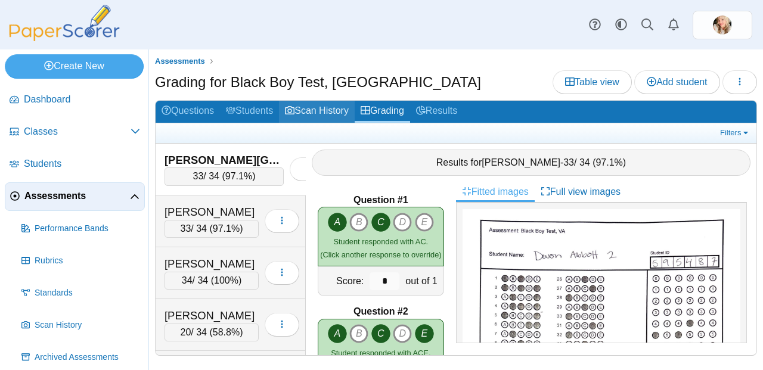
click at [312, 108] on link "Scan History" at bounding box center [317, 112] width 76 height 22
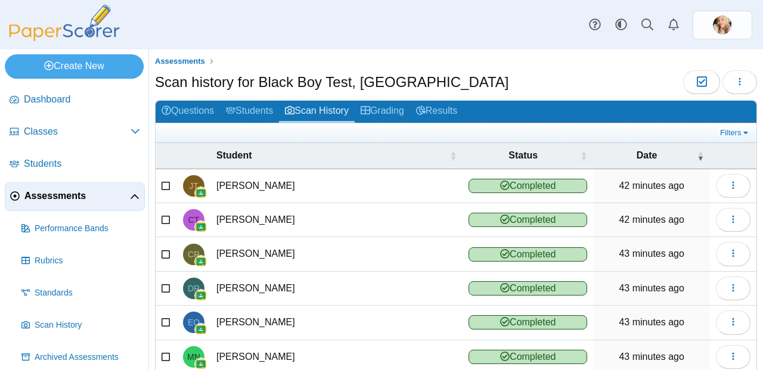
click at [55, 200] on span "Assessments" at bounding box center [77, 196] width 106 height 13
